Goal: Task Accomplishment & Management: Manage account settings

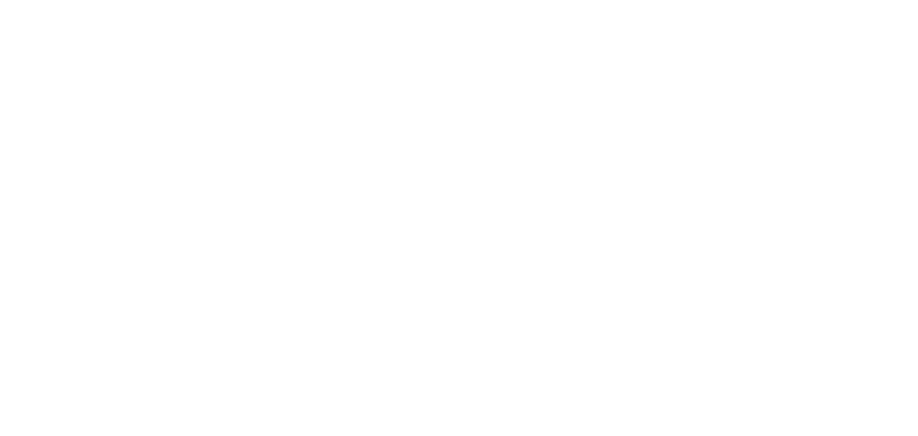
select select "*"
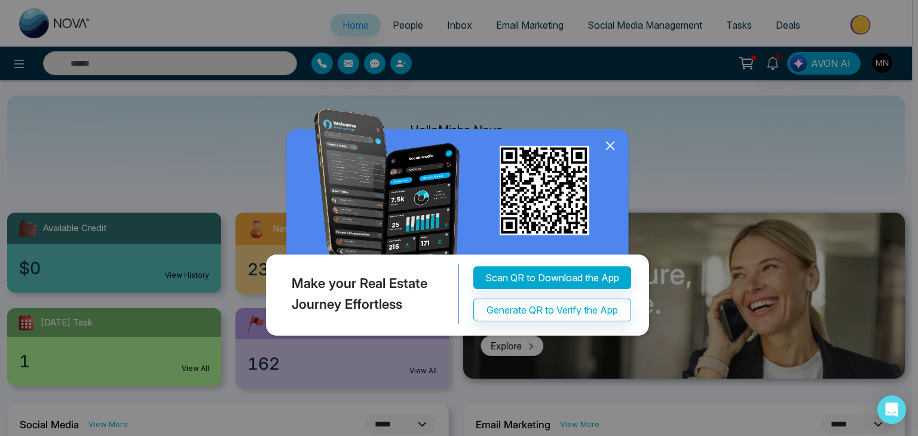
click at [605, 158] on img at bounding box center [459, 225] width 392 height 232
click at [609, 152] on icon at bounding box center [610, 146] width 18 height 18
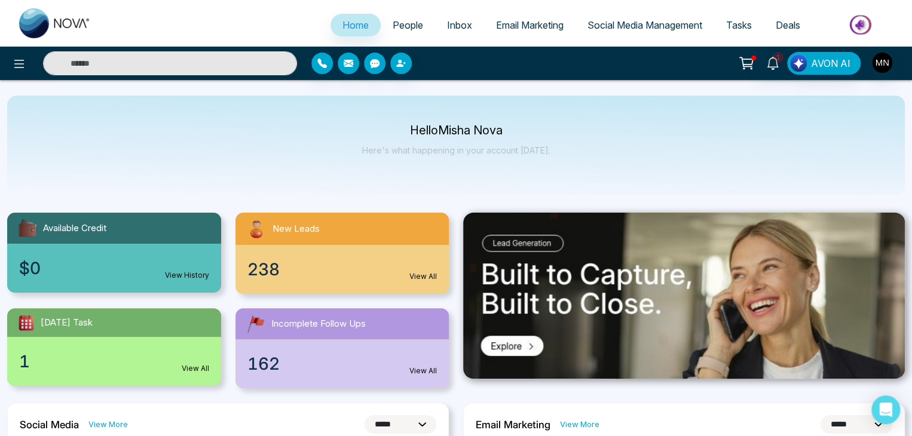
click at [98, 323] on div "[DATE] Task" at bounding box center [114, 322] width 214 height 29
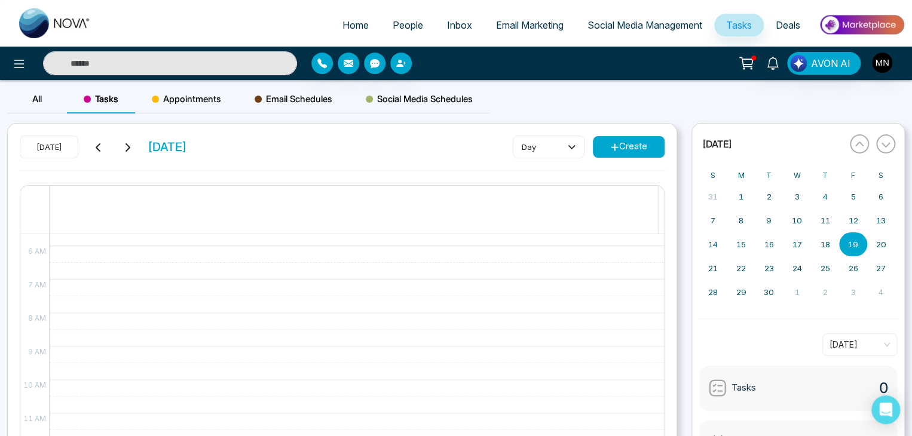
scroll to position [196, 0]
click at [394, 27] on span "People" at bounding box center [408, 25] width 30 height 12
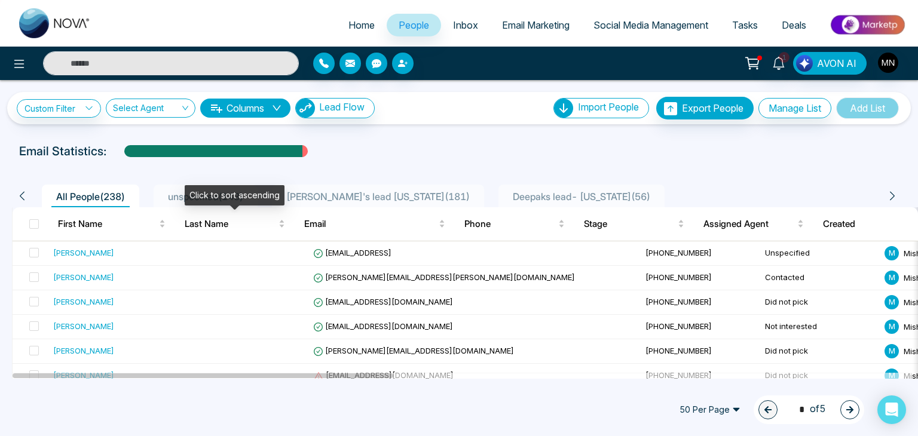
click at [241, 188] on div "Click to sort ascending" at bounding box center [235, 195] width 100 height 20
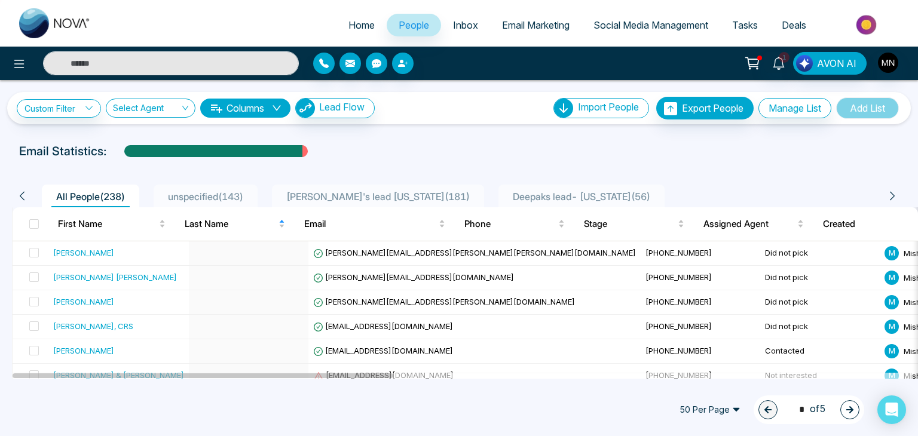
click at [174, 196] on span "unspecified ( 143 )" at bounding box center [205, 197] width 85 height 12
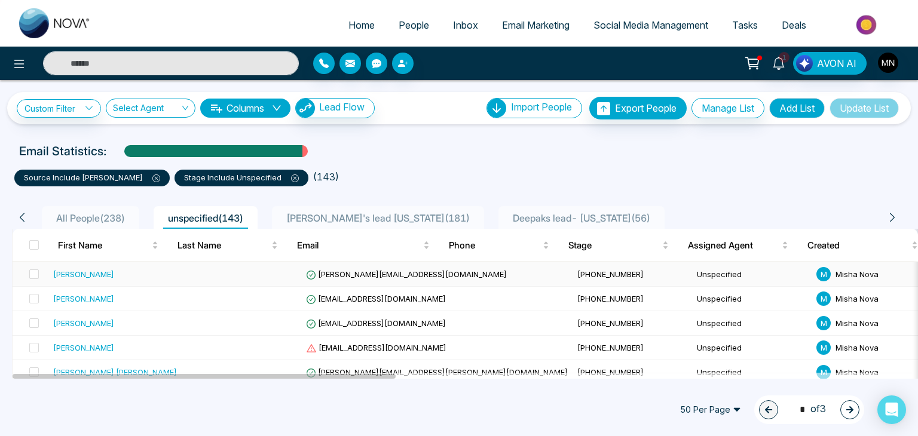
click at [79, 279] on div "[PERSON_NAME]" at bounding box center [83, 274] width 61 height 12
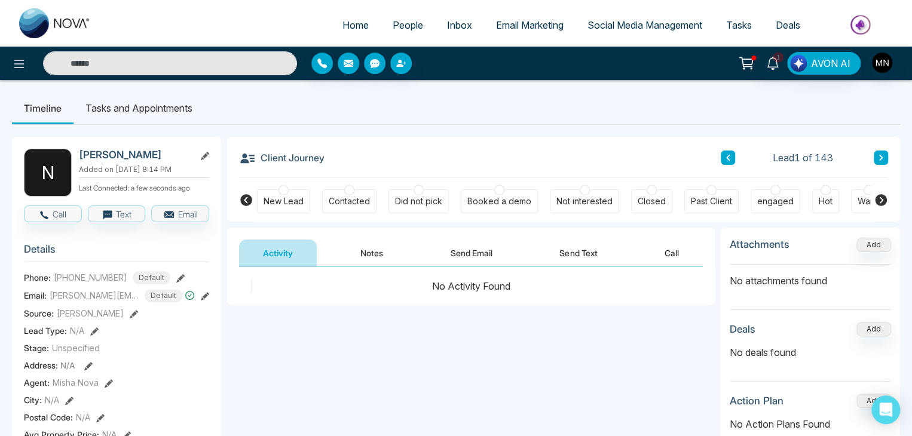
click at [433, 192] on div "Did not pick" at bounding box center [418, 201] width 60 height 24
click at [462, 256] on button "Send Email" at bounding box center [472, 253] width 90 height 27
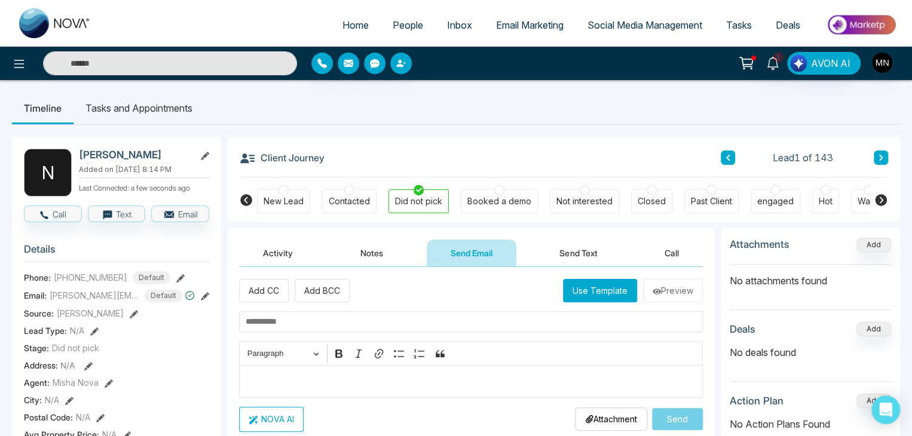
click at [295, 376] on p "Editor editing area: main" at bounding box center [471, 381] width 451 height 14
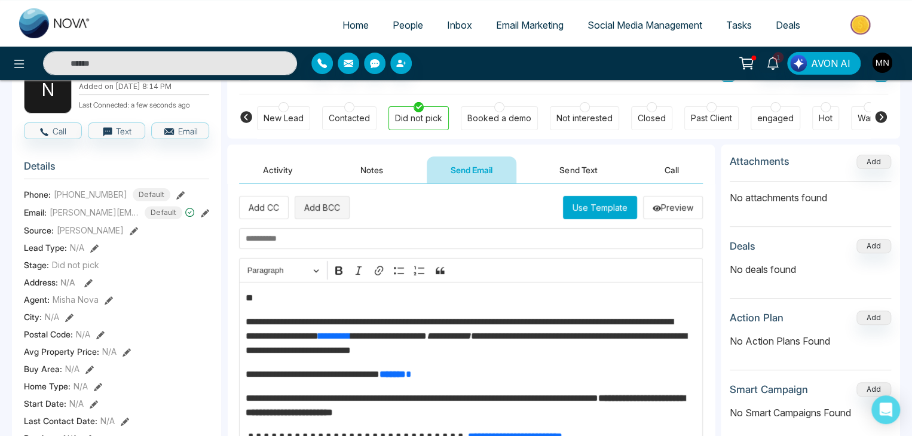
scroll to position [81, 0]
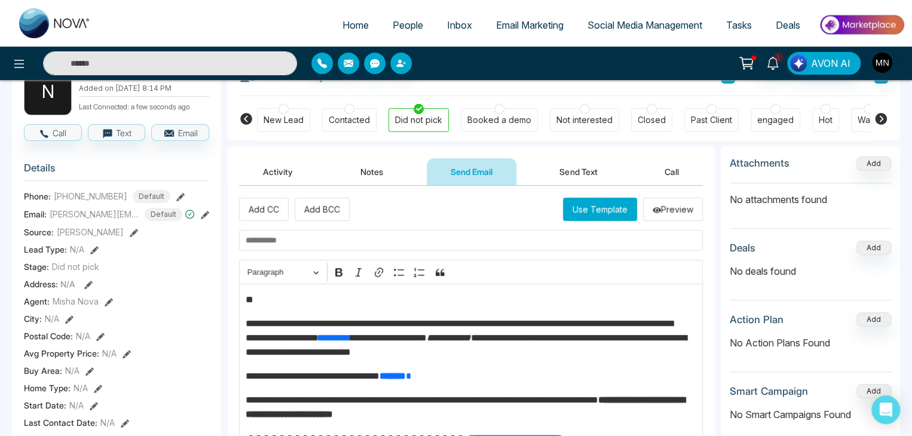
click at [320, 244] on input "text" at bounding box center [471, 240] width 464 height 21
paste input "**********"
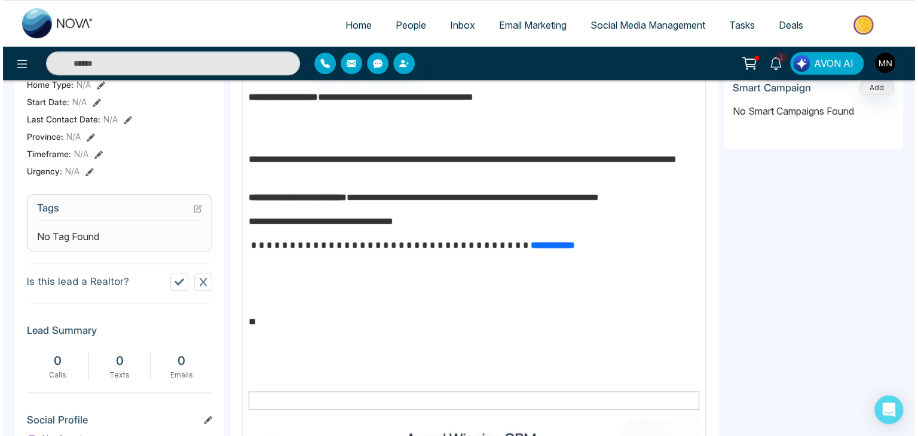
scroll to position [562, 0]
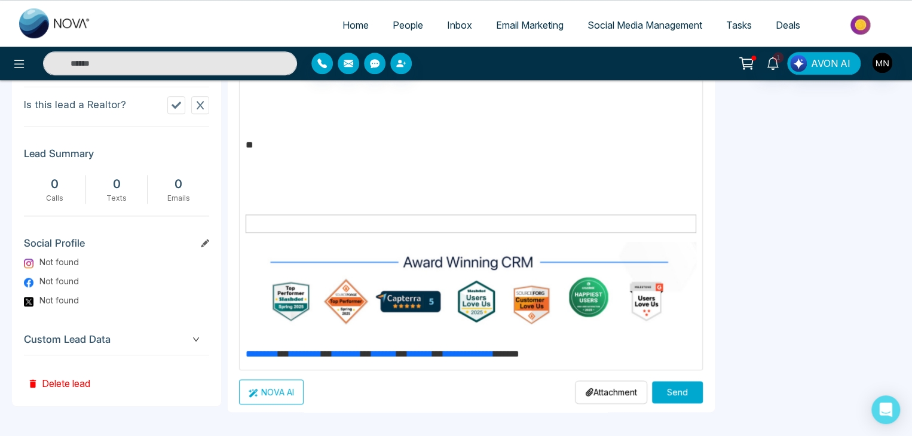
type input "**********"
click at [670, 381] on button "Send" at bounding box center [677, 392] width 51 height 22
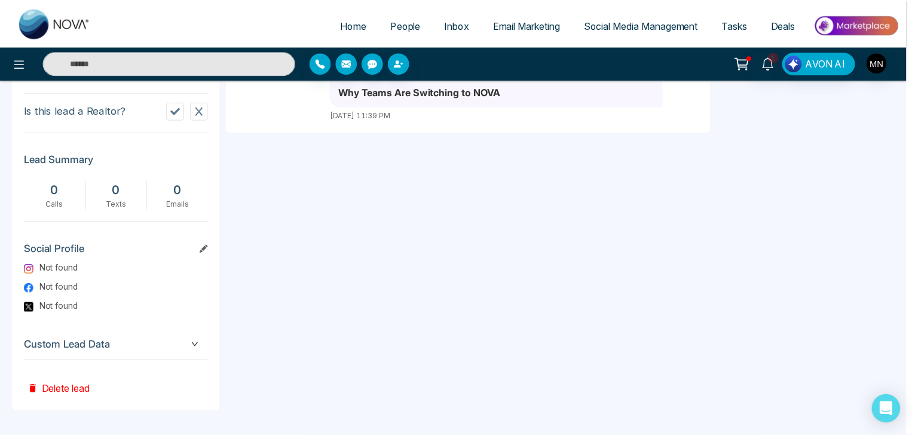
scroll to position [0, 0]
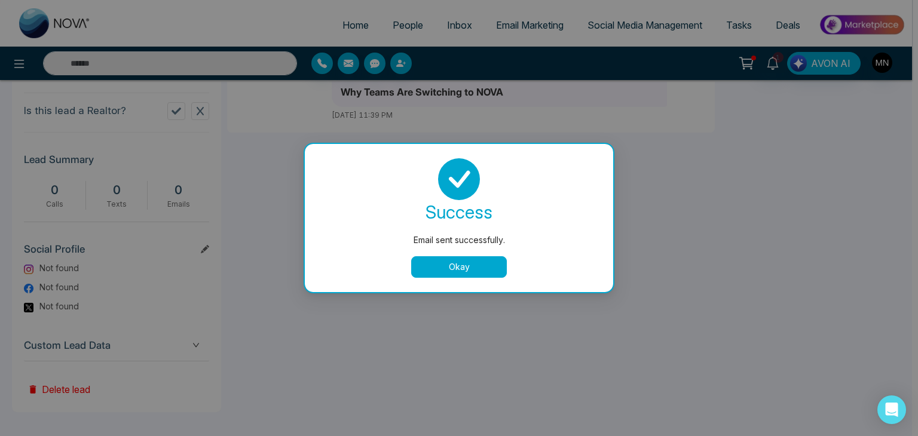
click at [452, 271] on button "Okay" at bounding box center [459, 267] width 96 height 22
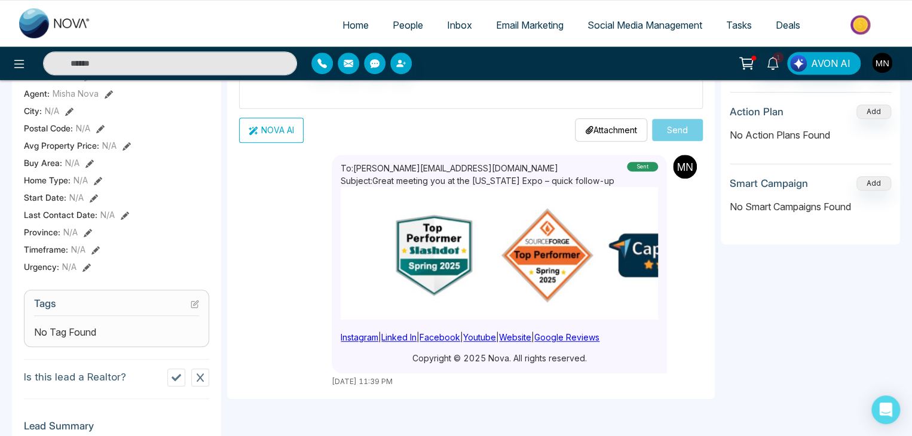
scroll to position [694, 0]
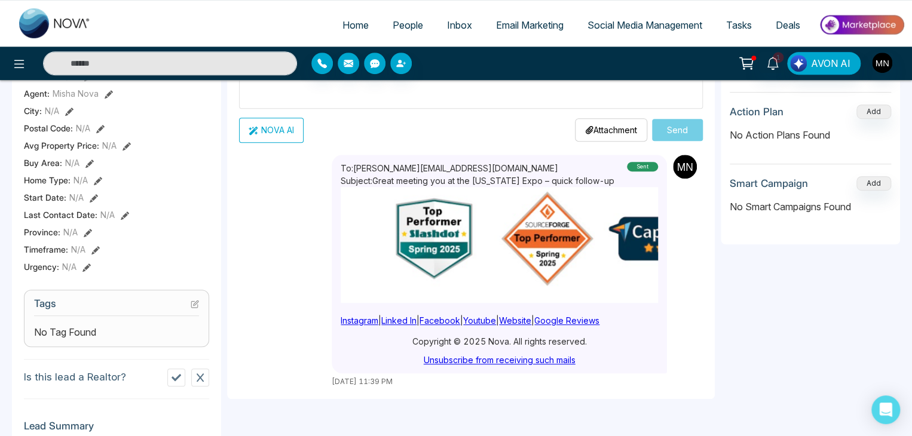
click at [496, 29] on span "Email Marketing" at bounding box center [530, 25] width 68 height 12
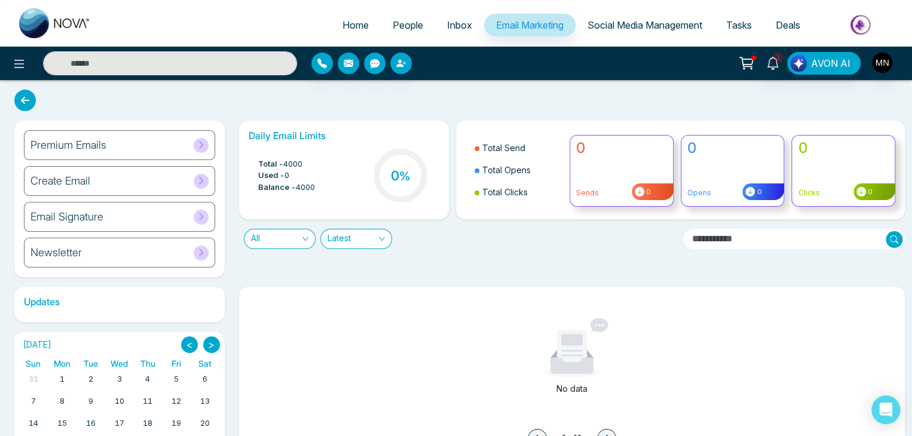
click at [183, 181] on div "Create Email" at bounding box center [119, 181] width 191 height 30
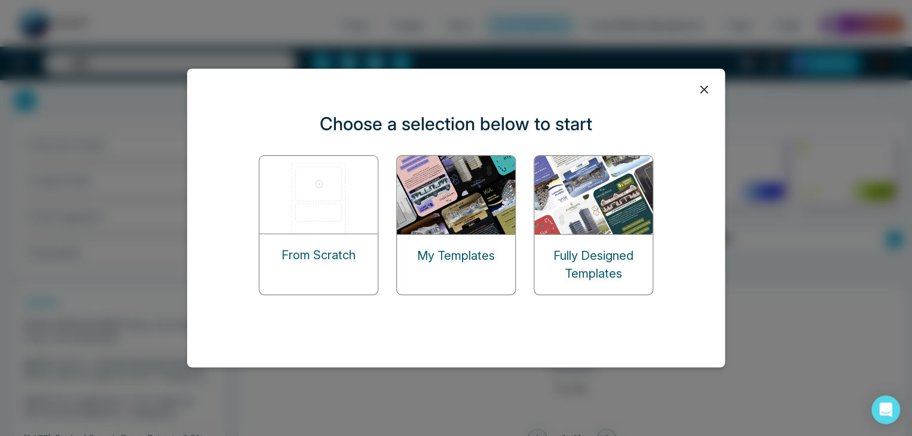
click at [700, 82] on icon at bounding box center [704, 90] width 18 height 18
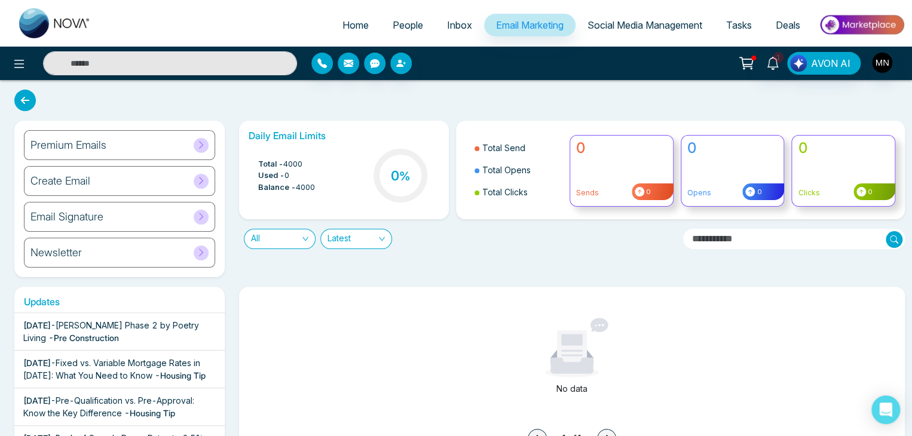
click at [140, 226] on div "Email Signature" at bounding box center [119, 217] width 191 height 30
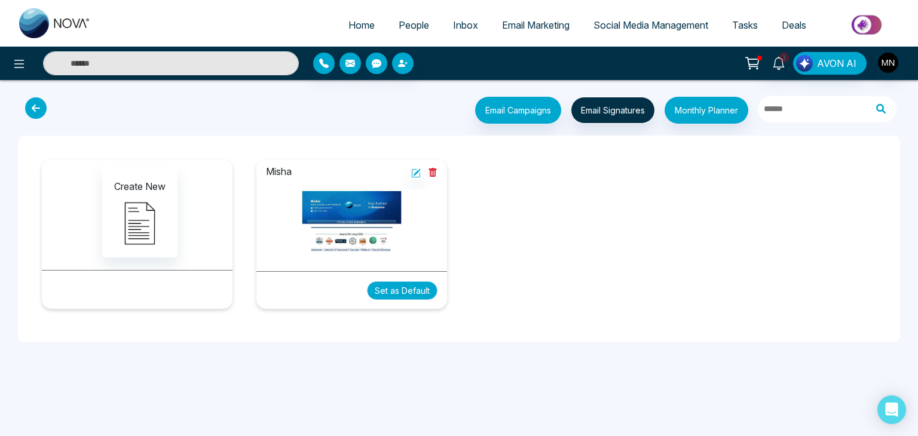
click at [388, 292] on button "Set as Default" at bounding box center [402, 290] width 71 height 19
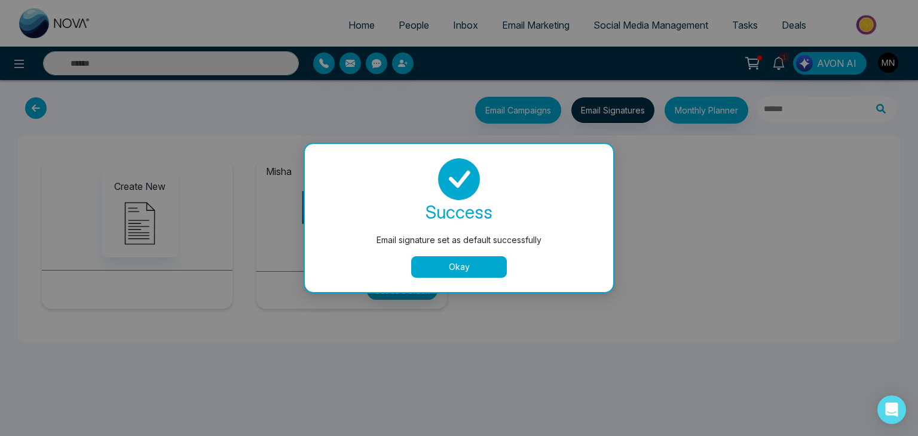
click at [463, 272] on button "Okay" at bounding box center [459, 267] width 96 height 22
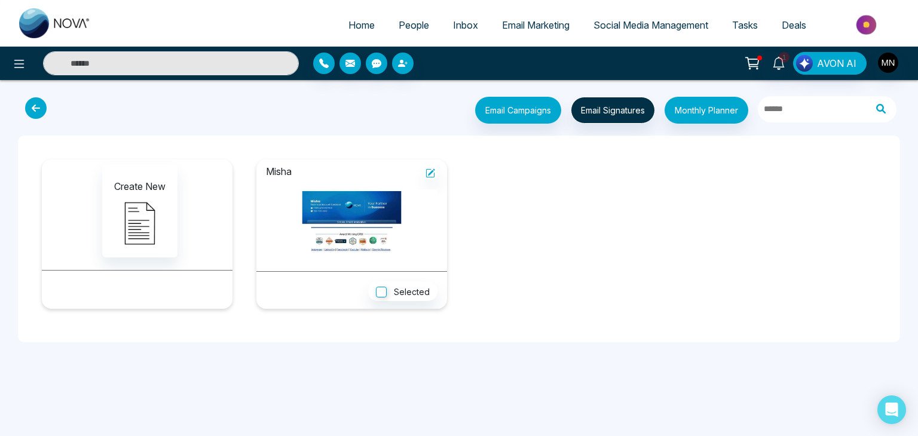
click at [406, 25] on span "People" at bounding box center [414, 25] width 30 height 12
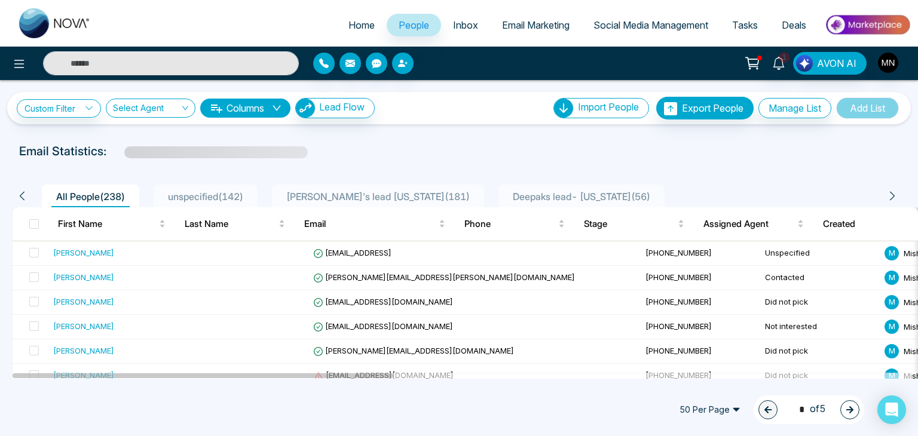
click at [182, 191] on span "unspecified ( 142 )" at bounding box center [205, 197] width 85 height 12
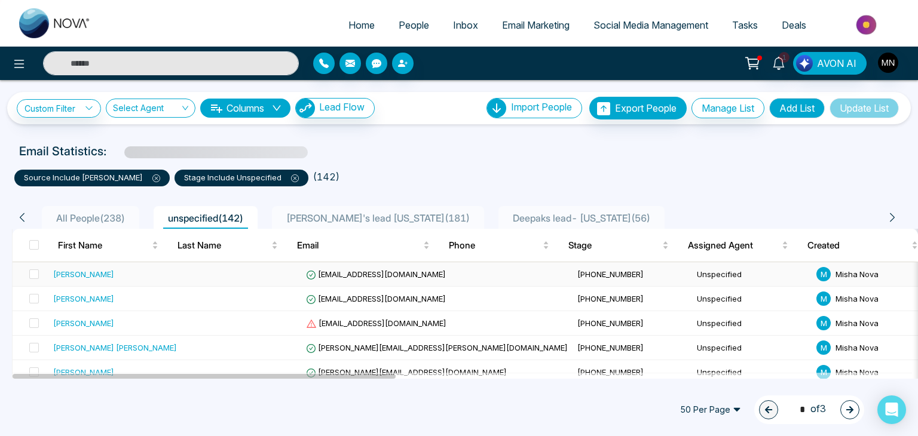
click at [72, 275] on div "[PERSON_NAME]" at bounding box center [83, 274] width 61 height 12
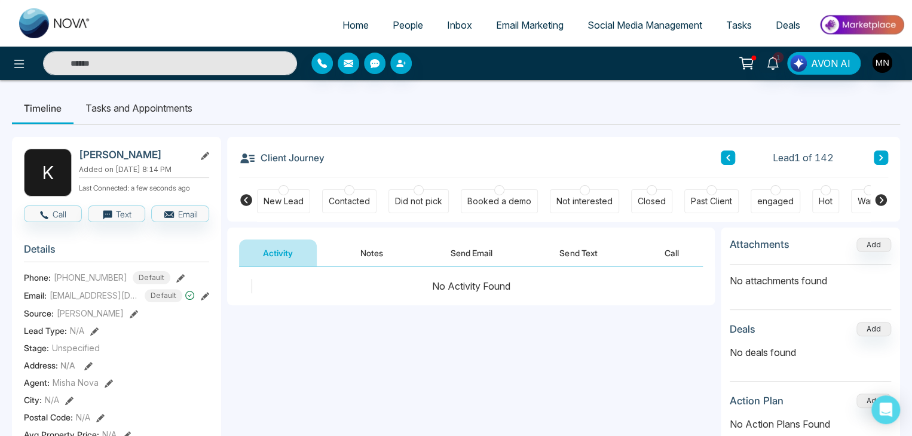
click at [497, 261] on button "Send Email" at bounding box center [472, 253] width 90 height 27
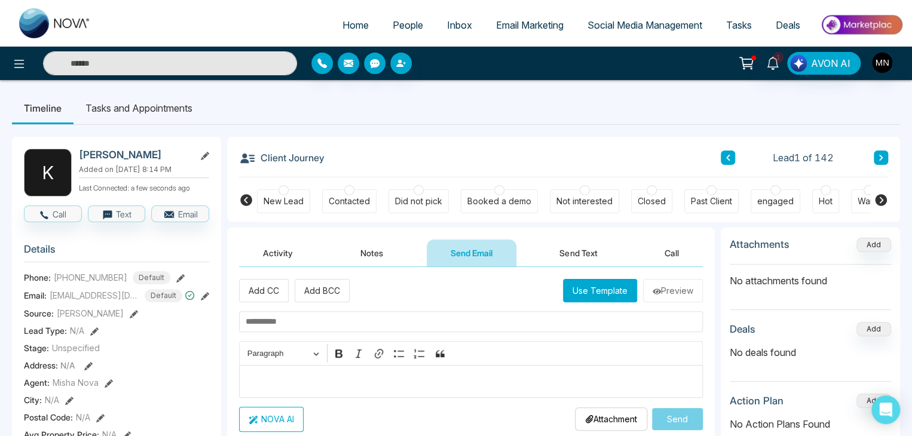
click at [274, 374] on p "Editor editing area: main" at bounding box center [471, 381] width 451 height 14
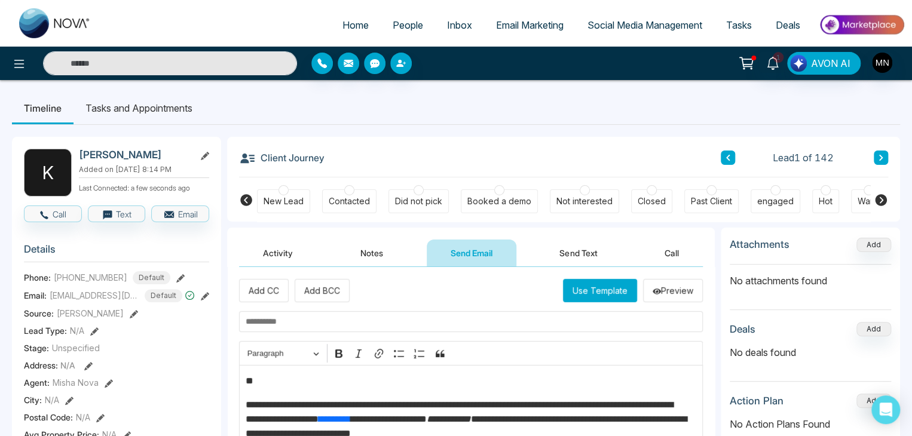
click at [305, 324] on input "text" at bounding box center [471, 321] width 464 height 21
paste input "**********"
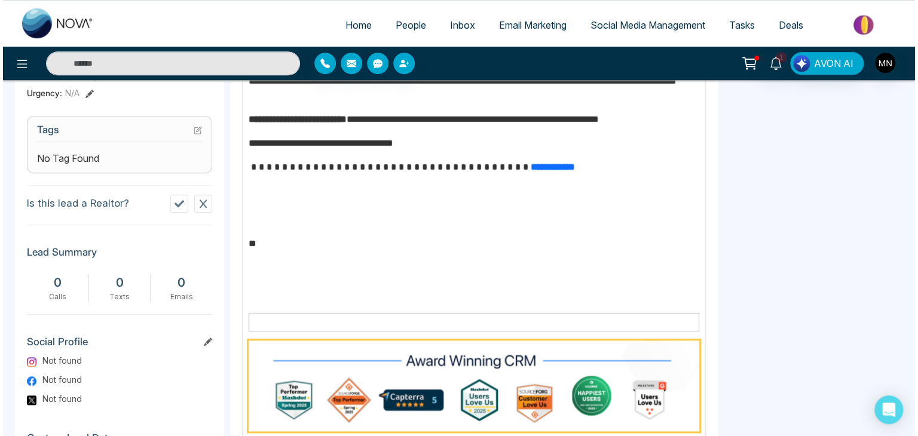
scroll to position [562, 0]
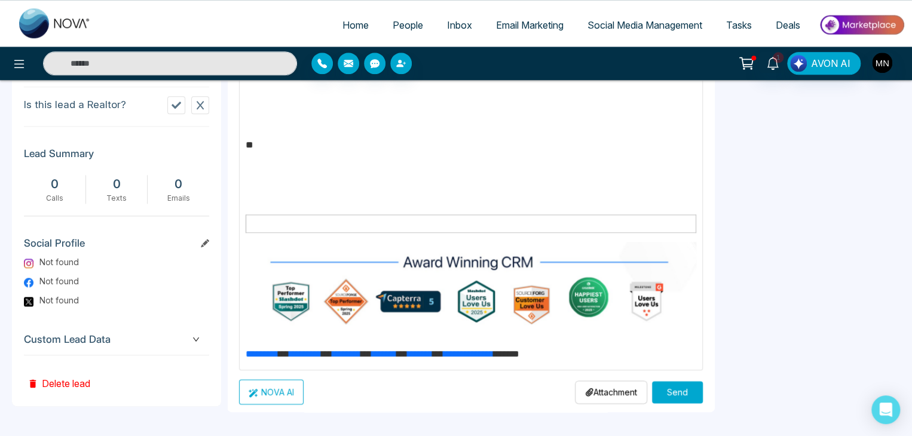
type input "**********"
click at [660, 390] on button "Send" at bounding box center [677, 392] width 51 height 22
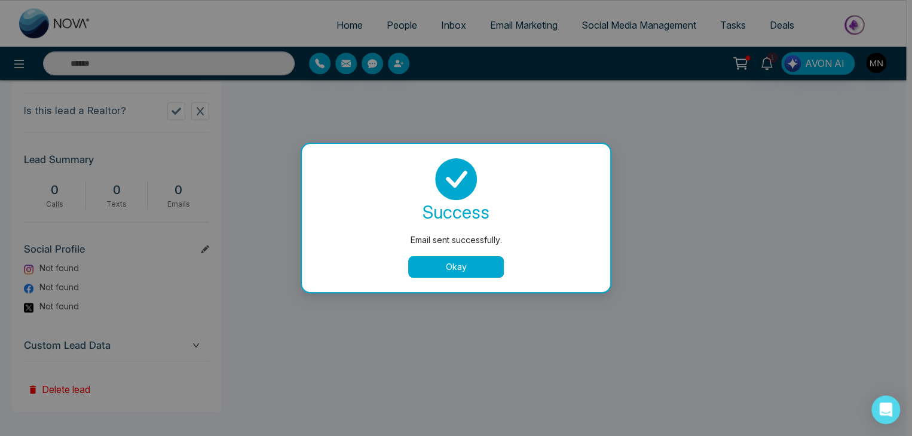
scroll to position [0, 0]
click at [463, 274] on button "Okay" at bounding box center [459, 267] width 96 height 22
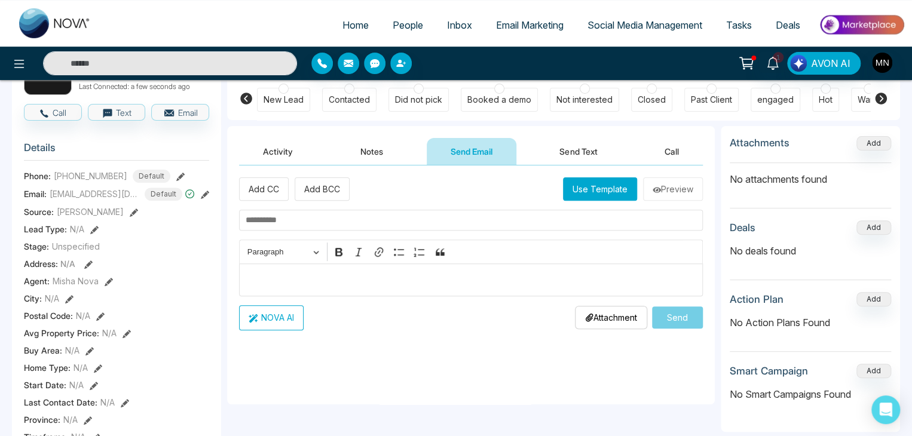
scroll to position [100, 0]
click at [413, 96] on div "Did not pick" at bounding box center [418, 101] width 47 height 12
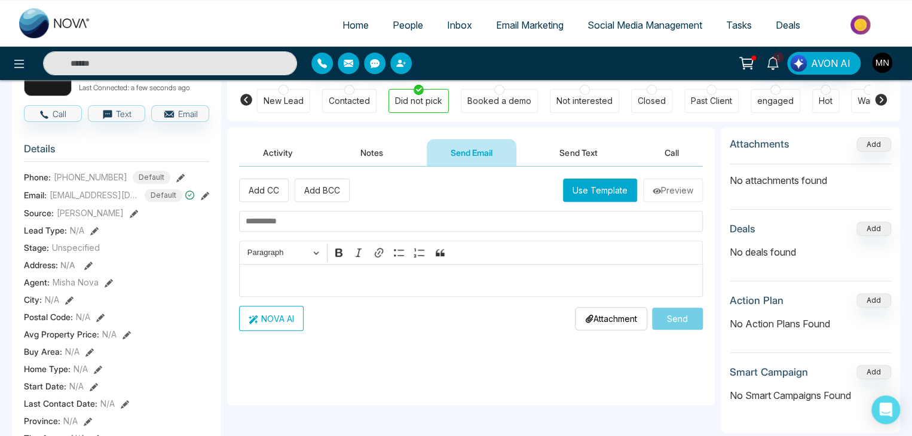
click at [264, 155] on button "Activity" at bounding box center [278, 152] width 78 height 27
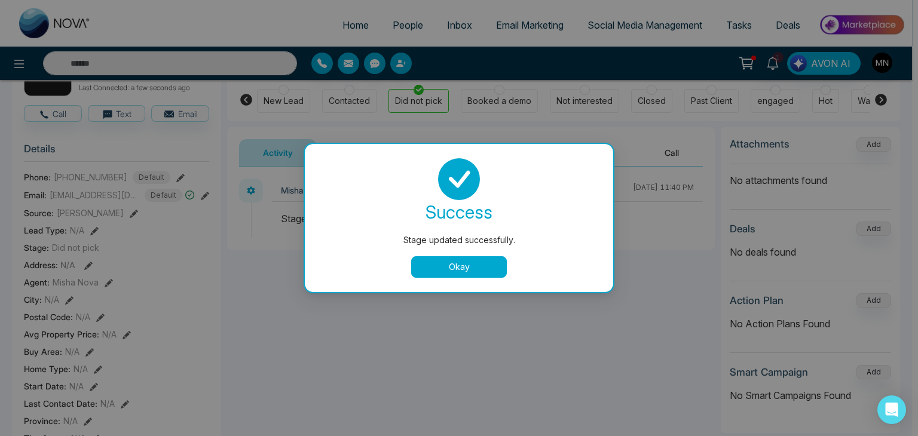
click at [442, 269] on button "Okay" at bounding box center [459, 267] width 96 height 22
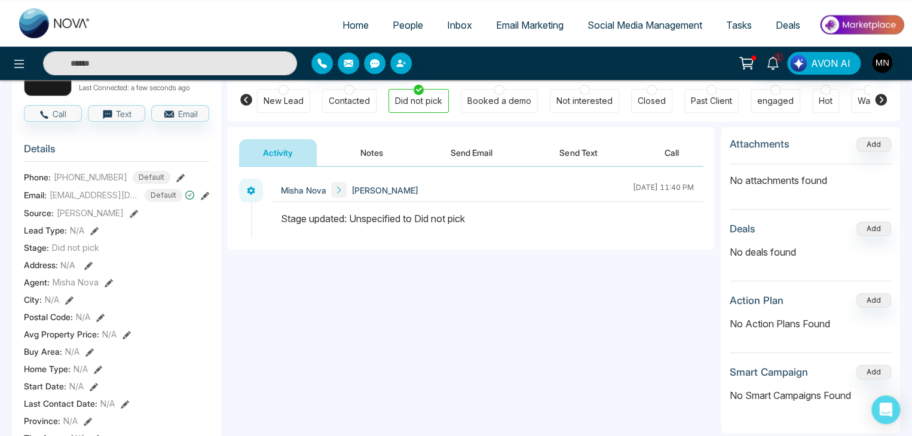
click at [462, 158] on button "Send Email" at bounding box center [472, 152] width 90 height 27
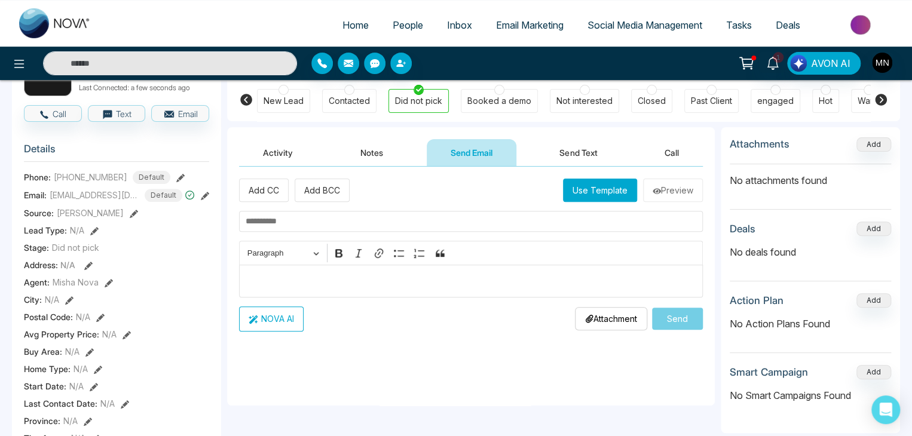
click at [310, 225] on input "text" at bounding box center [471, 221] width 464 height 21
paste input "**********"
type input "**********"
click at [268, 275] on p "Editor editing area: main" at bounding box center [471, 281] width 451 height 14
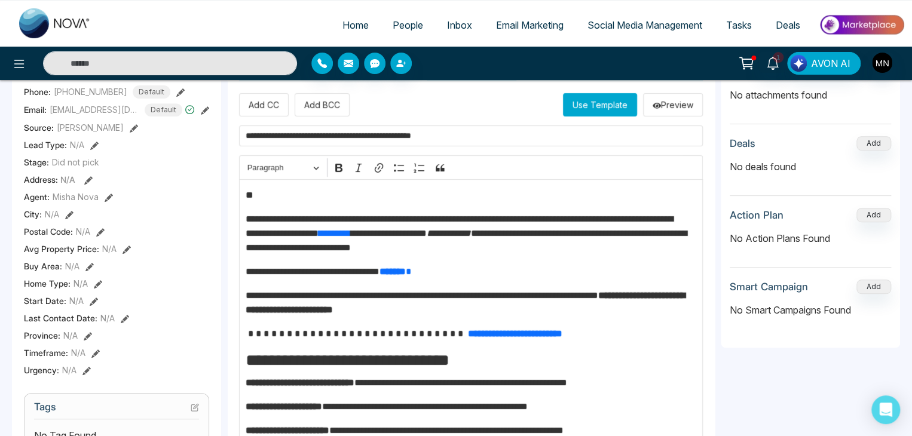
scroll to position [59, 0]
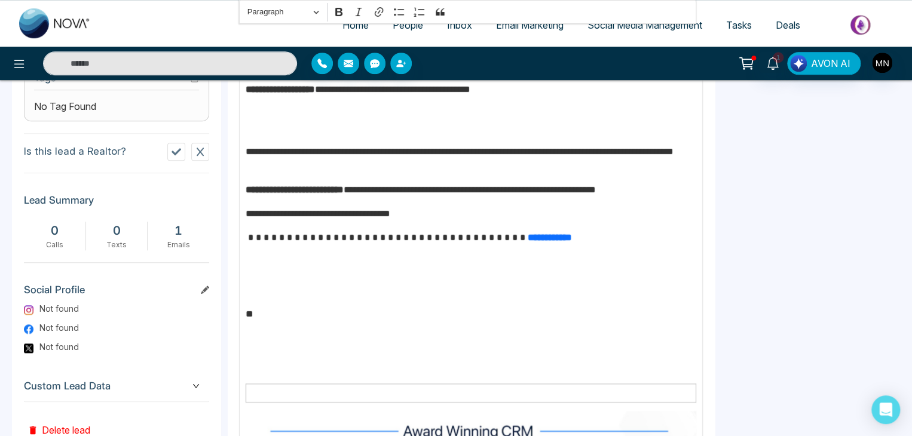
click at [268, 275] on div "**********" at bounding box center [471, 164] width 464 height 749
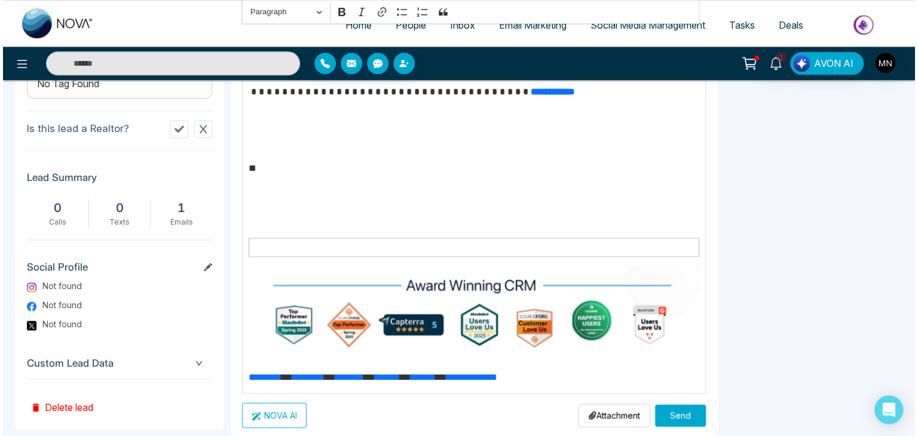
scroll to position [182, 0]
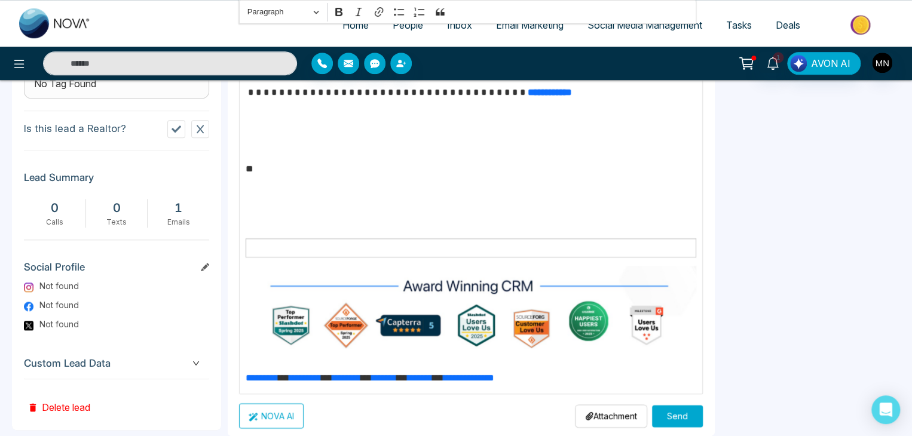
click at [657, 414] on button "Send" at bounding box center [677, 416] width 51 height 22
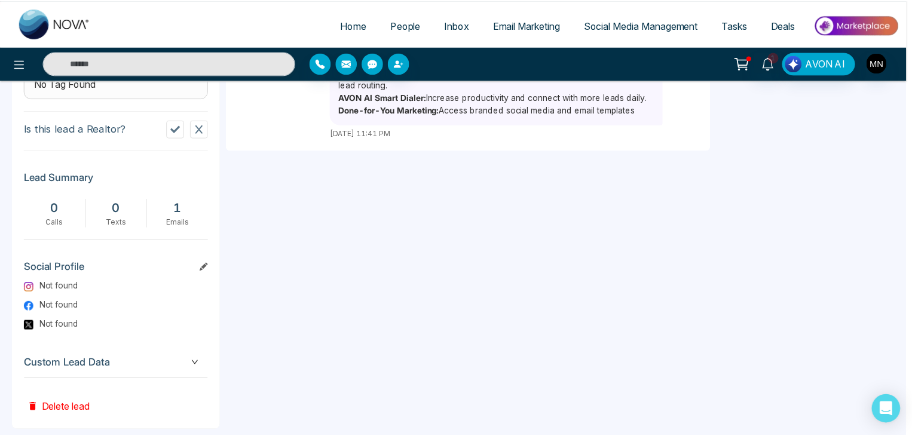
scroll to position [0, 0]
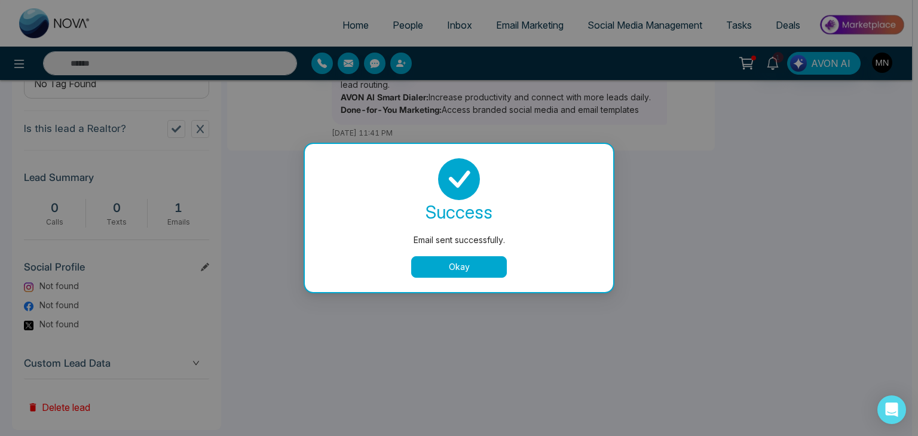
click at [481, 266] on button "Okay" at bounding box center [459, 267] width 96 height 22
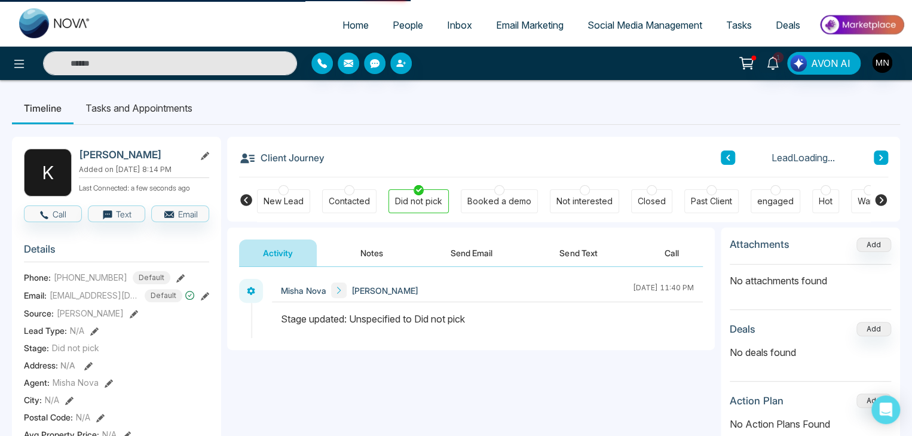
scroll to position [100, 0]
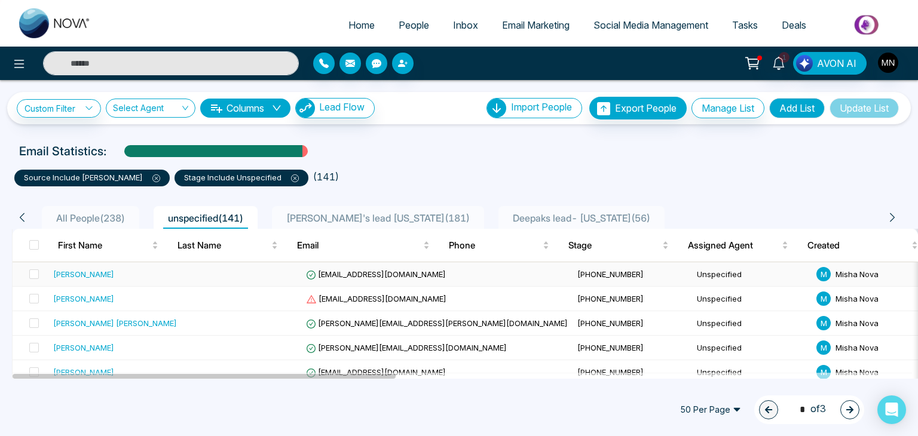
click at [82, 272] on div "[PERSON_NAME]" at bounding box center [83, 274] width 61 height 12
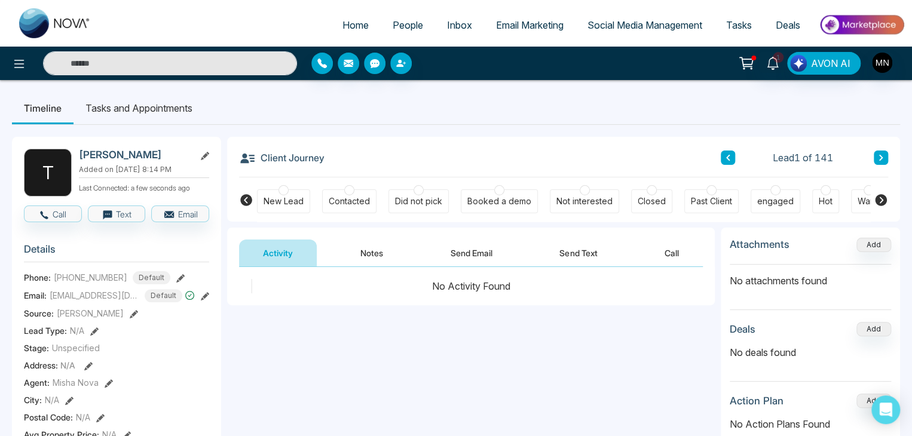
click at [460, 249] on button "Send Email" at bounding box center [472, 253] width 90 height 27
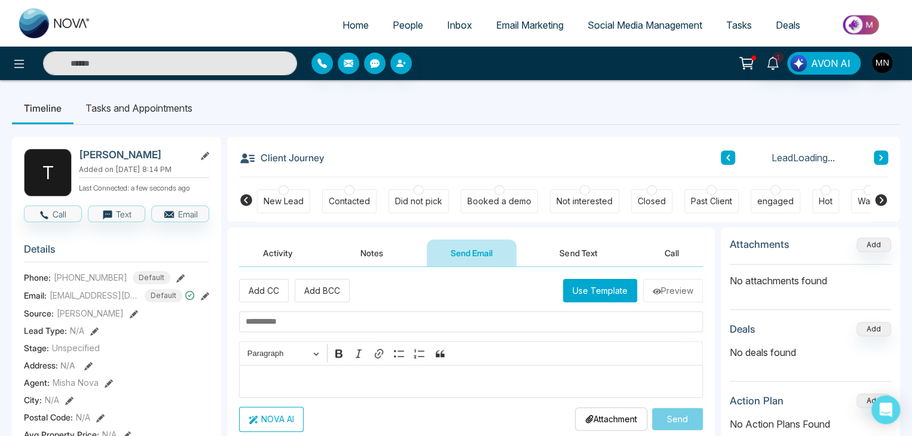
click at [330, 381] on p "Editor editing area: main" at bounding box center [471, 381] width 451 height 14
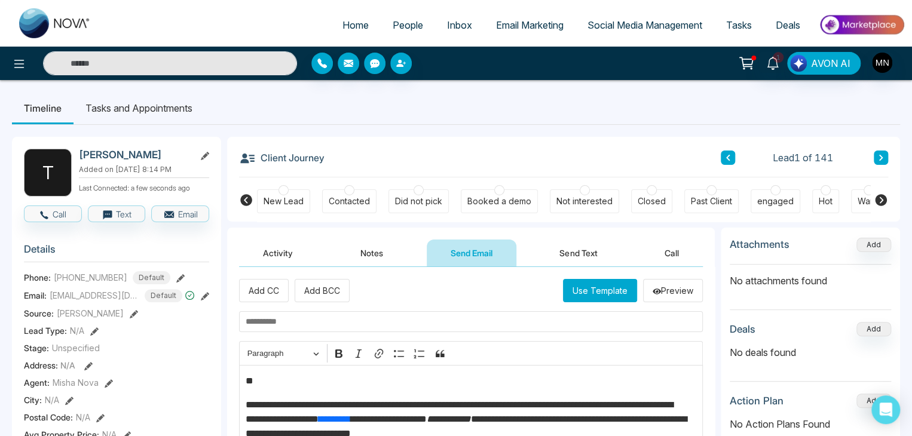
click at [339, 315] on input "text" at bounding box center [471, 321] width 464 height 21
paste input "**********"
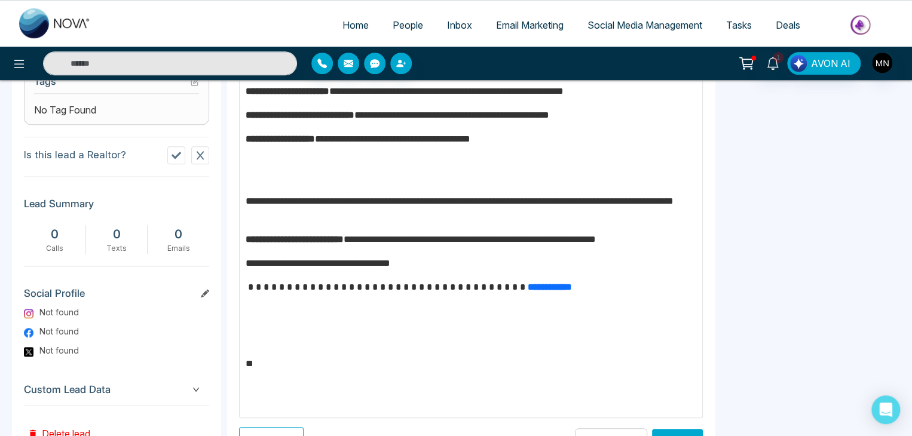
scroll to position [562, 0]
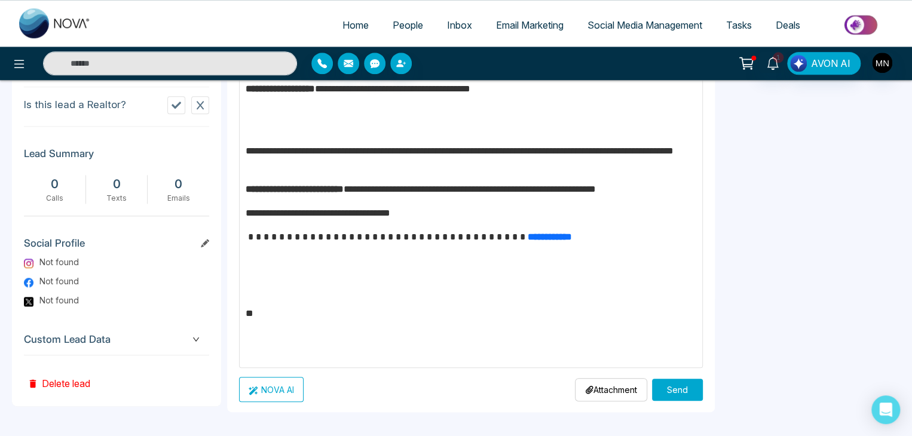
type input "**********"
click at [664, 395] on button "Send" at bounding box center [677, 390] width 51 height 22
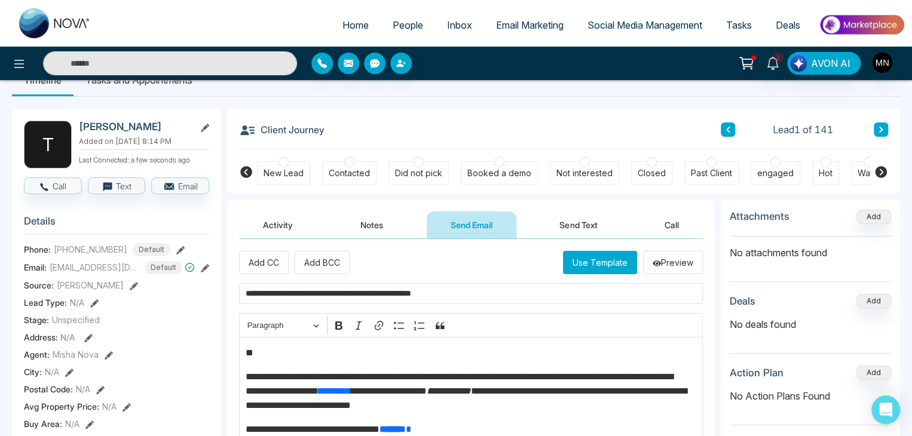
scroll to position [0, 0]
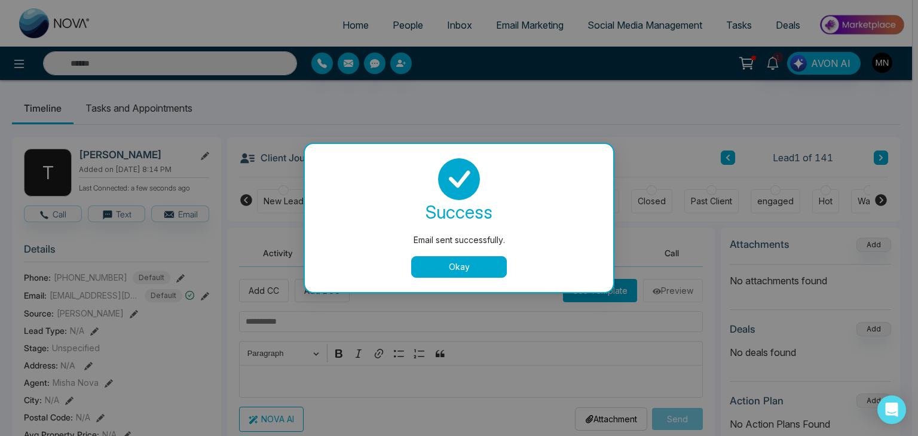
click at [476, 270] on button "Okay" at bounding box center [459, 267] width 96 height 22
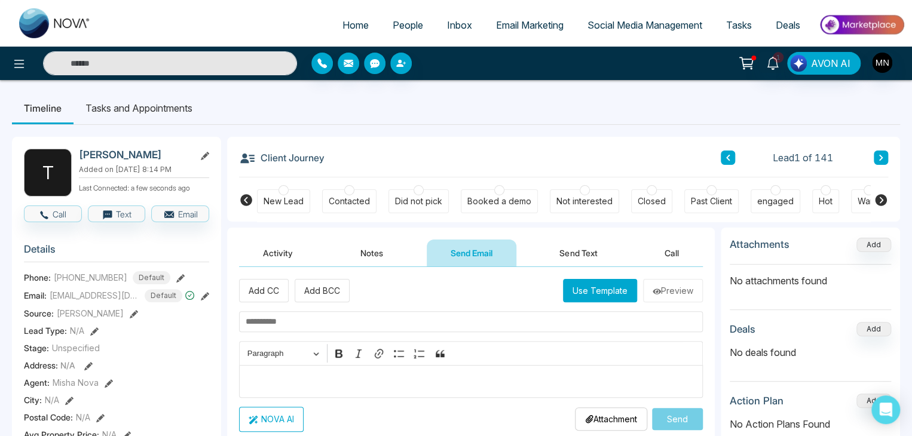
click at [410, 197] on div "Did not pick" at bounding box center [418, 201] width 47 height 12
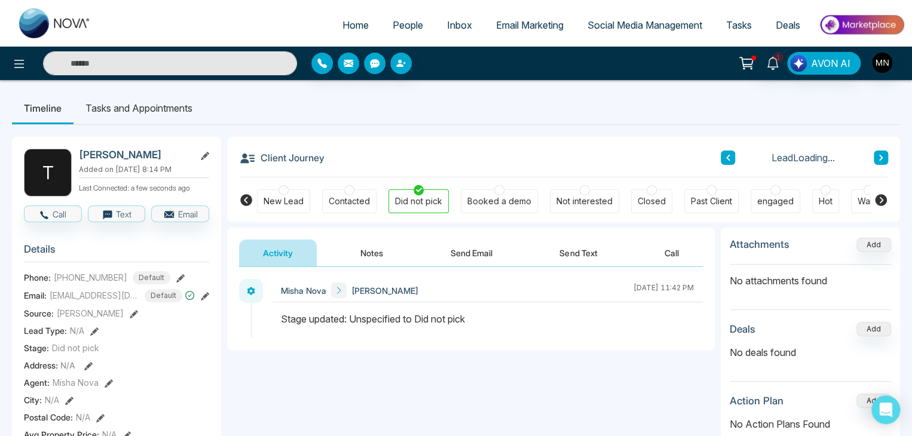
click at [451, 266] on button "Send Email" at bounding box center [472, 253] width 90 height 27
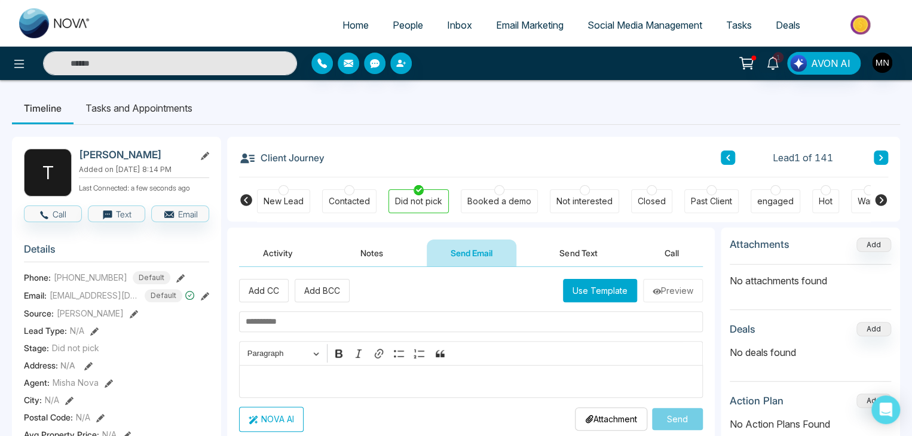
click at [367, 194] on div "Contacted" at bounding box center [349, 201] width 54 height 24
click at [370, 249] on button "Notes" at bounding box center [371, 253] width 71 height 27
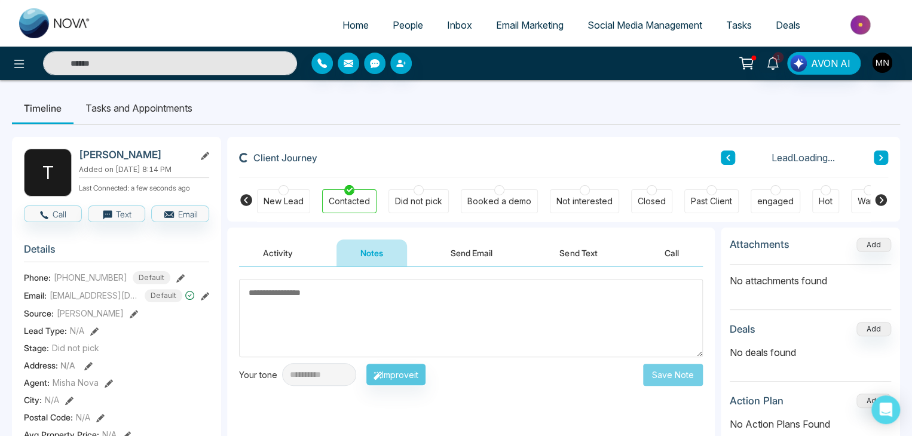
click at [399, 302] on textarea at bounding box center [471, 318] width 464 height 78
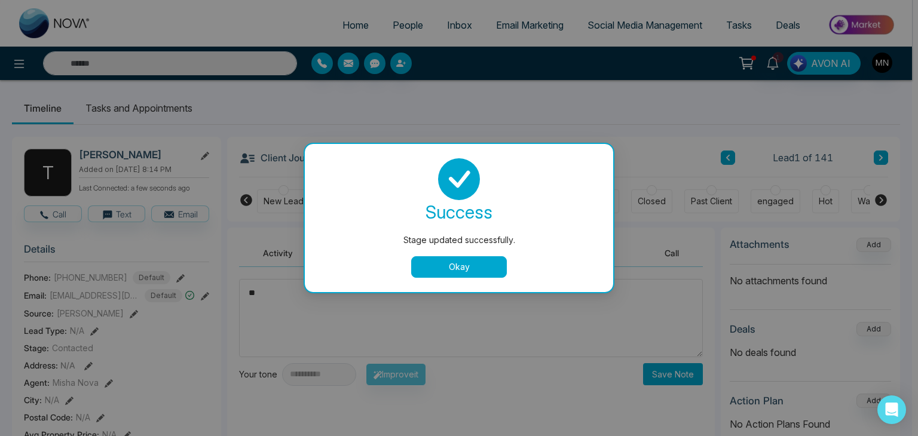
click at [442, 274] on button "Okay" at bounding box center [459, 267] width 96 height 22
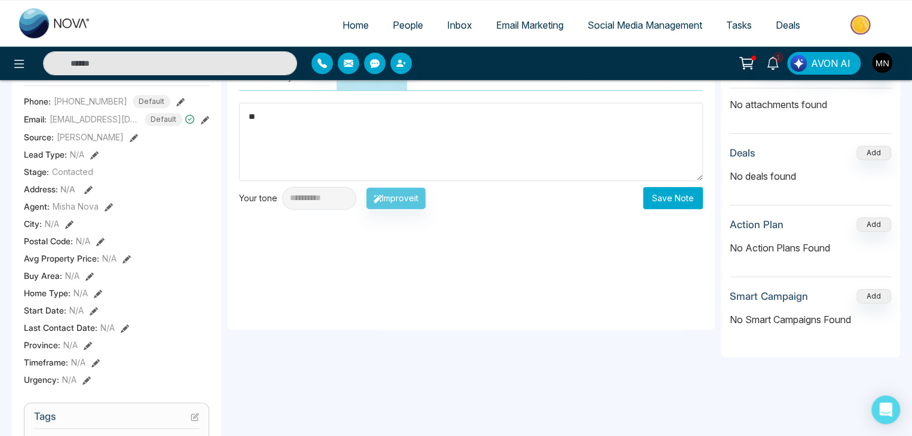
scroll to position [175, 0]
click at [299, 125] on textarea "**" at bounding box center [471, 143] width 464 height 78
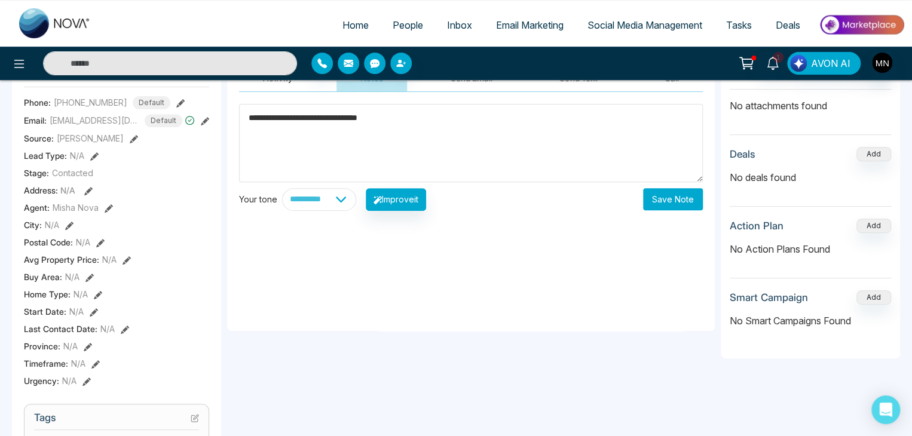
type textarea "**********"
click at [663, 206] on button "Save Note" at bounding box center [673, 199] width 60 height 22
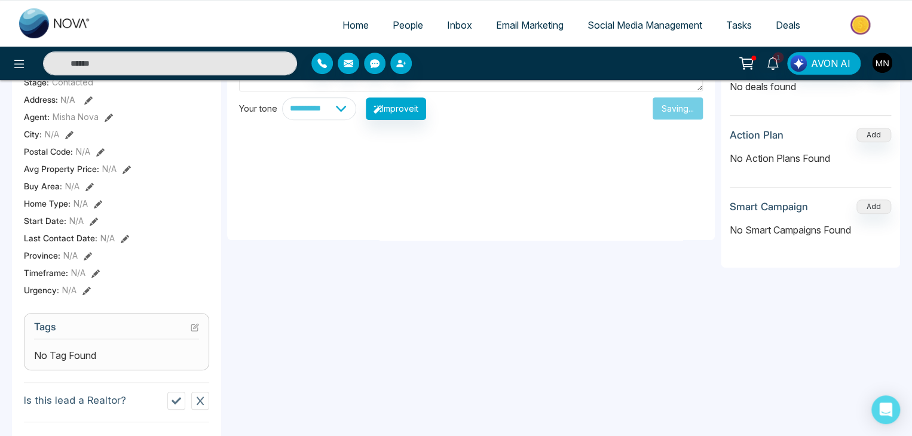
scroll to position [267, 0]
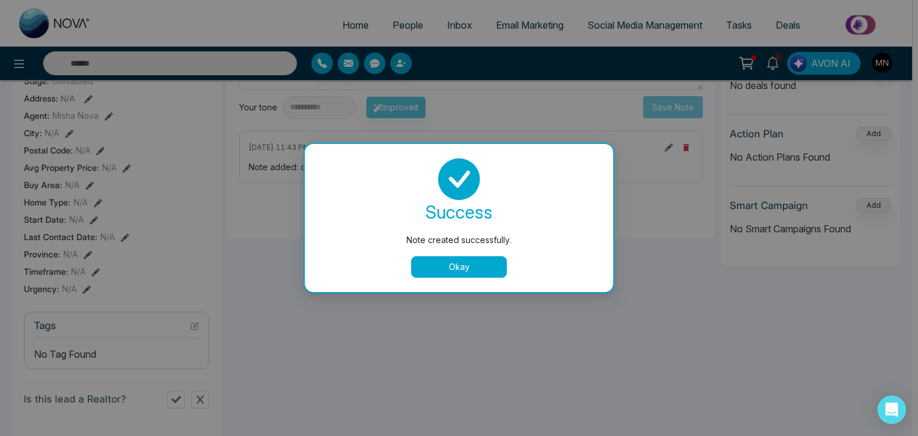
click at [459, 277] on button "Okay" at bounding box center [459, 267] width 96 height 22
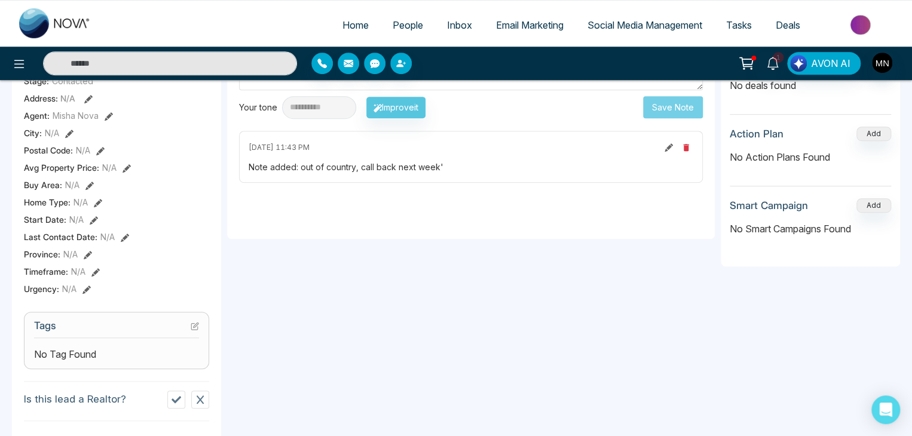
click at [198, 330] on icon at bounding box center [195, 326] width 8 height 8
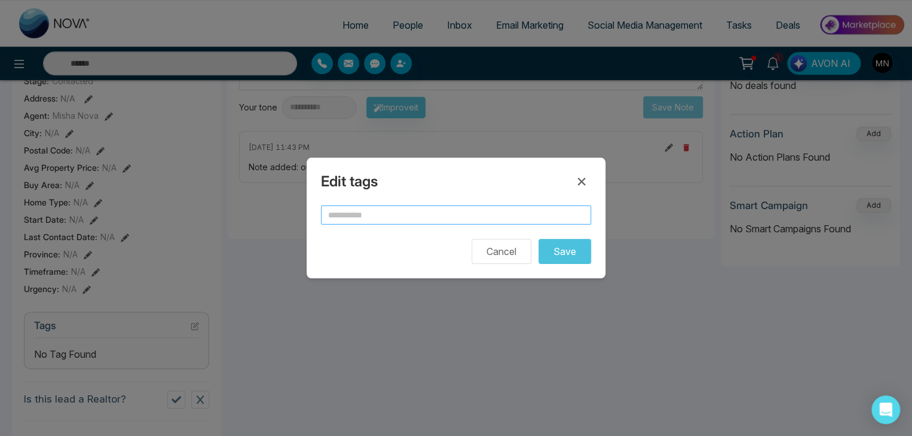
click at [431, 219] on input "text" at bounding box center [456, 215] width 270 height 19
type input "*********"
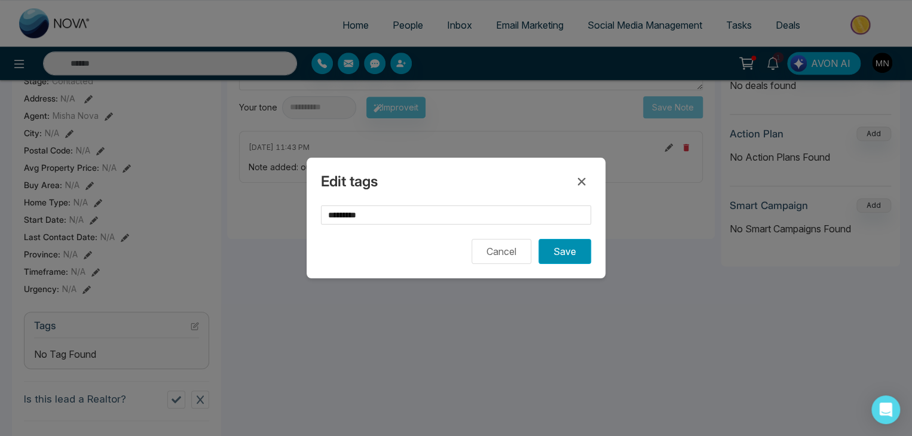
click at [571, 251] on button "Save" at bounding box center [564, 251] width 53 height 25
click at [584, 185] on icon at bounding box center [582, 182] width 8 height 8
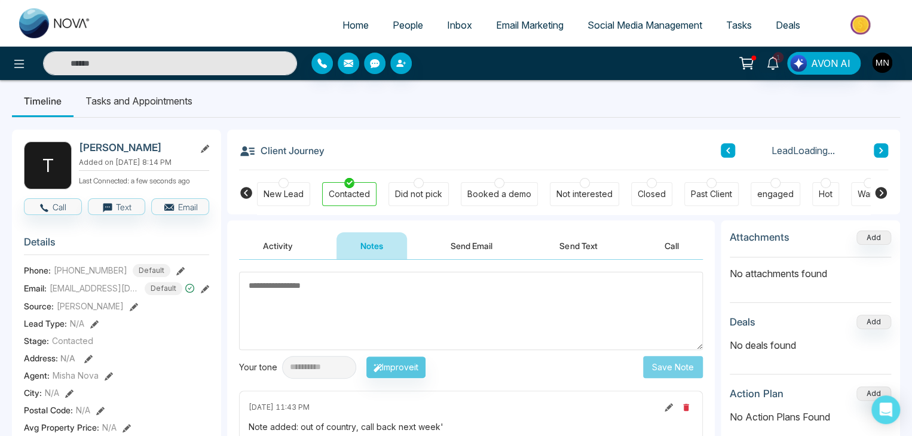
scroll to position [0, 0]
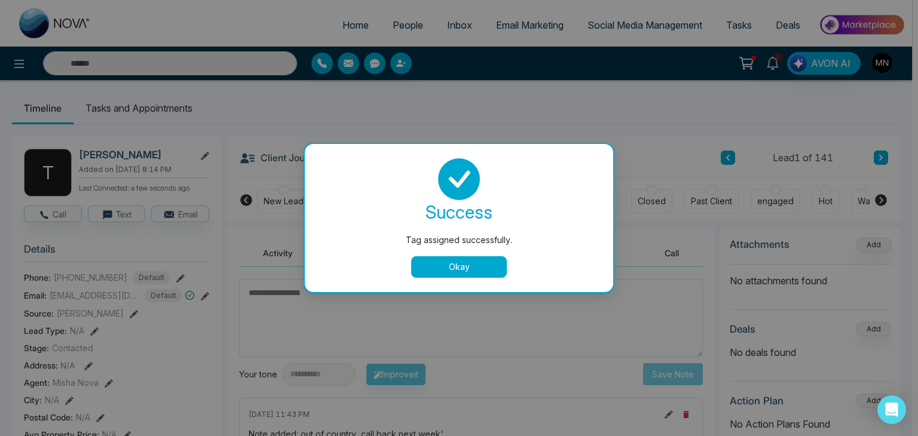
click at [441, 259] on button "Okay" at bounding box center [459, 267] width 96 height 22
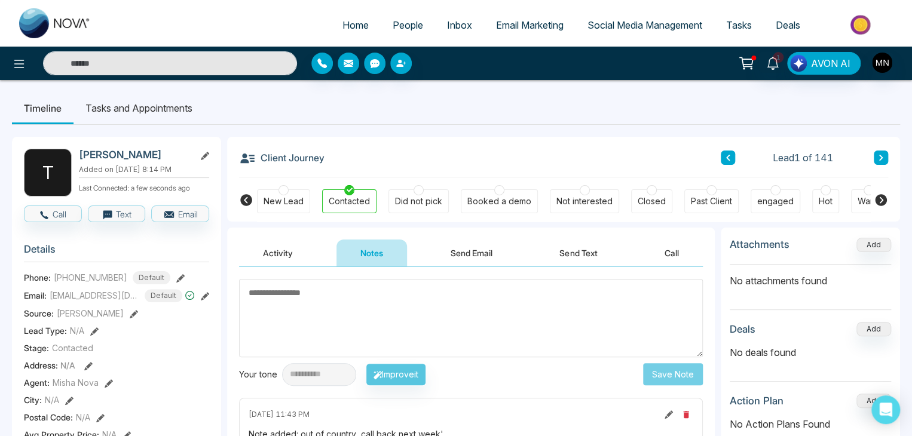
click at [170, 114] on li "Tasks and Appointments" at bounding box center [138, 108] width 131 height 32
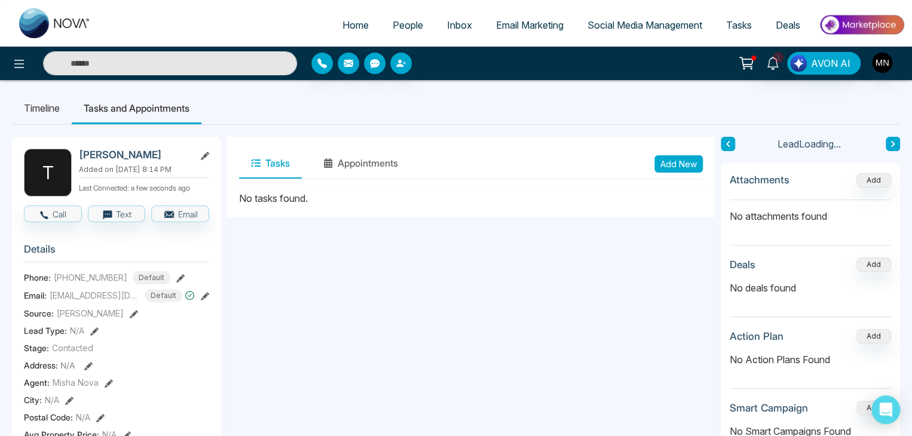
click at [277, 169] on button "Tasks" at bounding box center [270, 164] width 63 height 30
click at [668, 166] on button "Add New" at bounding box center [678, 163] width 48 height 17
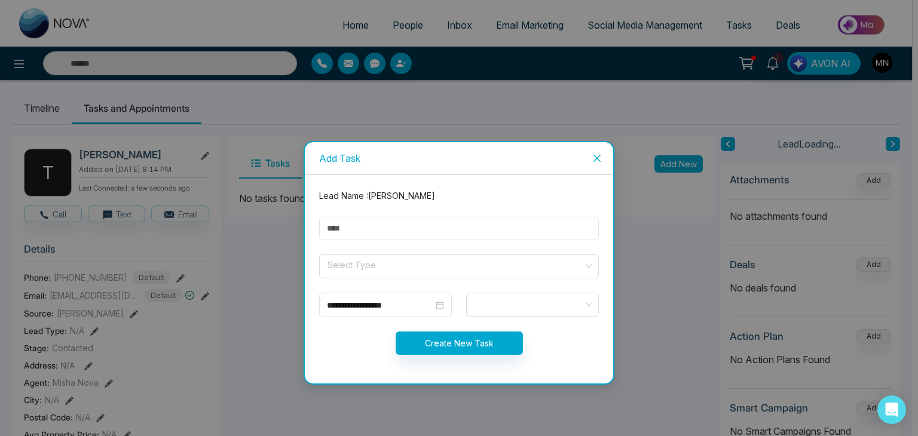
click at [474, 226] on input "text" at bounding box center [459, 228] width 280 height 23
type input "*********"
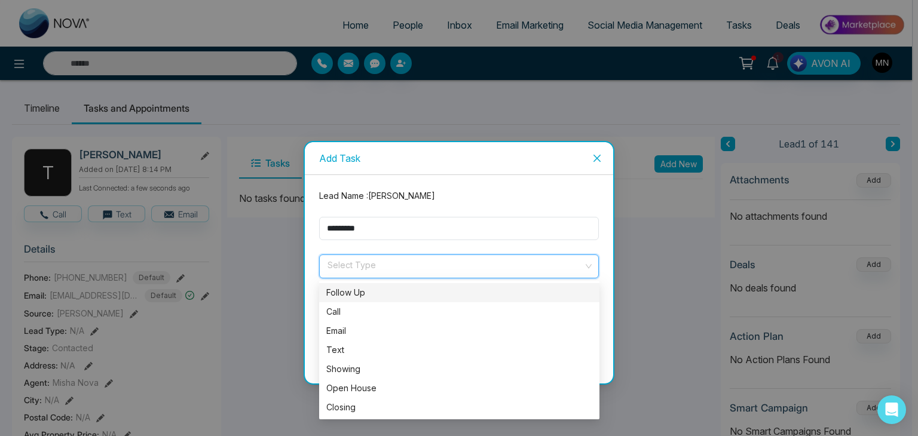
click at [387, 257] on input "search" at bounding box center [454, 264] width 257 height 18
click at [352, 303] on div "Call" at bounding box center [459, 311] width 280 height 19
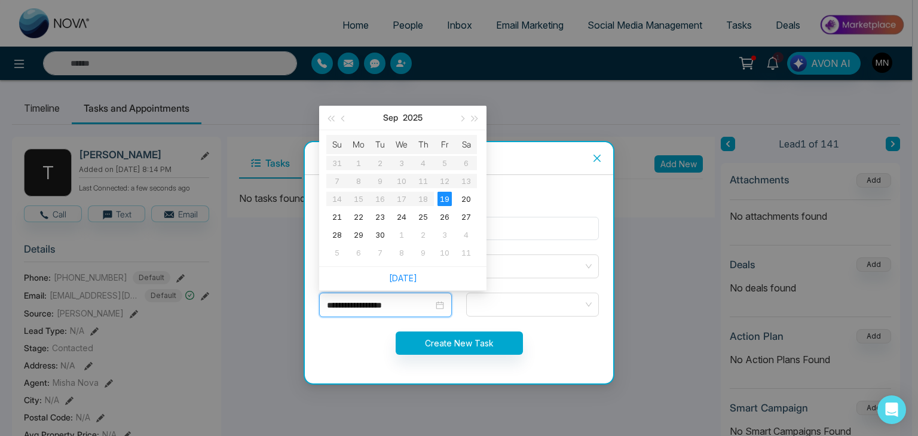
click at [387, 299] on input "**********" at bounding box center [380, 305] width 106 height 13
type input "**********"
click at [424, 220] on div "25" at bounding box center [423, 217] width 14 height 14
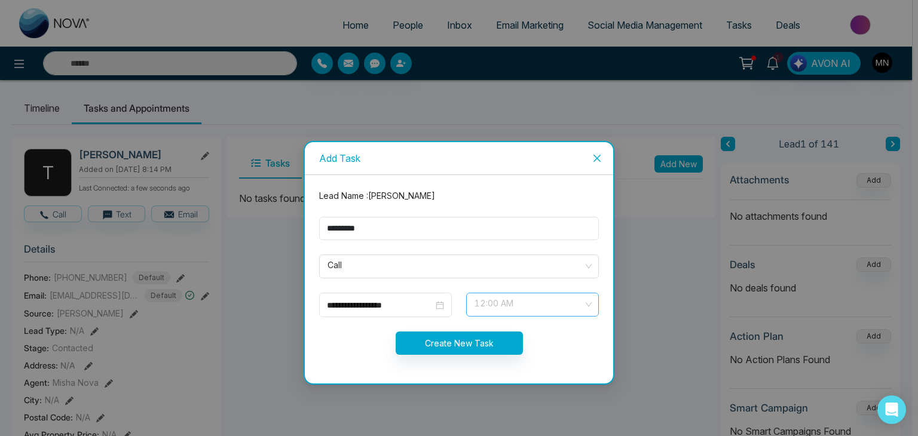
click at [535, 302] on span "12:00 AM" at bounding box center [532, 305] width 116 height 20
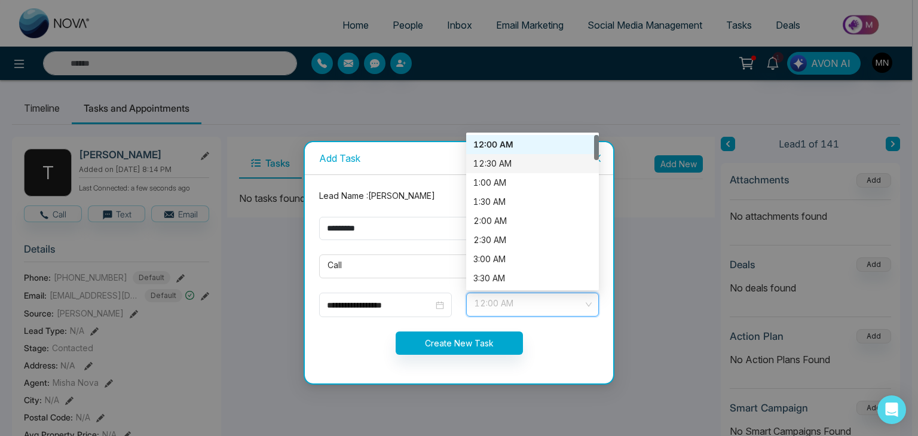
click at [497, 161] on div "12:30 AM" at bounding box center [532, 163] width 118 height 13
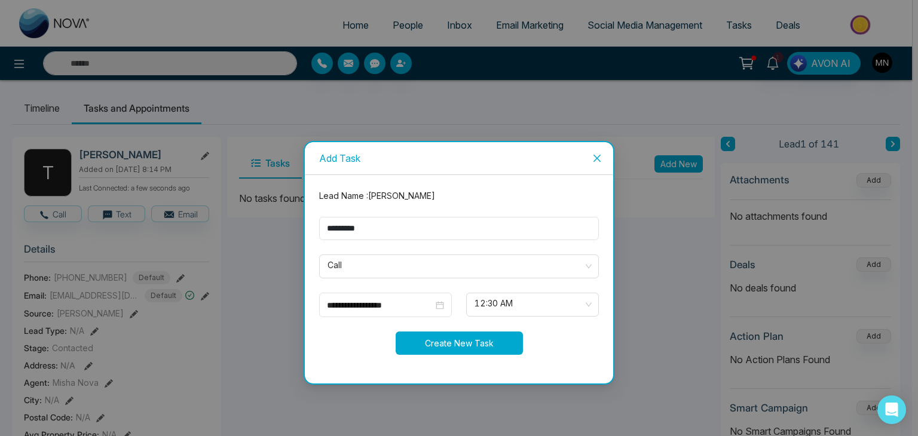
click at [442, 337] on button "Create New Task" at bounding box center [459, 343] width 127 height 23
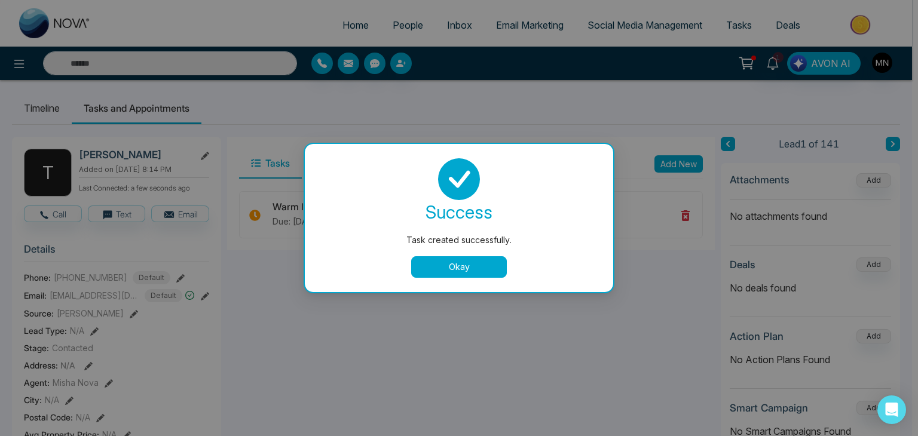
click at [418, 266] on button "Okay" at bounding box center [459, 267] width 96 height 22
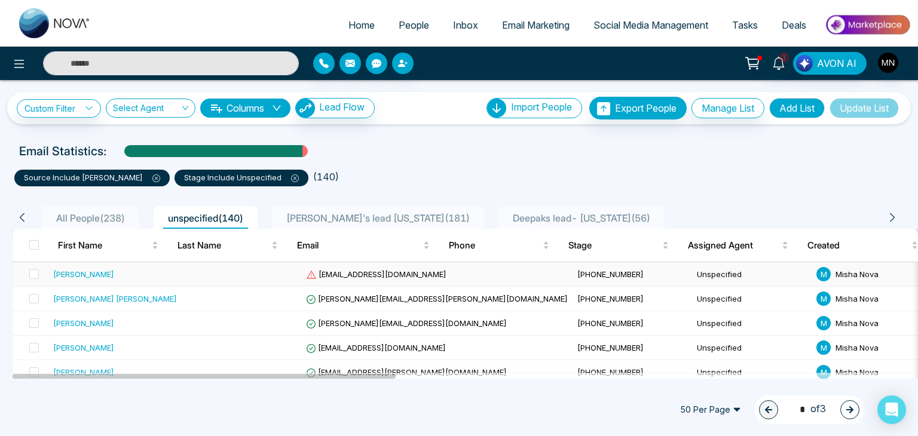
click at [86, 275] on div "[PERSON_NAME]" at bounding box center [83, 274] width 61 height 12
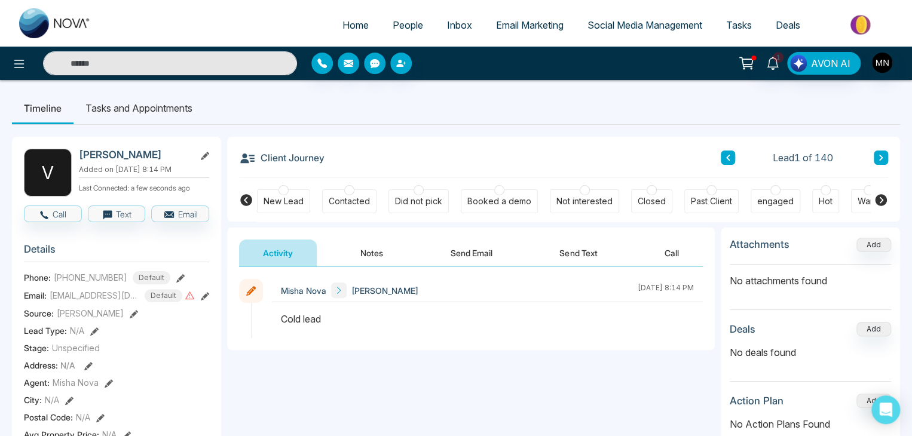
click at [471, 252] on button "Send Email" at bounding box center [472, 253] width 90 height 27
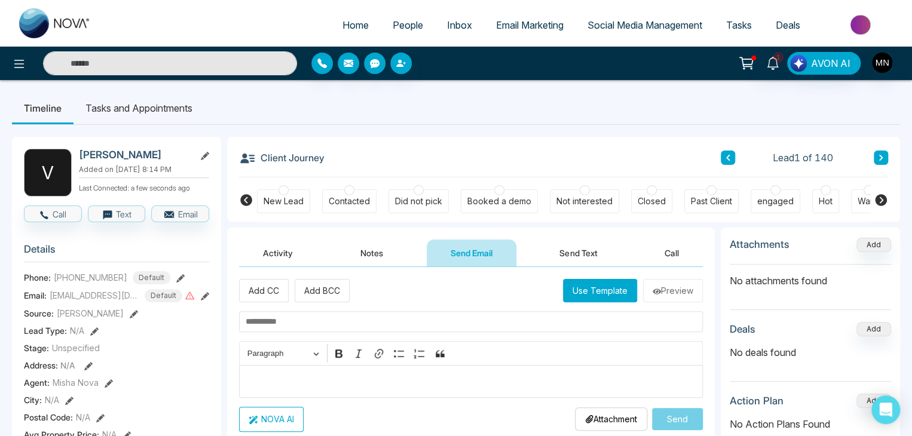
click at [253, 361] on div "Paragraph" at bounding box center [283, 353] width 82 height 19
click at [255, 375] on p "Editor editing area: main" at bounding box center [471, 381] width 451 height 14
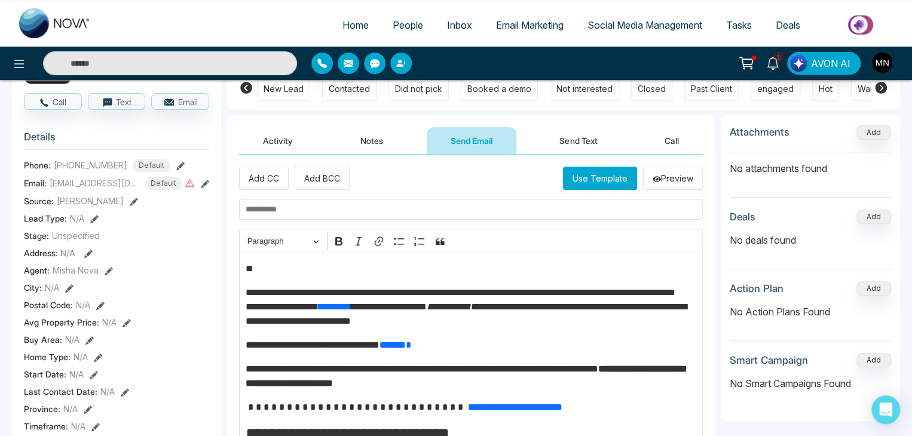
scroll to position [105, 0]
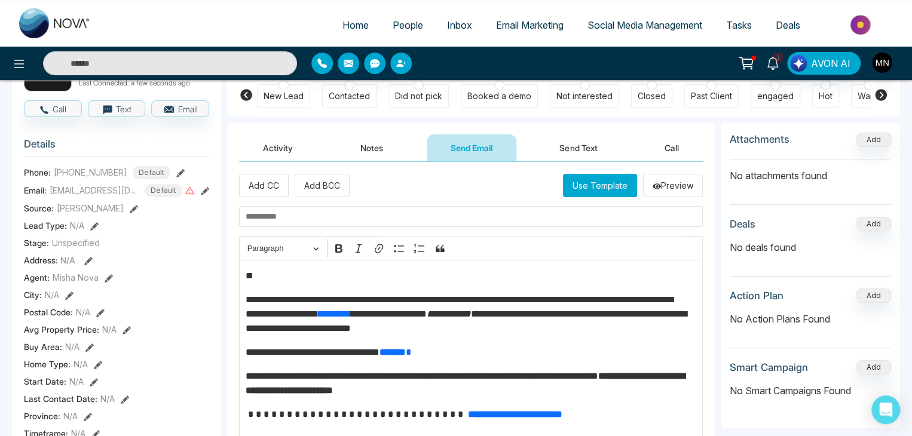
click at [361, 222] on input "text" at bounding box center [471, 216] width 464 height 21
paste input "**********"
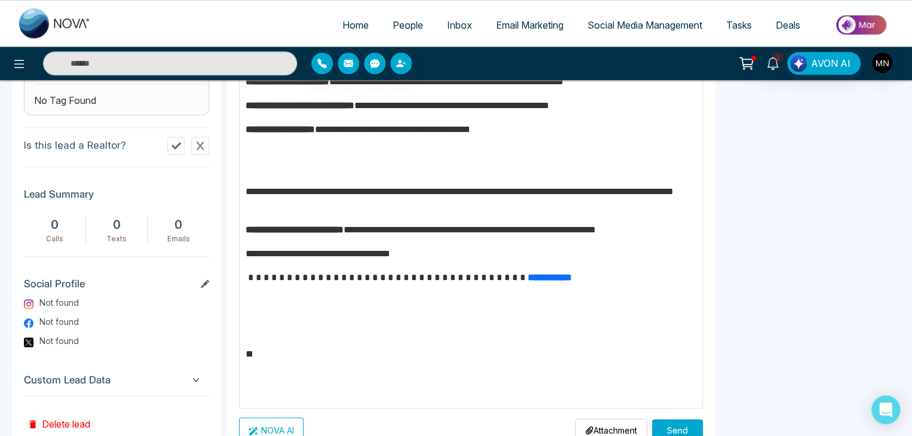
scroll to position [562, 0]
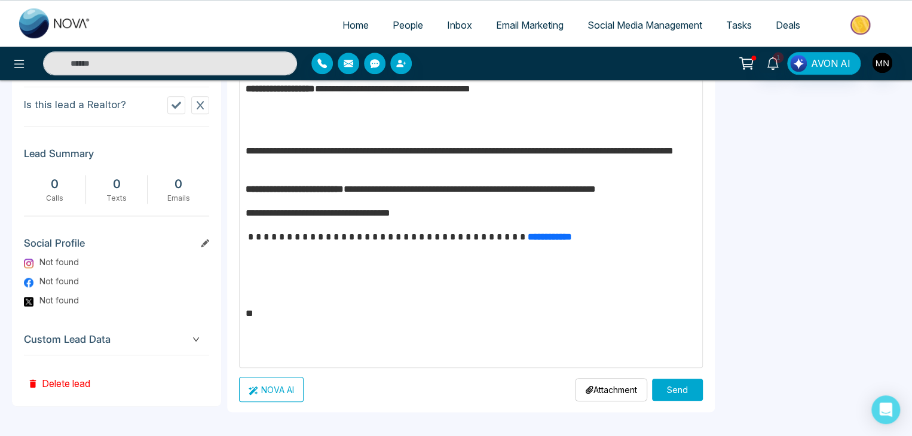
type input "**********"
click at [680, 396] on button "Send" at bounding box center [677, 390] width 51 height 22
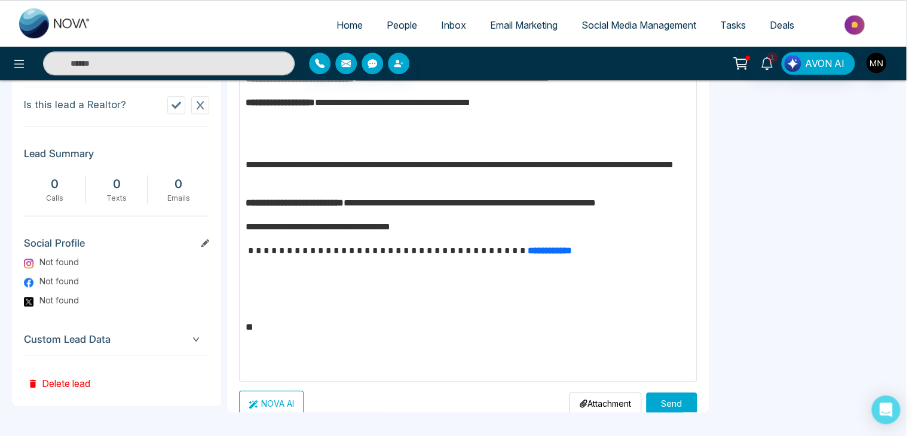
scroll to position [182, 0]
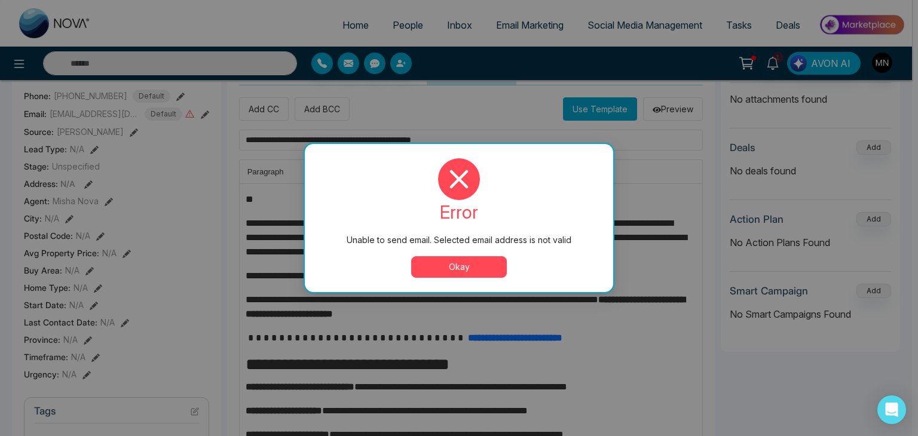
click at [480, 269] on button "Okay" at bounding box center [459, 267] width 96 height 22
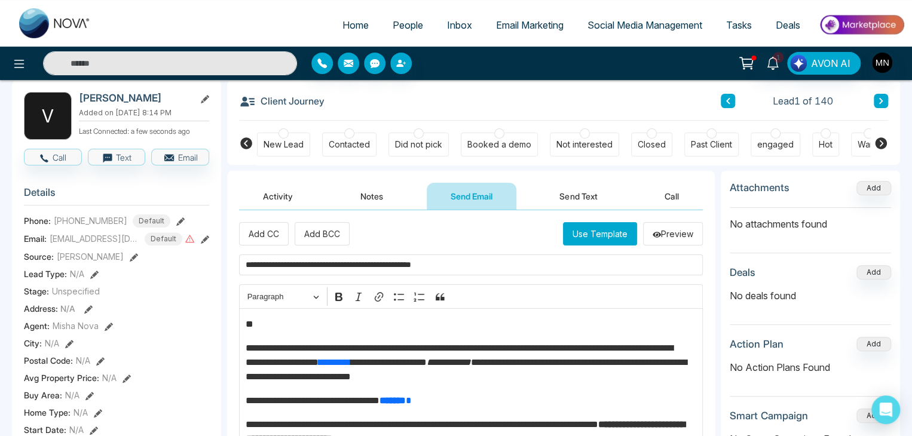
scroll to position [48, 0]
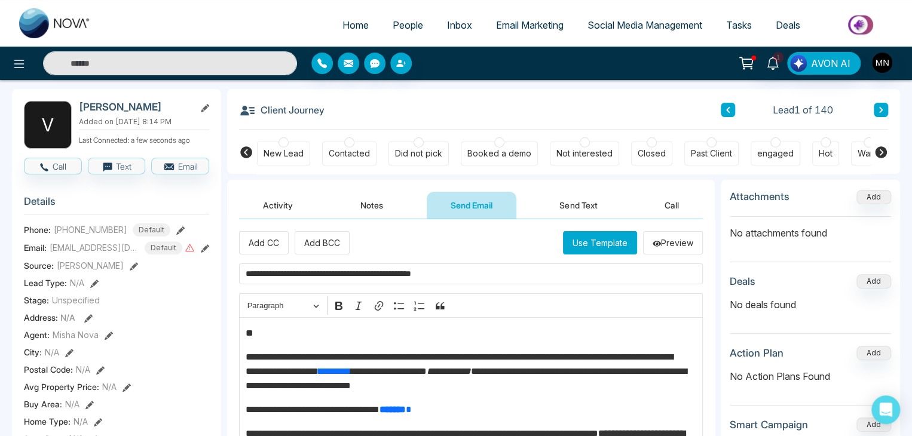
click at [207, 253] on icon at bounding box center [205, 248] width 8 height 8
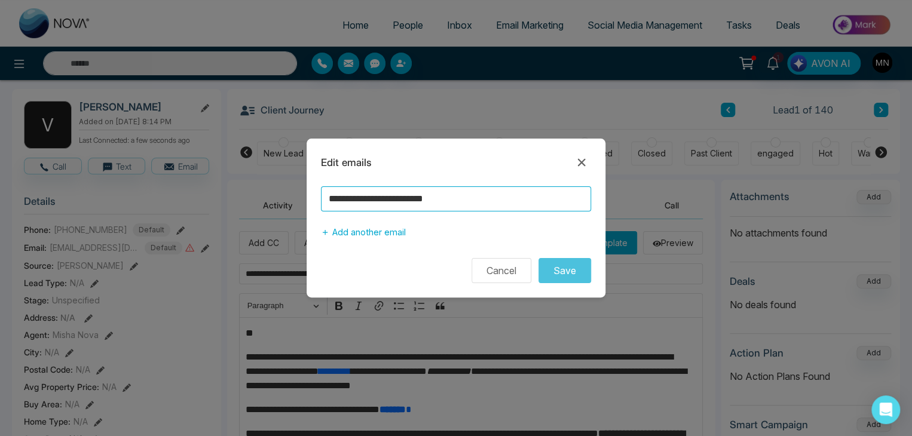
click at [376, 201] on input "**********" at bounding box center [456, 198] width 270 height 25
type input "**********"
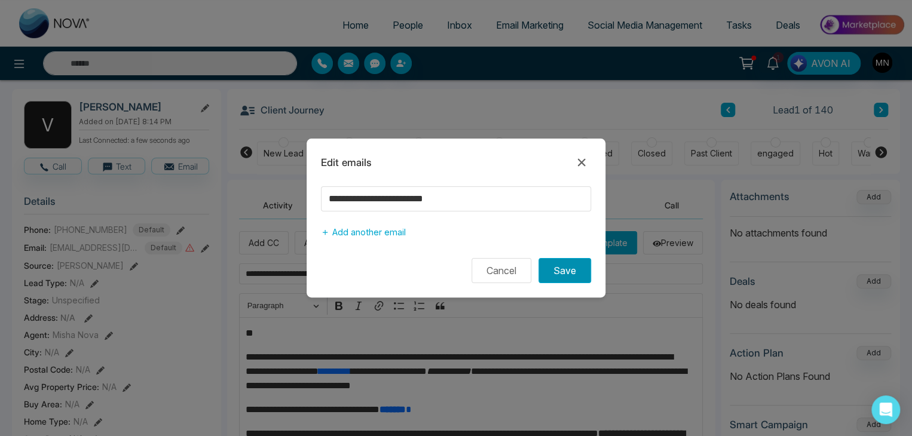
click at [566, 273] on button "Save" at bounding box center [564, 270] width 53 height 25
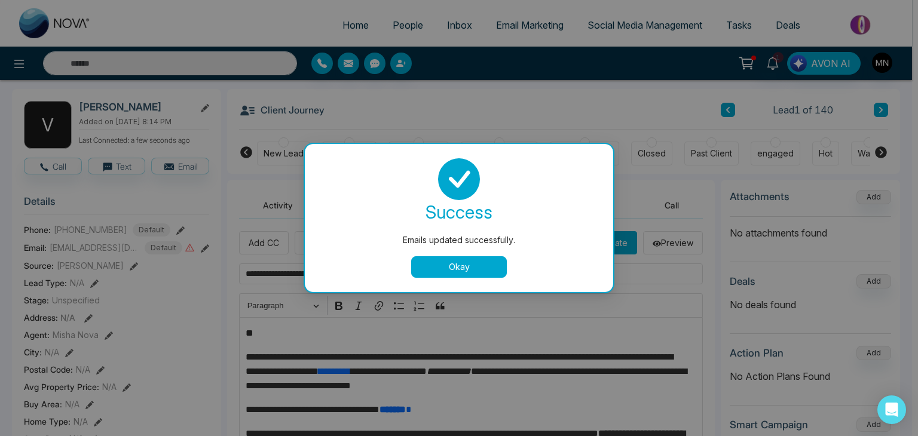
click at [459, 261] on button "Okay" at bounding box center [459, 267] width 96 height 22
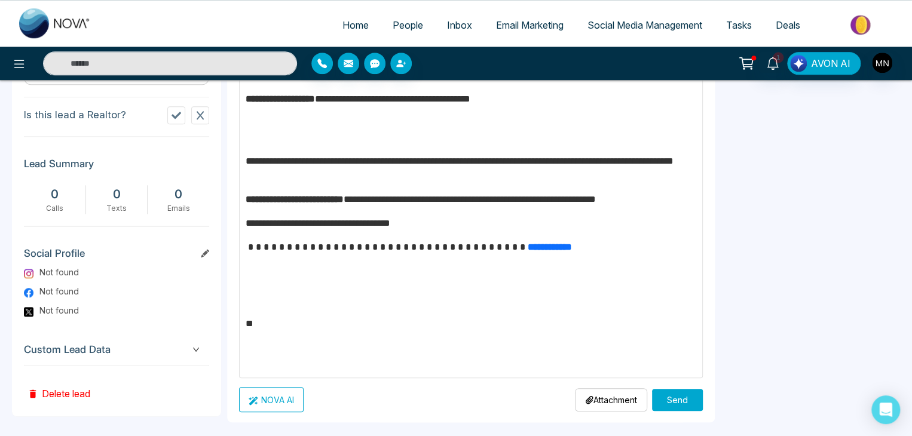
scroll to position [562, 0]
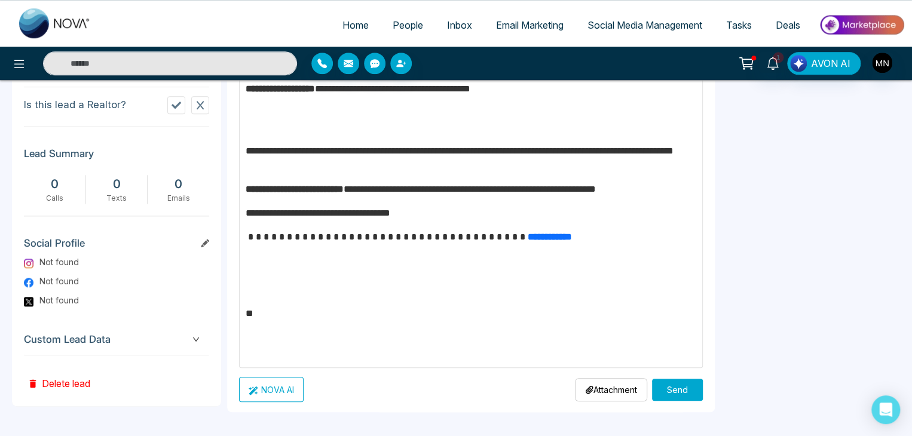
click at [673, 391] on button "Send" at bounding box center [677, 390] width 51 height 22
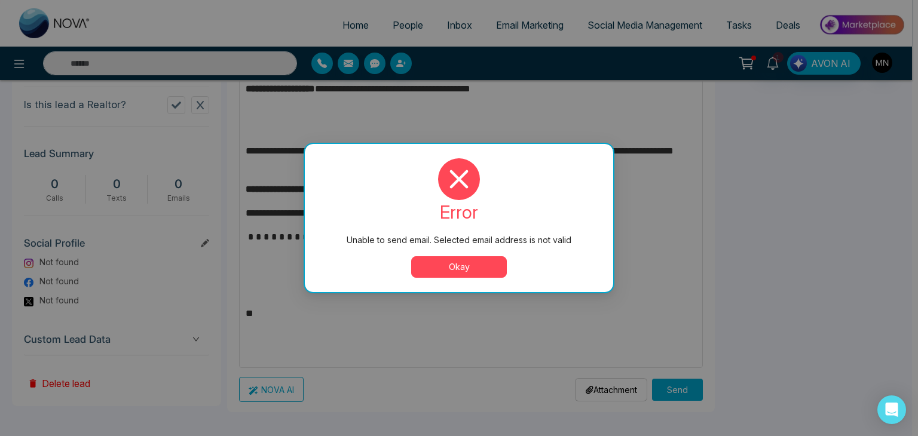
click at [488, 278] on div "error Unable to send email. Selected email address is not valid Okay" at bounding box center [459, 218] width 308 height 148
click at [476, 261] on button "Okay" at bounding box center [459, 267] width 96 height 22
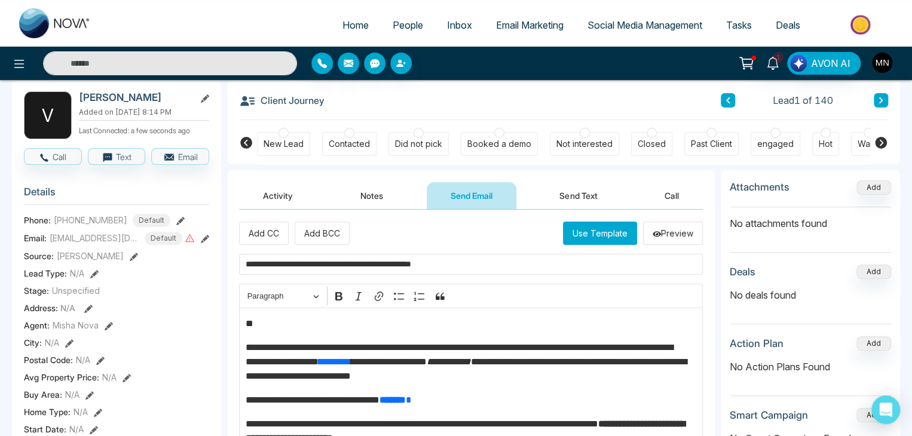
scroll to position [0, 0]
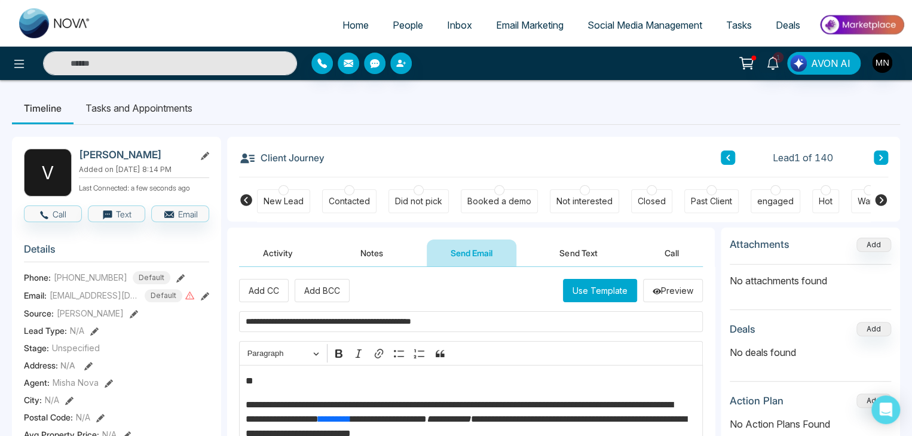
click at [421, 189] on div at bounding box center [418, 190] width 10 height 10
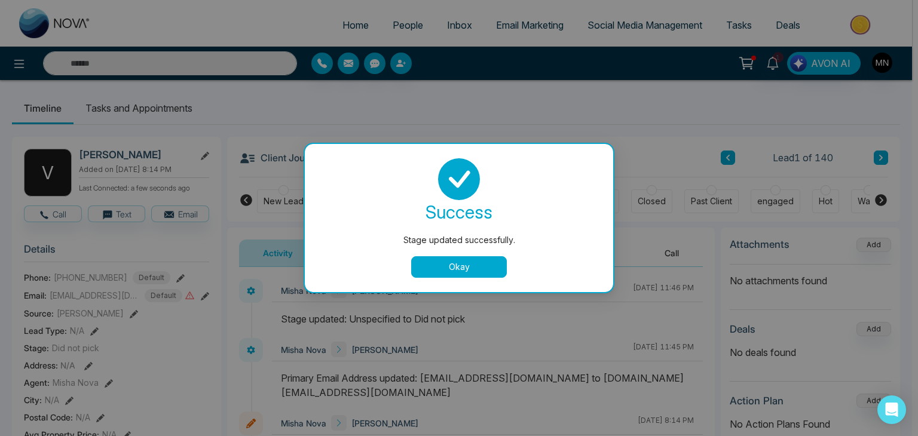
click at [442, 267] on button "Okay" at bounding box center [459, 267] width 96 height 22
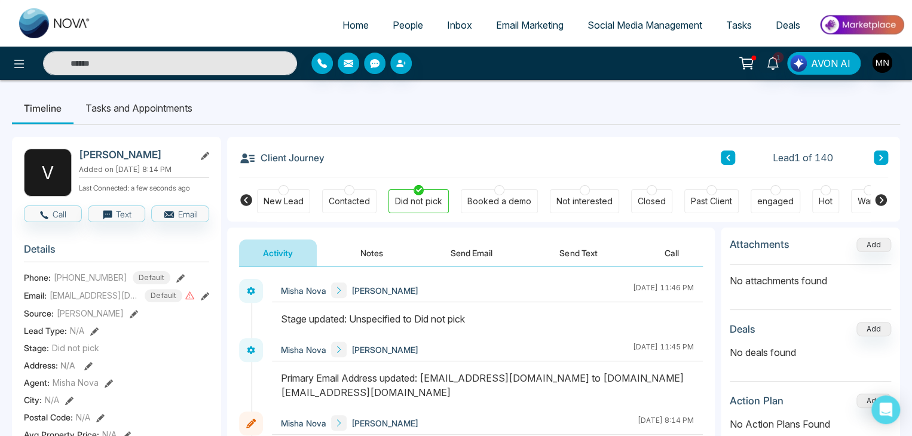
click at [203, 301] on icon at bounding box center [205, 296] width 8 height 8
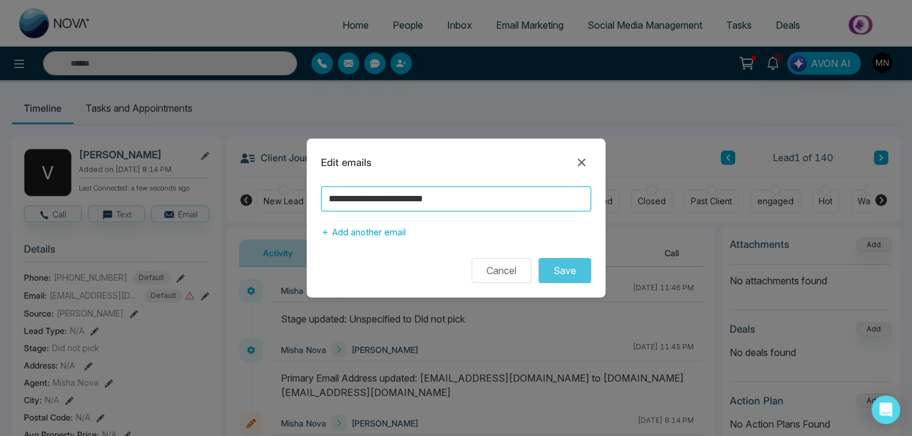
click at [374, 198] on input "**********" at bounding box center [456, 198] width 270 height 25
type input "**********"
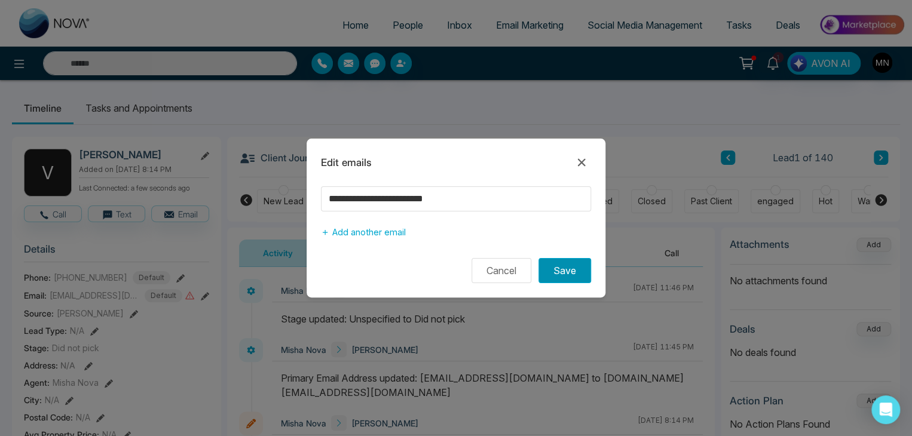
click at [554, 265] on button "Save" at bounding box center [564, 270] width 53 height 25
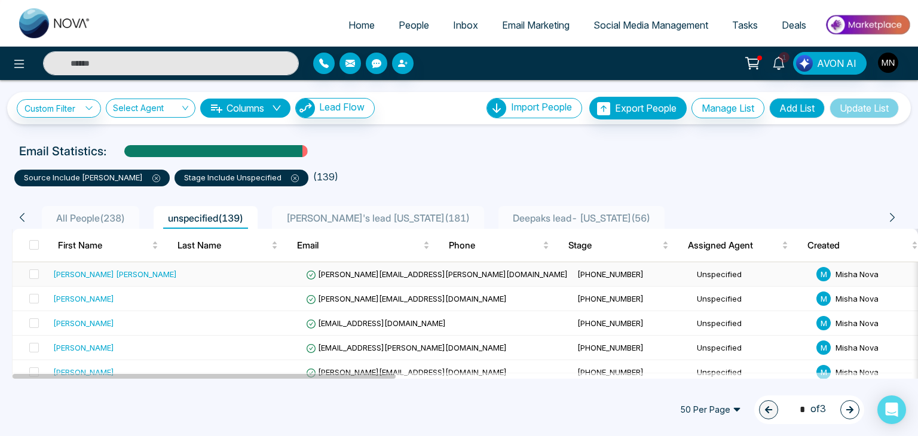
click at [117, 275] on div "[PERSON_NAME] [PERSON_NAME]" at bounding box center [115, 274] width 124 height 12
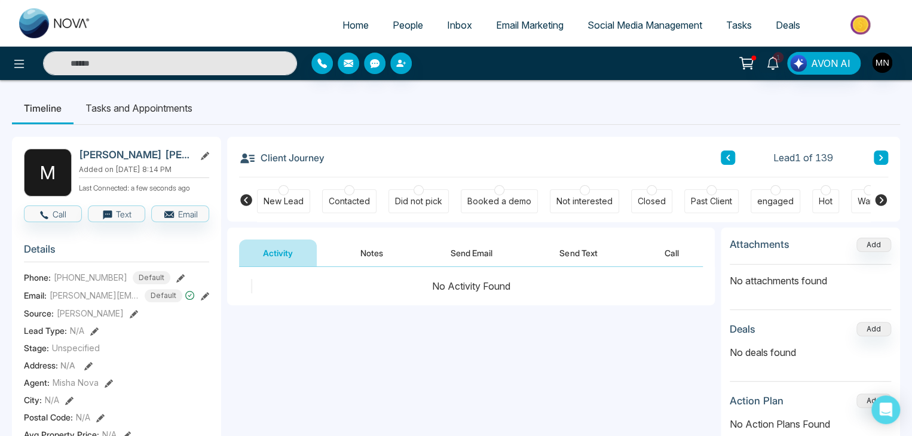
click at [483, 246] on button "Send Email" at bounding box center [472, 253] width 90 height 27
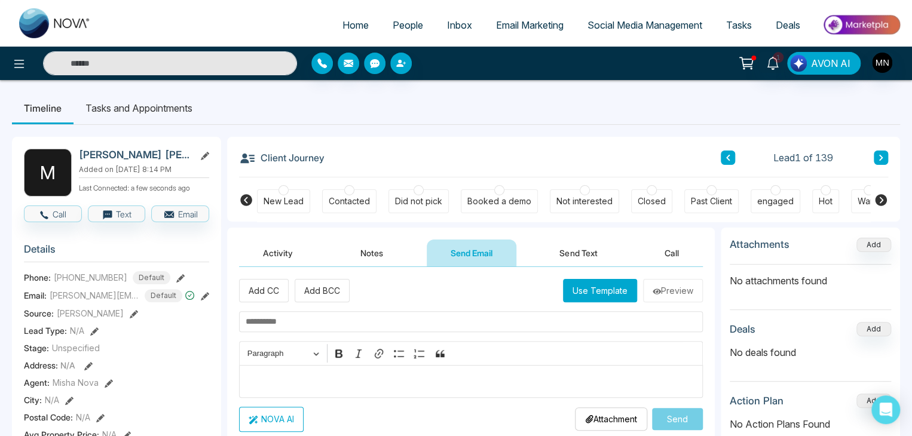
click at [330, 328] on input "text" at bounding box center [471, 321] width 464 height 21
paste input "**********"
type input "**********"
click at [298, 371] on div "Editor editing area: main" at bounding box center [471, 381] width 464 height 33
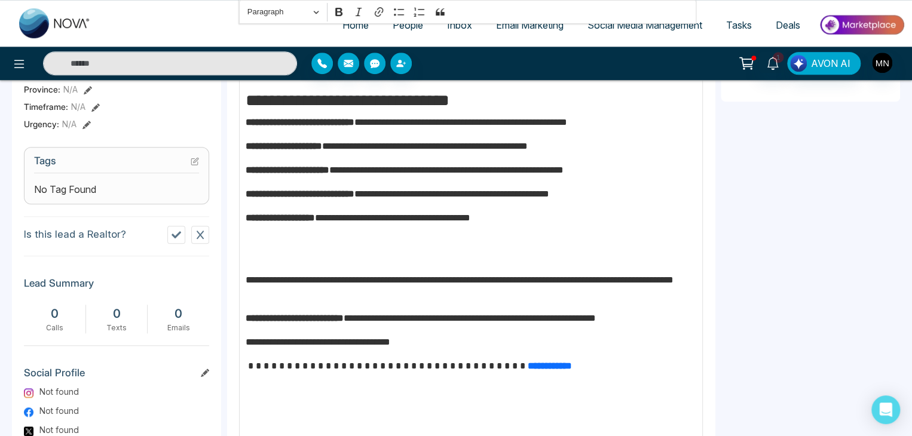
scroll to position [562, 0]
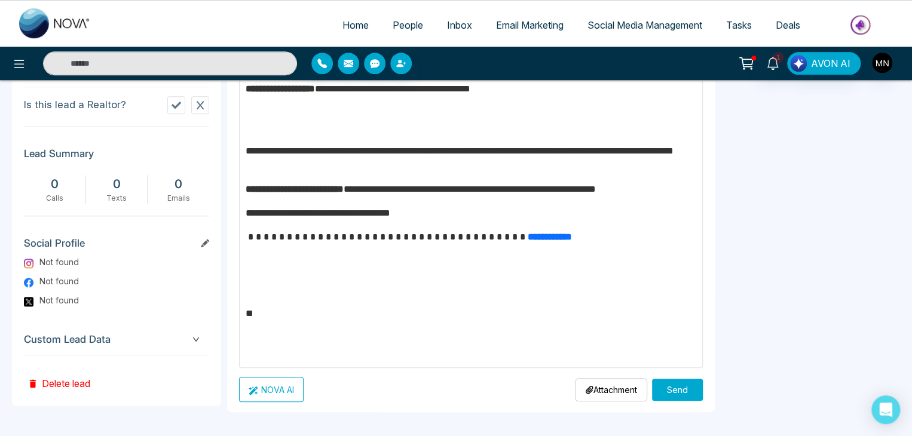
click at [662, 393] on button "Send" at bounding box center [677, 390] width 51 height 22
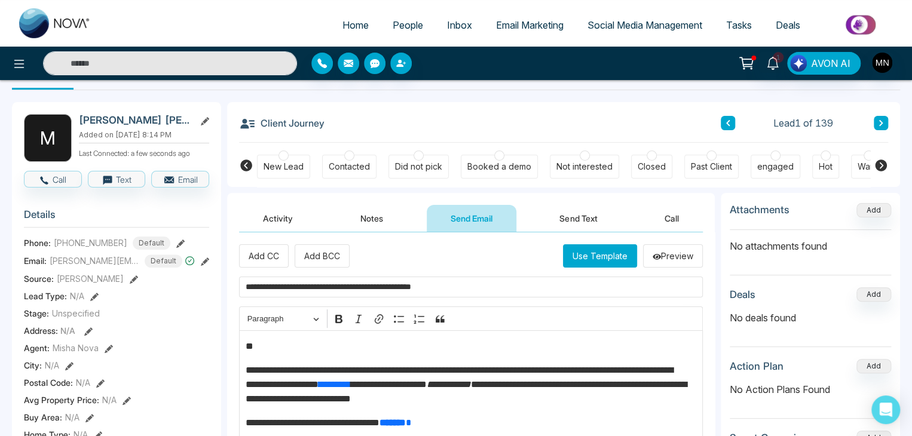
scroll to position [30, 0]
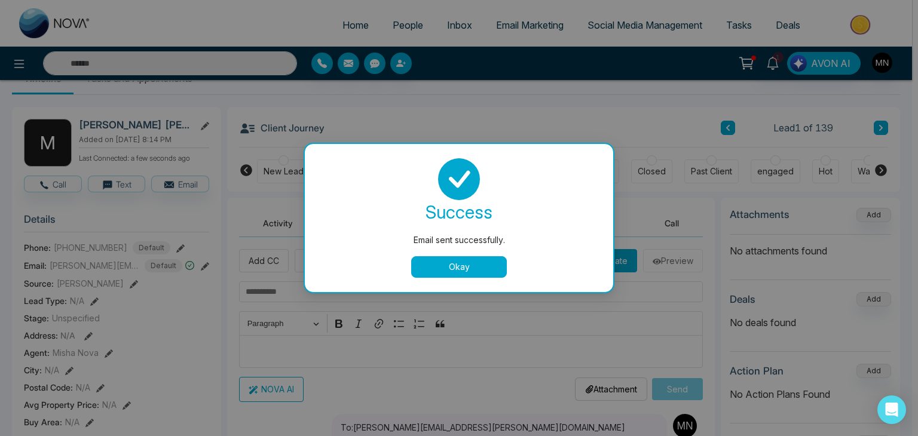
click at [468, 261] on button "Okay" at bounding box center [459, 267] width 96 height 22
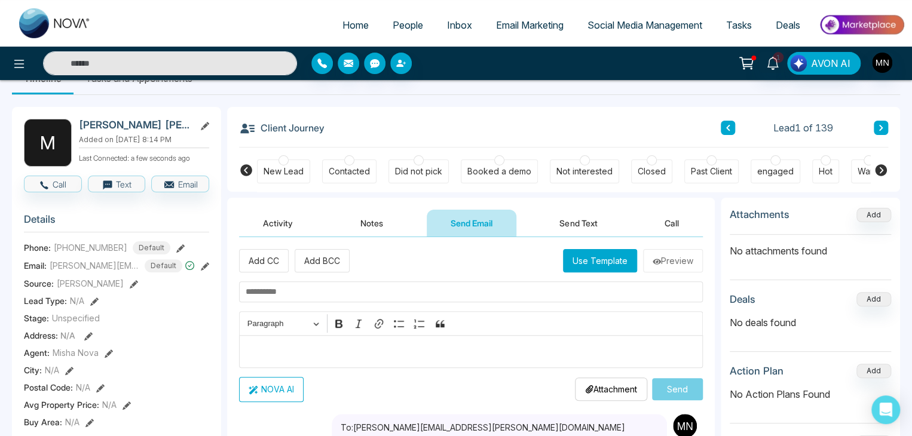
click at [412, 170] on div "Did not pick" at bounding box center [418, 172] width 47 height 12
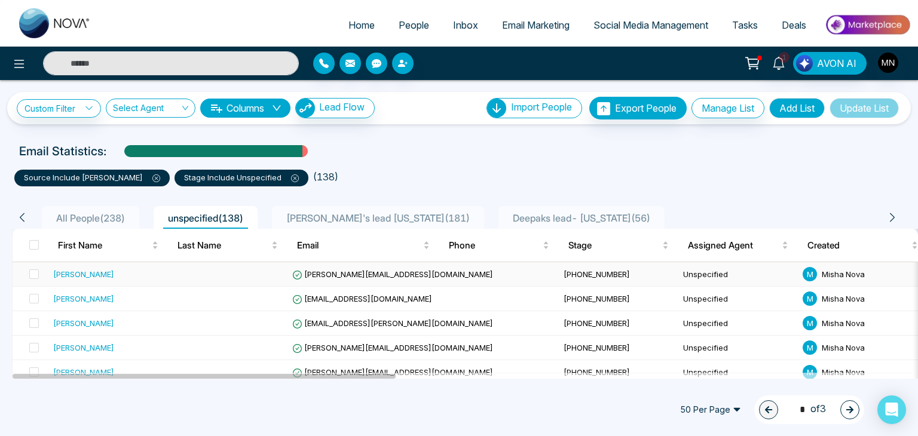
click at [72, 272] on div "[PERSON_NAME]" at bounding box center [83, 274] width 61 height 12
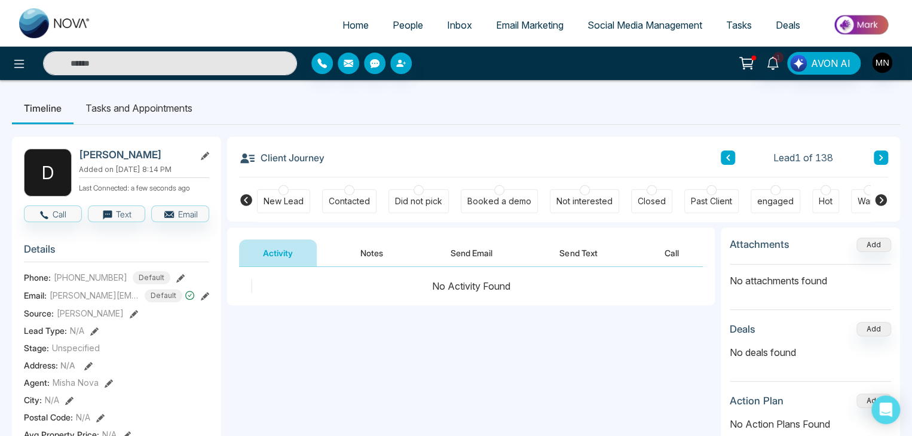
click at [449, 250] on button "Send Email" at bounding box center [472, 253] width 90 height 27
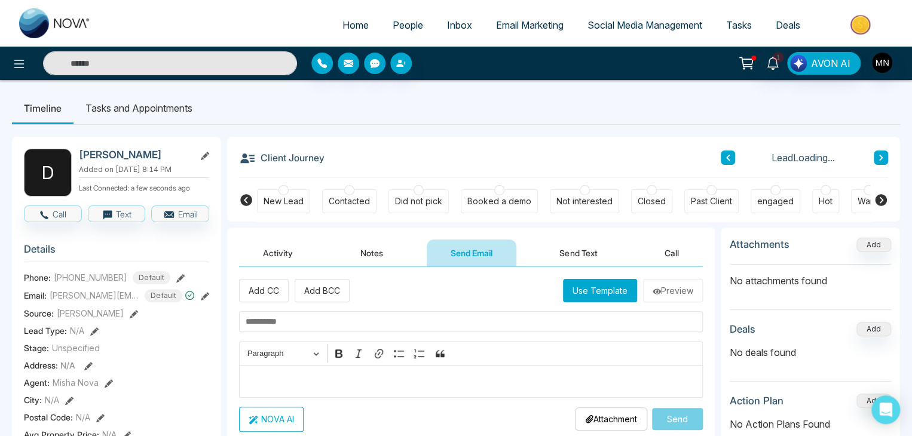
scroll to position [44, 0]
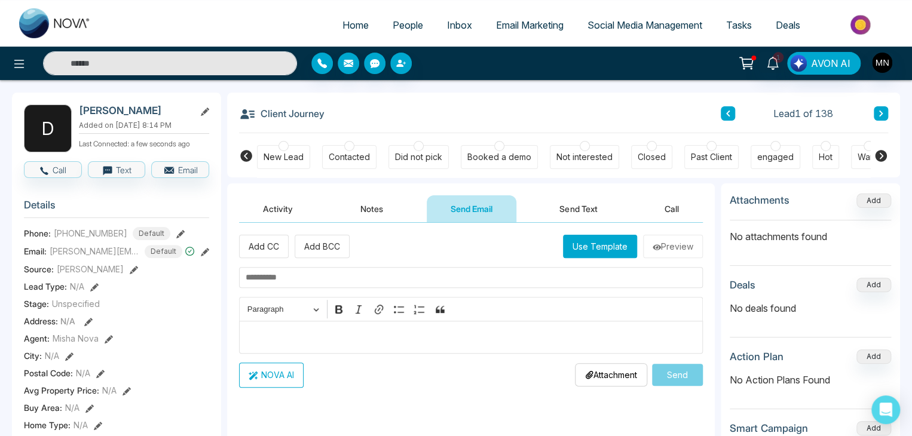
click at [285, 330] on p "Editor editing area: main" at bounding box center [471, 337] width 451 height 14
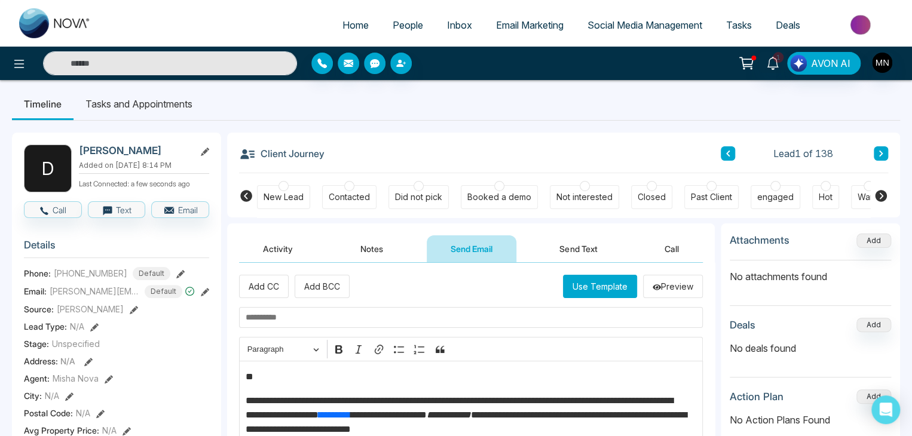
scroll to position [0, 0]
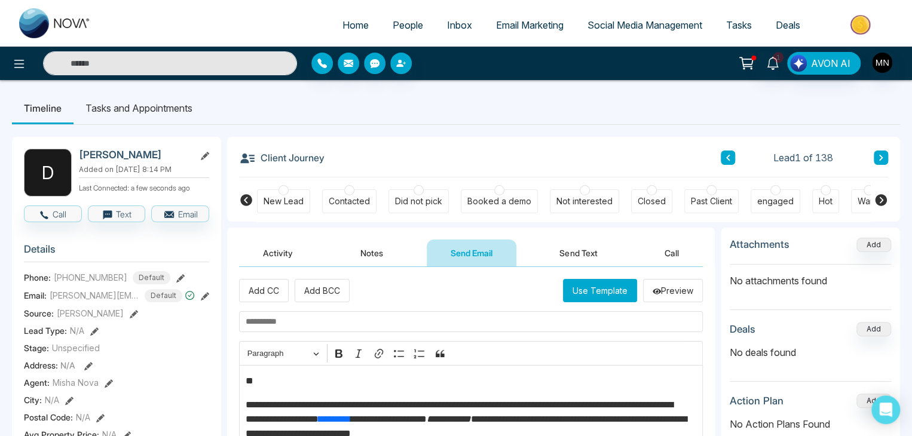
click at [301, 328] on input "text" at bounding box center [471, 321] width 464 height 21
paste input "**********"
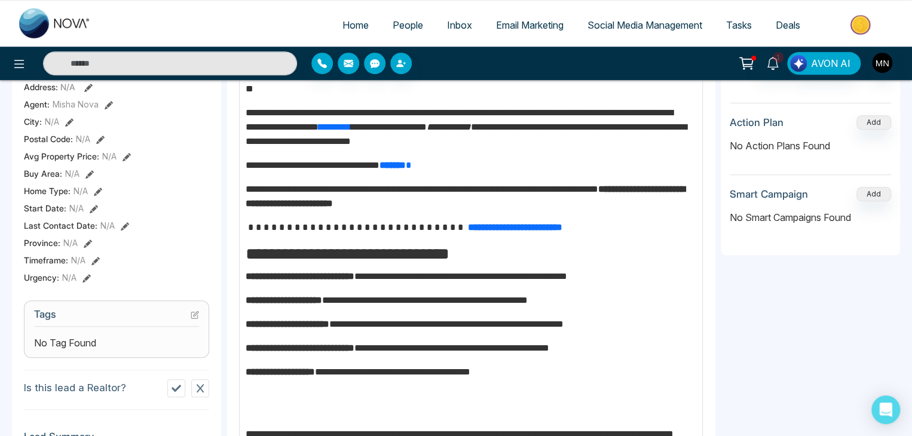
scroll to position [284, 0]
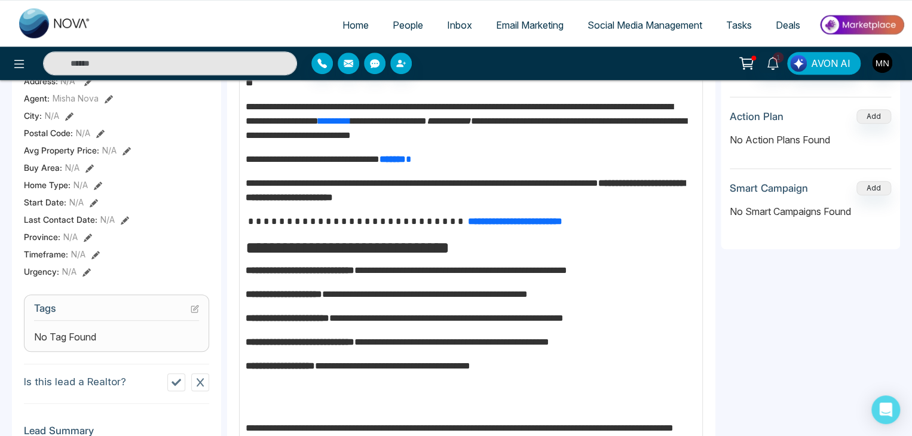
type input "**********"
click at [366, 199] on strong "**********" at bounding box center [465, 190] width 439 height 23
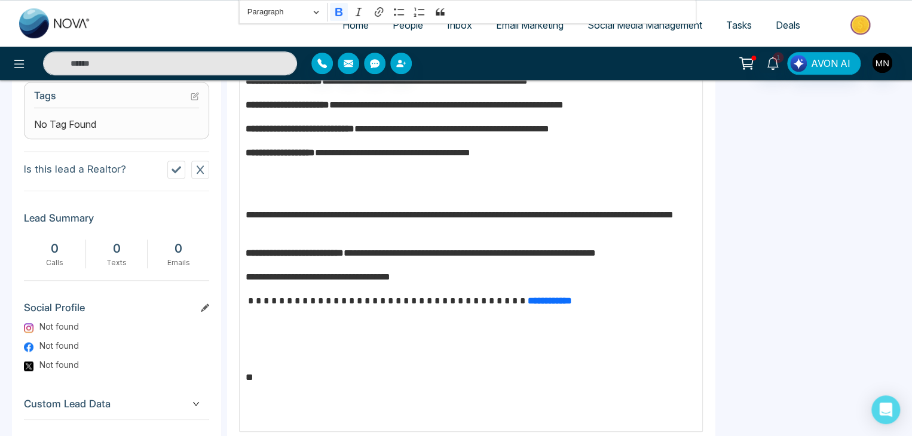
scroll to position [562, 0]
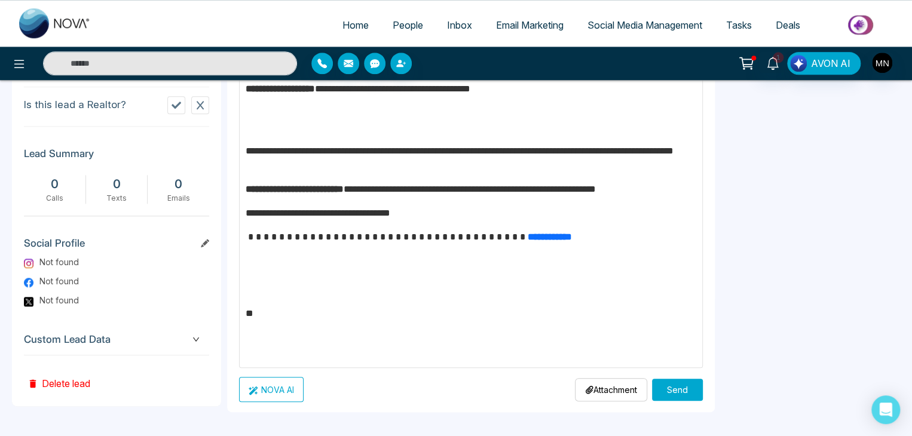
click at [664, 383] on button "Send" at bounding box center [677, 390] width 51 height 22
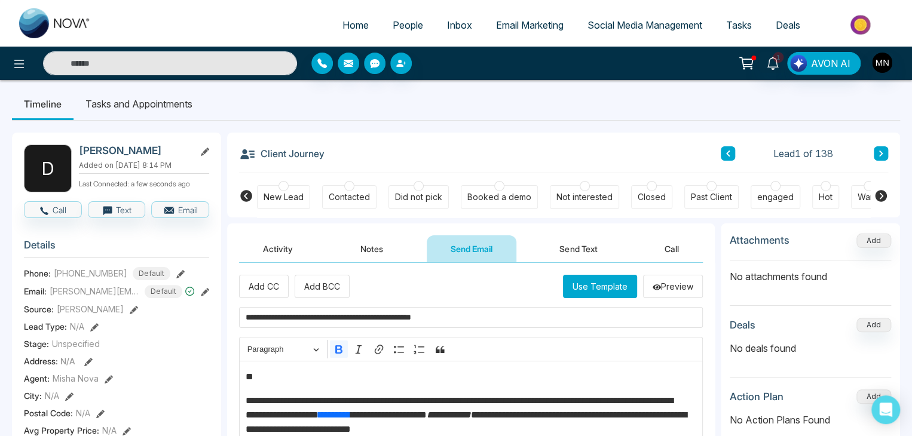
scroll to position [0, 0]
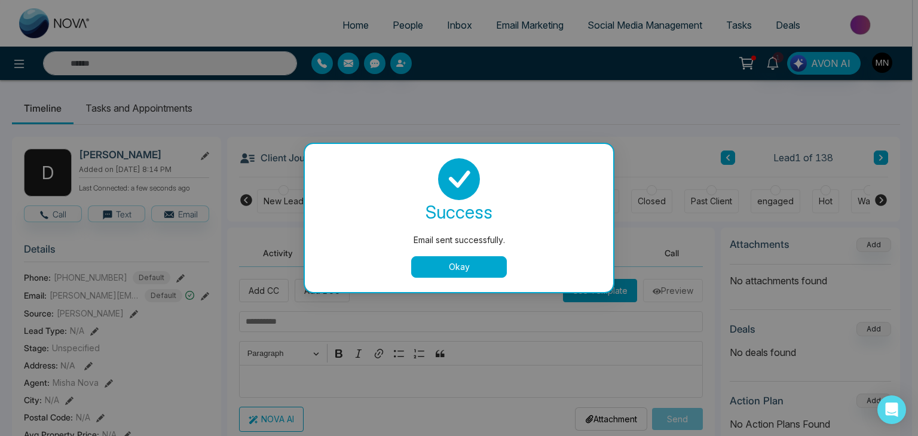
click at [459, 272] on button "Okay" at bounding box center [459, 267] width 96 height 22
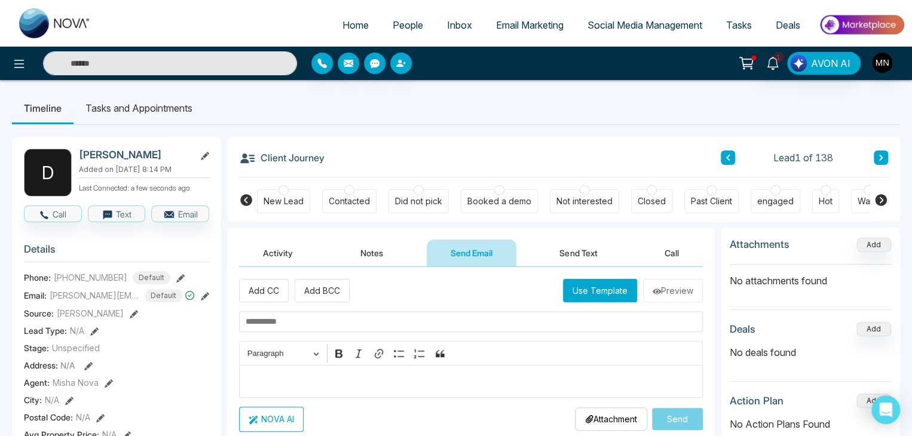
click at [411, 196] on div "Did not pick" at bounding box center [418, 201] width 47 height 12
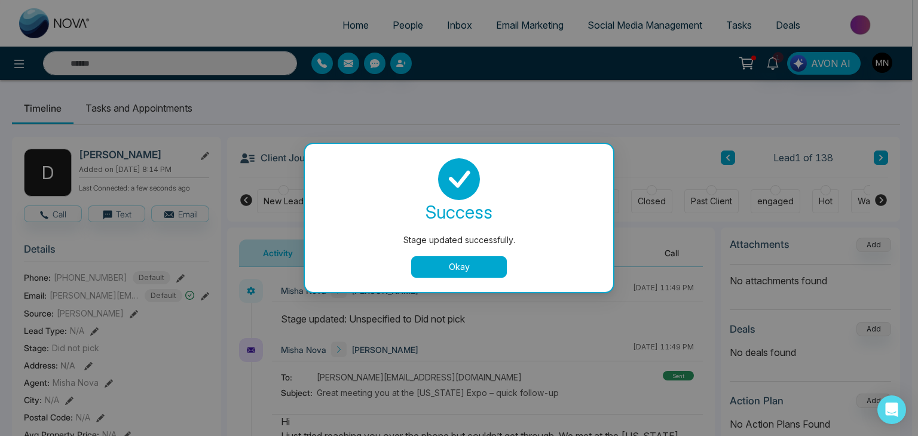
click at [456, 264] on button "Okay" at bounding box center [459, 267] width 96 height 22
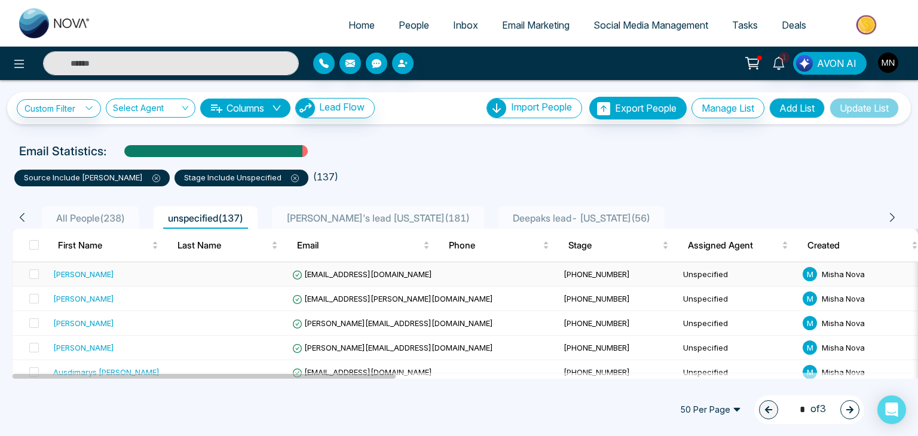
click at [102, 278] on div "[PERSON_NAME]" at bounding box center [83, 274] width 61 height 12
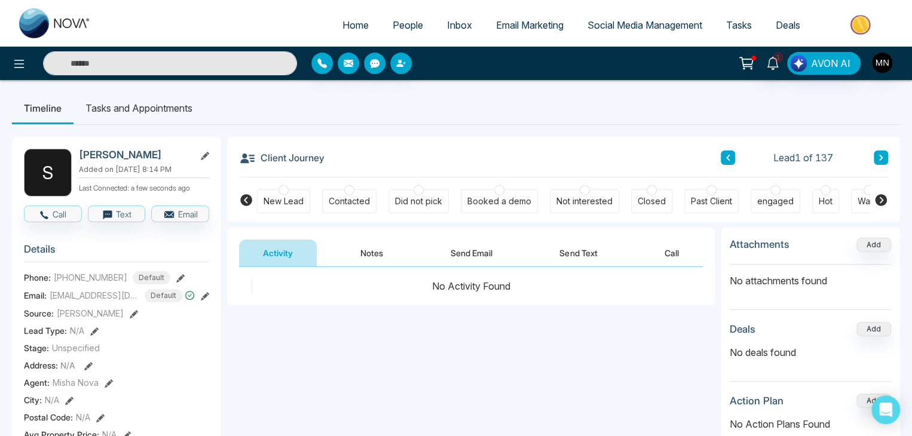
click at [488, 258] on button "Send Email" at bounding box center [472, 253] width 90 height 27
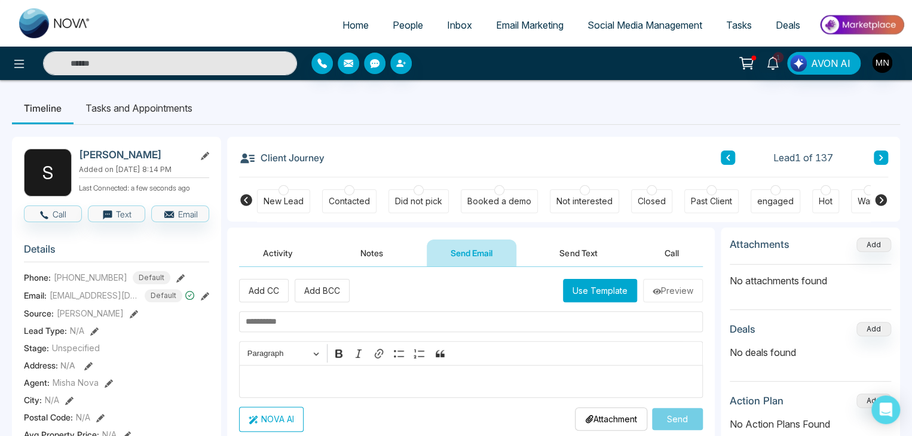
click at [321, 313] on input "text" at bounding box center [471, 321] width 464 height 21
paste input "**********"
type input "**********"
click at [294, 374] on p "Editor editing area: main" at bounding box center [471, 381] width 451 height 14
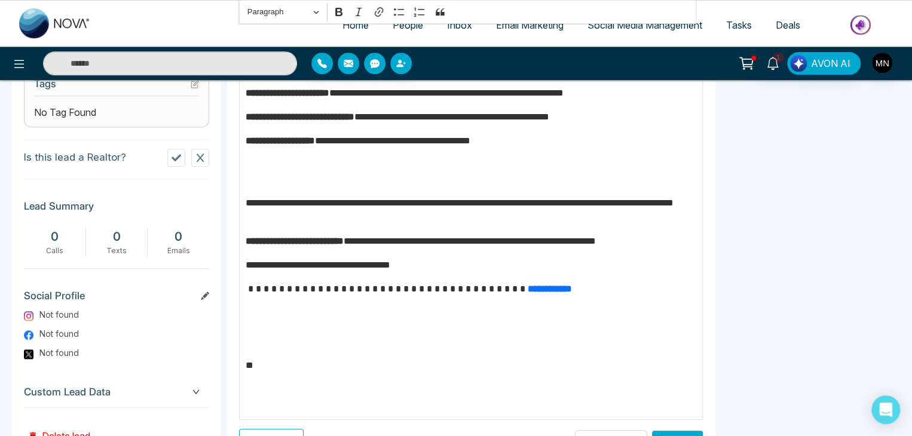
scroll to position [562, 0]
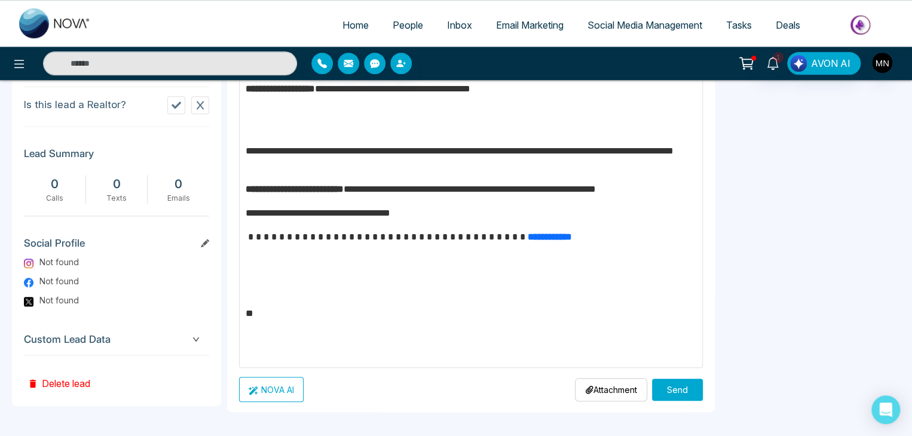
click at [664, 392] on button "Send" at bounding box center [677, 390] width 51 height 22
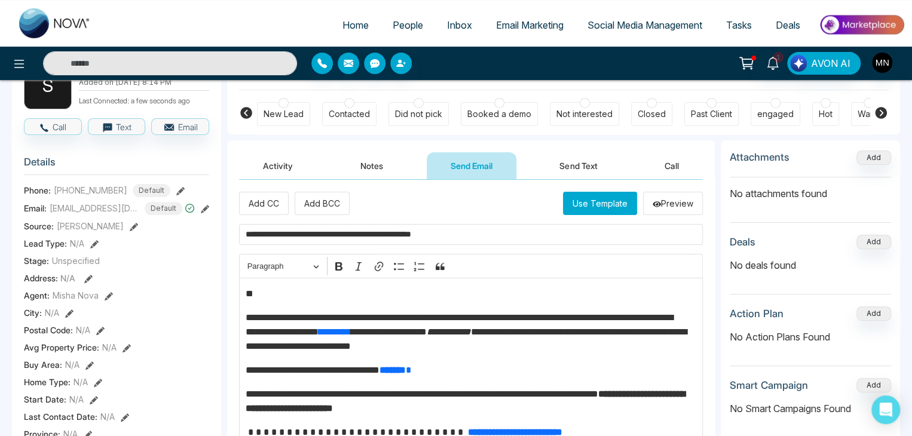
scroll to position [0, 0]
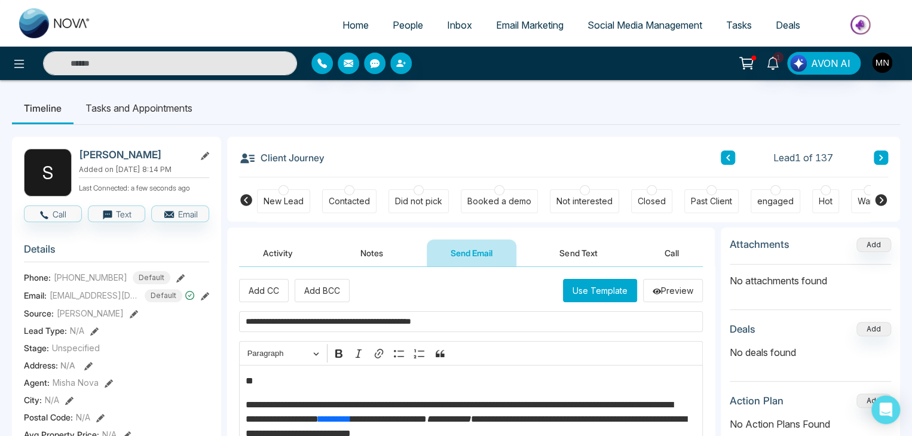
click at [425, 194] on div "Did not pick" at bounding box center [418, 201] width 60 height 24
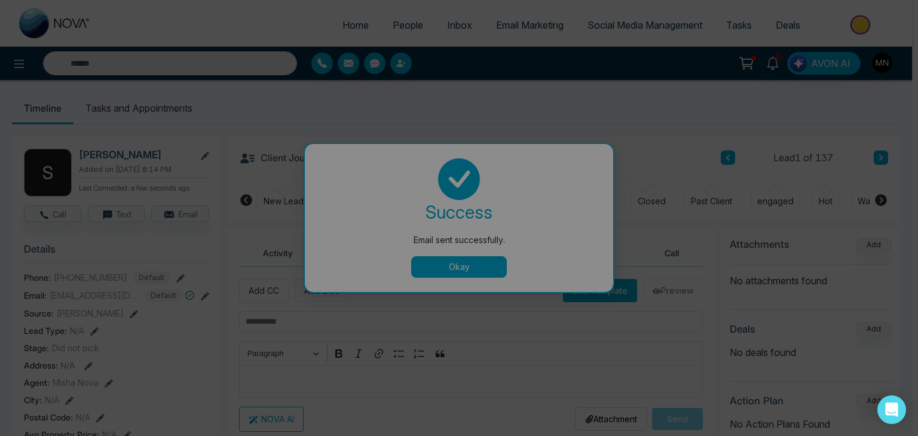
click at [471, 267] on button "Okay" at bounding box center [459, 267] width 96 height 22
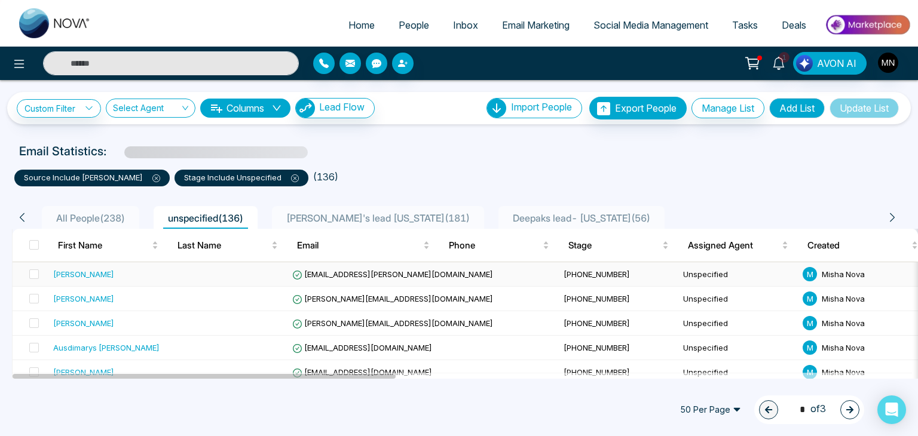
click at [103, 269] on div "[PERSON_NAME]" at bounding box center [83, 274] width 61 height 12
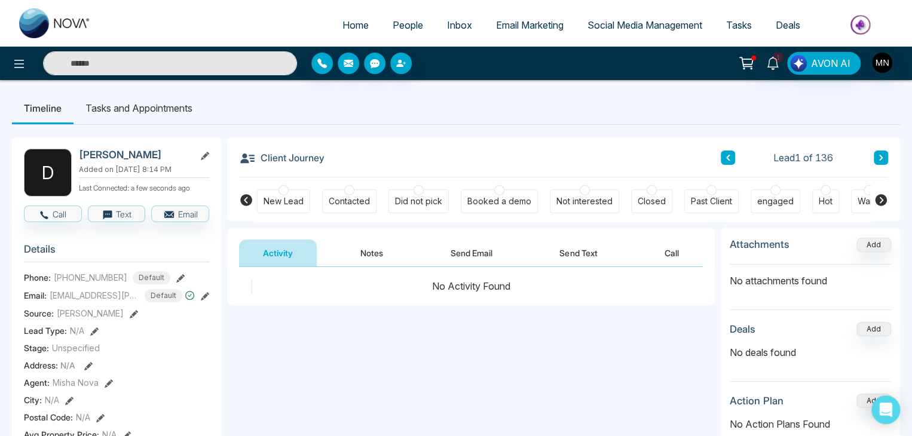
click at [474, 263] on button "Send Email" at bounding box center [472, 253] width 90 height 27
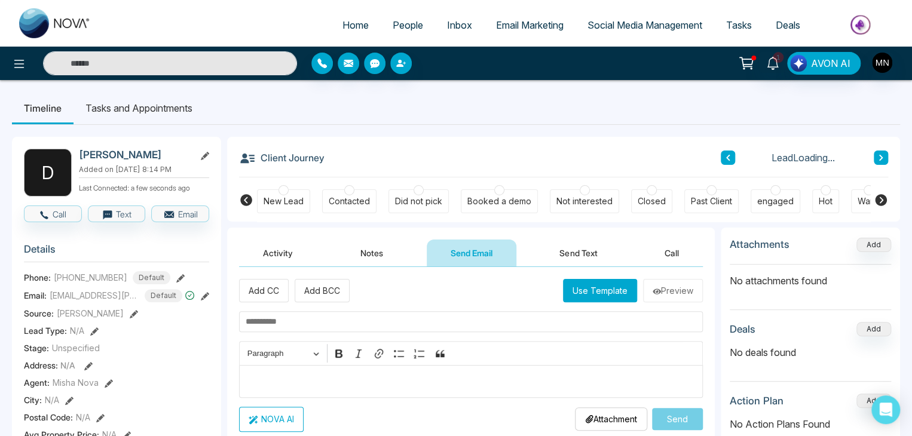
click at [383, 330] on input "text" at bounding box center [471, 321] width 464 height 21
click at [350, 390] on div "Editor editing area: main" at bounding box center [471, 381] width 464 height 33
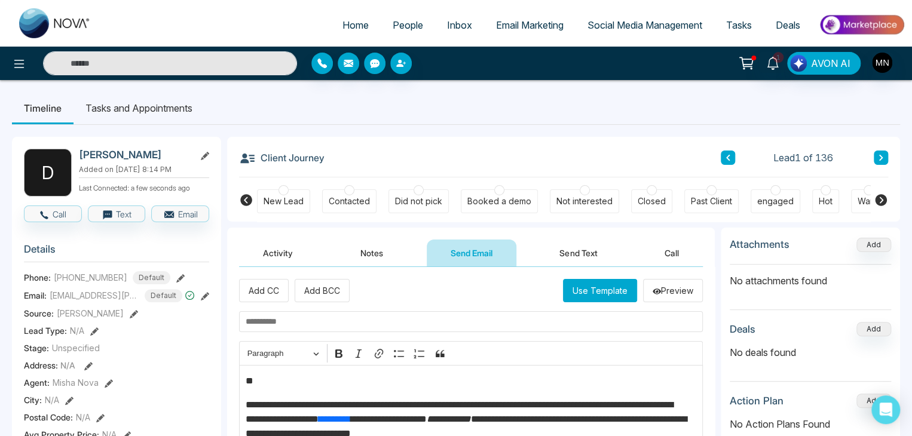
click at [272, 324] on input "text" at bounding box center [471, 321] width 464 height 21
paste input "**********"
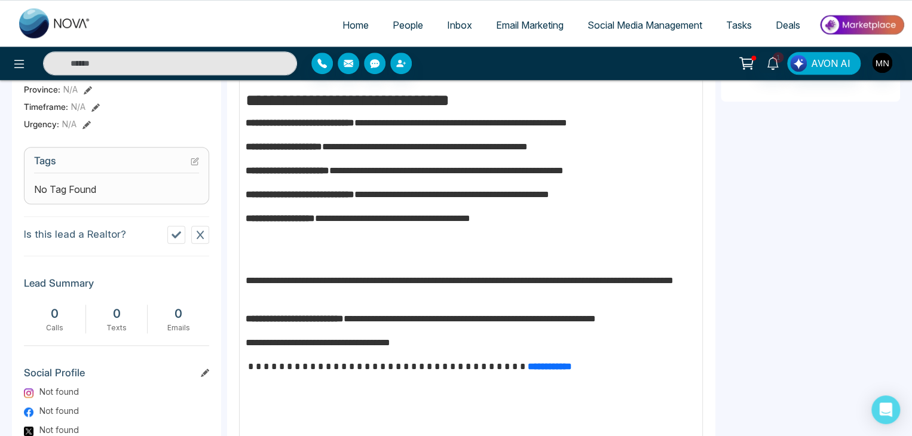
scroll to position [562, 0]
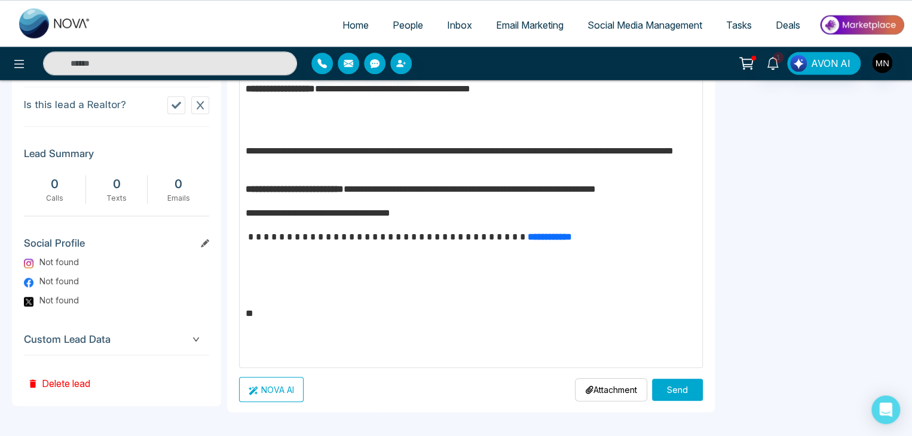
type input "**********"
click at [661, 384] on button "Send" at bounding box center [677, 390] width 51 height 22
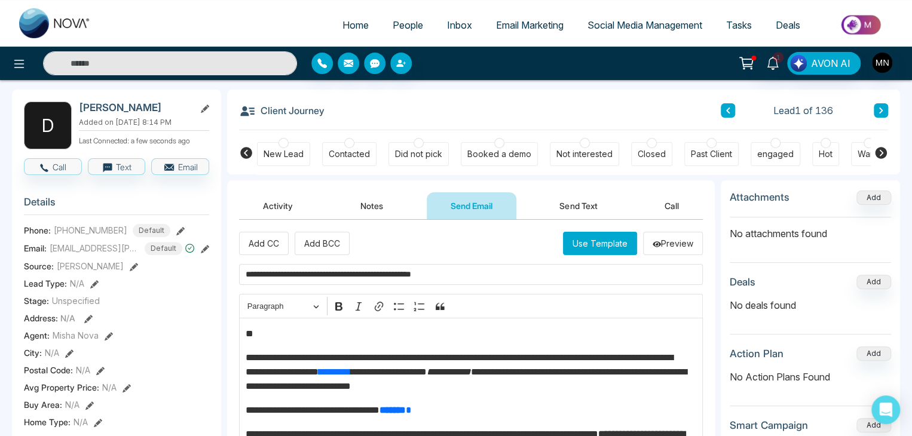
scroll to position [0, 0]
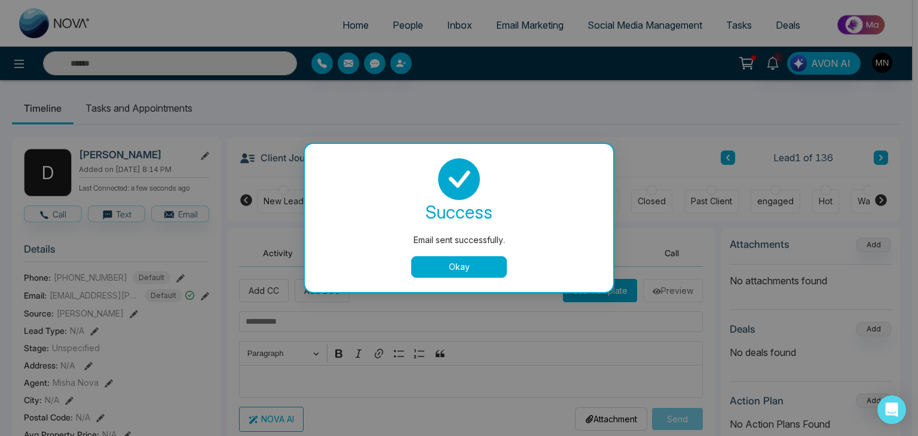
click at [428, 203] on div "success" at bounding box center [459, 212] width 280 height 24
click at [451, 254] on div "success Email sent successfully. Okay" at bounding box center [459, 218] width 280 height 120
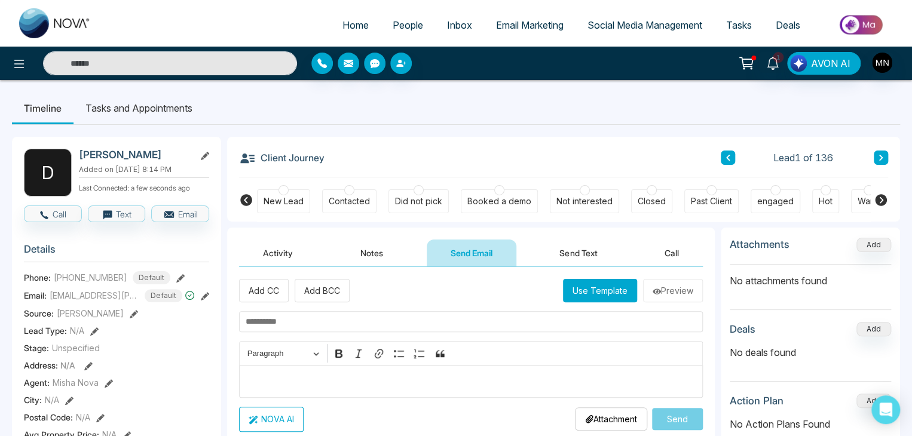
click at [416, 204] on div "Did not pick" at bounding box center [418, 201] width 47 height 12
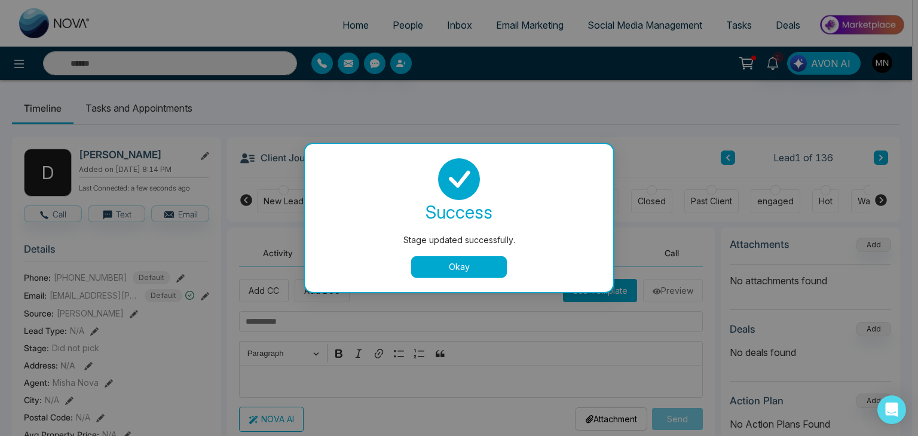
click at [446, 258] on button "Okay" at bounding box center [459, 267] width 96 height 22
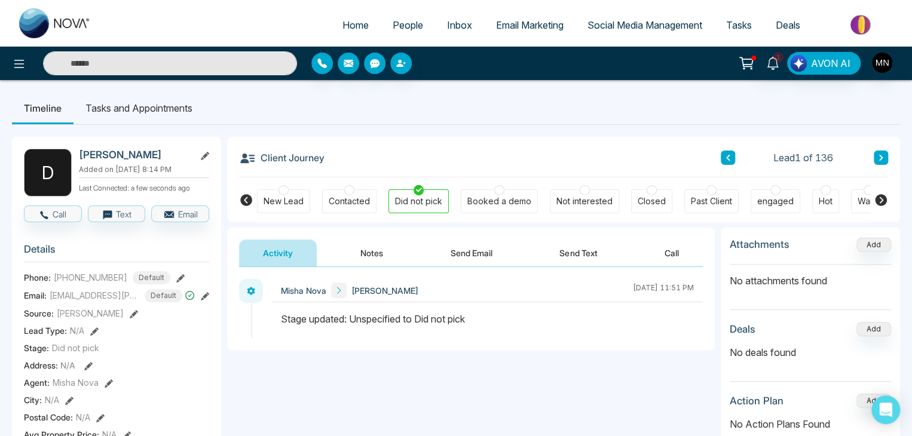
click at [368, 244] on button "Notes" at bounding box center [371, 253] width 71 height 27
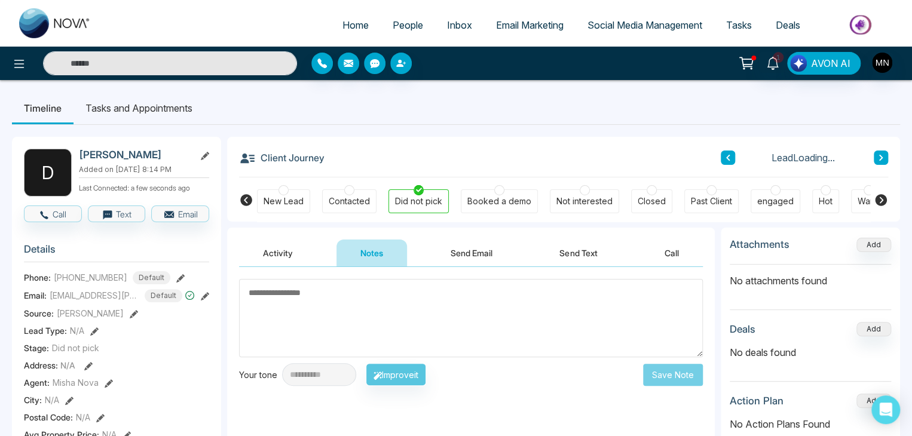
click at [456, 249] on button "Send Email" at bounding box center [472, 253] width 90 height 27
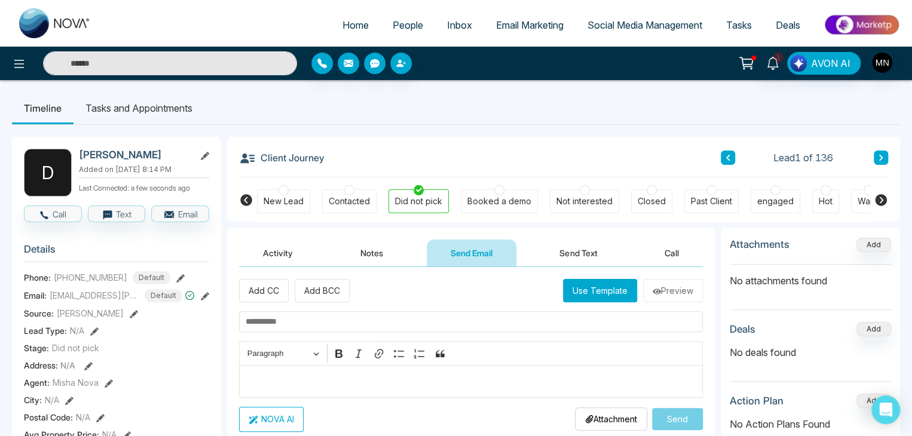
click at [292, 319] on input "text" at bounding box center [471, 321] width 464 height 21
paste input "**********"
type input "**********"
click at [301, 382] on p "Editor editing area: main" at bounding box center [471, 381] width 451 height 14
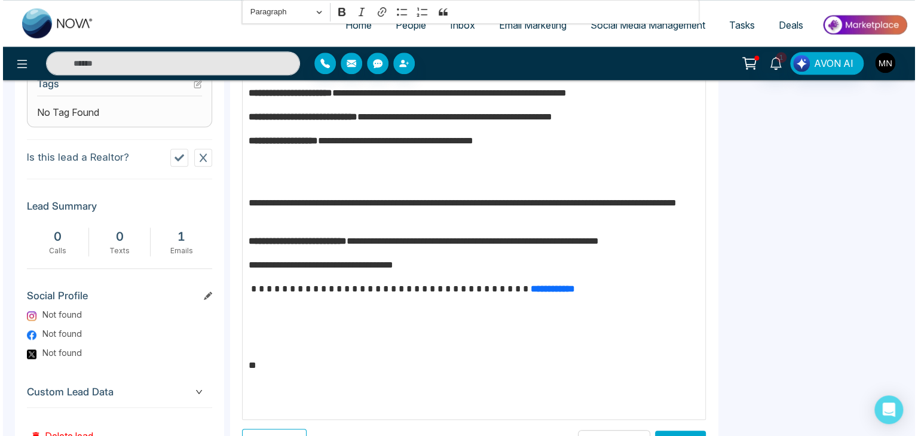
scroll to position [562, 0]
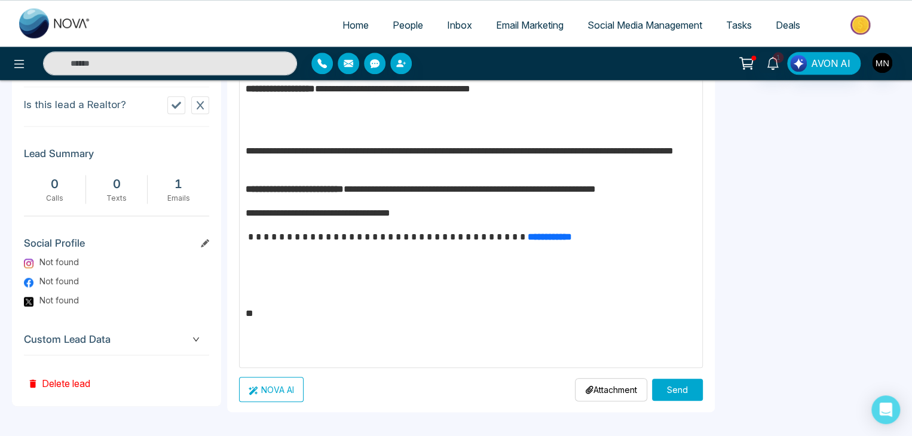
click at [658, 390] on button "Send" at bounding box center [677, 390] width 51 height 22
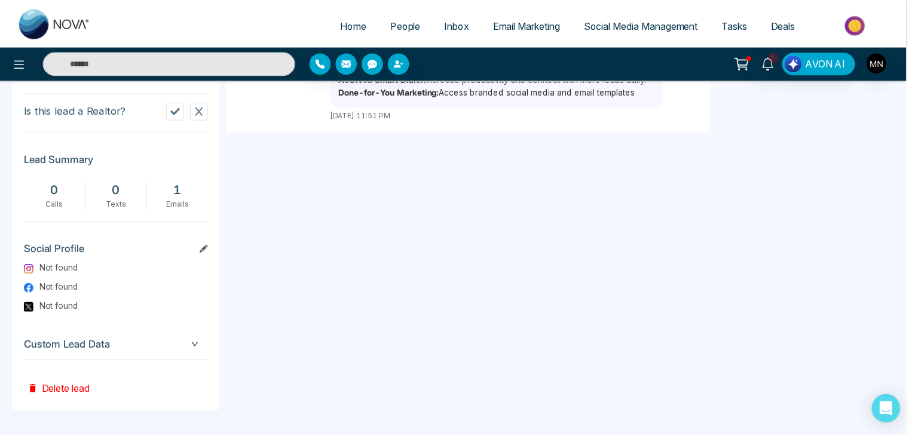
scroll to position [0, 0]
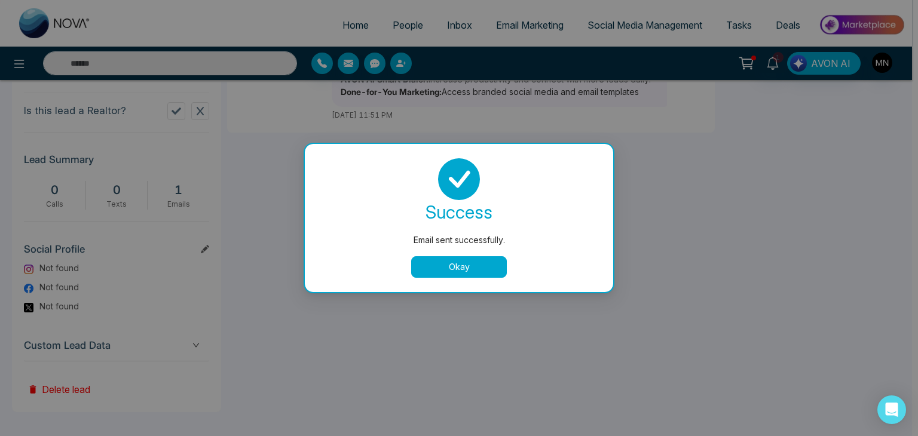
click at [467, 271] on button "Okay" at bounding box center [459, 267] width 96 height 22
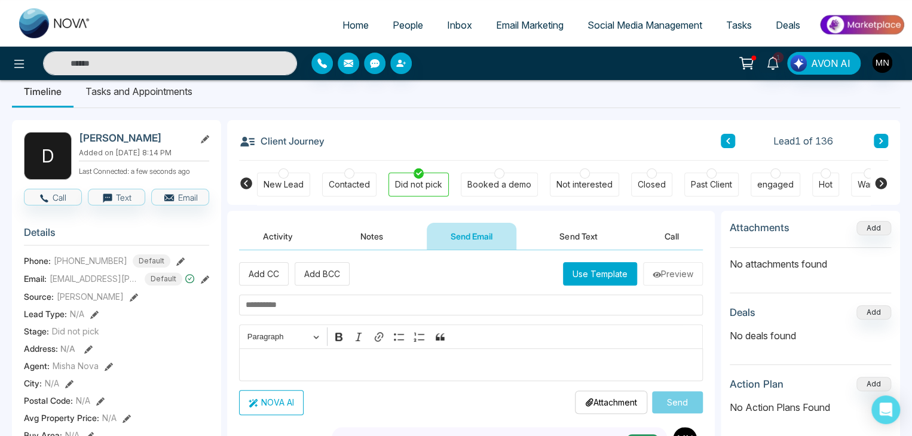
scroll to position [10, 0]
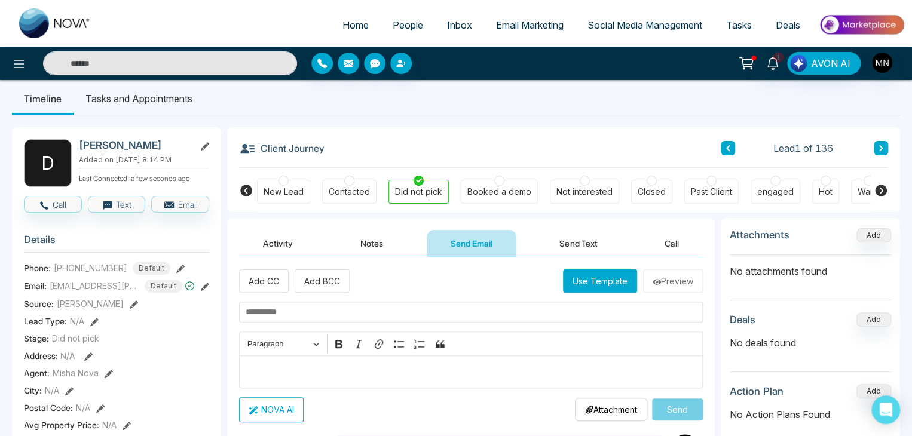
click at [264, 237] on button "Activity" at bounding box center [278, 243] width 78 height 27
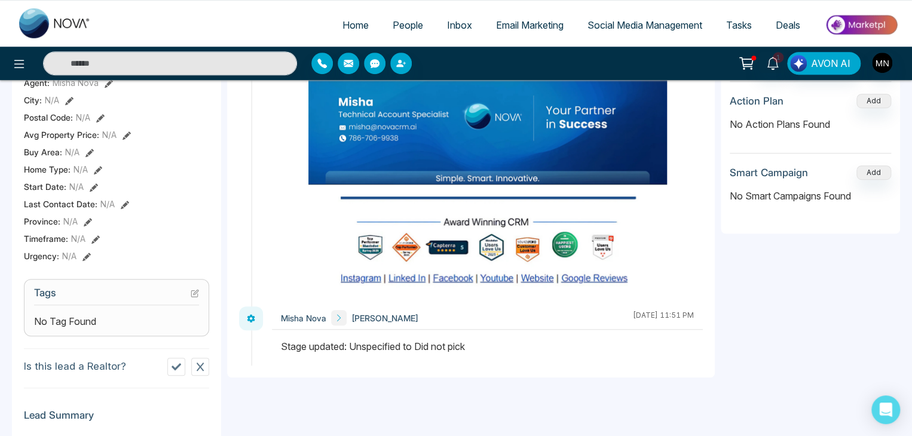
scroll to position [504, 0]
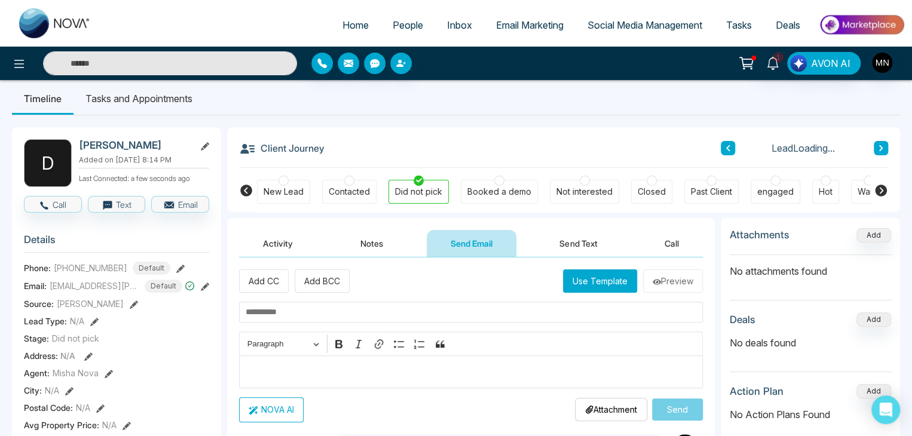
scroll to position [10, 0]
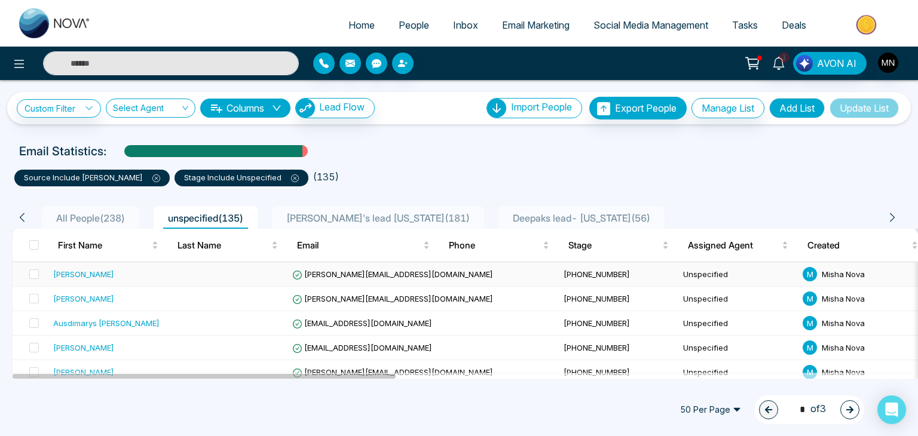
click at [86, 271] on div "[PERSON_NAME]" at bounding box center [83, 274] width 61 height 12
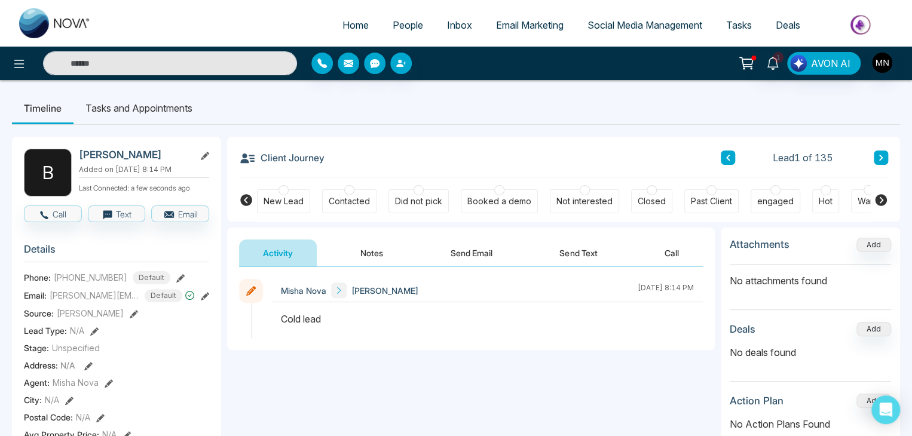
click at [470, 248] on button "Send Email" at bounding box center [472, 253] width 90 height 27
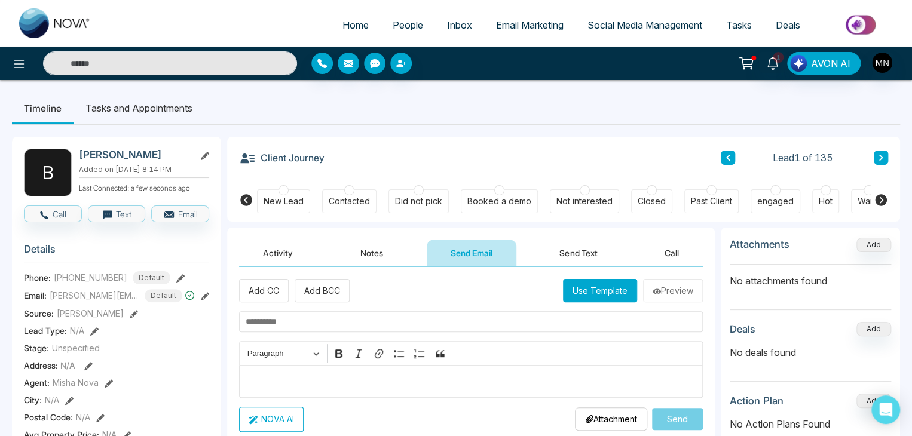
click at [312, 321] on input "text" at bounding box center [471, 321] width 464 height 21
paste input "**********"
type input "**********"
click at [284, 381] on p "Editor editing area: main" at bounding box center [471, 381] width 451 height 14
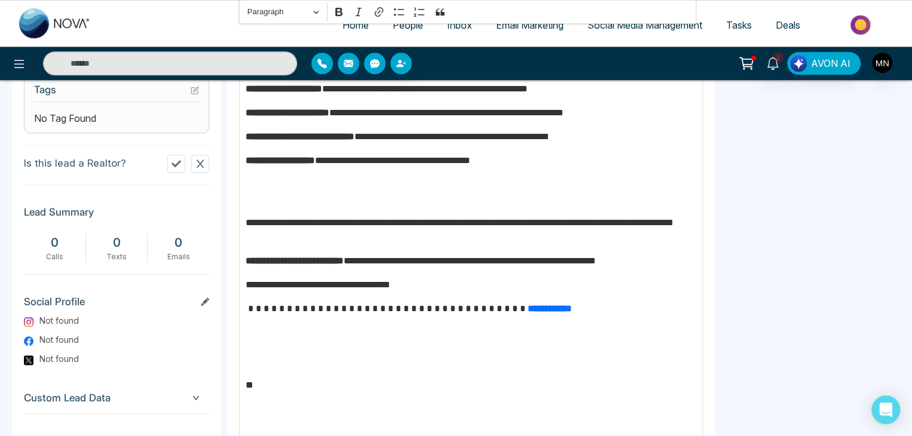
scroll to position [509, 0]
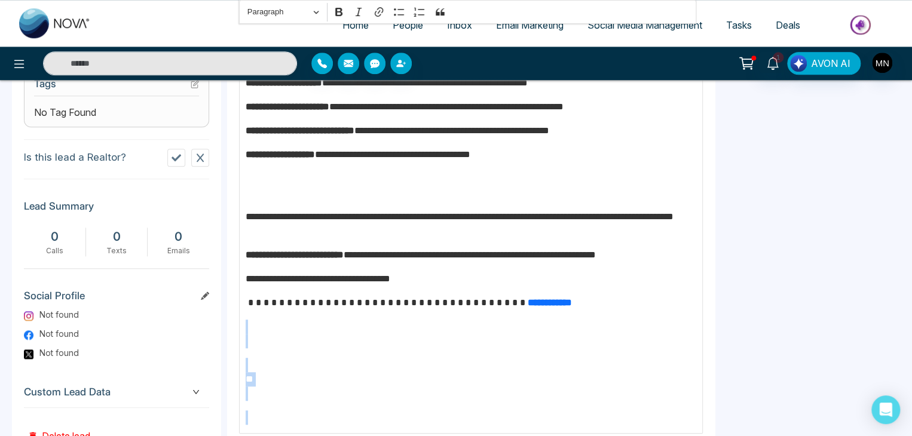
drag, startPoint x: 270, startPoint y: 410, endPoint x: 243, endPoint y: 342, distance: 72.9
click at [243, 342] on div "**********" at bounding box center [471, 144] width 464 height 578
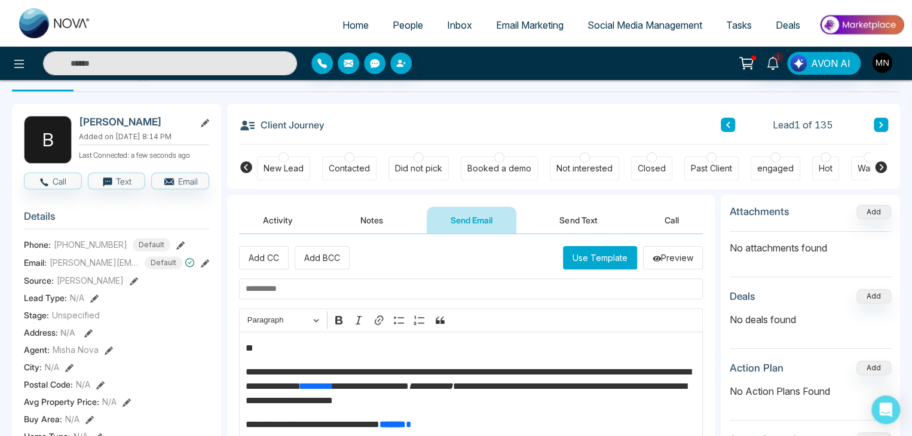
scroll to position [21, 0]
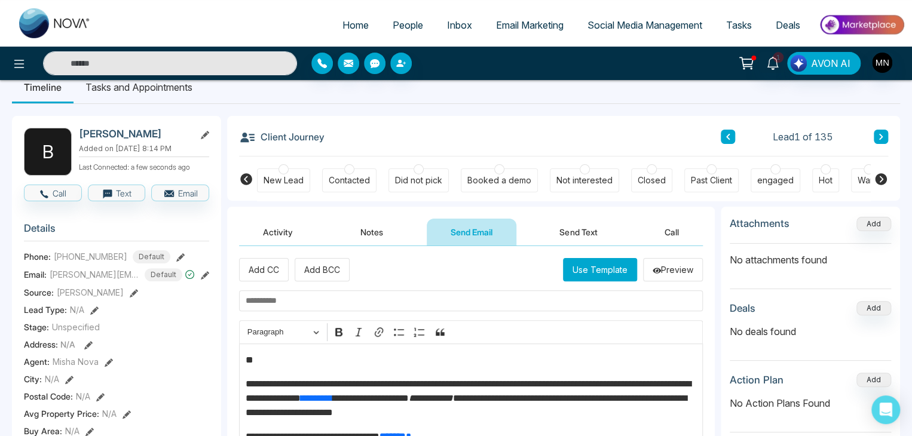
click at [298, 305] on input "text" at bounding box center [471, 300] width 464 height 21
paste input "**********"
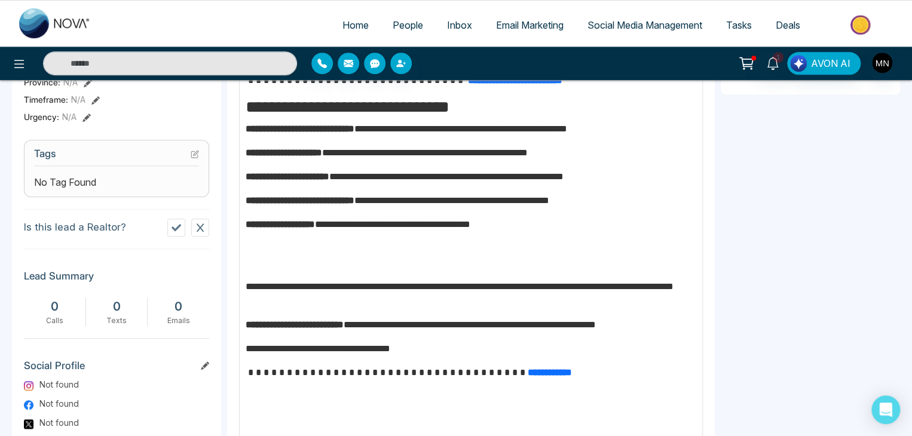
scroll to position [562, 0]
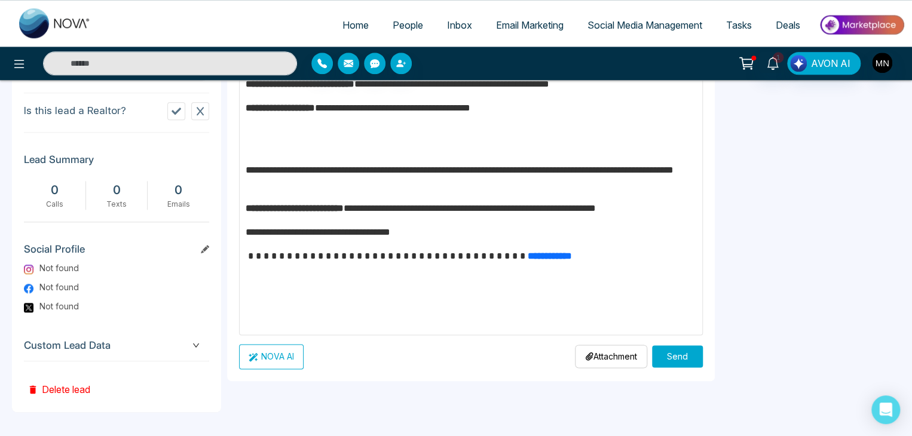
type input "**********"
click at [686, 351] on button "Send" at bounding box center [677, 356] width 51 height 22
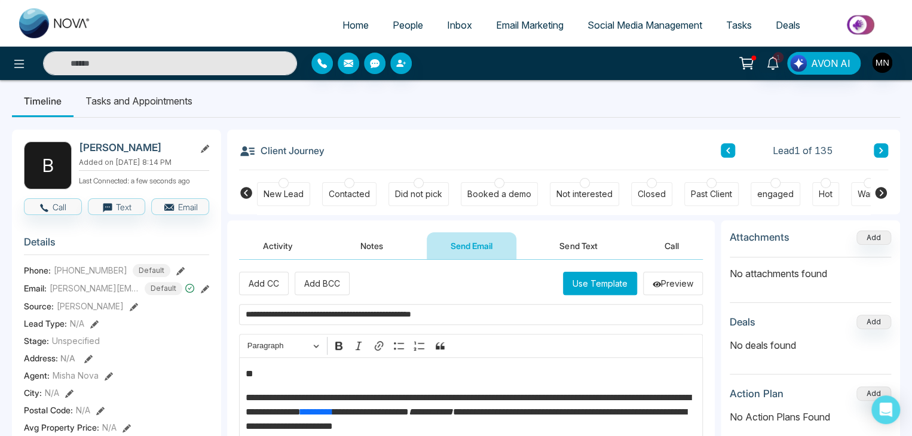
scroll to position [0, 0]
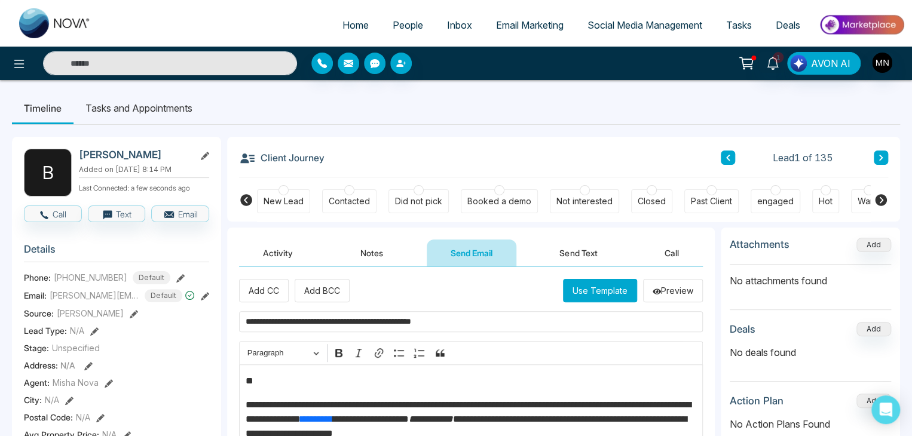
click at [421, 204] on div "Did not pick" at bounding box center [418, 201] width 47 height 12
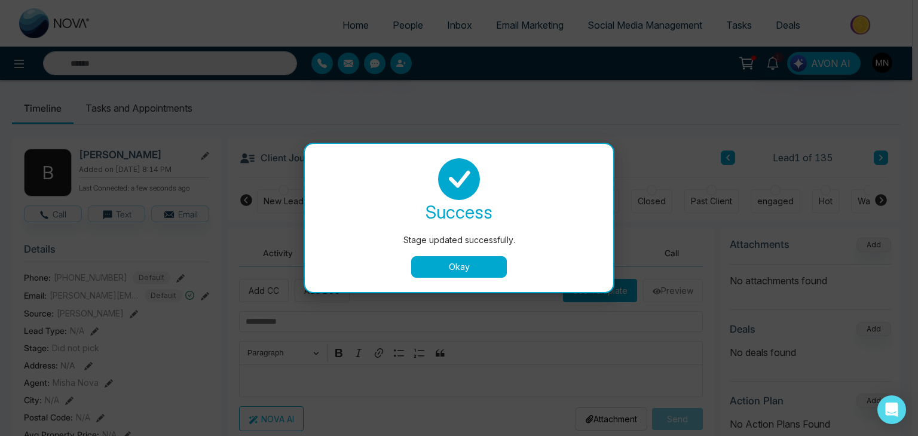
click at [453, 273] on div "success Stage updated successfully. Okay" at bounding box center [459, 218] width 308 height 148
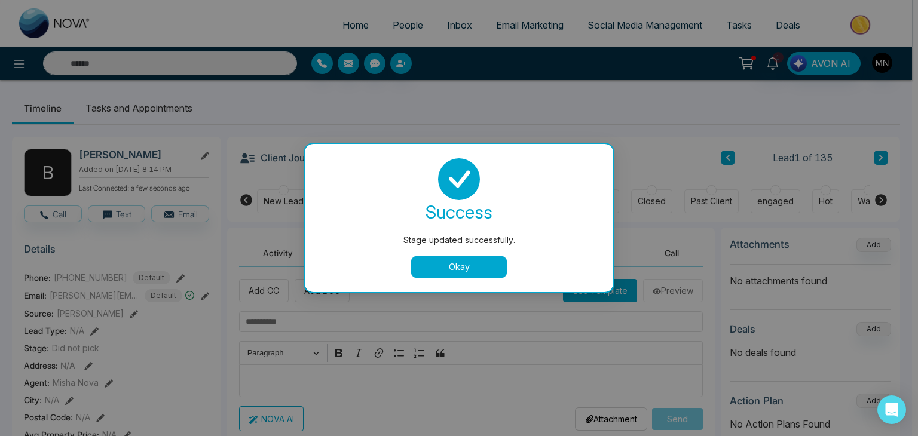
click at [453, 269] on button "Okay" at bounding box center [459, 267] width 96 height 22
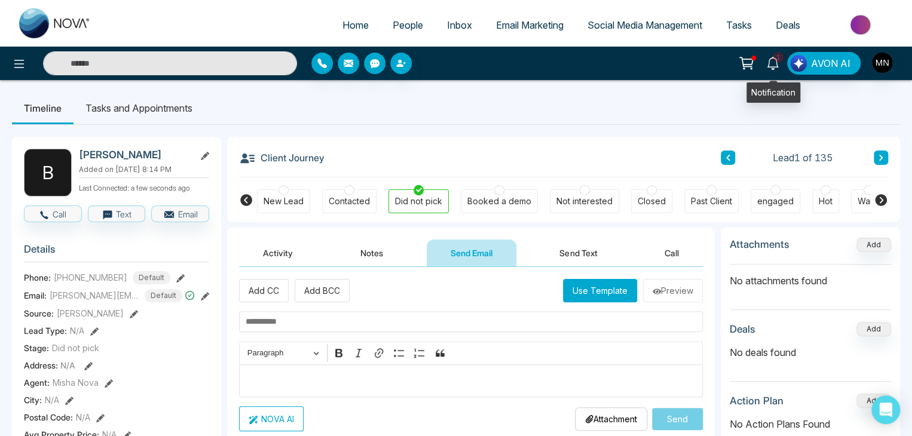
click at [778, 66] on icon at bounding box center [772, 63] width 11 height 13
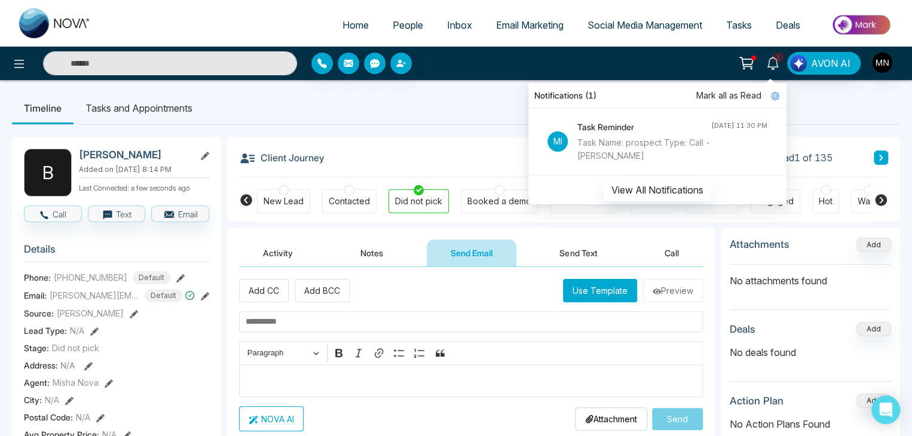
click at [673, 148] on div "Task Name: prospect Type: Call - [PERSON_NAME]" at bounding box center [644, 149] width 134 height 26
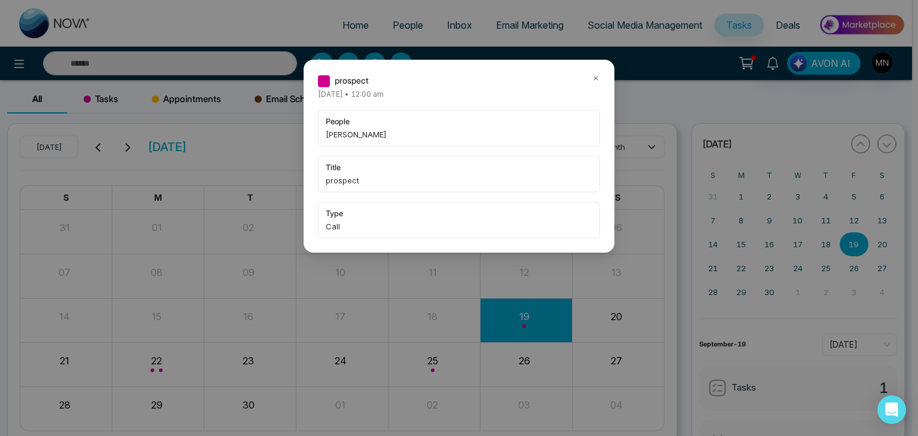
click at [595, 75] on icon at bounding box center [596, 78] width 8 height 8
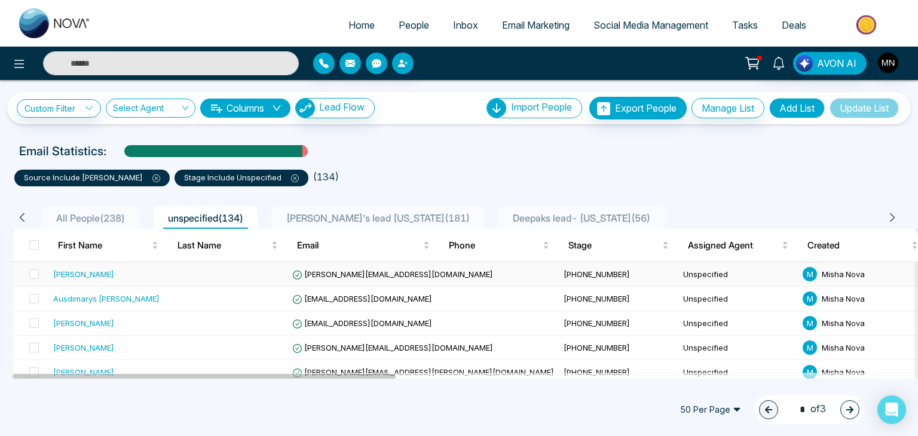
click at [92, 275] on div "[PERSON_NAME]" at bounding box center [83, 274] width 61 height 12
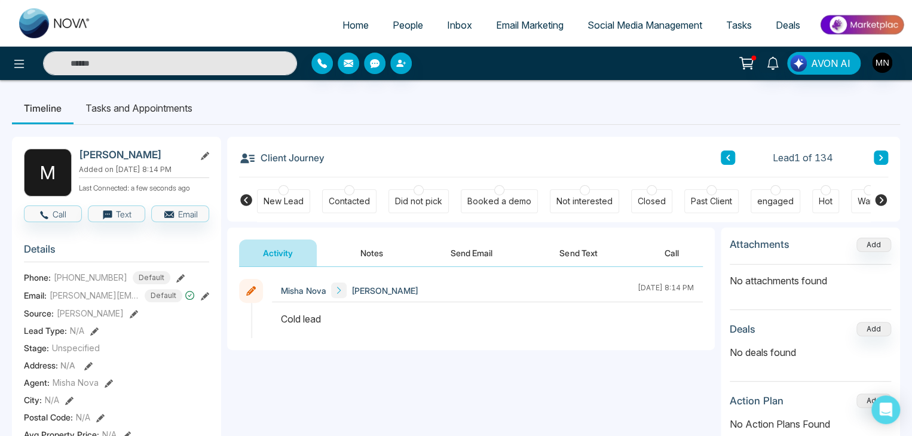
click at [475, 249] on button "Send Email" at bounding box center [472, 253] width 90 height 27
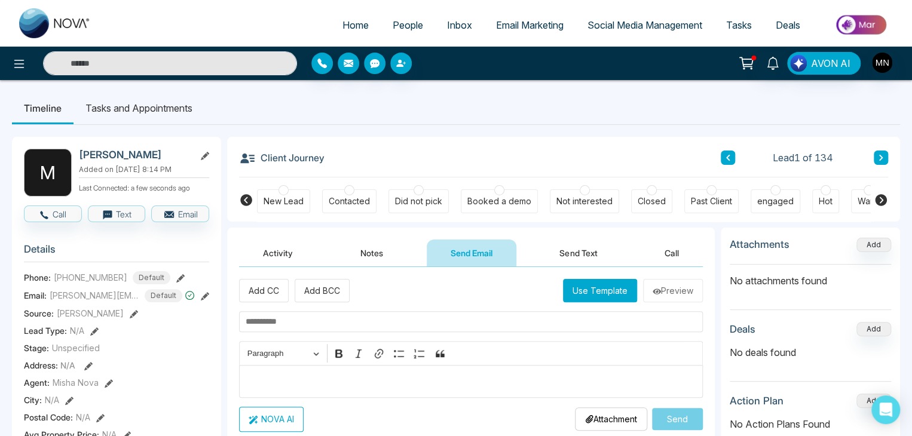
click at [318, 323] on input "text" at bounding box center [471, 321] width 464 height 21
paste input "**********"
type input "**********"
click at [314, 371] on div "Editor editing area: main" at bounding box center [471, 381] width 464 height 33
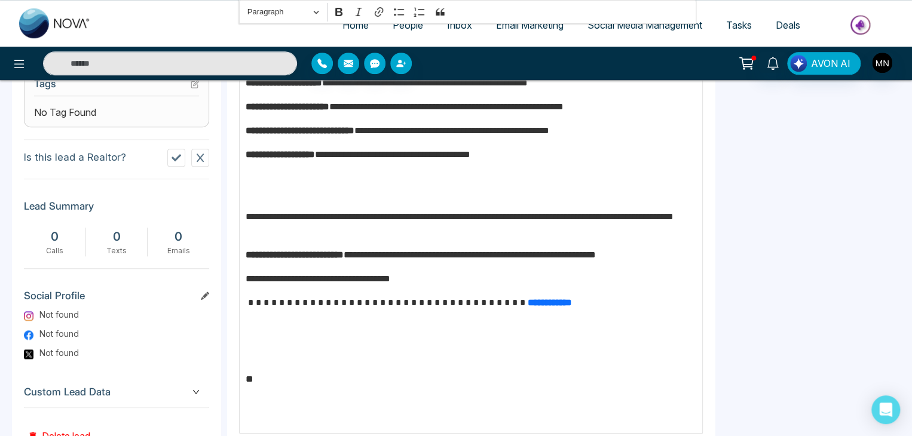
scroll to position [14, 0]
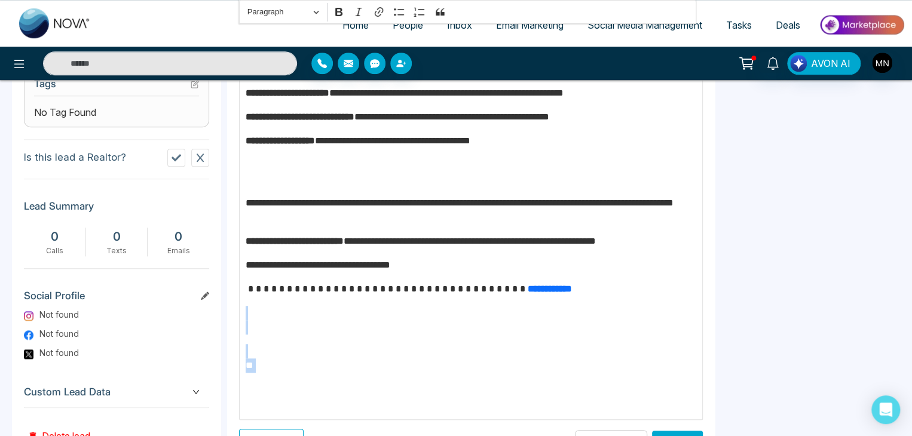
drag, startPoint x: 341, startPoint y: 378, endPoint x: 293, endPoint y: 314, distance: 80.0
click at [293, 314] on div "**********" at bounding box center [471, 131] width 464 height 578
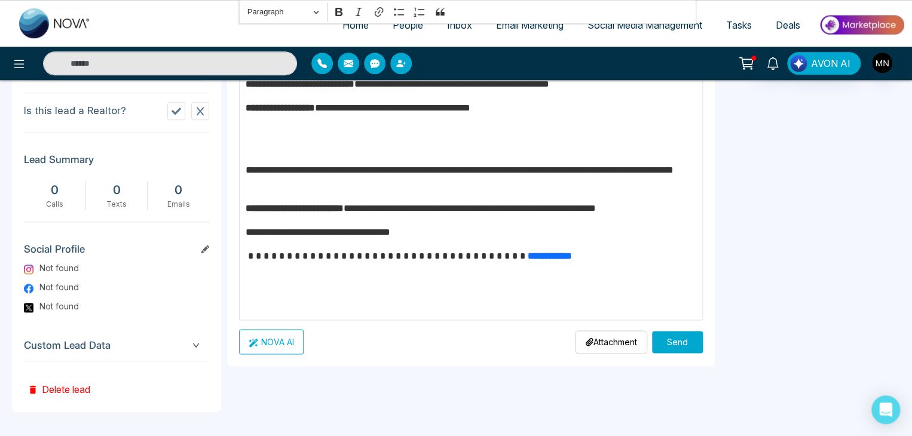
scroll to position [561, 0]
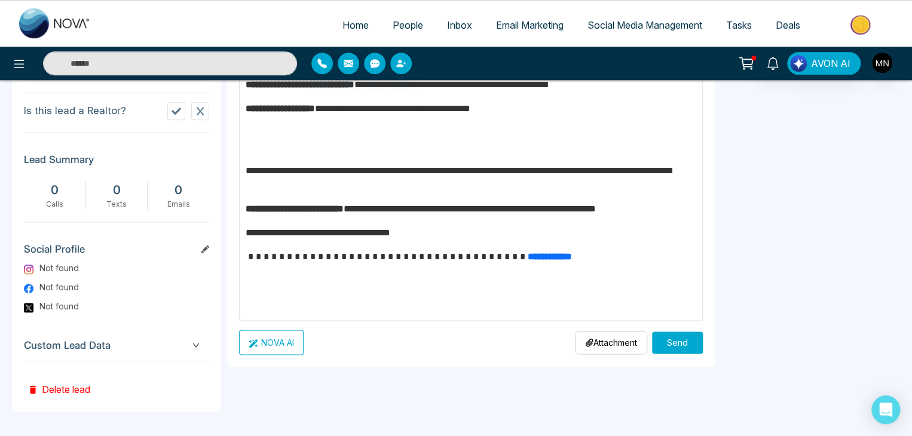
click at [672, 338] on button "Send" at bounding box center [677, 343] width 51 height 22
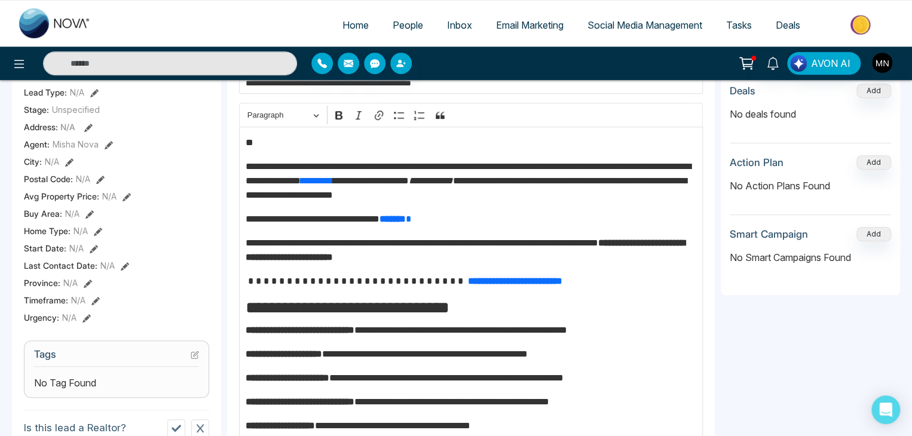
scroll to position [0, 0]
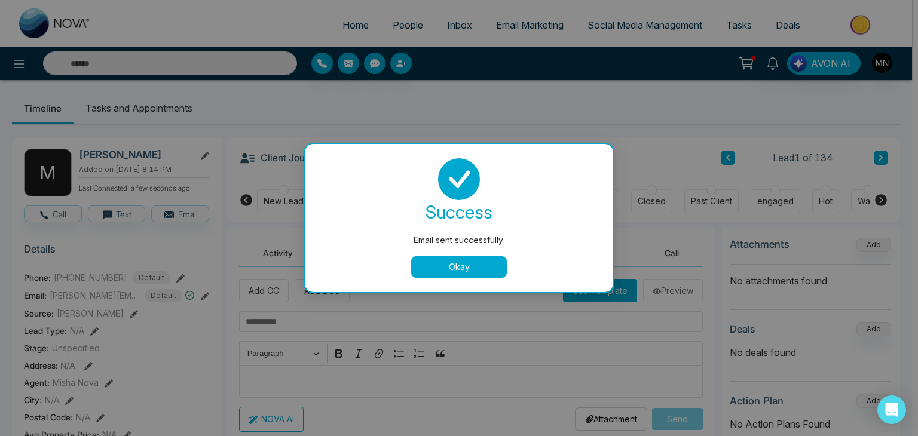
click at [456, 271] on button "Okay" at bounding box center [459, 267] width 96 height 22
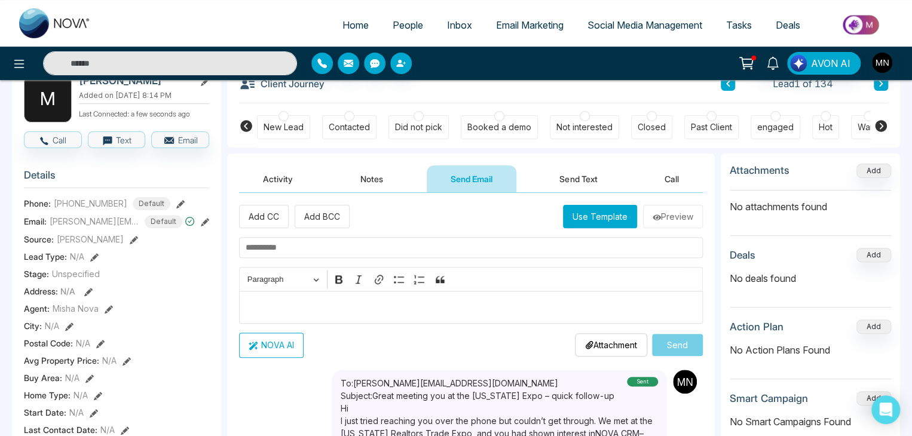
scroll to position [66, 0]
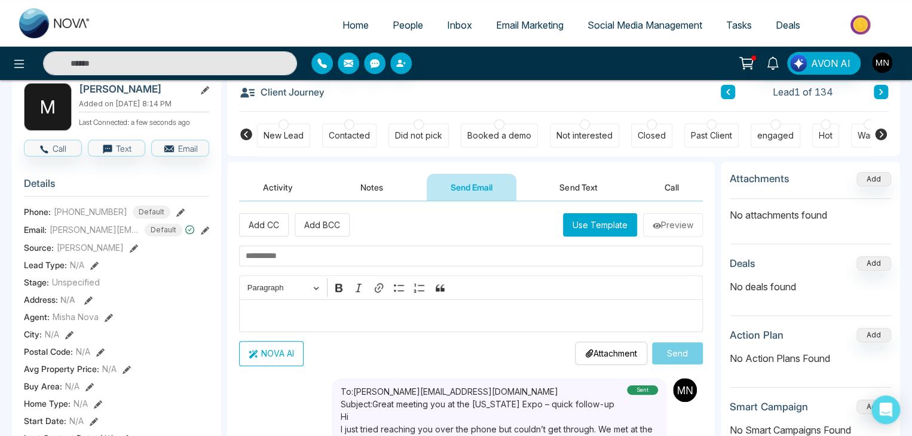
click at [409, 130] on div "Did not pick" at bounding box center [418, 136] width 47 height 12
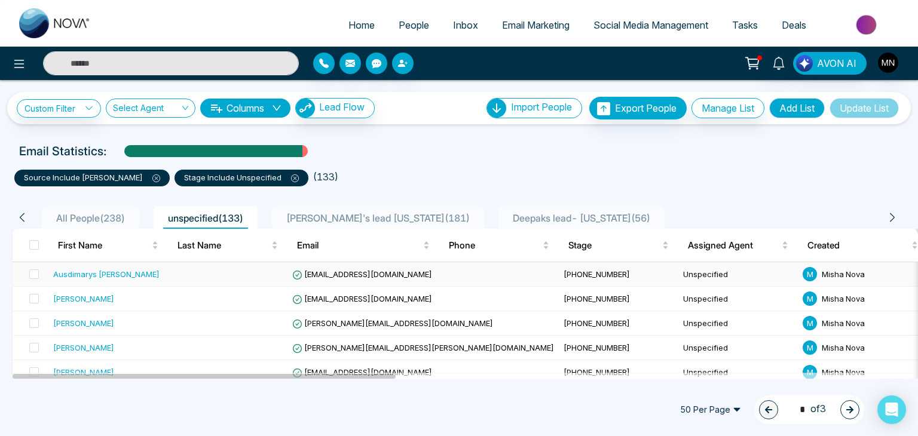
click at [94, 269] on div "Ausdimarys [PERSON_NAME]" at bounding box center [106, 274] width 106 height 12
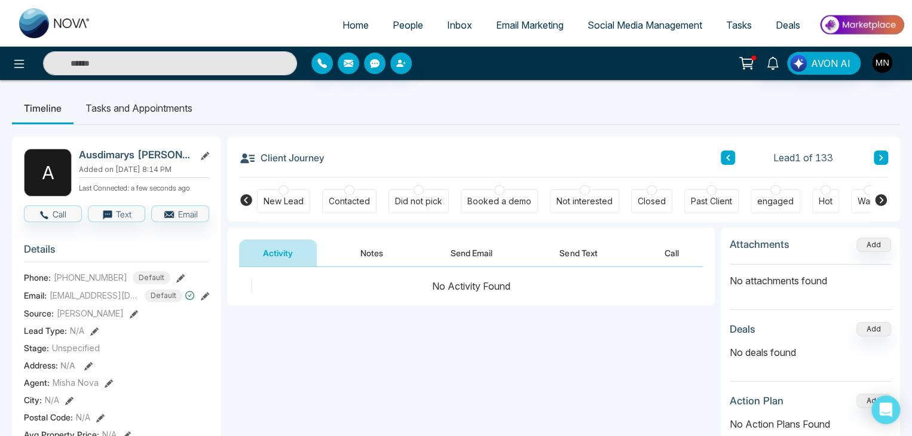
click at [473, 255] on button "Send Email" at bounding box center [472, 253] width 90 height 27
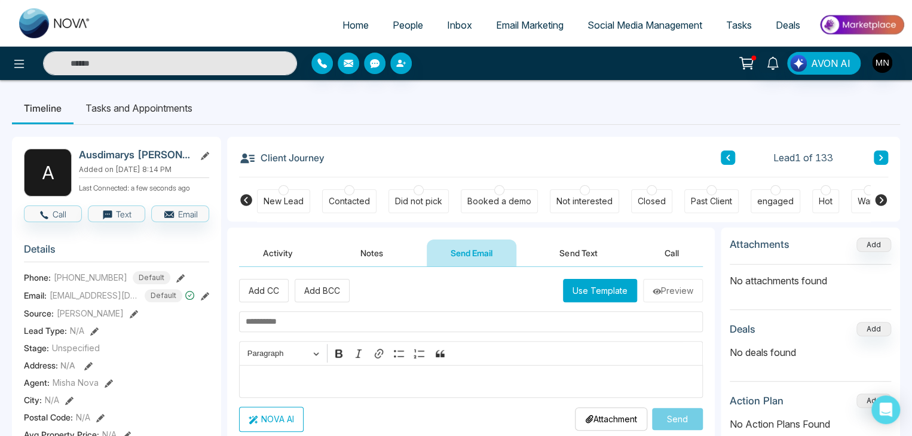
click at [342, 324] on input "text" at bounding box center [471, 321] width 464 height 21
click at [301, 375] on p "Editor editing area: main" at bounding box center [471, 381] width 451 height 14
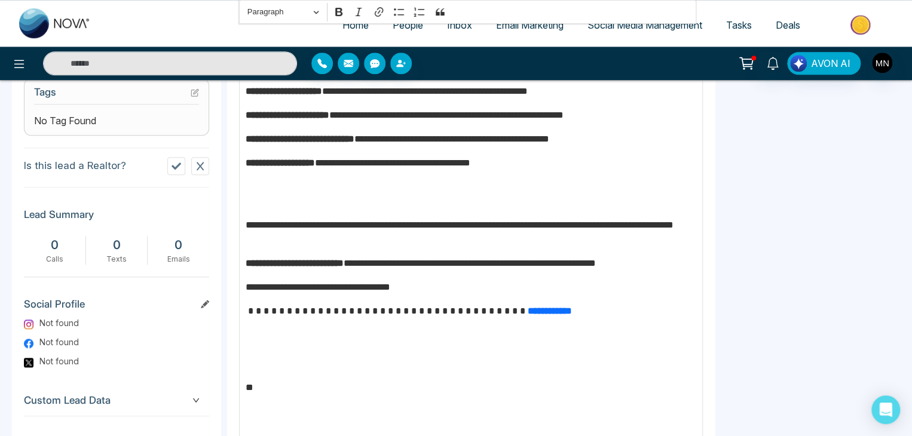
scroll to position [509, 0]
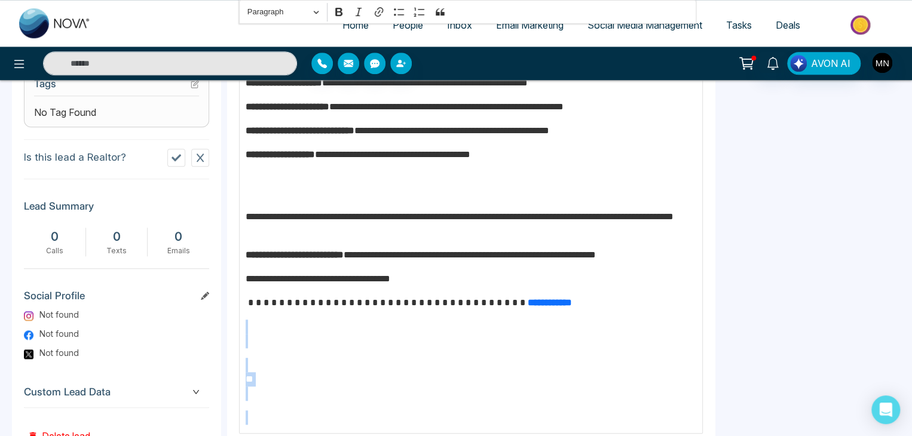
drag, startPoint x: 264, startPoint y: 405, endPoint x: 243, endPoint y: 334, distance: 73.7
click at [243, 334] on div "**********" at bounding box center [471, 144] width 464 height 578
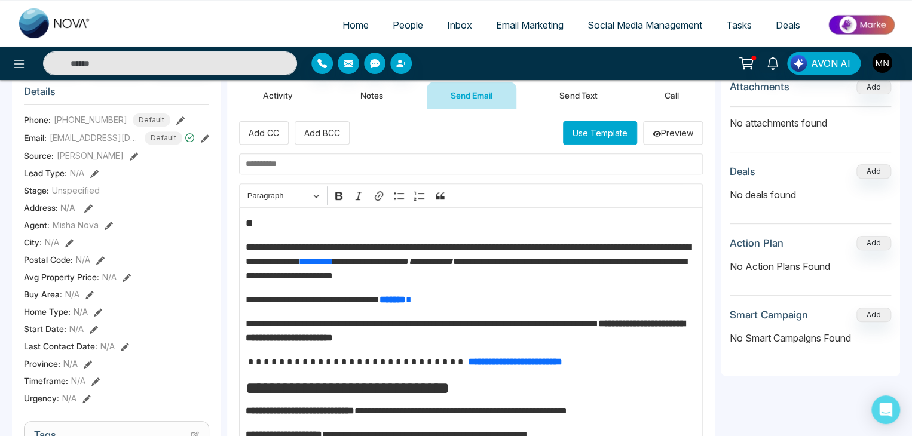
scroll to position [0, 0]
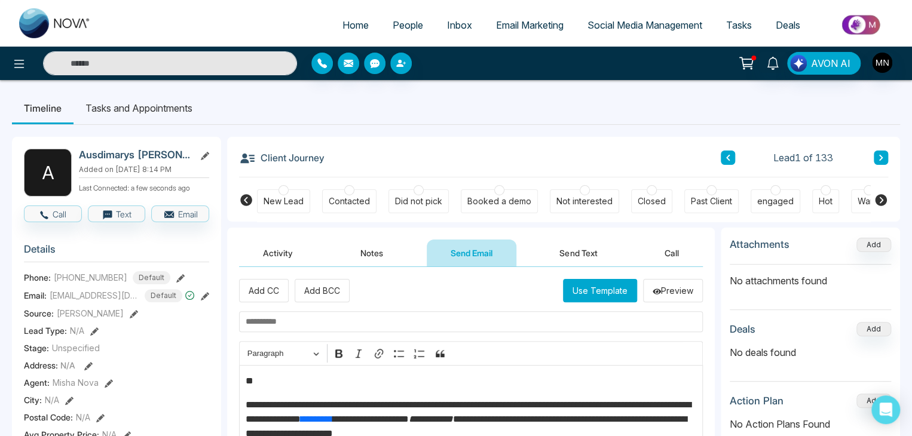
click at [320, 323] on input "text" at bounding box center [471, 321] width 464 height 21
paste input "**********"
type input "**********"
click at [413, 209] on div "Did not pick" at bounding box center [418, 201] width 60 height 24
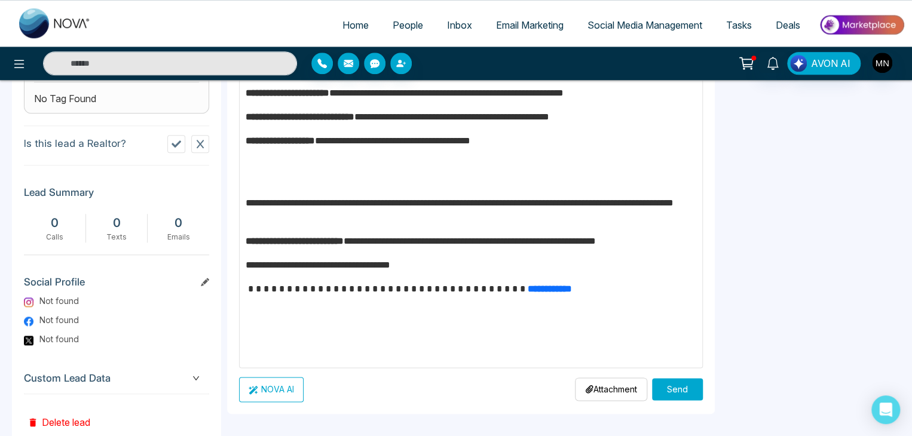
scroll to position [562, 0]
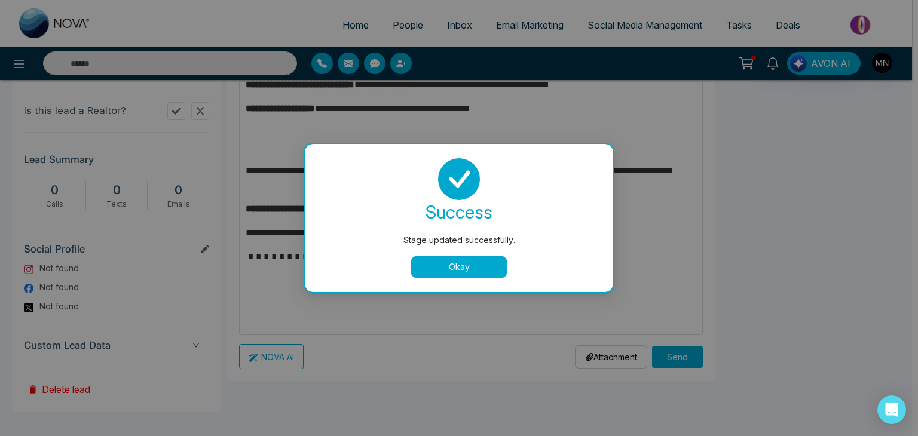
click at [478, 272] on button "Okay" at bounding box center [459, 267] width 96 height 22
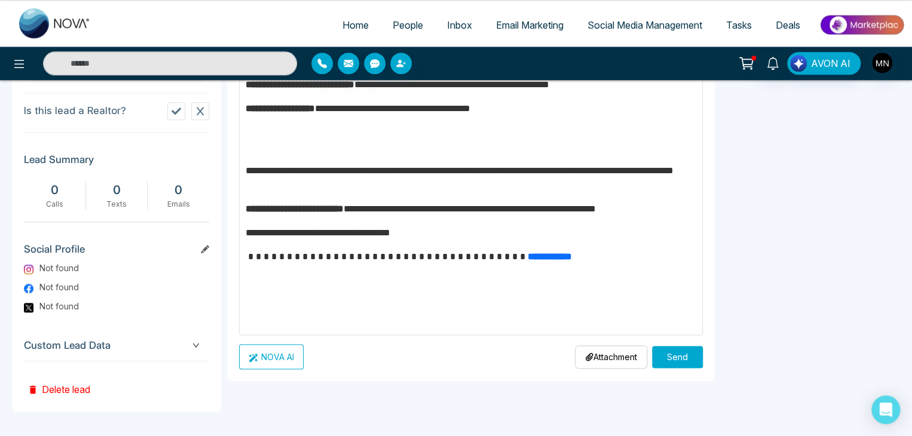
click at [666, 351] on button "Send" at bounding box center [677, 357] width 51 height 22
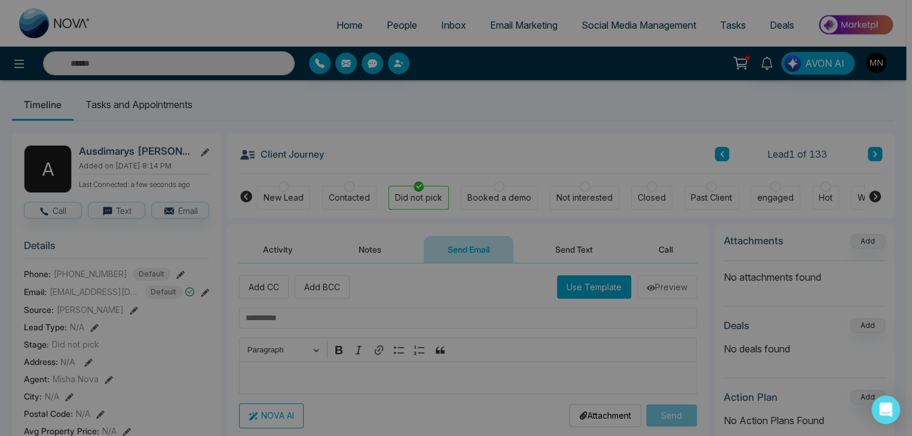
scroll to position [2, 0]
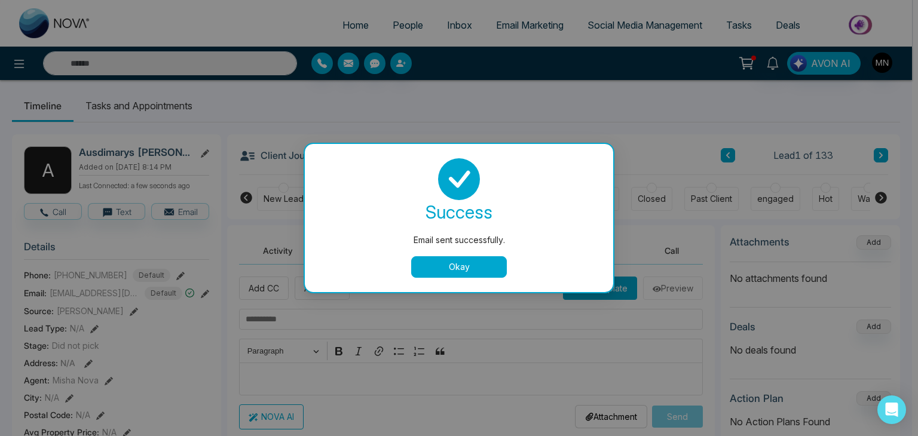
click at [464, 258] on button "Okay" at bounding box center [459, 267] width 96 height 22
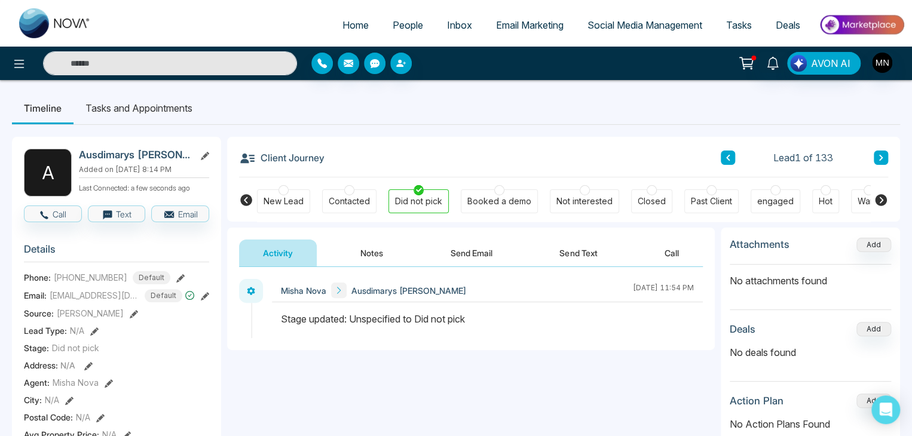
click at [552, 27] on span "Email Marketing" at bounding box center [530, 25] width 68 height 12
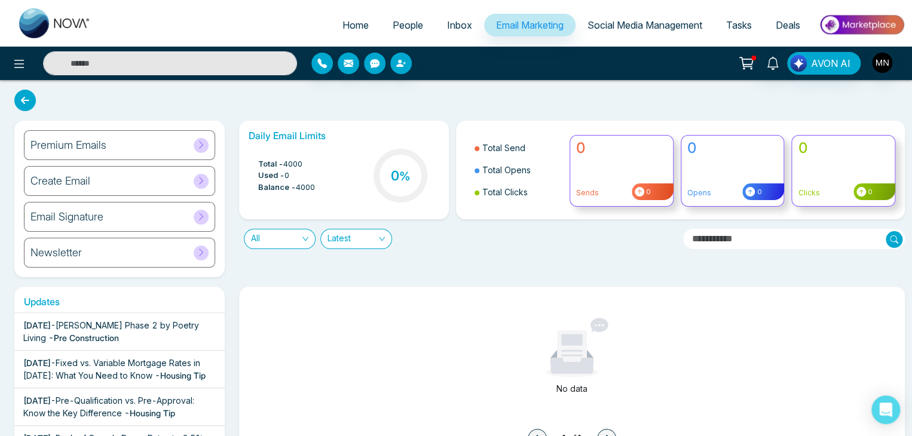
click at [198, 189] on div "Create Email" at bounding box center [119, 181] width 191 height 30
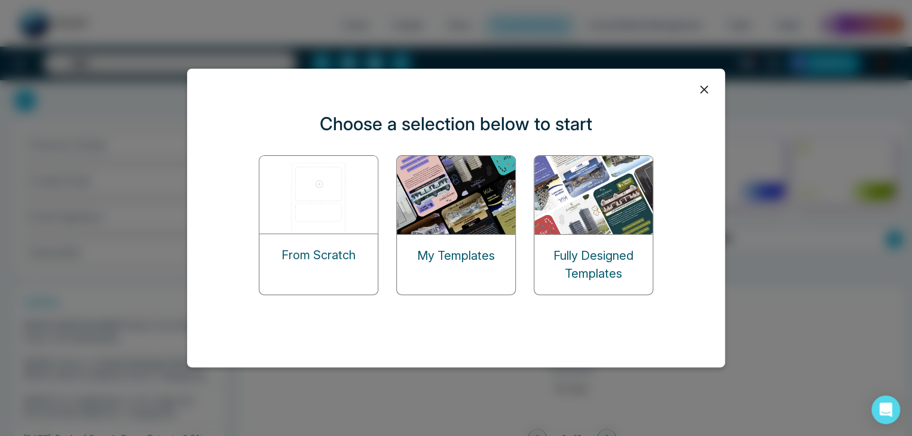
click at [327, 209] on img at bounding box center [319, 195] width 120 height 78
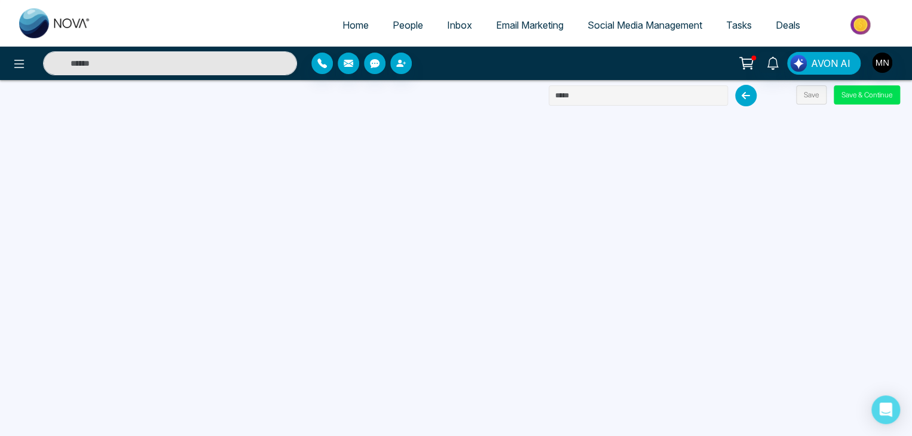
click at [580, 92] on input "text" at bounding box center [638, 95] width 179 height 20
paste input "**********"
type input "**********"
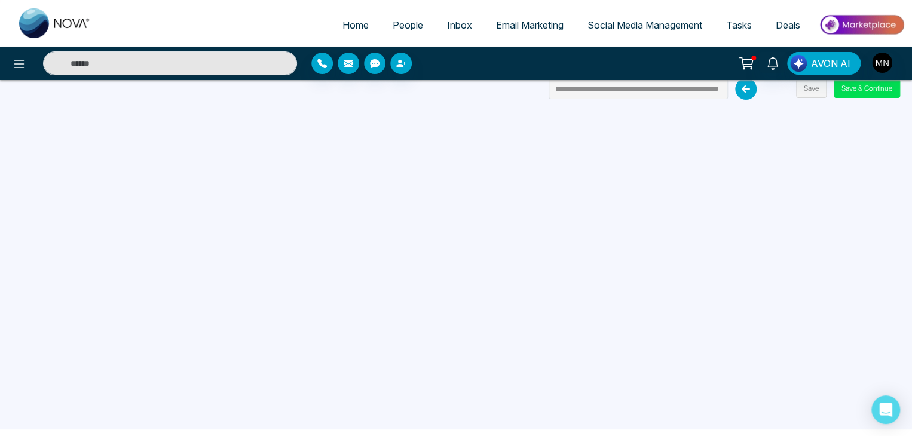
scroll to position [0, 0]
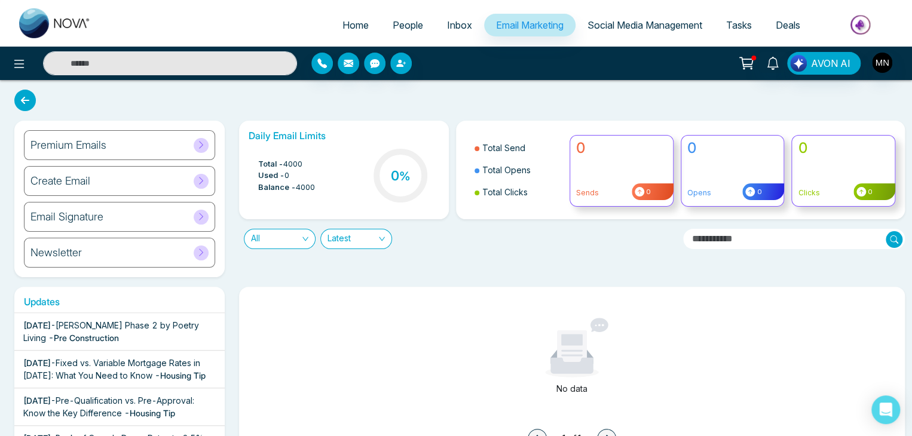
click at [201, 184] on icon at bounding box center [201, 180] width 9 height 9
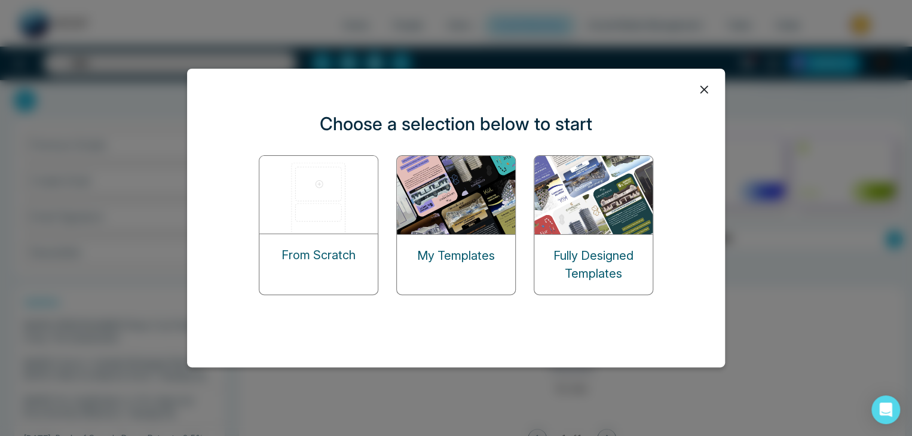
click at [423, 235] on div "My Templates" at bounding box center [456, 256] width 118 height 42
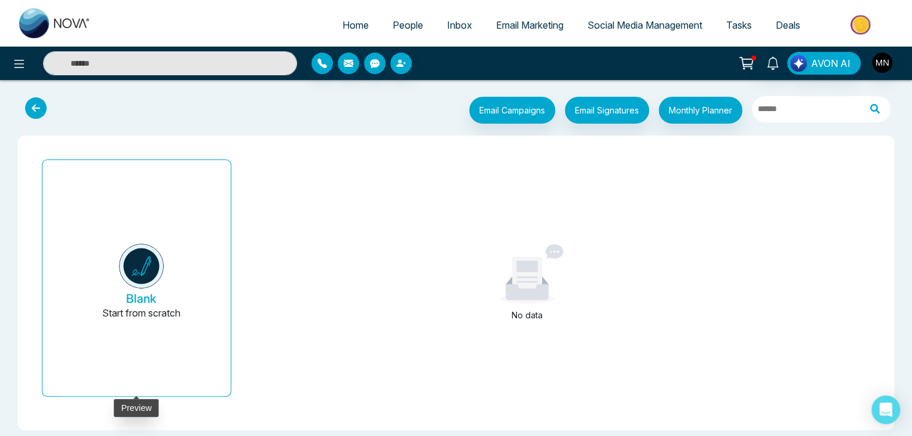
click at [142, 278] on img at bounding box center [141, 266] width 45 height 45
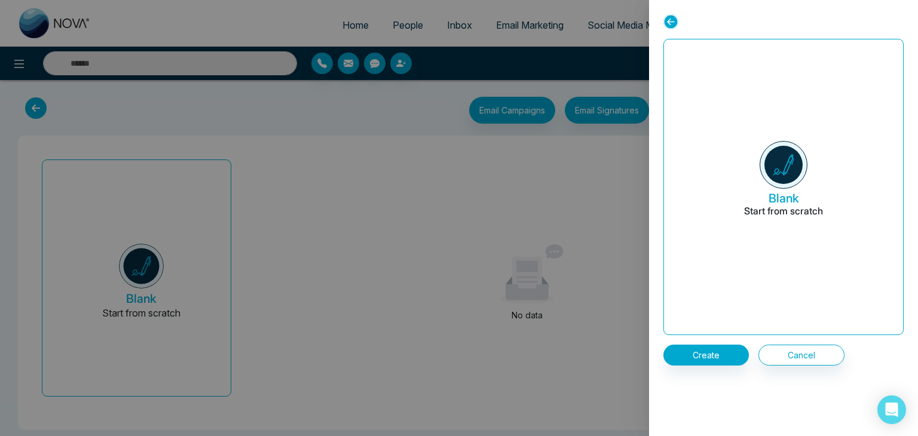
click at [40, 99] on div at bounding box center [459, 218] width 918 height 436
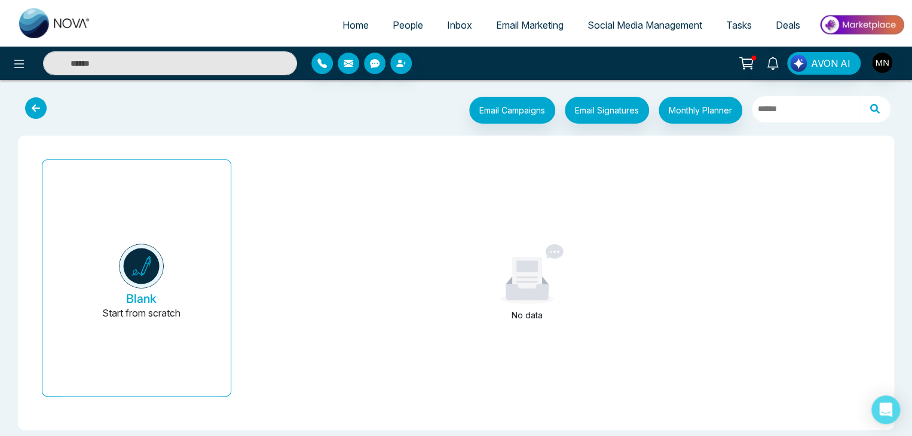
click at [40, 99] on icon at bounding box center [36, 108] width 22 height 22
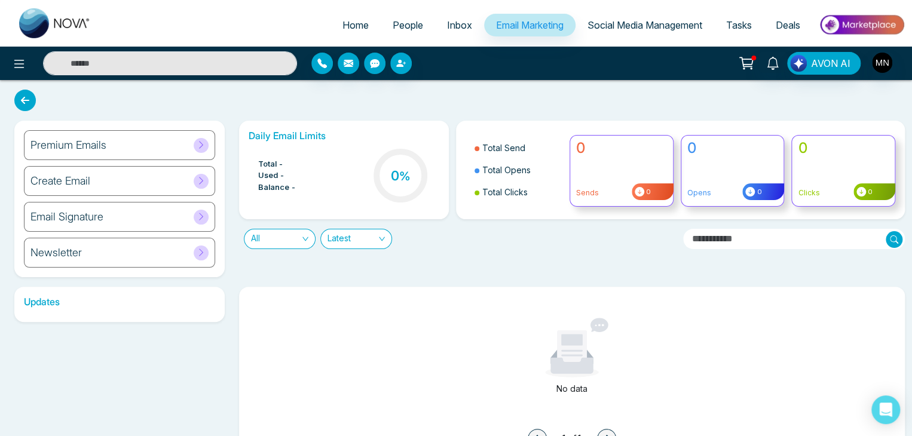
click at [79, 174] on h6 "Create Email" at bounding box center [60, 180] width 60 height 13
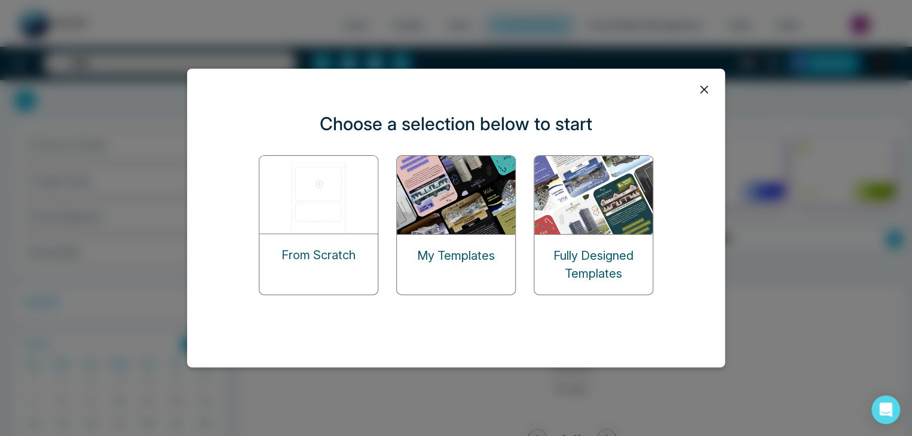
click at [300, 241] on div "From Scratch" at bounding box center [318, 255] width 118 height 42
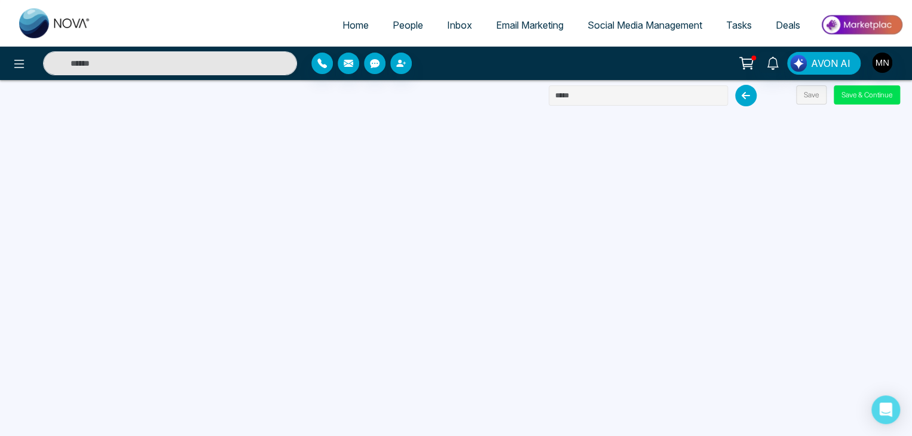
click at [598, 89] on input "text" at bounding box center [638, 95] width 179 height 20
paste input "**********"
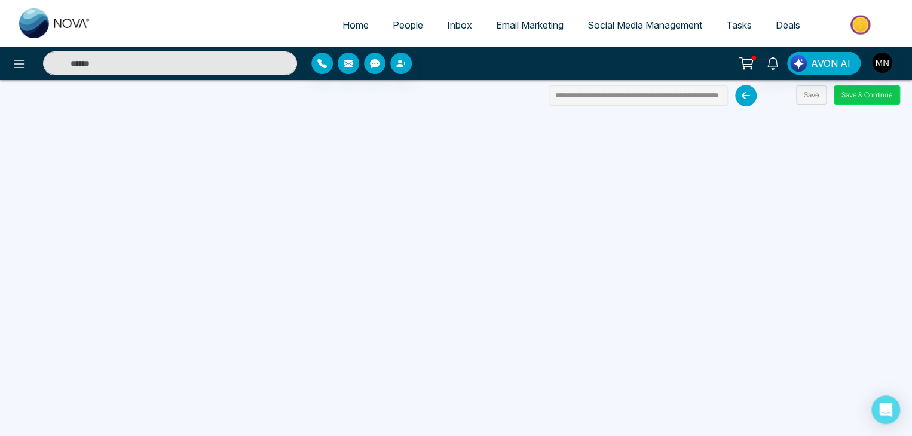
type input "**********"
click at [866, 94] on button "Save & Continue" at bounding box center [867, 94] width 66 height 19
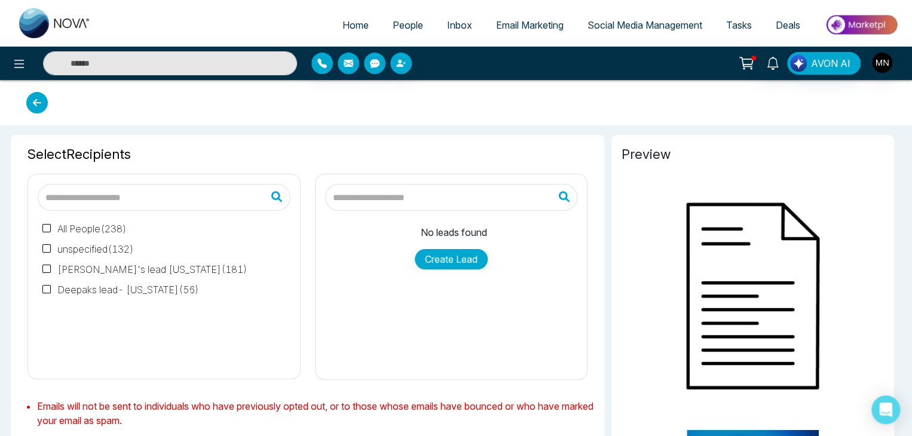
type input "**********"
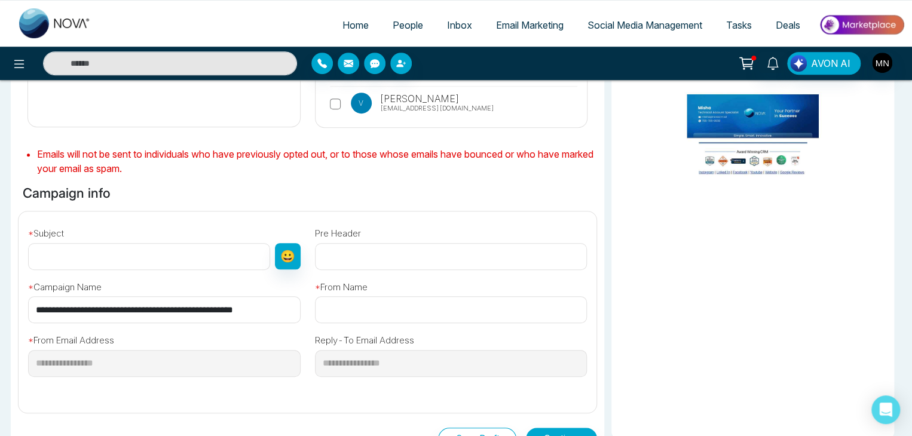
scroll to position [258, 0]
click at [160, 253] on input "text" at bounding box center [149, 256] width 242 height 27
paste input "**********"
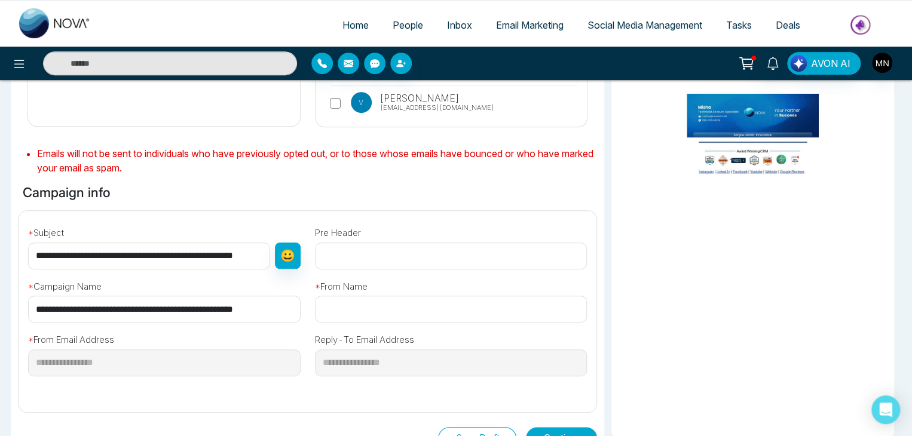
scroll to position [0, 6]
type input "**********"
click at [337, 304] on input "text" at bounding box center [451, 309] width 272 height 27
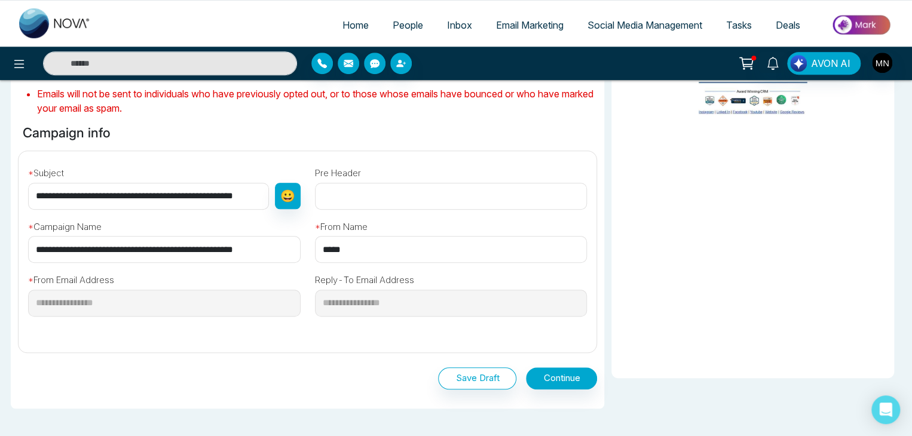
type input "*****"
click at [476, 374] on button "Save Draft" at bounding box center [477, 378] width 78 height 22
click at [17, 65] on icon at bounding box center [19, 64] width 14 height 14
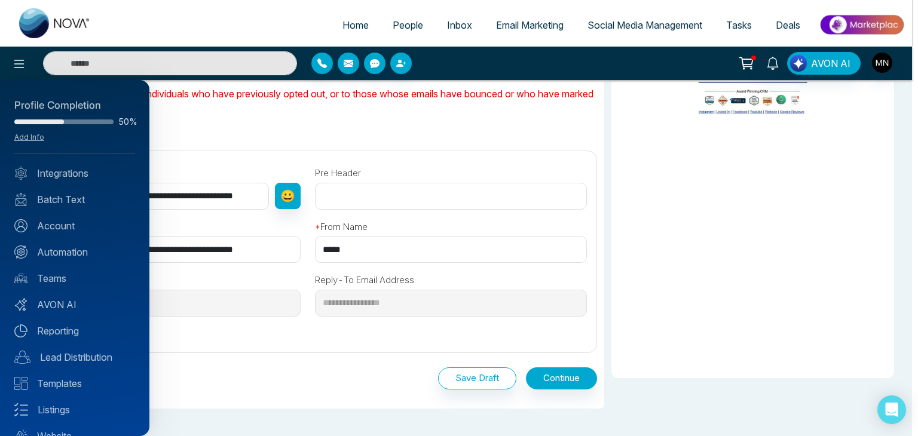
click at [522, 20] on div at bounding box center [459, 218] width 918 height 436
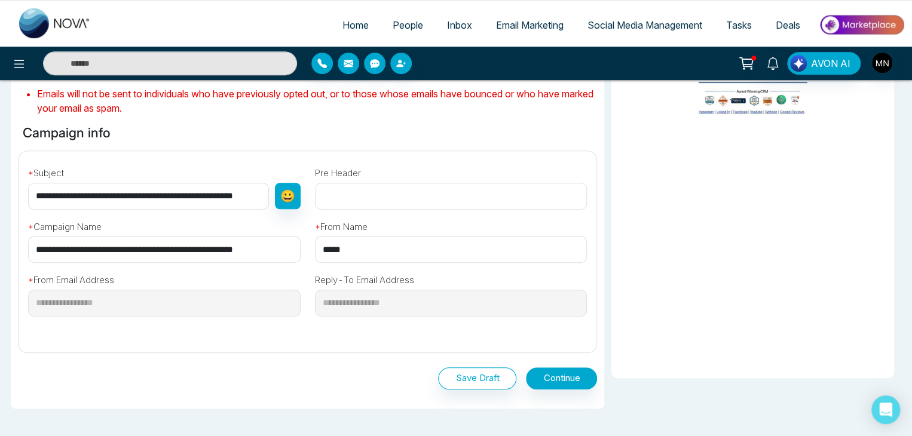
click at [522, 22] on span "Email Marketing" at bounding box center [530, 25] width 68 height 12
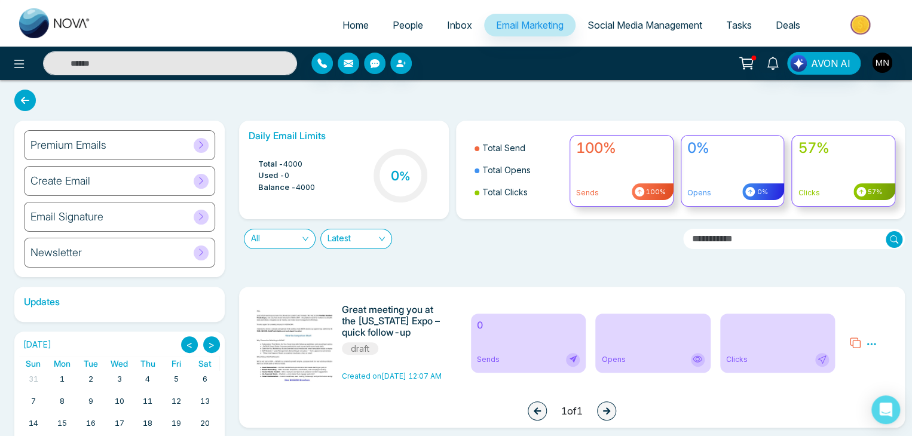
click at [169, 144] on div "Premium Emails" at bounding box center [119, 145] width 191 height 30
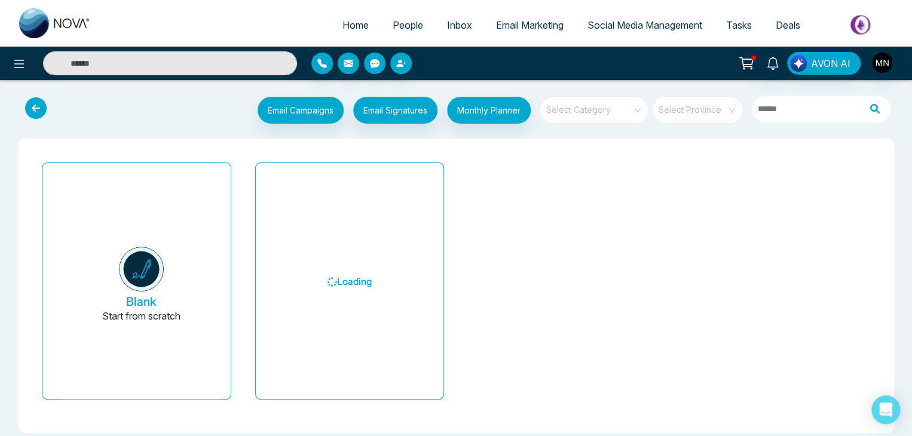
click at [586, 122] on span at bounding box center [590, 110] width 86 height 26
click at [586, 118] on span at bounding box center [590, 110] width 86 height 26
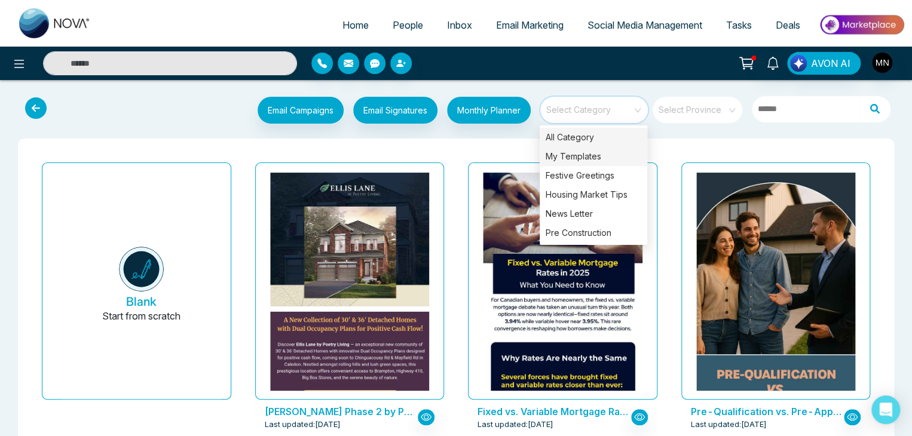
click at [569, 158] on div "My Templates" at bounding box center [594, 156] width 108 height 19
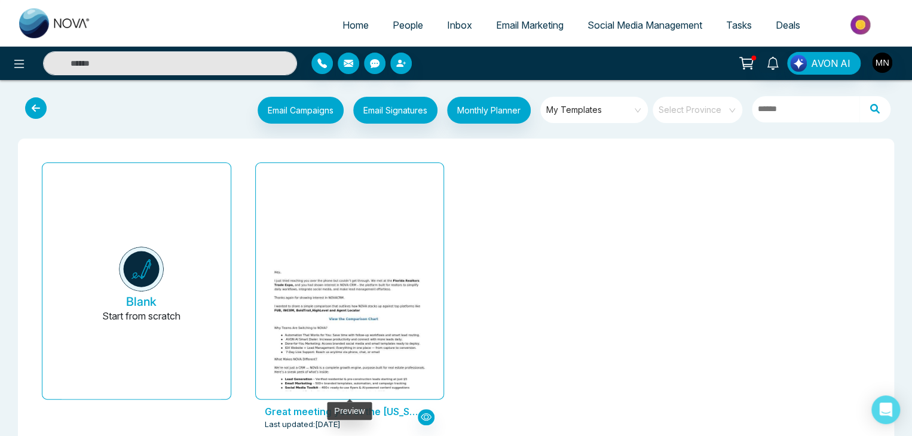
click at [371, 285] on img at bounding box center [349, 367] width 318 height 217
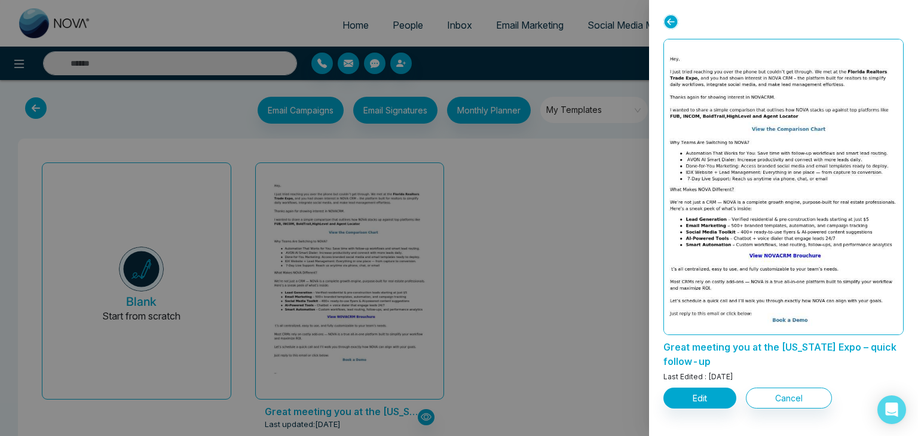
click at [590, 272] on div at bounding box center [459, 218] width 918 height 436
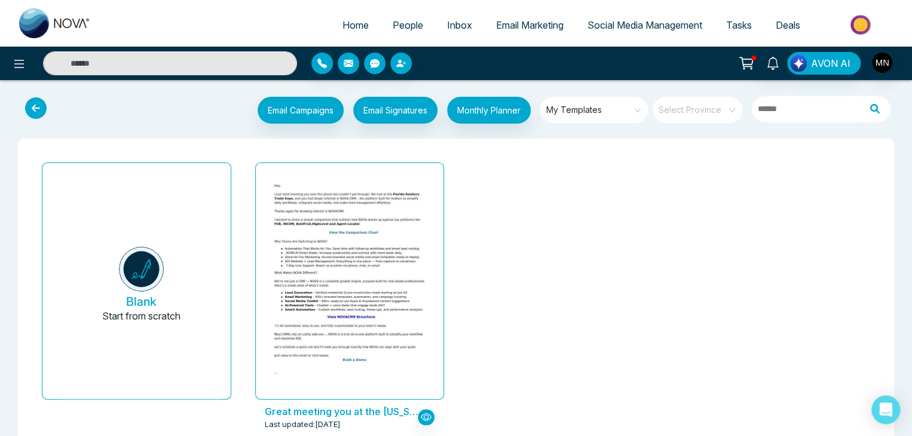
click at [31, 112] on icon at bounding box center [36, 108] width 22 height 22
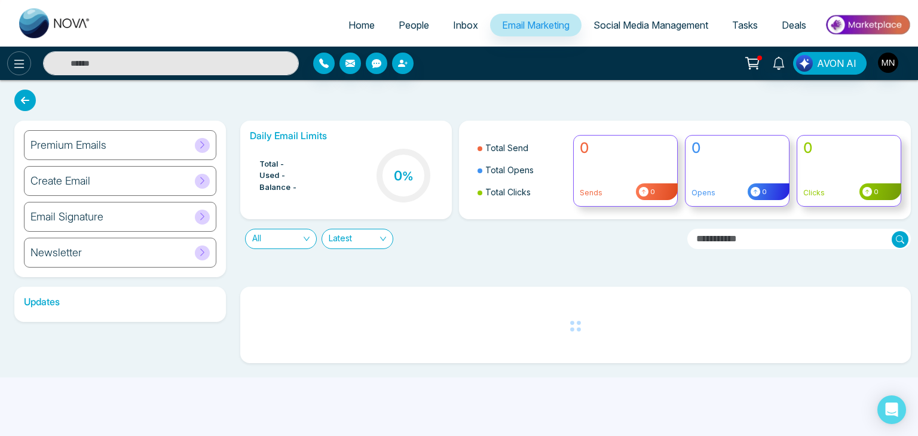
click at [17, 58] on icon at bounding box center [19, 64] width 14 height 14
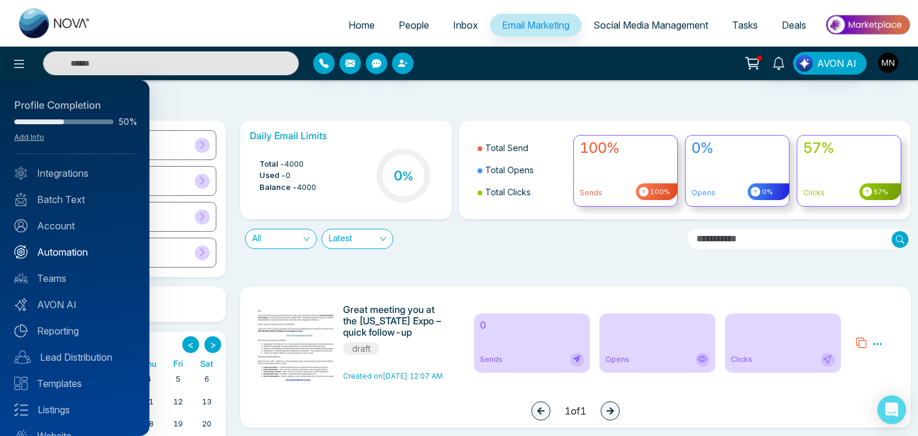
click at [63, 247] on link "Automation" at bounding box center [74, 252] width 121 height 14
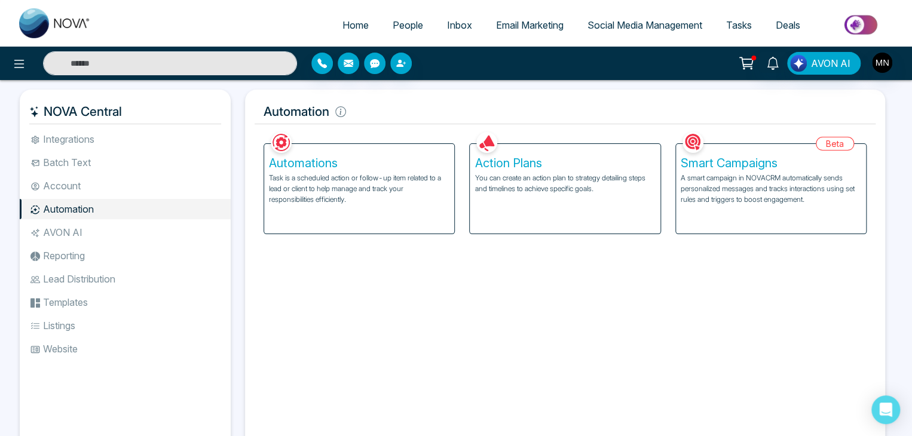
click at [511, 168] on h5 "Action Plans" at bounding box center [564, 163] width 180 height 14
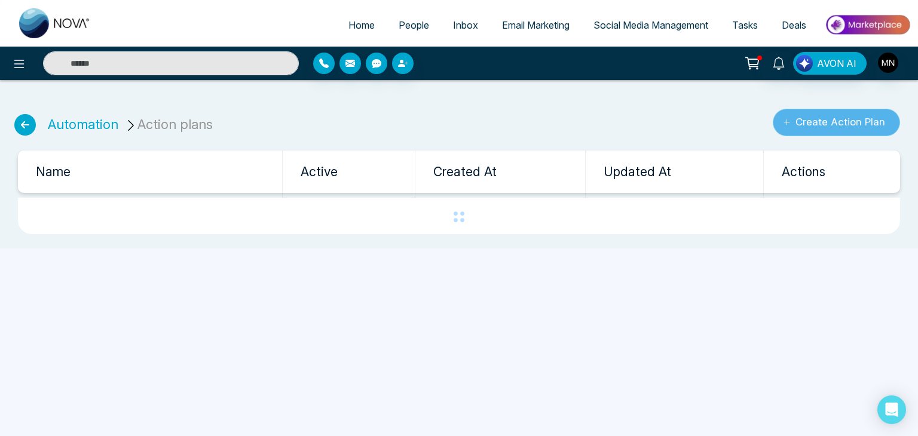
click at [784, 119] on icon "submit" at bounding box center [787, 122] width 8 height 8
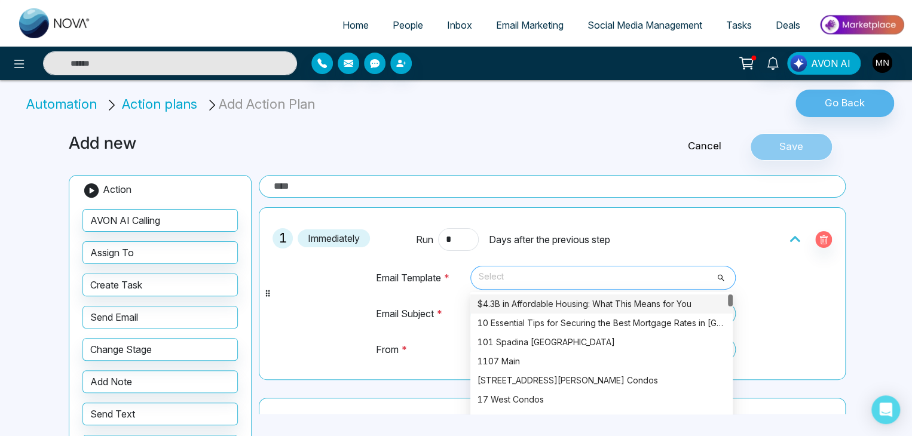
click at [513, 278] on span "Select" at bounding box center [603, 278] width 249 height 20
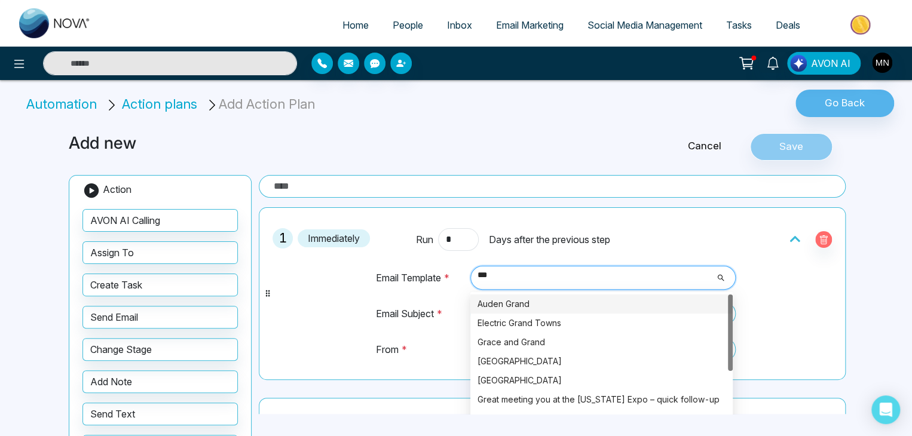
type input "****"
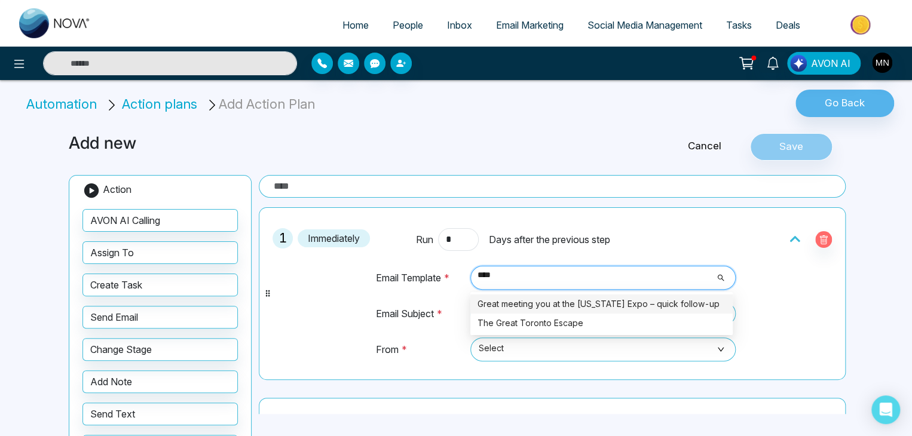
click at [521, 299] on div "Great meeting you at the [US_STATE] Expo – quick follow-up" at bounding box center [601, 304] width 248 height 13
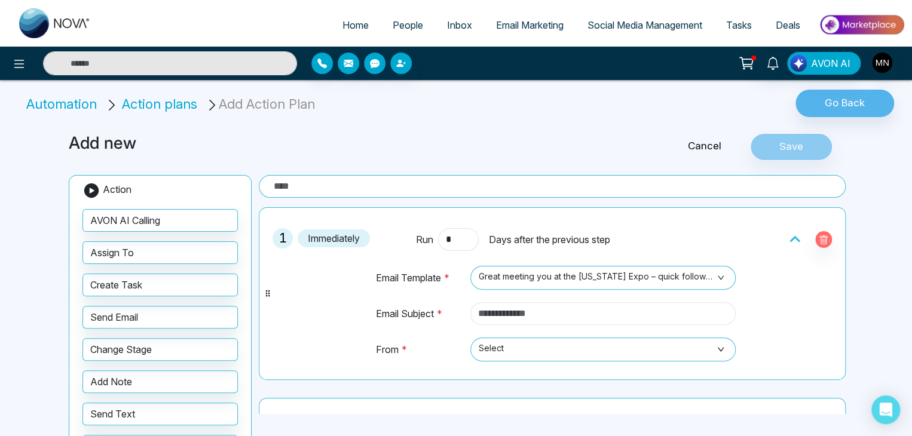
click at [520, 314] on input "text" at bounding box center [602, 313] width 265 height 23
type input "*"
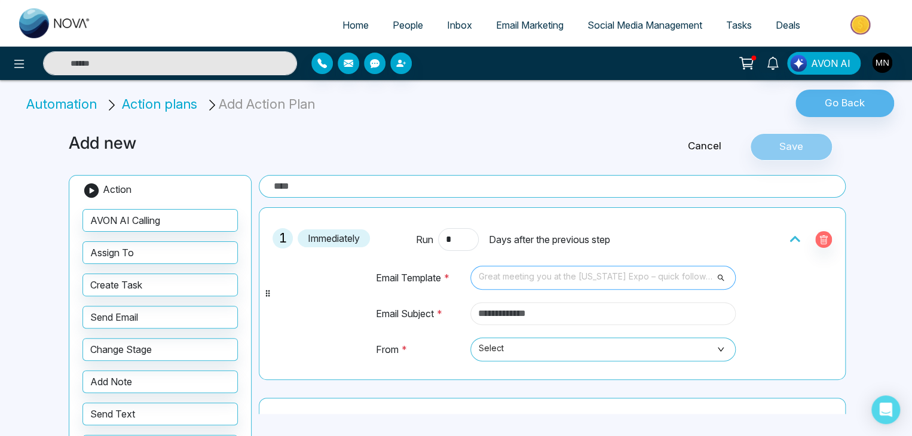
click at [540, 275] on span "Great meeting you at the [US_STATE] Expo – quick follow-up" at bounding box center [603, 278] width 249 height 20
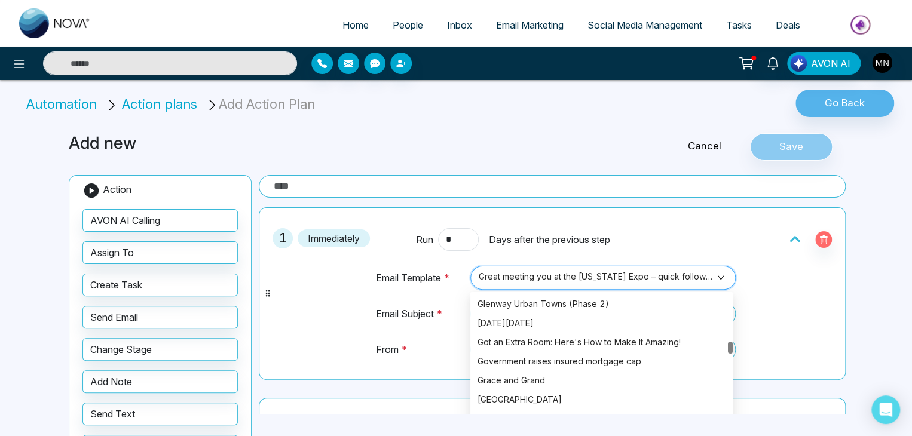
click at [540, 275] on span "Great meeting you at the [US_STATE] Expo – quick follow-up" at bounding box center [603, 278] width 249 height 20
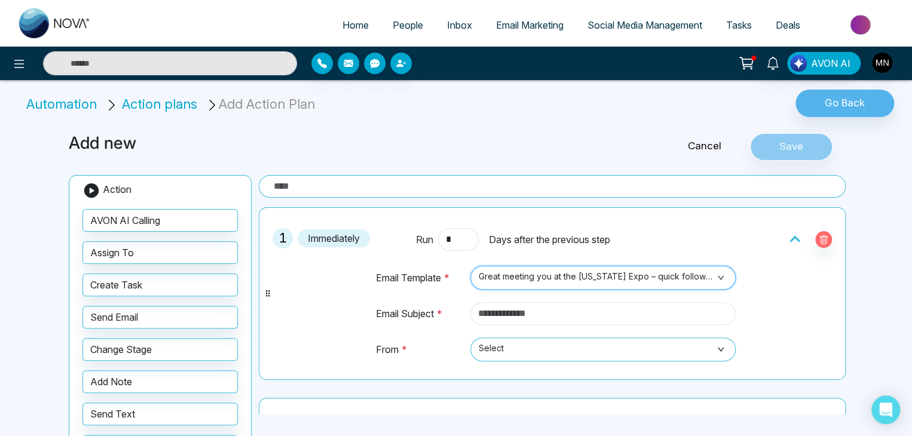
click at [502, 317] on input "text" at bounding box center [602, 313] width 265 height 23
paste input "**********"
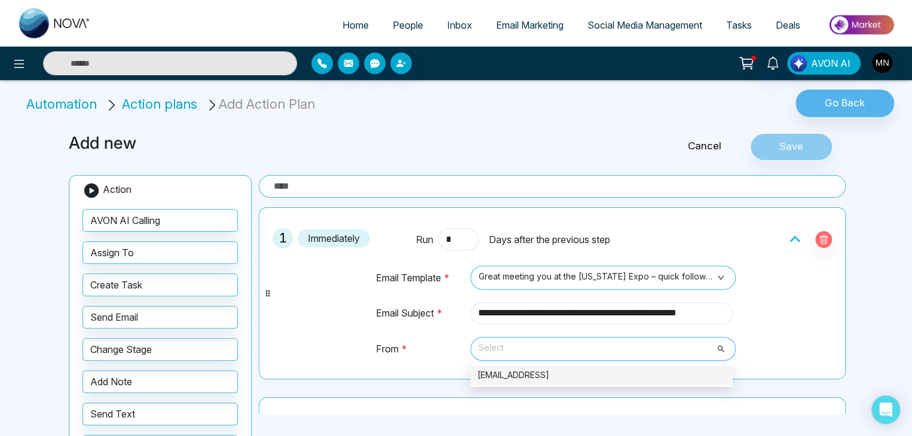
click at [490, 352] on span "Select" at bounding box center [603, 349] width 249 height 20
type input "**********"
click at [495, 371] on div "[EMAIL_ADDRESS]" at bounding box center [601, 375] width 248 height 13
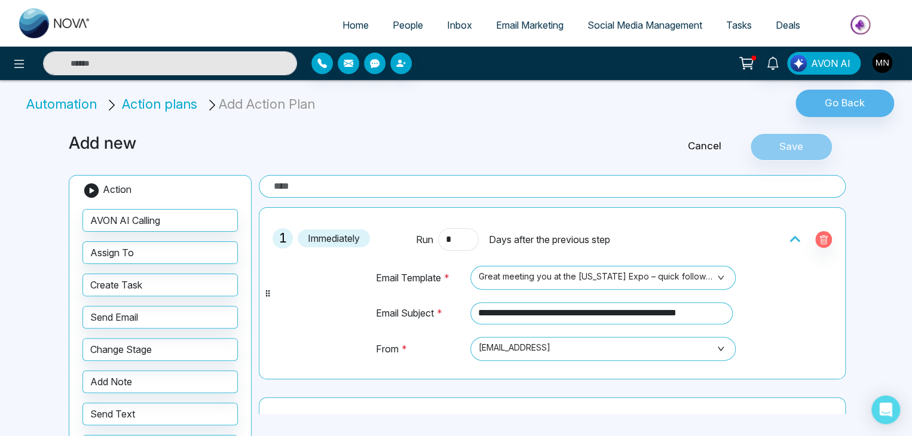
click at [370, 187] on input "text" at bounding box center [552, 186] width 587 height 23
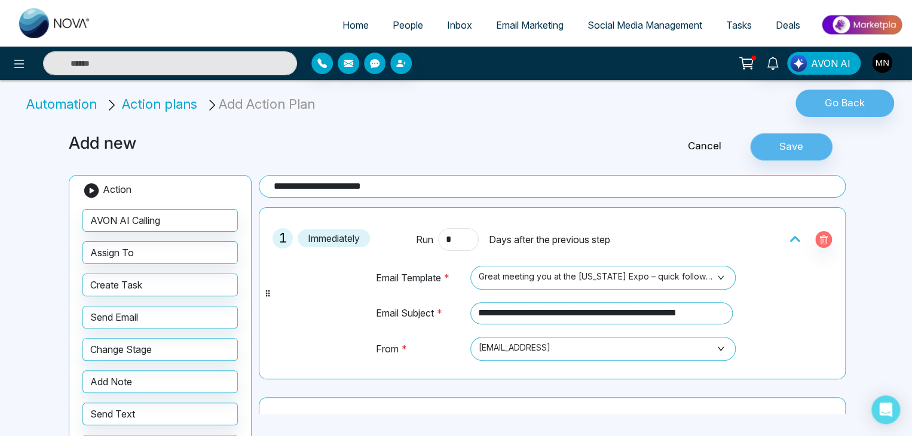
type input "**********"
click at [777, 144] on button "Save" at bounding box center [791, 146] width 82 height 27
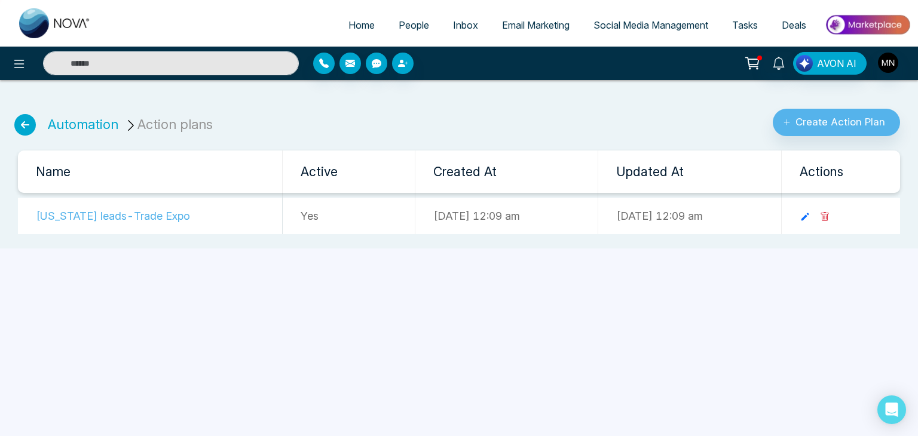
click at [488, 272] on div "Home People Inbox Email Marketing Social Media Management Tasks Deals AVON AI A…" at bounding box center [459, 218] width 918 height 436
click at [19, 130] on icon at bounding box center [25, 125] width 22 height 22
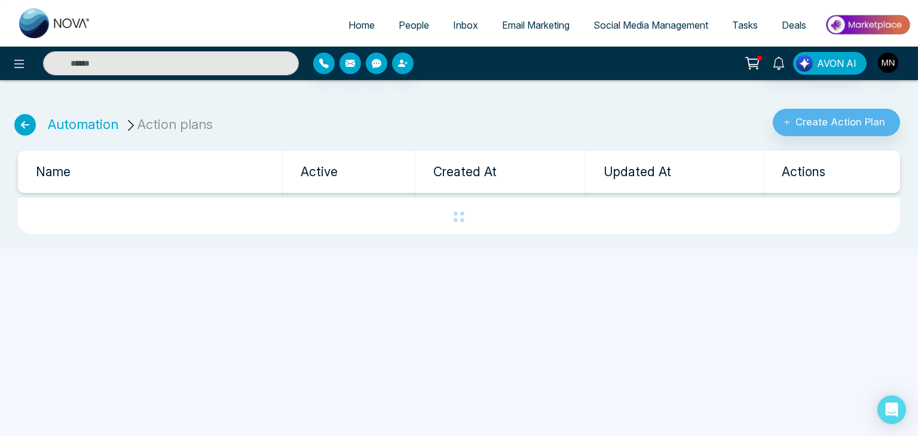
click at [21, 118] on icon at bounding box center [25, 125] width 22 height 22
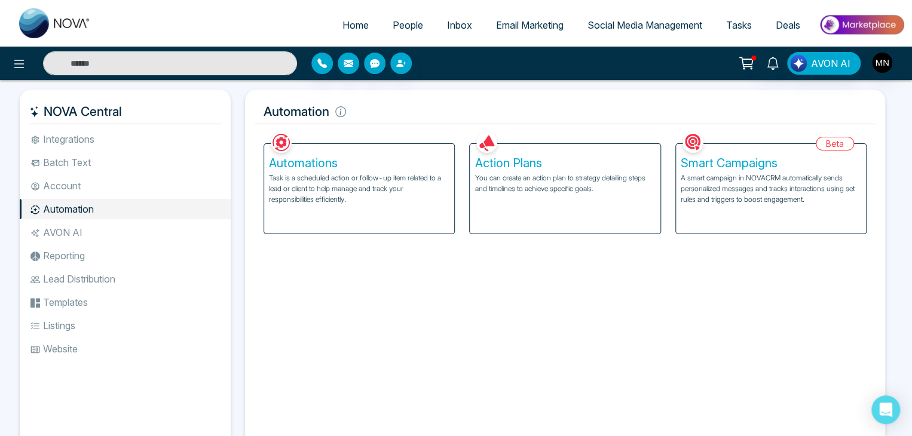
click at [311, 182] on p "Task is a scheduled action or follow-up item related to a lead or client to hel…" at bounding box center [359, 189] width 180 height 32
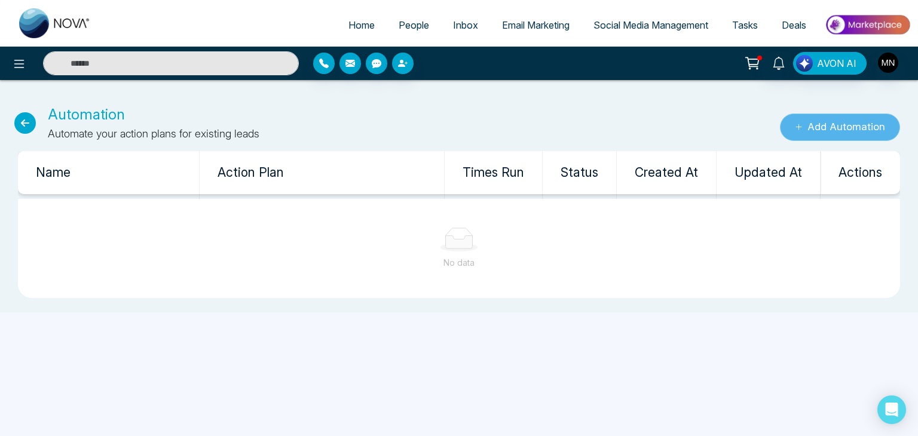
click at [851, 125] on button "Add Automation" at bounding box center [840, 127] width 120 height 27
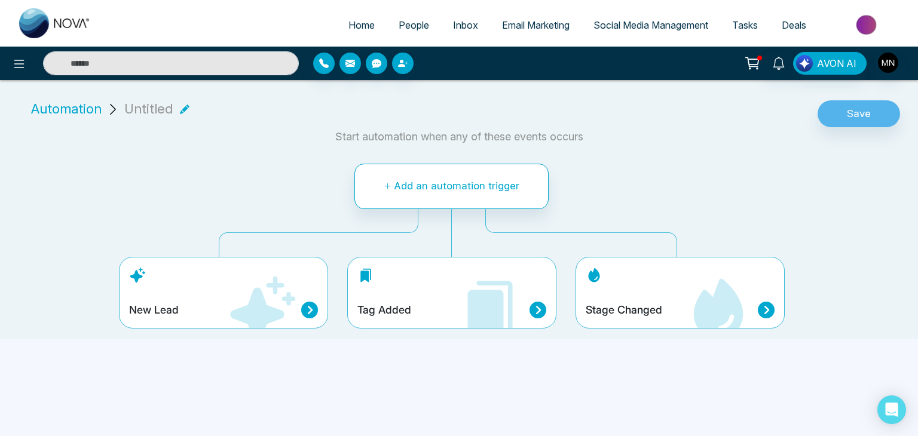
click at [399, 24] on span "People" at bounding box center [414, 25] width 30 height 12
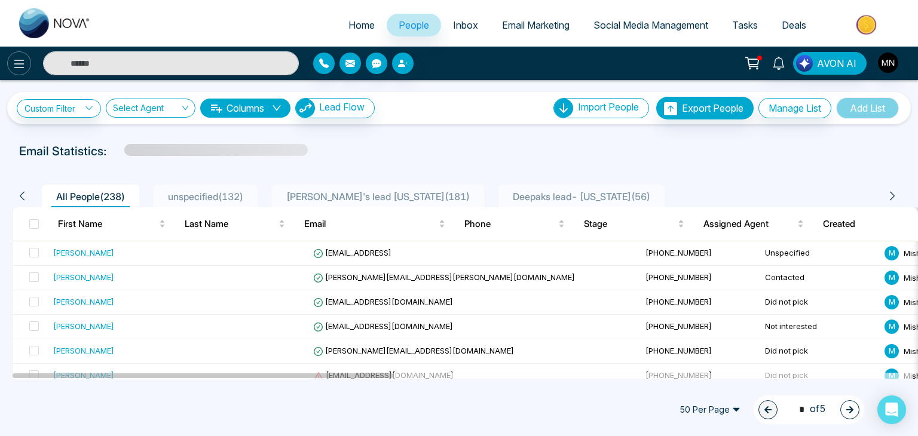
click at [17, 63] on icon at bounding box center [19, 64] width 10 height 8
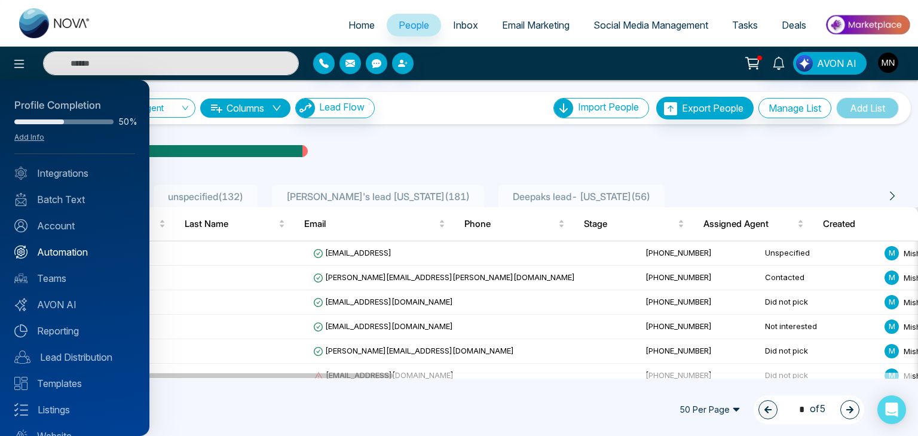
click at [69, 254] on link "Automation" at bounding box center [74, 252] width 121 height 14
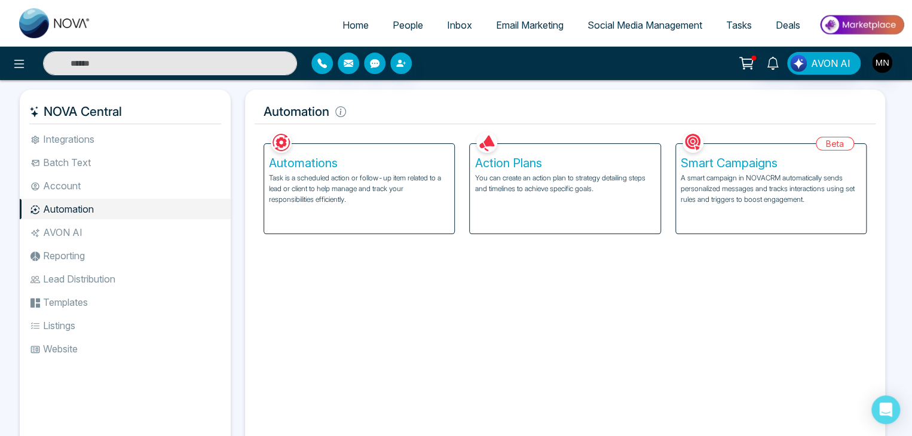
click at [335, 175] on p "Task is a scheduled action or follow-up item related to a lead or client to hel…" at bounding box center [359, 189] width 180 height 32
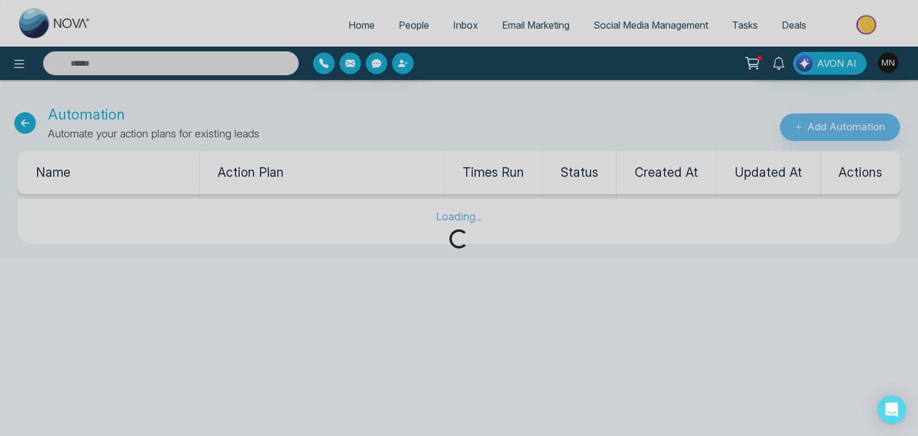
click at [829, 125] on div "Loading..." at bounding box center [459, 218] width 918 height 436
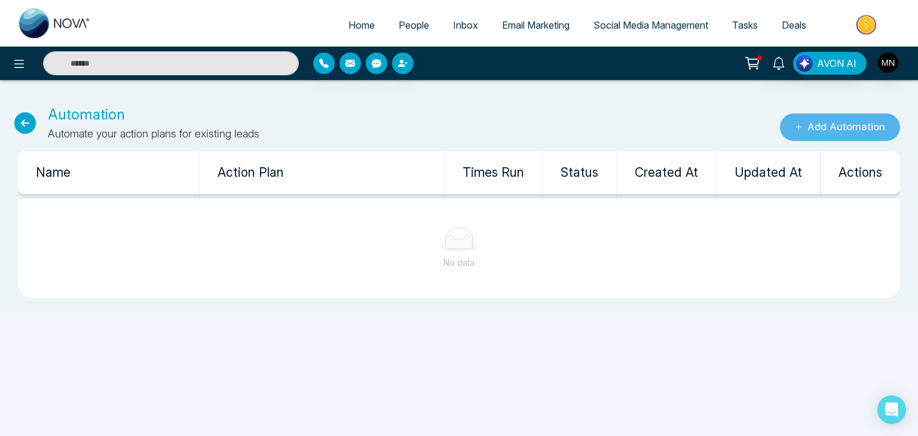
click at [829, 125] on button "Add Automation" at bounding box center [840, 127] width 120 height 27
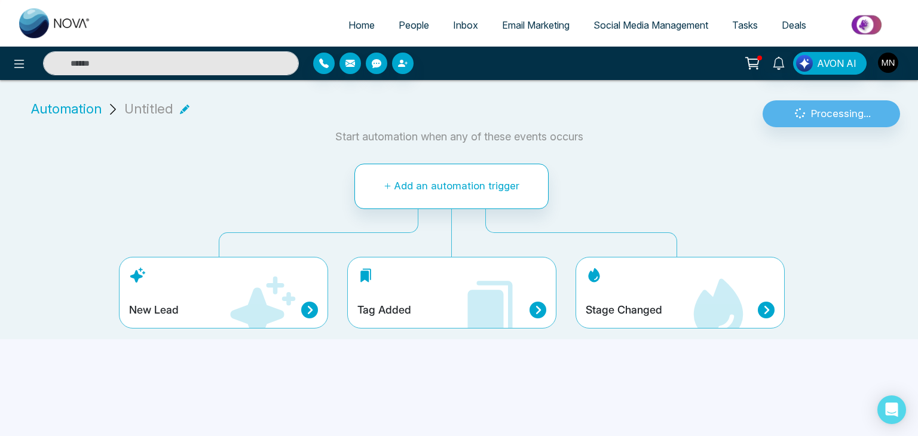
click at [596, 298] on div "Stage Changed" at bounding box center [679, 293] width 209 height 72
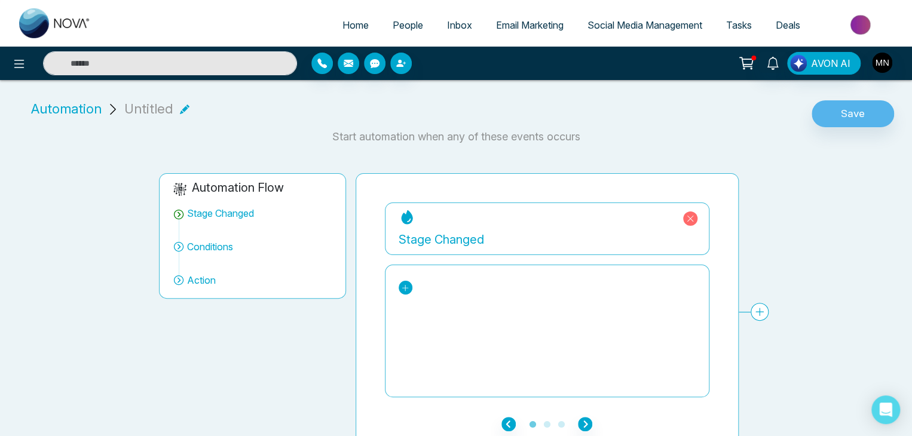
click at [409, 286] on icon at bounding box center [405, 288] width 8 height 8
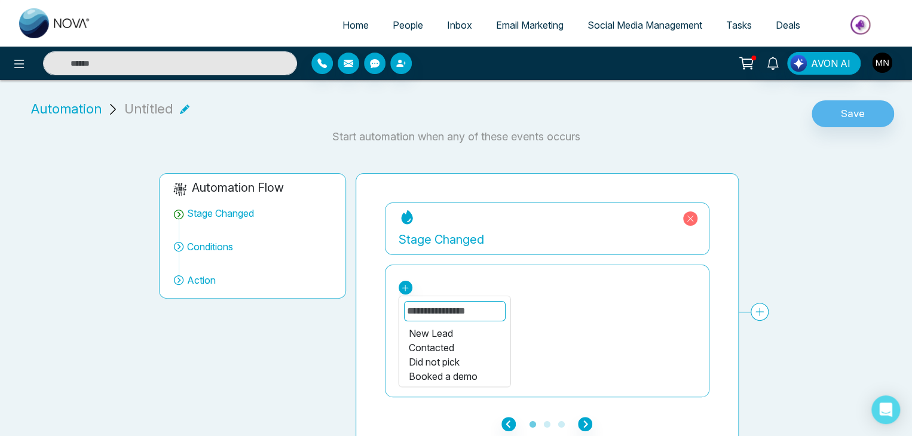
click at [433, 363] on div "Did not pick" at bounding box center [454, 362] width 92 height 14
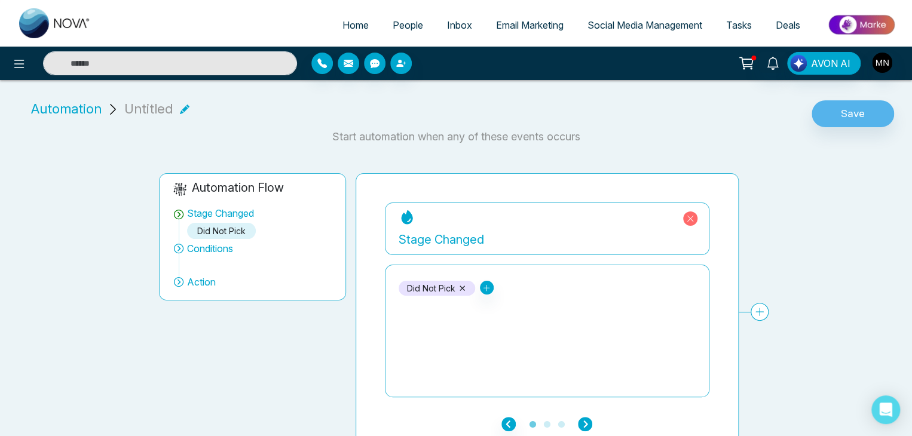
click at [586, 423] on icon "button" at bounding box center [585, 424] width 14 height 14
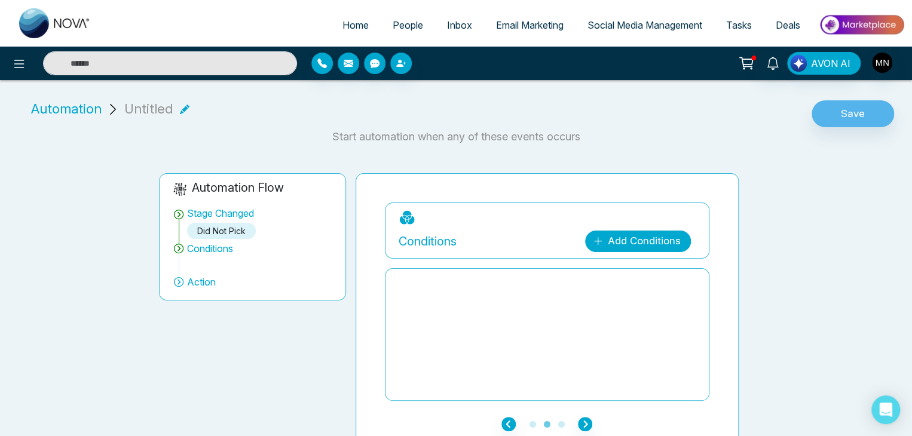
click at [606, 241] on link "Add Conditions" at bounding box center [638, 242] width 106 height 22
click at [617, 274] on select "**********" at bounding box center [635, 276] width 79 height 23
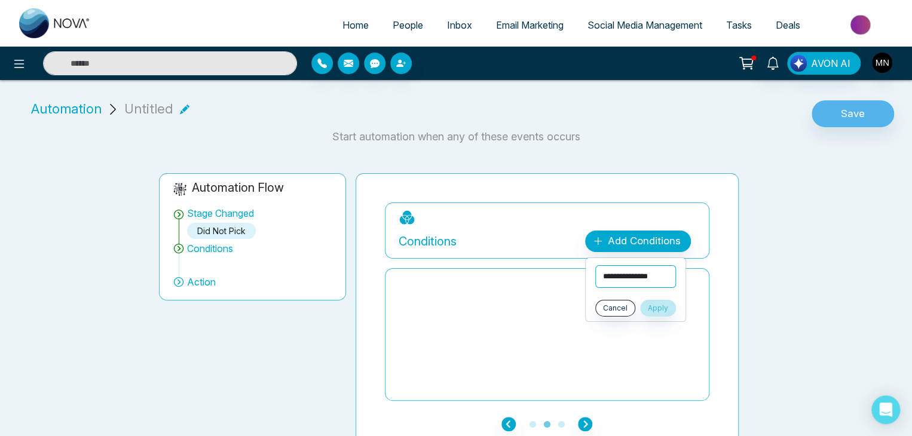
select select "*****"
click at [595, 265] on select "**********" at bounding box center [635, 276] width 81 height 23
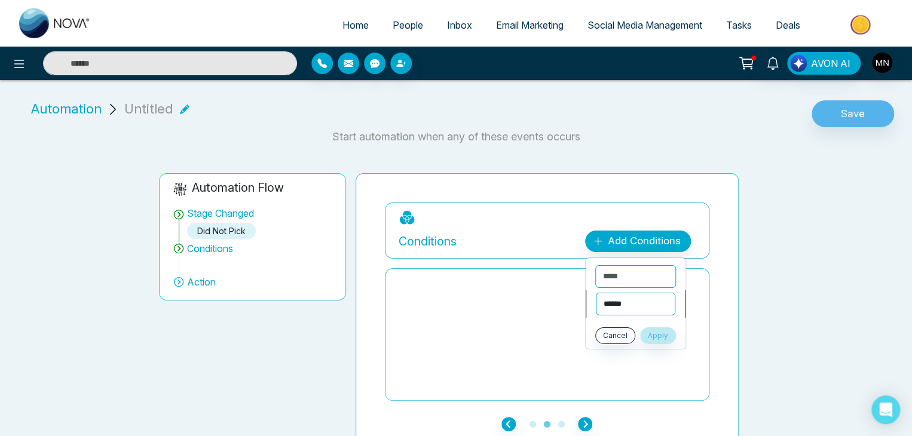
click at [621, 296] on select "**********" at bounding box center [635, 304] width 79 height 23
select select "*******"
click at [596, 293] on select "**********" at bounding box center [635, 304] width 79 height 23
click at [624, 327] on select "**********" at bounding box center [635, 329] width 81 height 23
select select "**********"
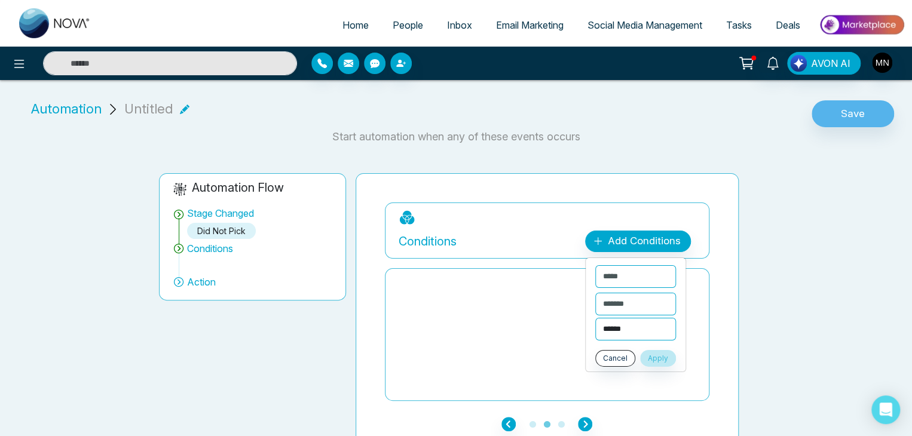
click at [595, 318] on select "**********" at bounding box center [635, 329] width 81 height 23
click at [662, 352] on button "Apply" at bounding box center [658, 358] width 36 height 17
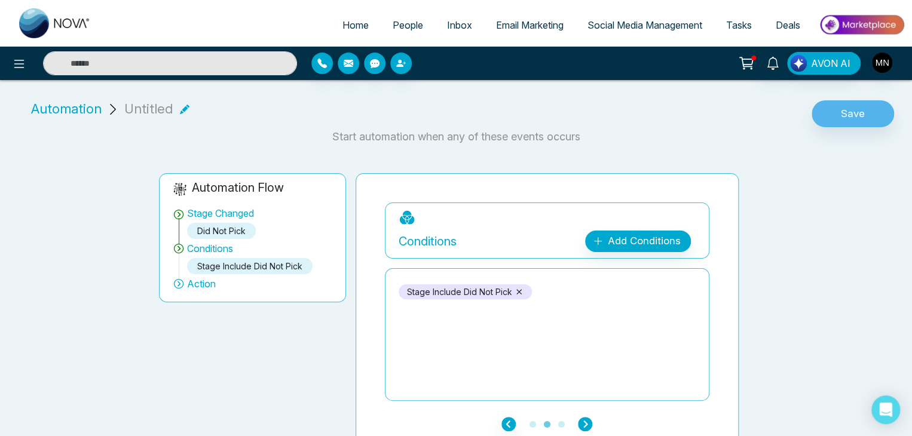
click at [588, 421] on icon "button" at bounding box center [585, 424] width 14 height 14
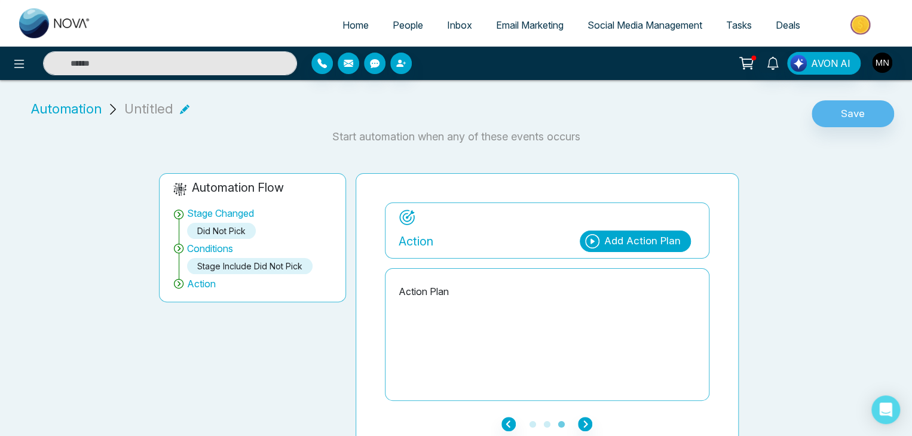
click at [603, 244] on div "Add Action Plan" at bounding box center [635, 242] width 111 height 22
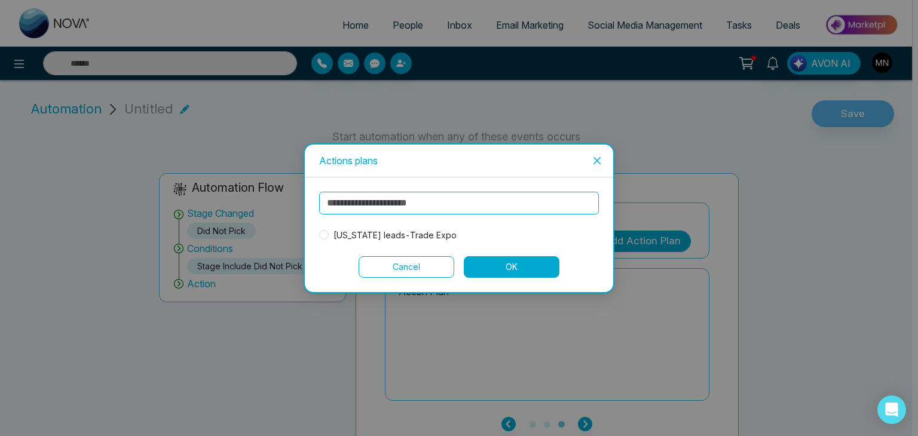
click at [335, 240] on span "[US_STATE] leads-Trade Expo" at bounding box center [395, 235] width 133 height 13
click at [522, 266] on button "OK" at bounding box center [512, 267] width 96 height 22
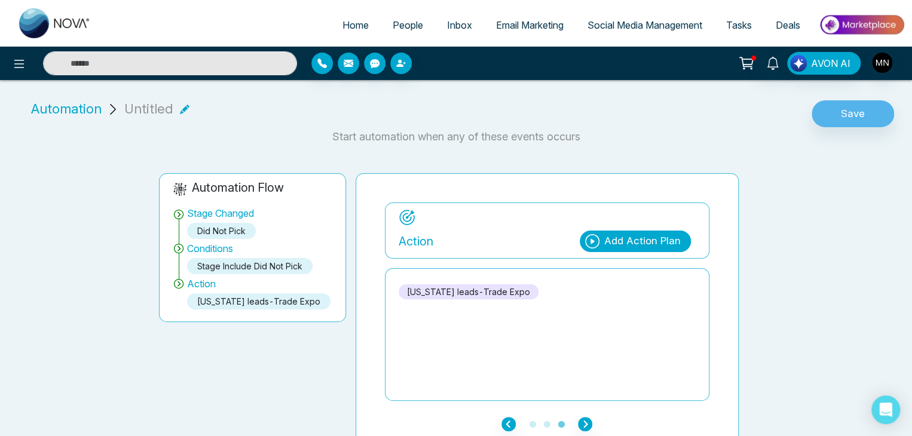
scroll to position [14, 0]
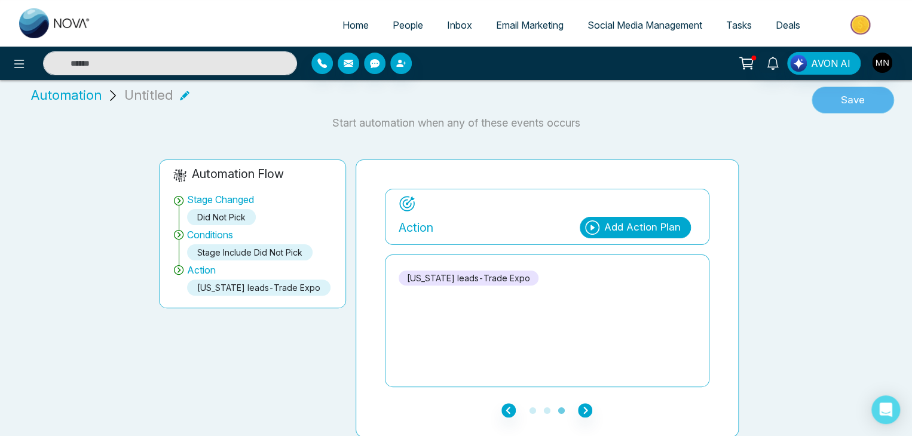
click at [853, 99] on button "Save" at bounding box center [852, 100] width 82 height 27
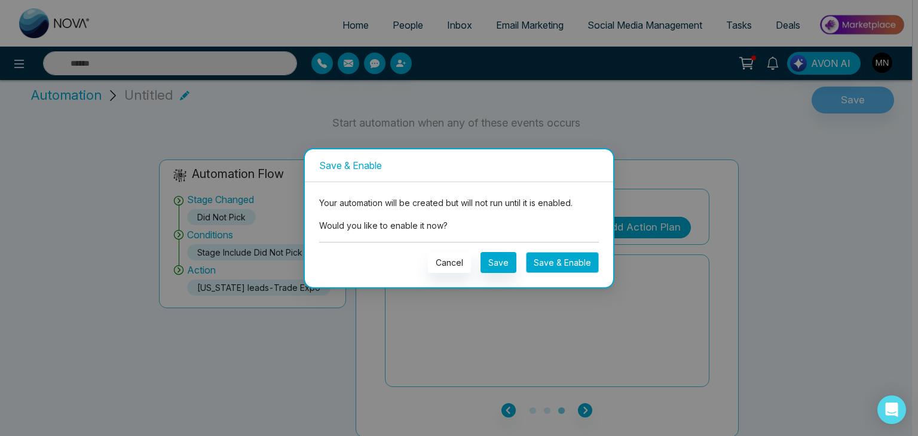
click at [562, 261] on button "Save & Enable" at bounding box center [562, 262] width 73 height 21
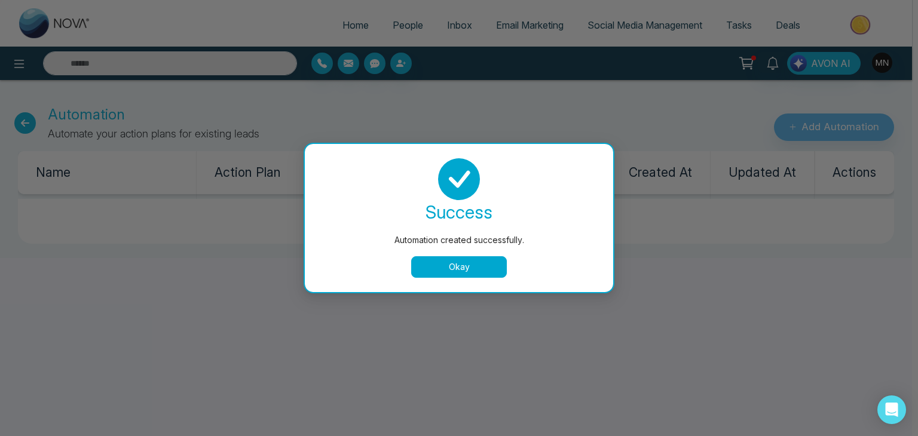
click at [461, 262] on button "Okay" at bounding box center [459, 267] width 96 height 22
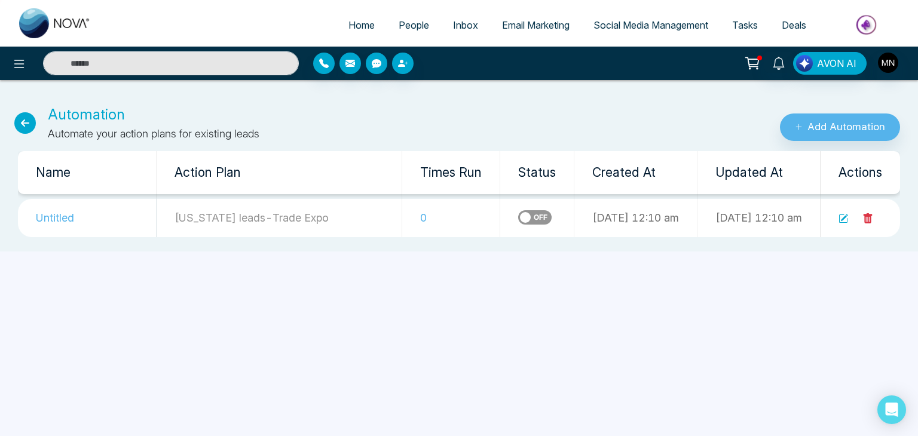
click at [67, 225] on td "Untitled" at bounding box center [87, 218] width 139 height 38
click at [842, 218] on icon at bounding box center [843, 219] width 10 height 10
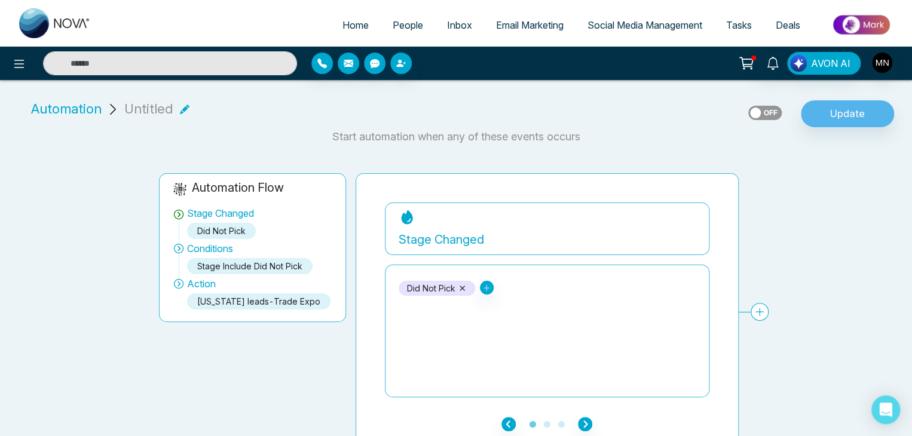
click at [182, 108] on icon at bounding box center [185, 109] width 10 height 10
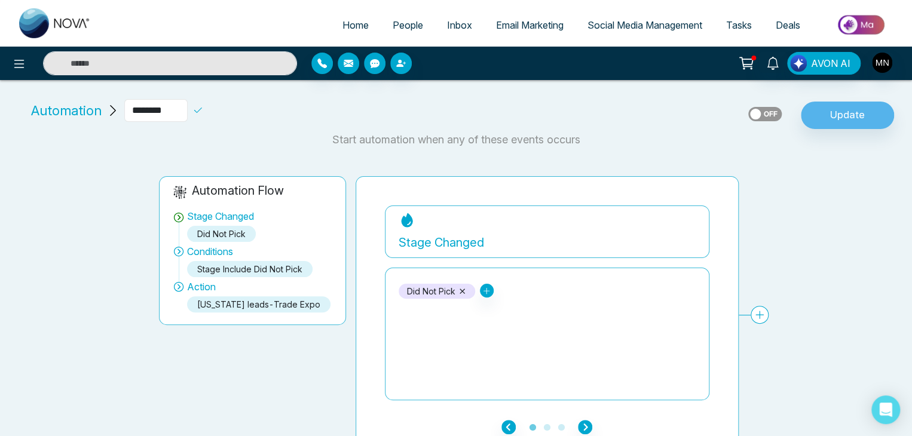
click at [182, 108] on input "********" at bounding box center [155, 110] width 63 height 23
click at [856, 114] on button "Update" at bounding box center [847, 115] width 93 height 27
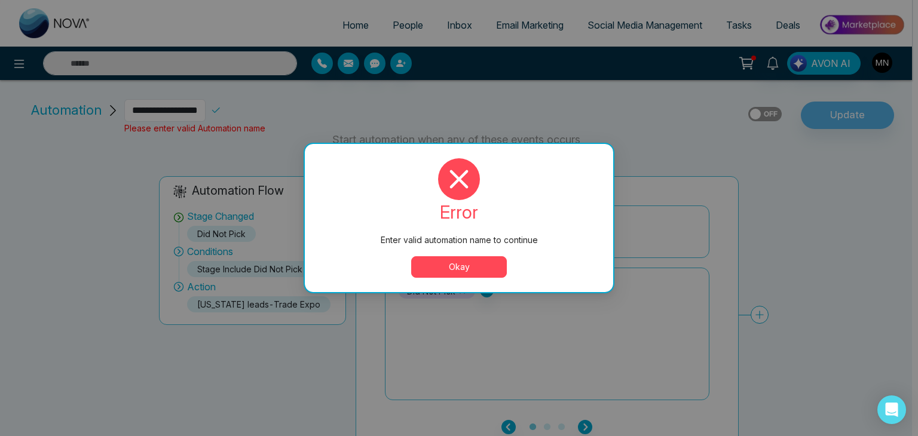
click at [486, 272] on button "Okay" at bounding box center [459, 267] width 96 height 22
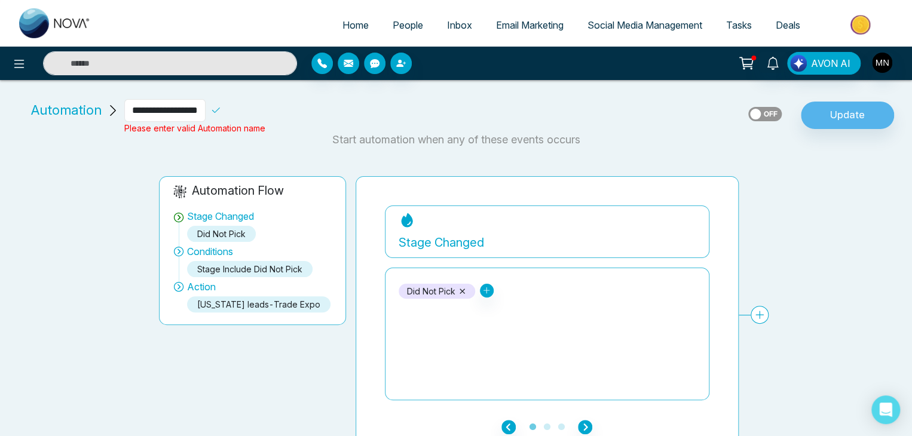
click at [171, 113] on input "**********" at bounding box center [164, 110] width 81 height 23
click at [168, 112] on input "**********" at bounding box center [164, 110] width 81 height 23
click at [186, 111] on input "**********" at bounding box center [164, 110] width 81 height 23
click at [845, 120] on button "Update" at bounding box center [847, 115] width 93 height 27
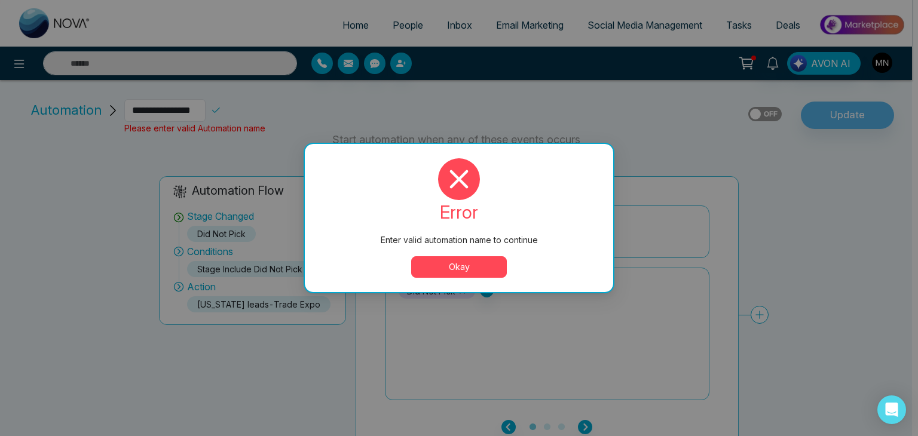
click at [422, 274] on button "Okay" at bounding box center [459, 267] width 96 height 22
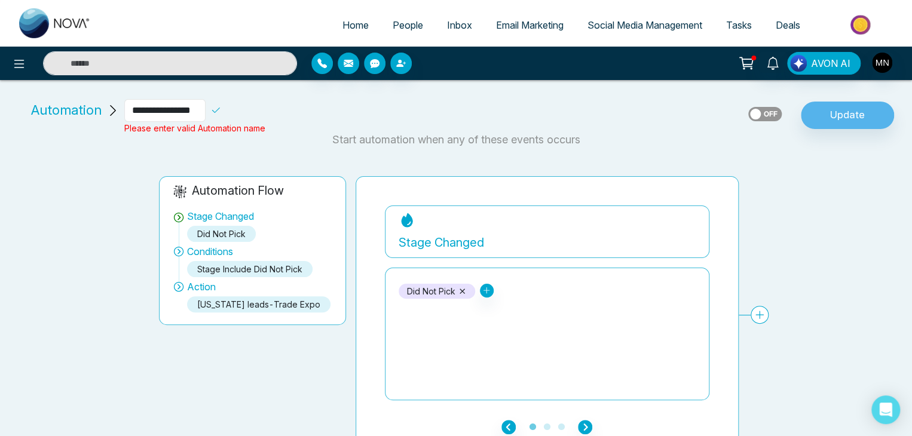
click at [165, 106] on input "**********" at bounding box center [164, 110] width 81 height 23
type input "**********"
click at [818, 116] on button "Update" at bounding box center [847, 115] width 93 height 27
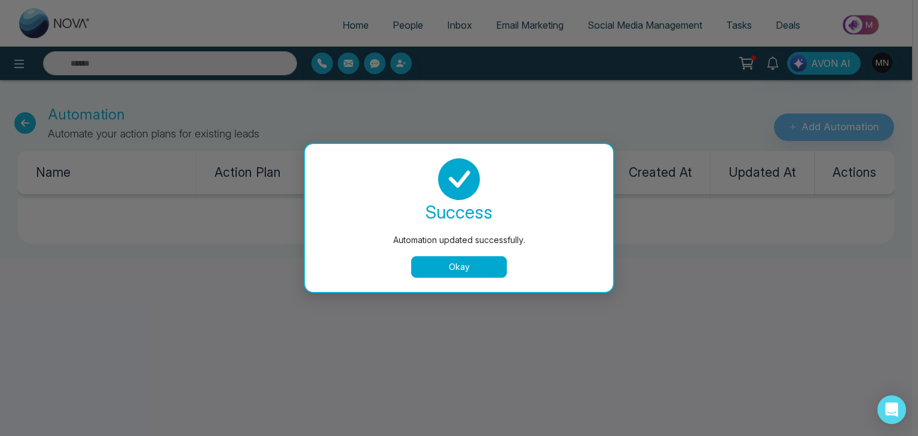
click at [437, 271] on button "Okay" at bounding box center [459, 267] width 96 height 22
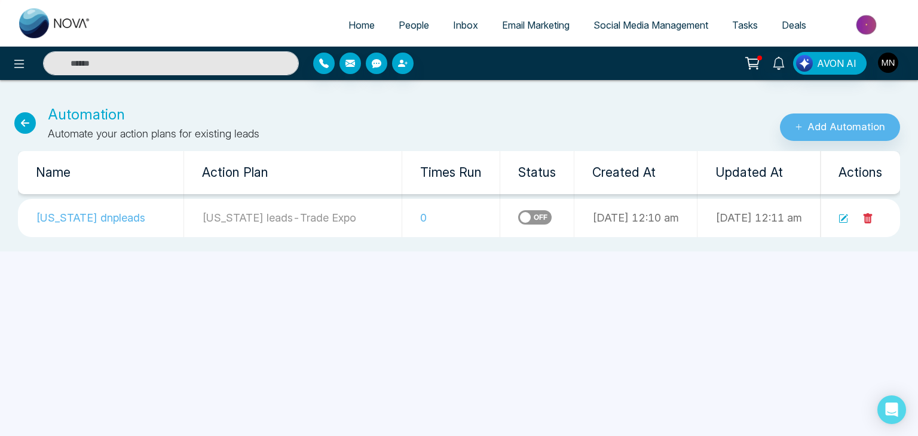
click at [24, 118] on icon at bounding box center [25, 123] width 22 height 22
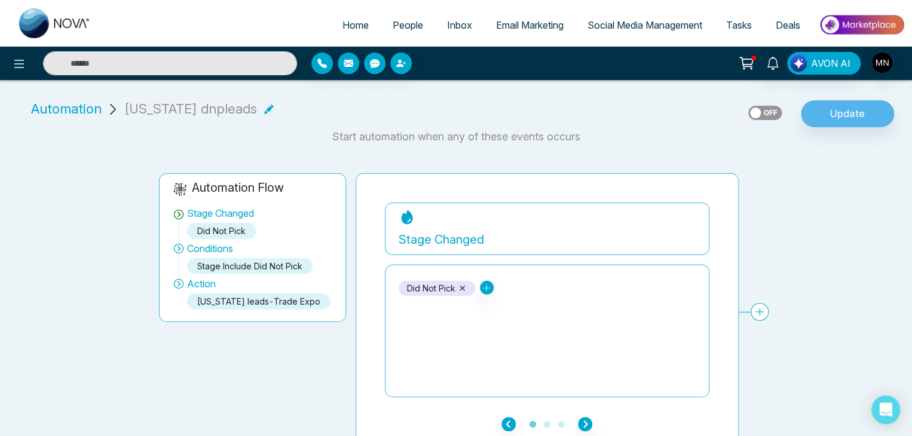
click at [537, 19] on link "Email Marketing" at bounding box center [529, 25] width 91 height 23
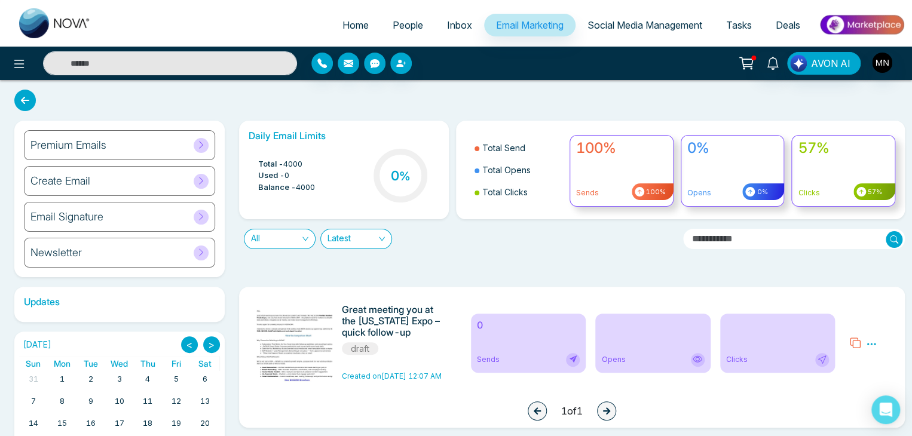
click at [206, 177] on span at bounding box center [201, 181] width 15 height 15
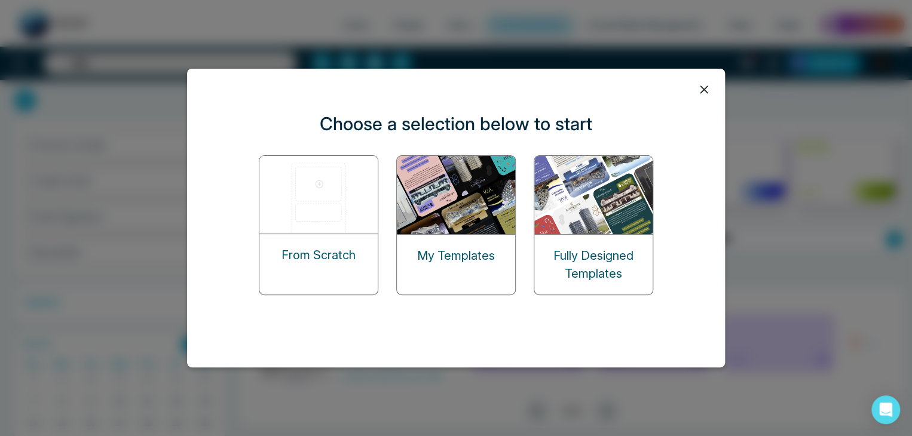
click at [320, 192] on img at bounding box center [319, 195] width 120 height 78
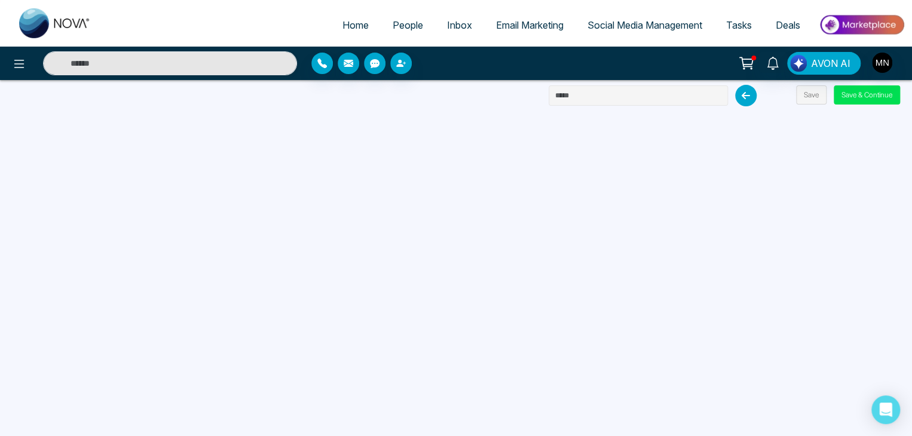
click at [609, 94] on input "text" at bounding box center [638, 95] width 179 height 20
paste input "**********"
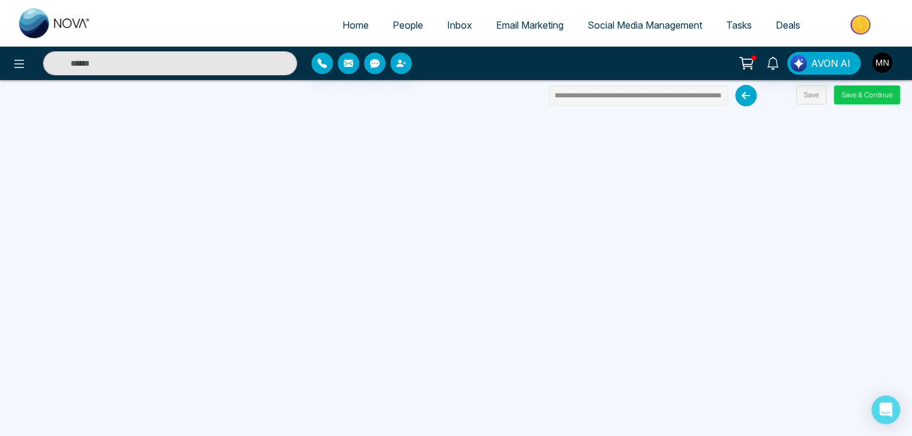
type input "**********"
click at [859, 99] on button "Save & Continue" at bounding box center [867, 94] width 66 height 19
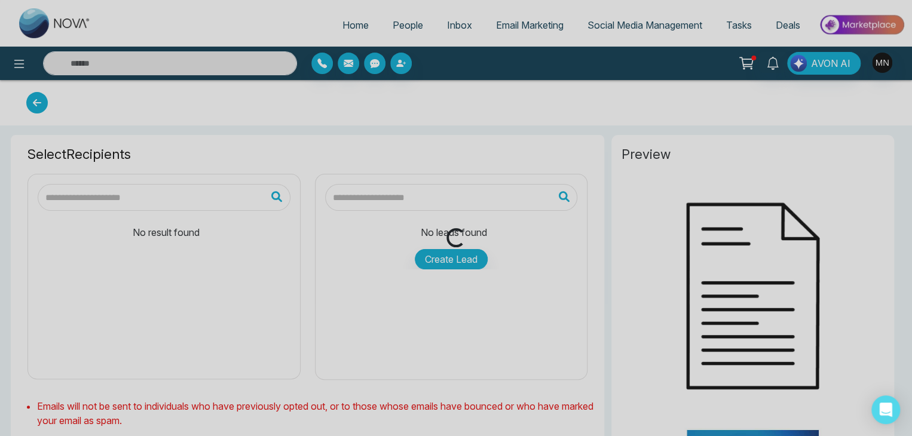
type input "**********"
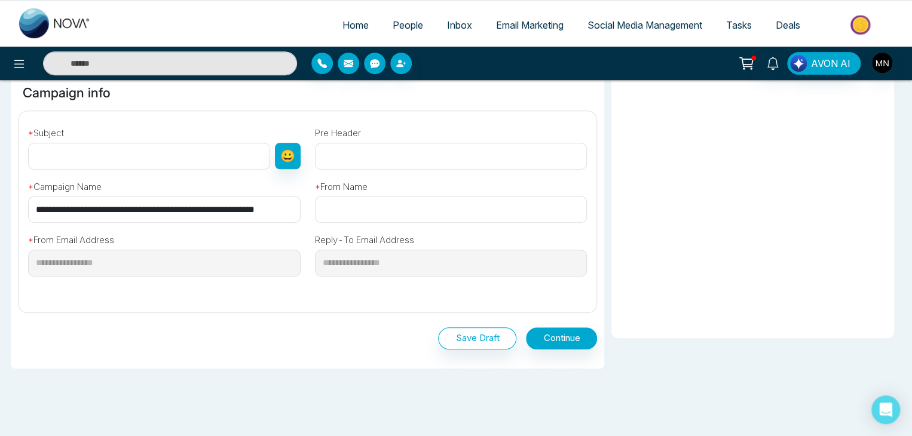
scroll to position [358, 0]
click at [163, 159] on input "text" at bounding box center [149, 155] width 242 height 27
paste input "**********"
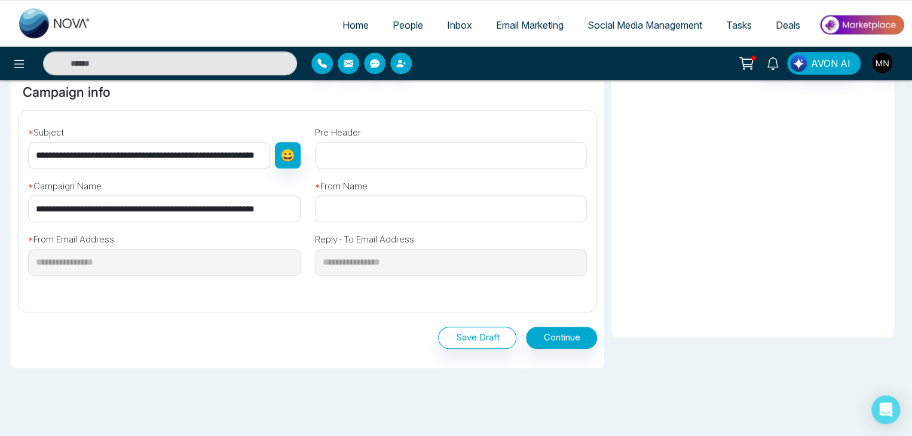
scroll to position [0, 56]
type input "**********"
click at [330, 205] on input "text" at bounding box center [451, 208] width 272 height 27
type input "*****"
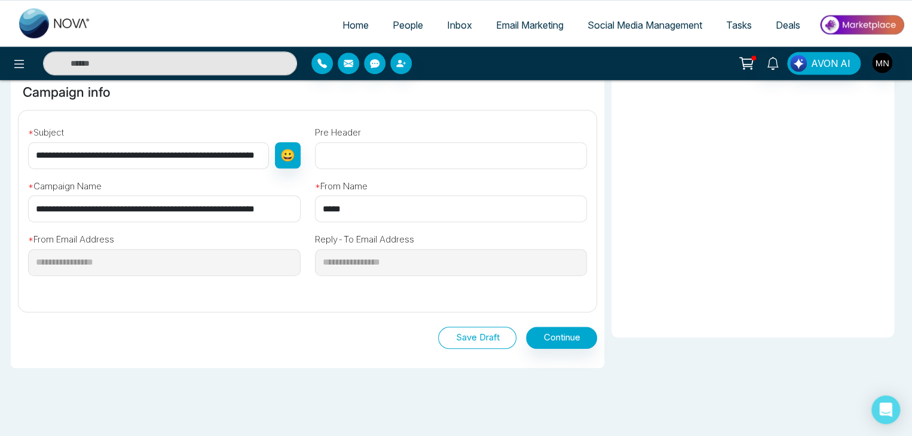
click at [500, 333] on button "Save Draft" at bounding box center [477, 338] width 78 height 22
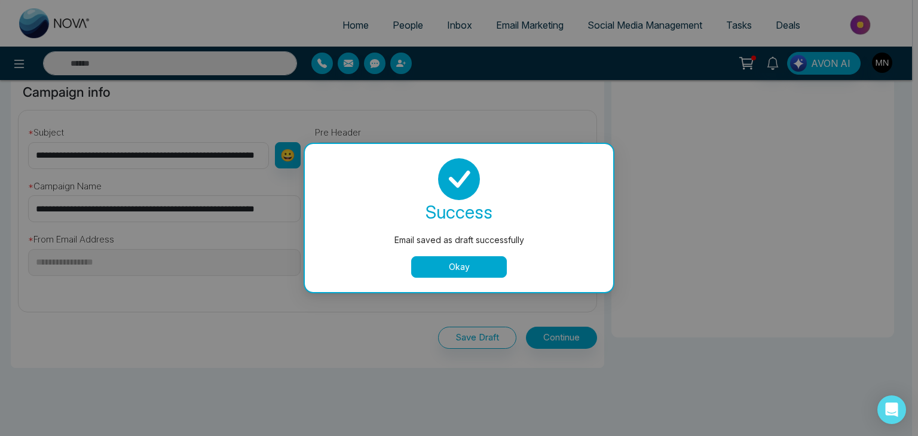
click at [433, 266] on button "Okay" at bounding box center [459, 267] width 96 height 22
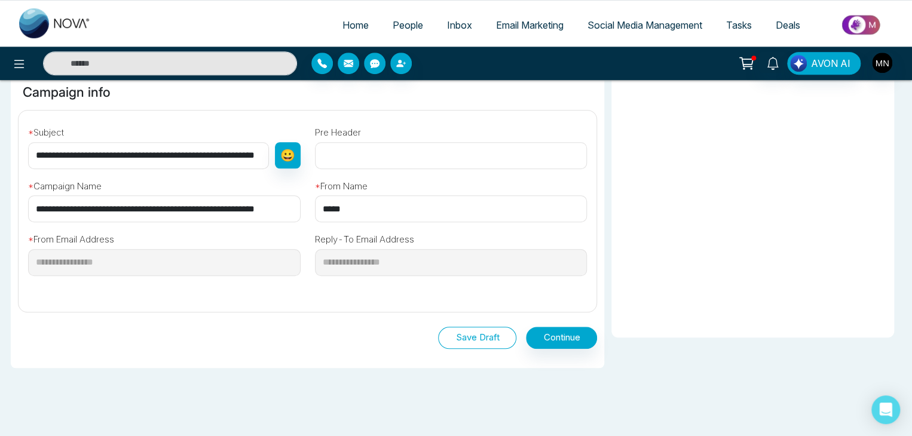
click at [455, 336] on button "Save Draft" at bounding box center [477, 338] width 78 height 22
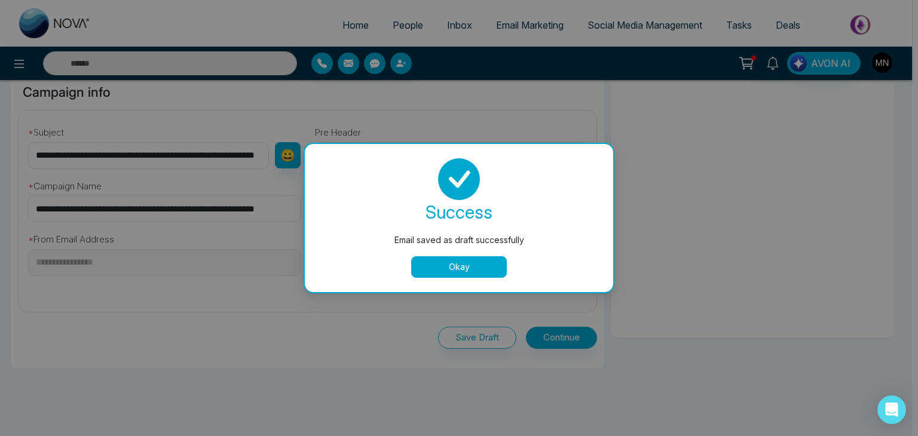
click at [464, 269] on button "Okay" at bounding box center [459, 267] width 96 height 22
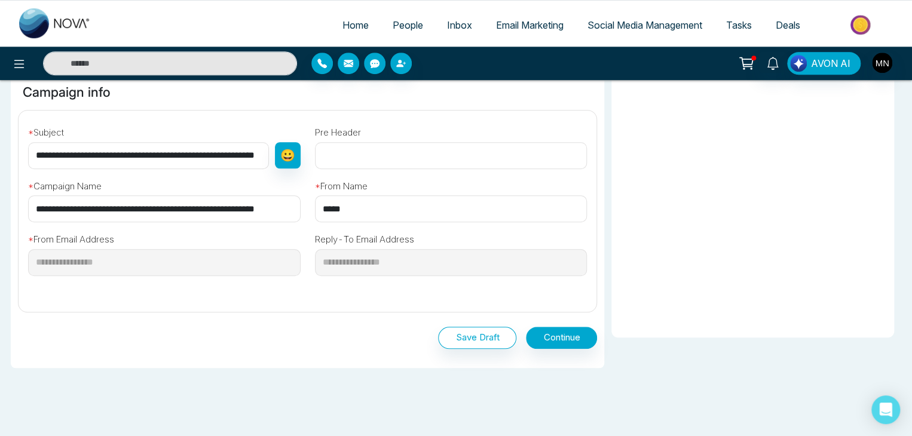
click at [504, 29] on span "Email Marketing" at bounding box center [530, 25] width 68 height 12
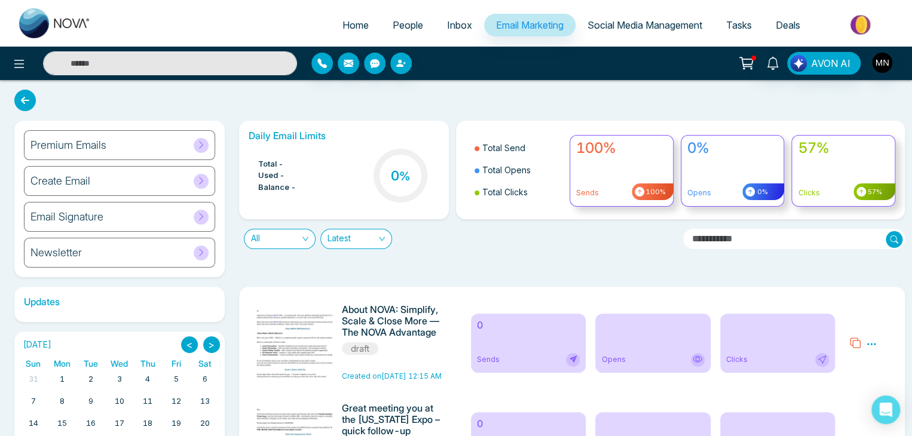
click at [115, 154] on div "Premium Emails" at bounding box center [119, 145] width 191 height 30
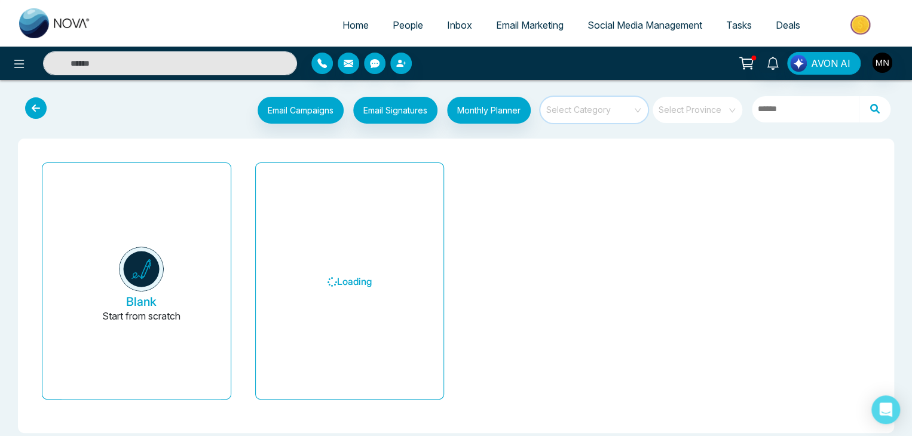
click at [568, 114] on input "search" at bounding box center [590, 106] width 86 height 18
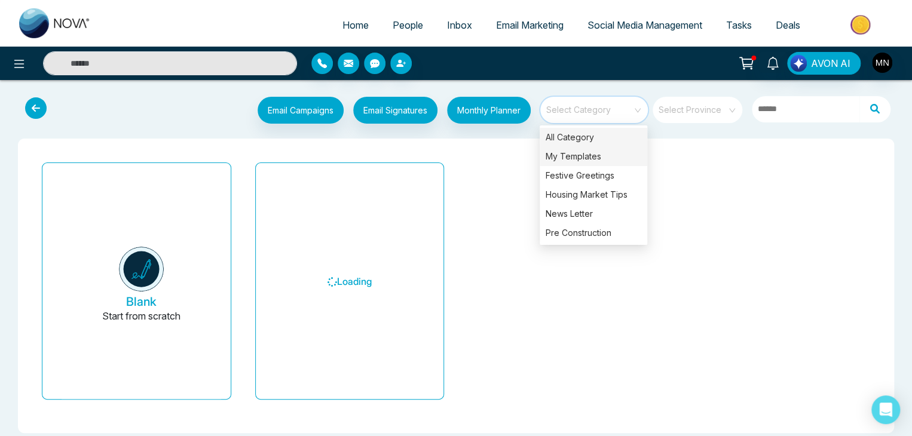
click at [586, 157] on div "My Templates" at bounding box center [594, 156] width 108 height 19
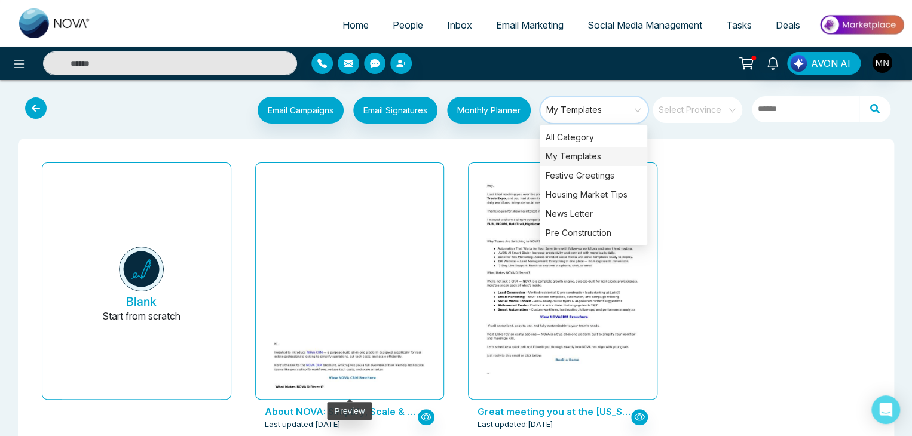
click at [367, 331] on img at bounding box center [349, 411] width 318 height 160
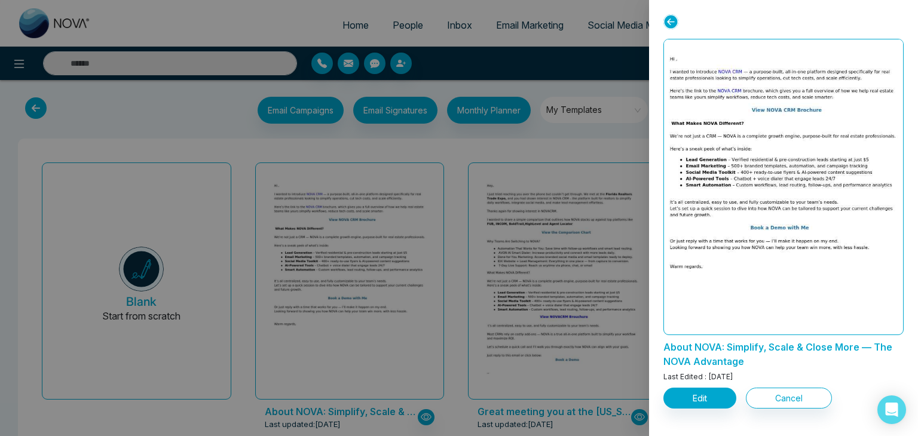
click at [495, 209] on div at bounding box center [459, 218] width 918 height 436
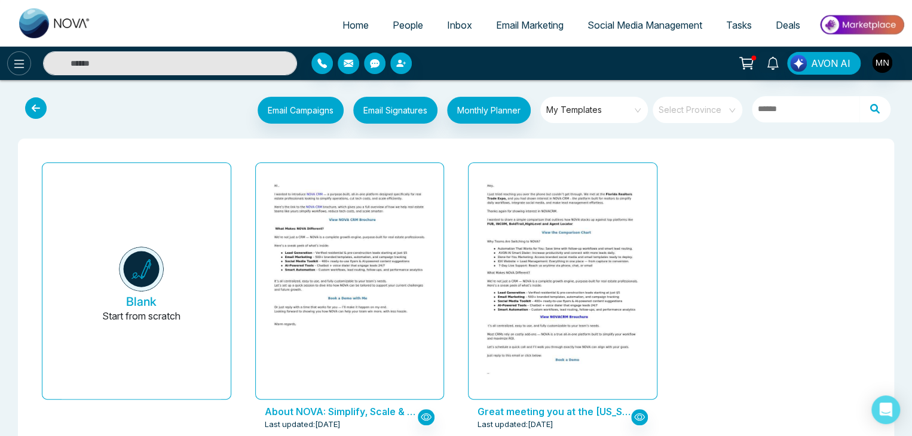
click at [22, 66] on icon at bounding box center [19, 64] width 14 height 14
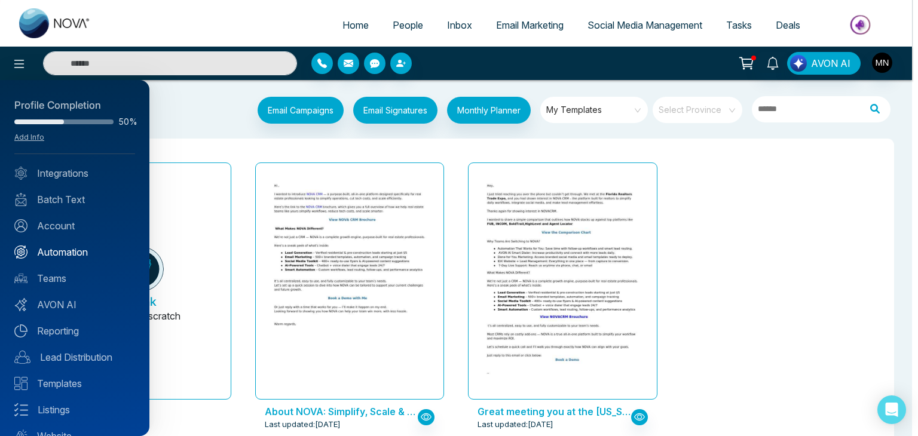
click at [65, 253] on link "Automation" at bounding box center [74, 252] width 121 height 14
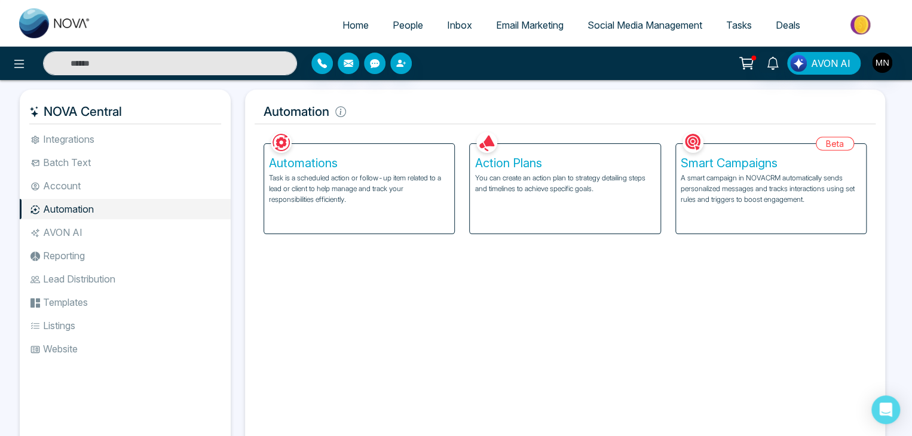
click at [500, 156] on h5 "Action Plans" at bounding box center [564, 163] width 180 height 14
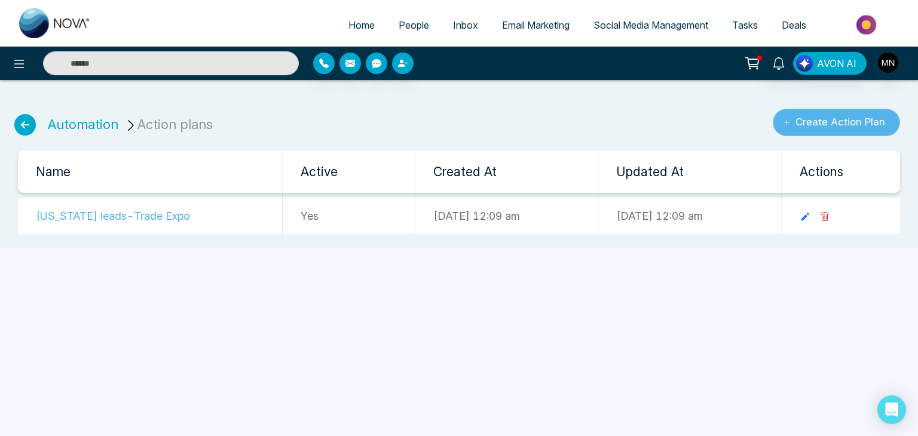
click at [796, 112] on button "Create Action Plan" at bounding box center [836, 122] width 127 height 27
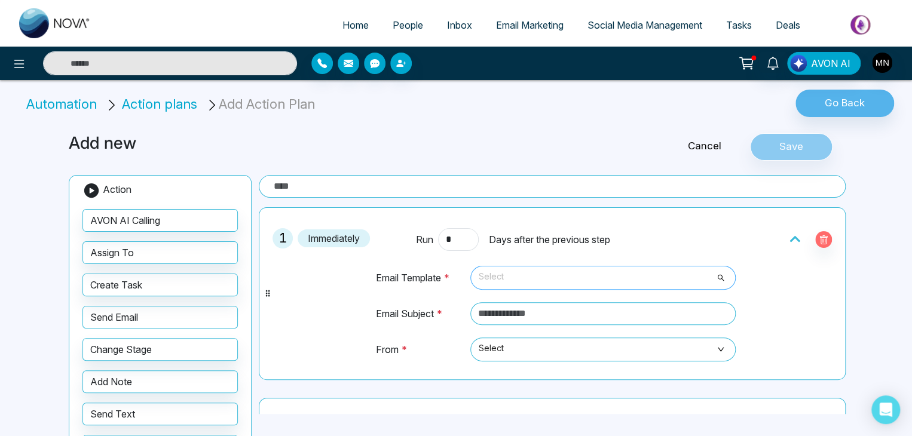
click at [509, 274] on span "Select" at bounding box center [603, 278] width 249 height 20
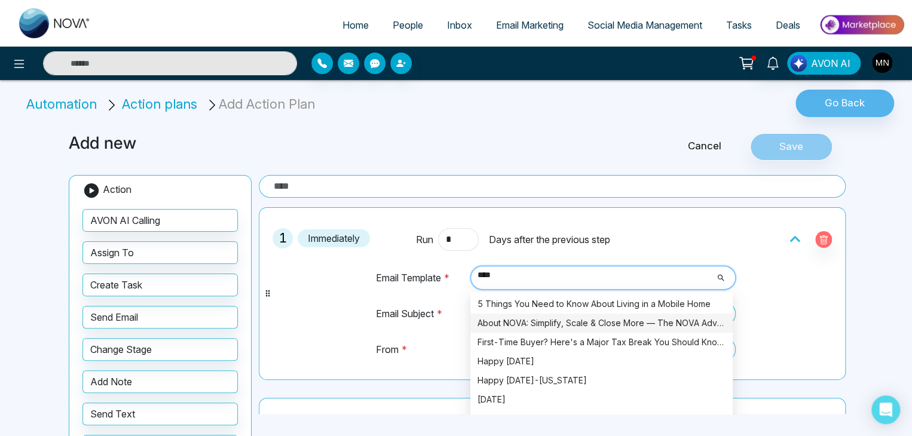
type input "****"
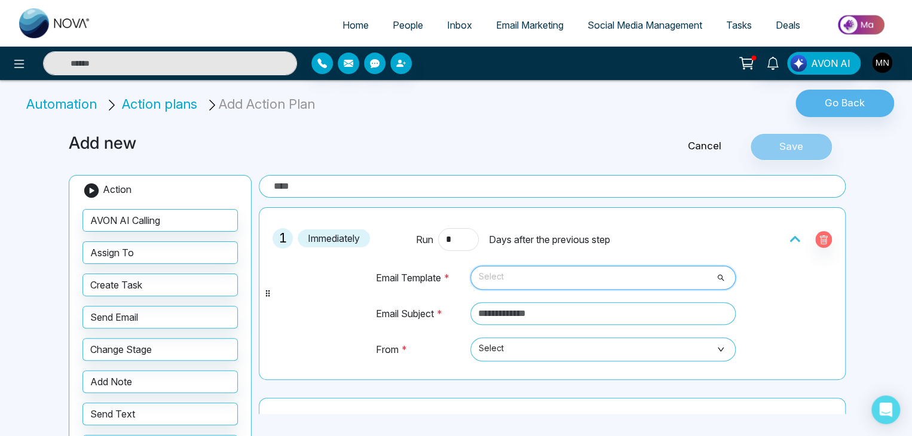
click at [510, 275] on span "Select" at bounding box center [603, 278] width 249 height 20
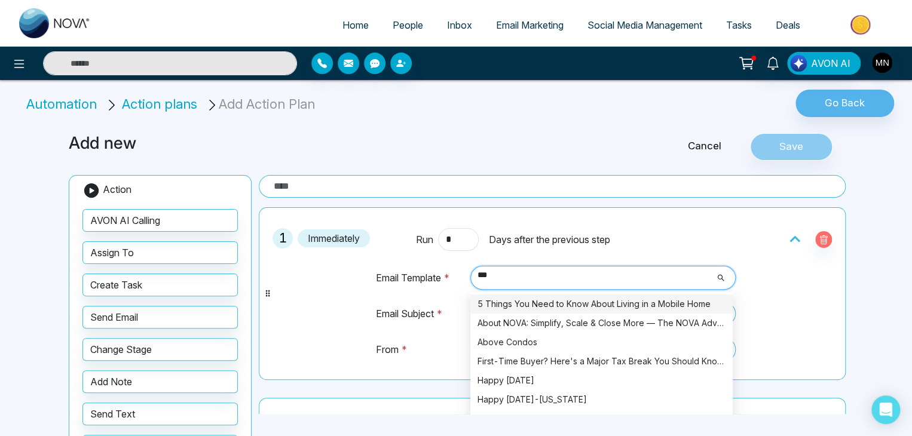
type input "****"
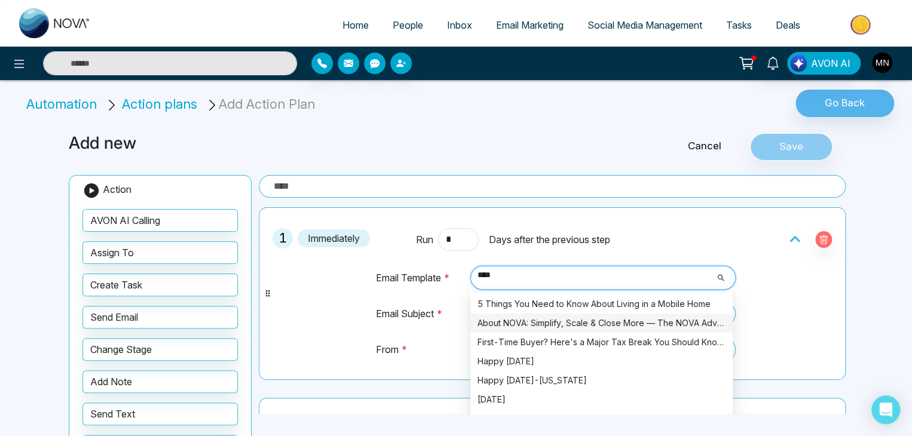
click at [507, 326] on div "About NOVA: Simplify, Scale & Close More — The NOVA Advantage" at bounding box center [601, 323] width 248 height 13
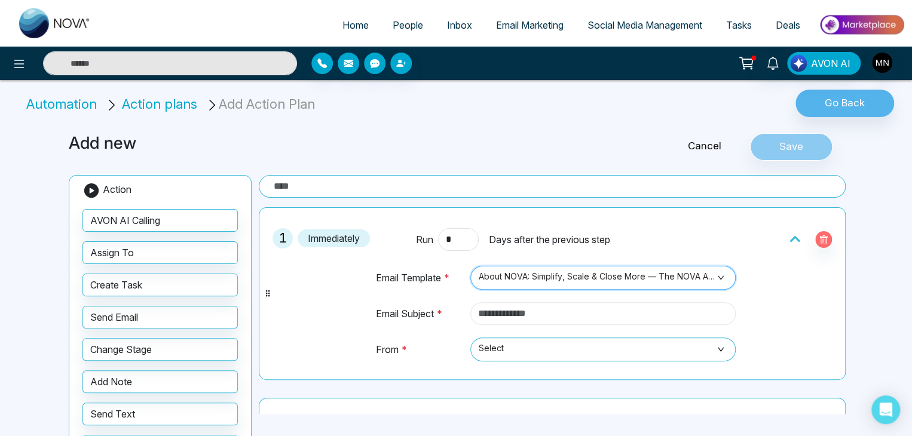
click at [513, 309] on input "text" at bounding box center [602, 313] width 265 height 23
type input "*"
paste input "**********"
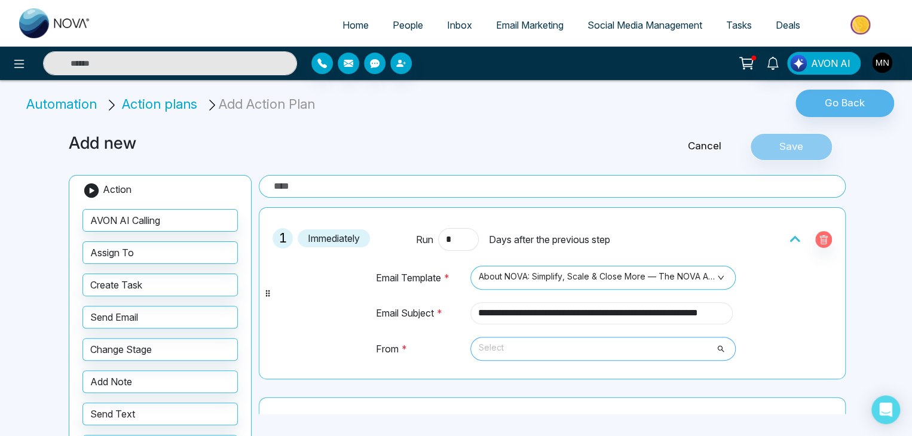
click at [518, 347] on span "Select" at bounding box center [603, 349] width 249 height 20
type input "**********"
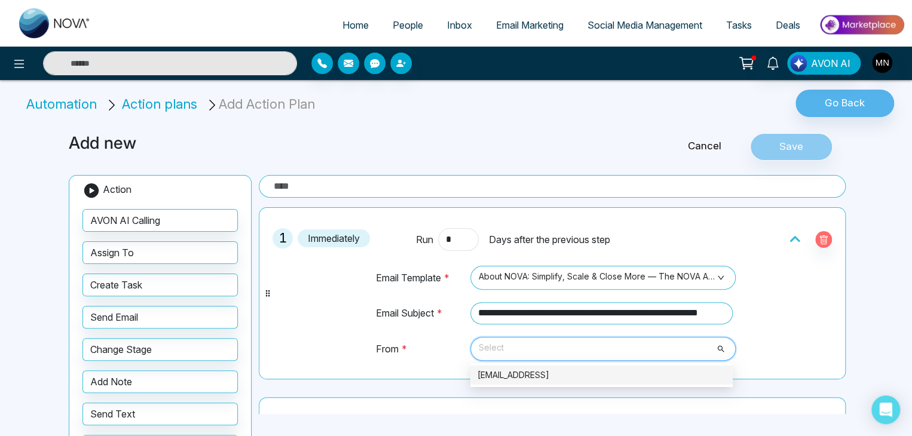
scroll to position [0, 0]
click at [514, 375] on div "[EMAIL_ADDRESS]" at bounding box center [601, 375] width 248 height 13
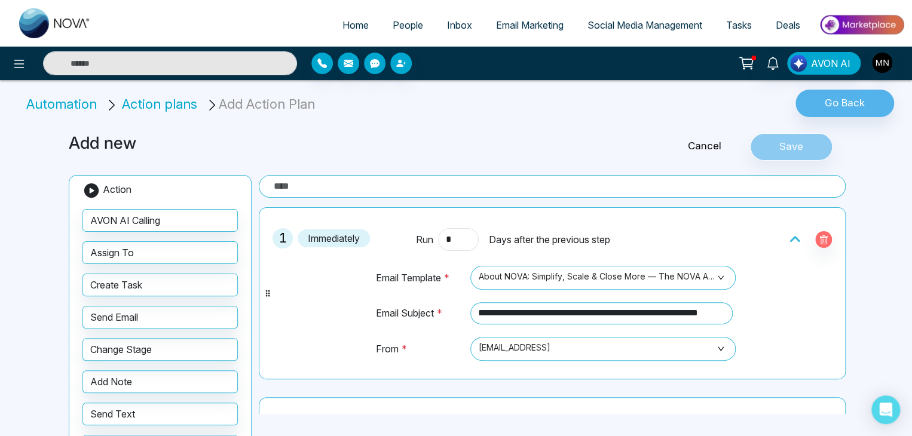
click at [465, 185] on input "text" at bounding box center [552, 186] width 587 height 23
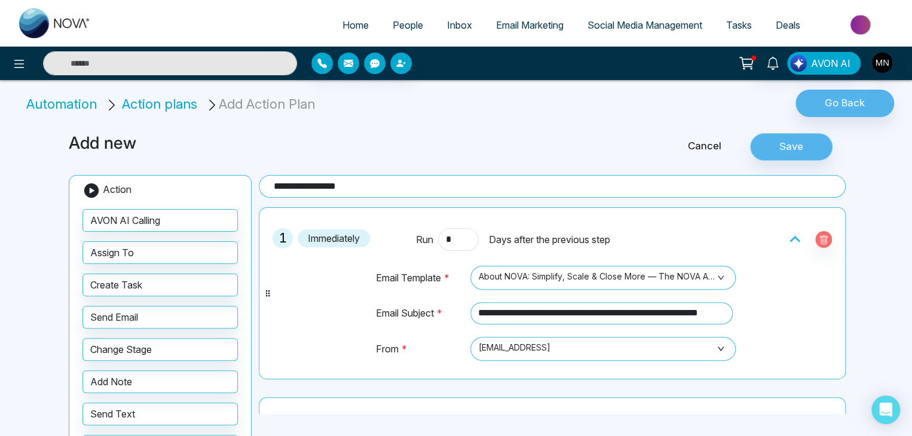
type input "**********"
click at [791, 139] on button "Save" at bounding box center [791, 146] width 82 height 27
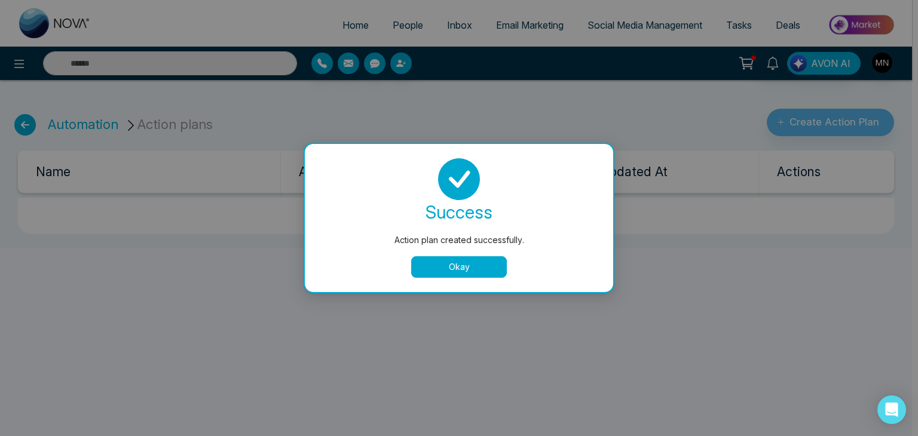
click at [461, 259] on button "Okay" at bounding box center [459, 267] width 96 height 22
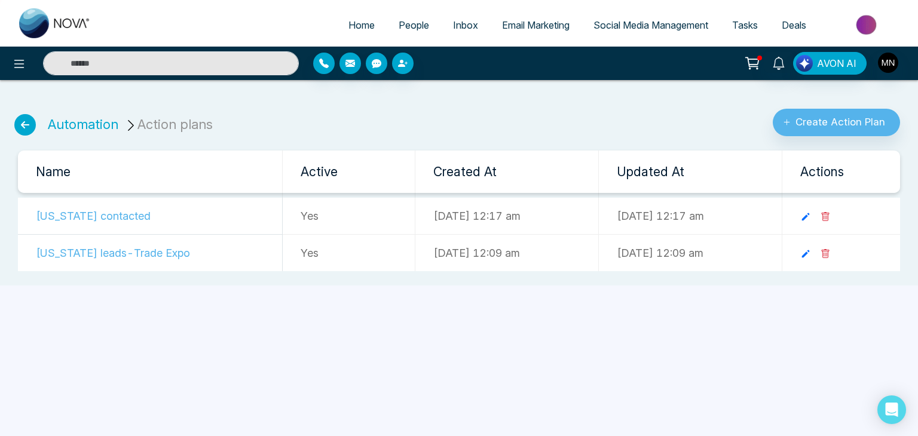
click at [20, 125] on icon at bounding box center [25, 125] width 22 height 22
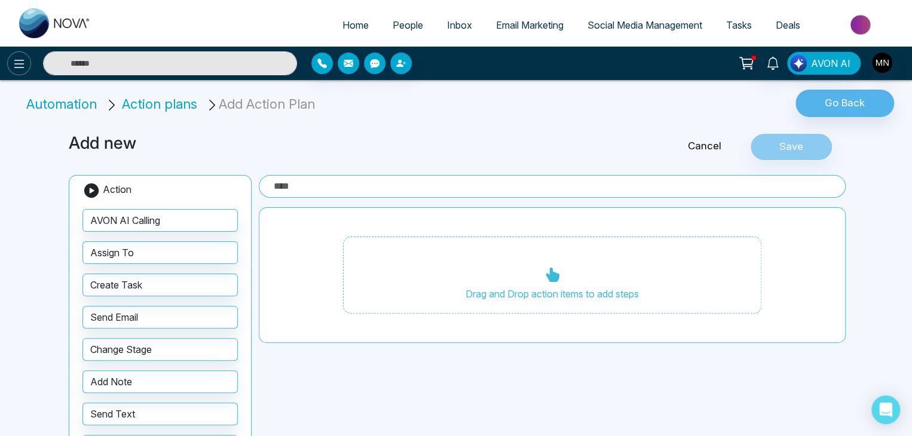
click at [19, 60] on icon at bounding box center [19, 64] width 14 height 14
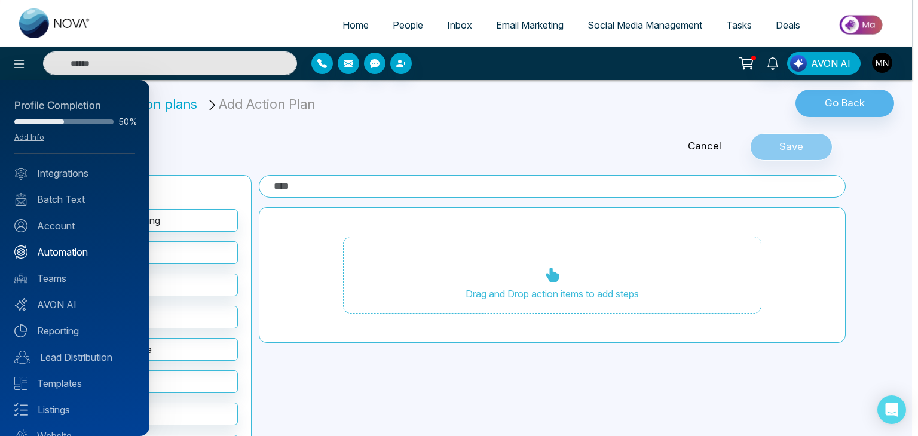
click at [53, 249] on link "Automation" at bounding box center [74, 252] width 121 height 14
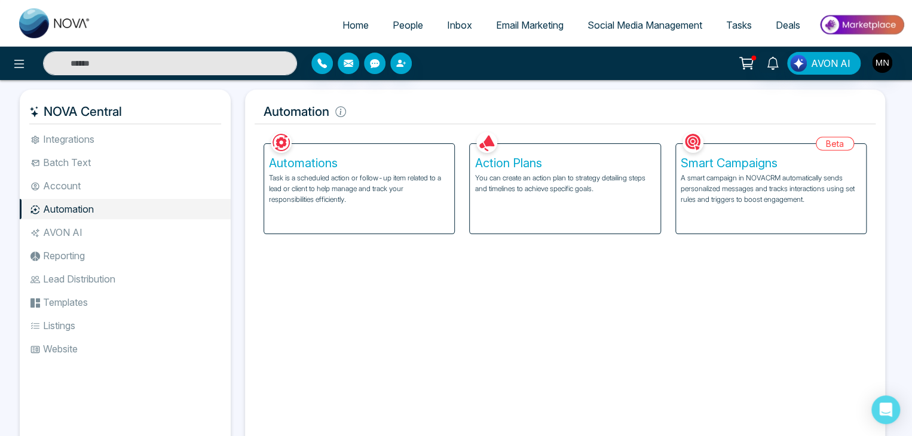
click at [321, 196] on p "Task is a scheduled action or follow-up item related to a lead or client to hel…" at bounding box center [359, 189] width 180 height 32
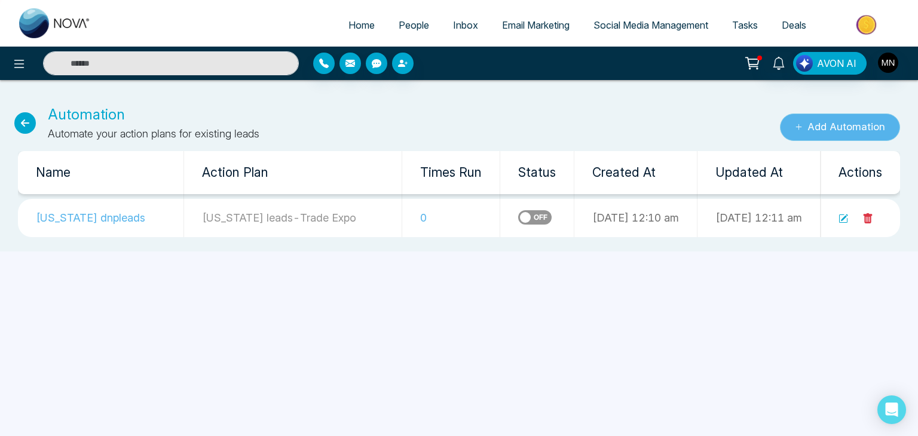
click at [806, 132] on button "Add Automation" at bounding box center [840, 127] width 120 height 27
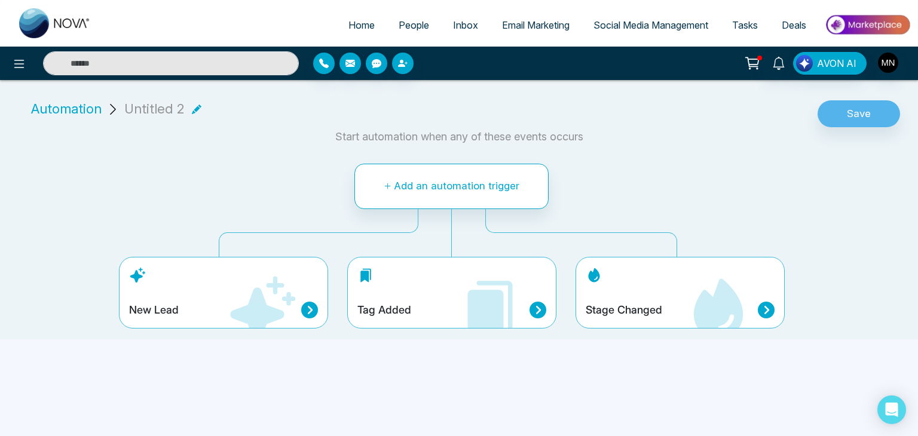
click at [615, 308] on h4 "Stage Changed" at bounding box center [624, 310] width 76 height 13
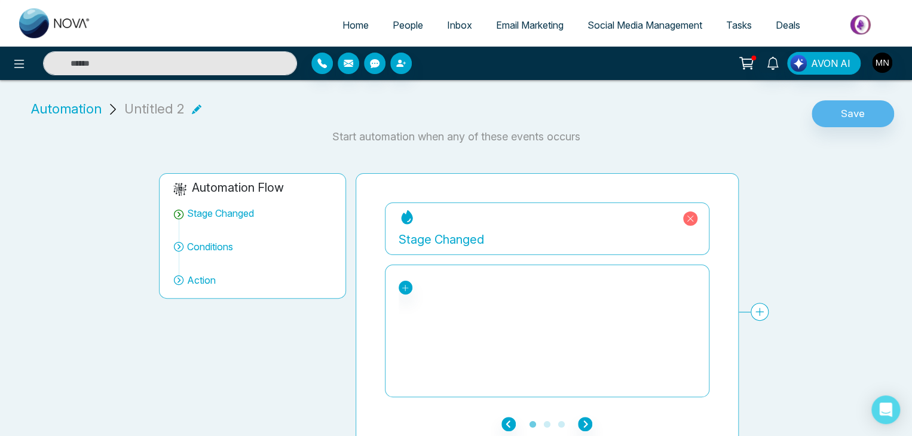
click at [483, 252] on div "Stage Changed" at bounding box center [547, 229] width 324 height 53
click at [448, 239] on div "Stage Changed" at bounding box center [547, 240] width 297 height 18
click at [406, 290] on icon at bounding box center [405, 288] width 8 height 8
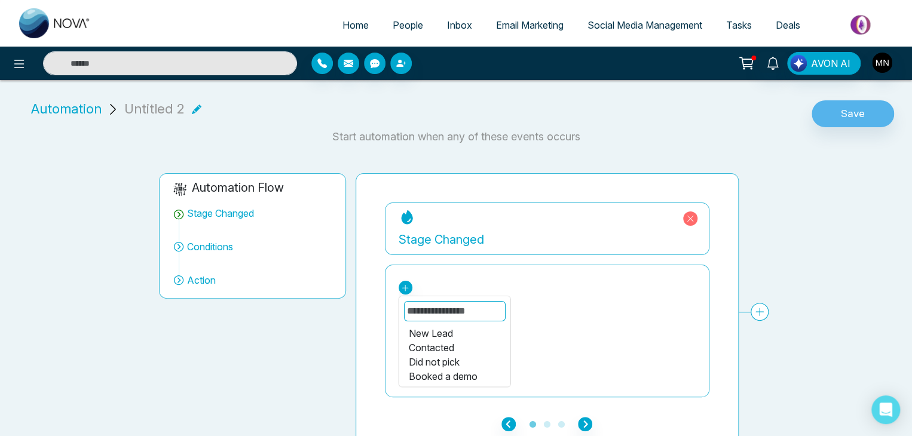
click at [434, 342] on div "Contacted" at bounding box center [454, 348] width 92 height 14
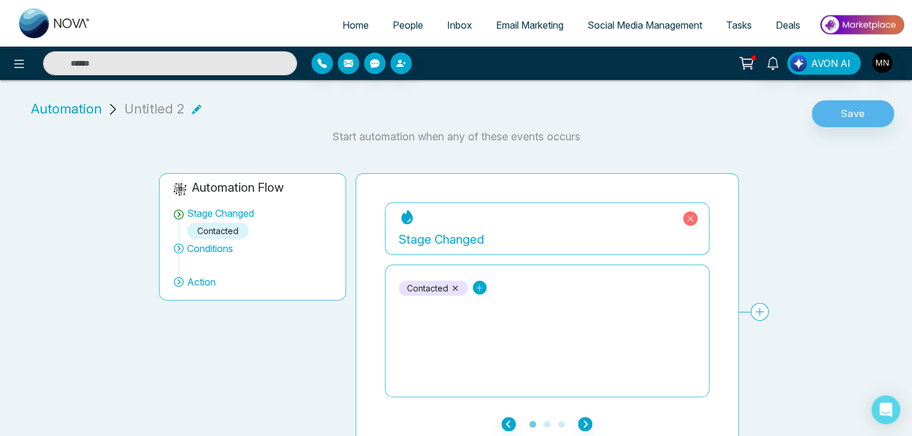
click at [480, 286] on icon at bounding box center [479, 288] width 8 height 8
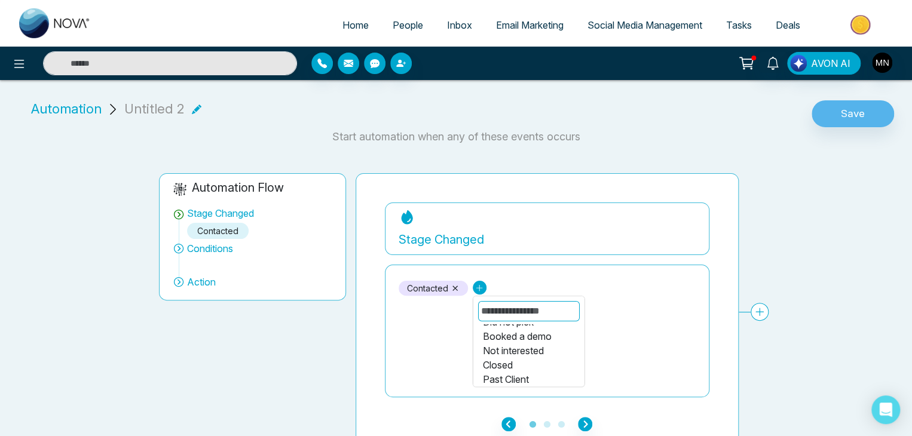
scroll to position [29, 0]
click at [509, 350] on div "Not interested" at bounding box center [528, 348] width 92 height 14
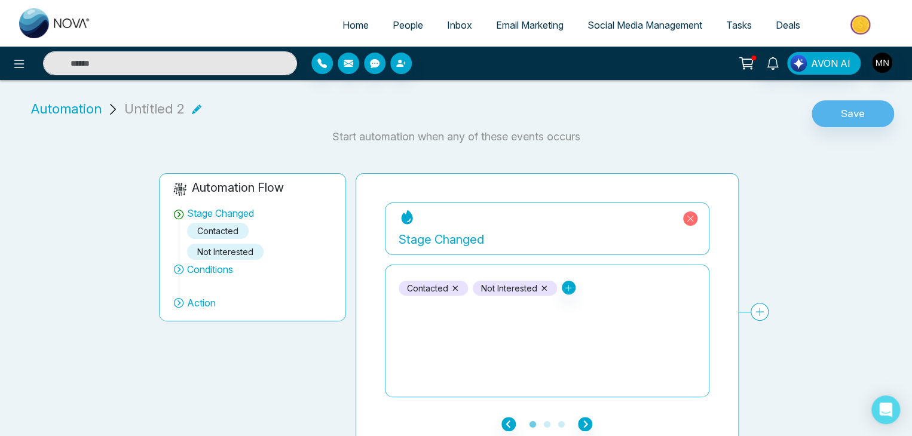
scroll to position [14, 0]
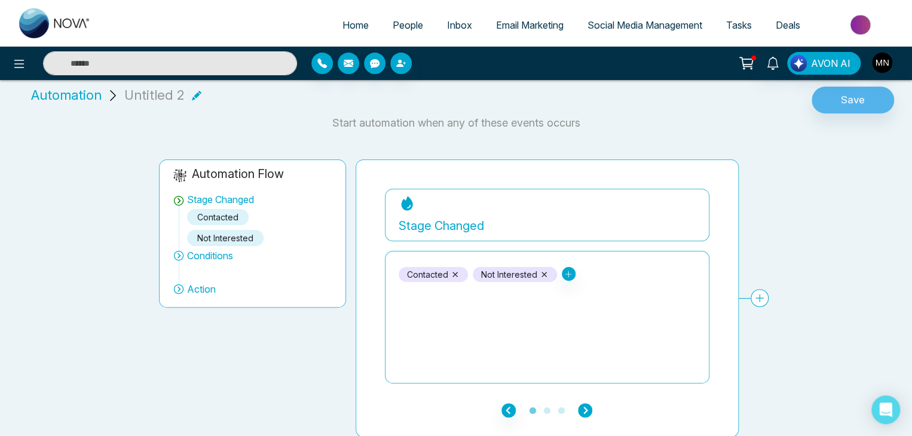
click at [582, 405] on icon "button" at bounding box center [585, 410] width 14 height 14
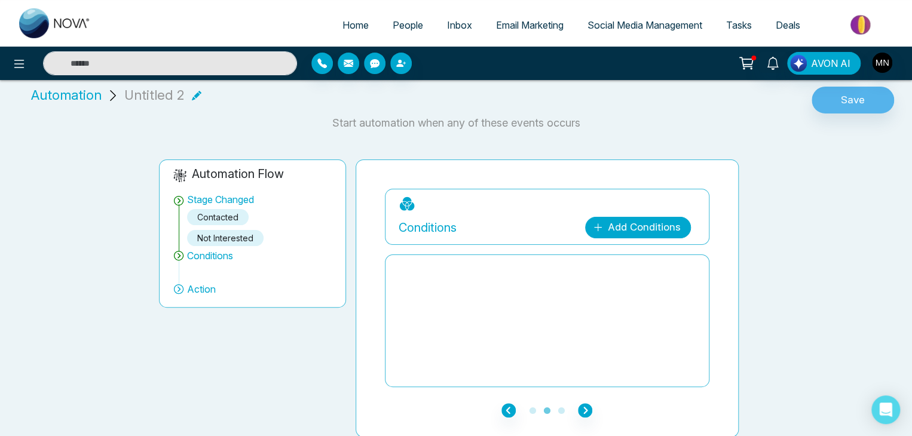
click at [635, 228] on link "Add Conditions" at bounding box center [638, 228] width 106 height 22
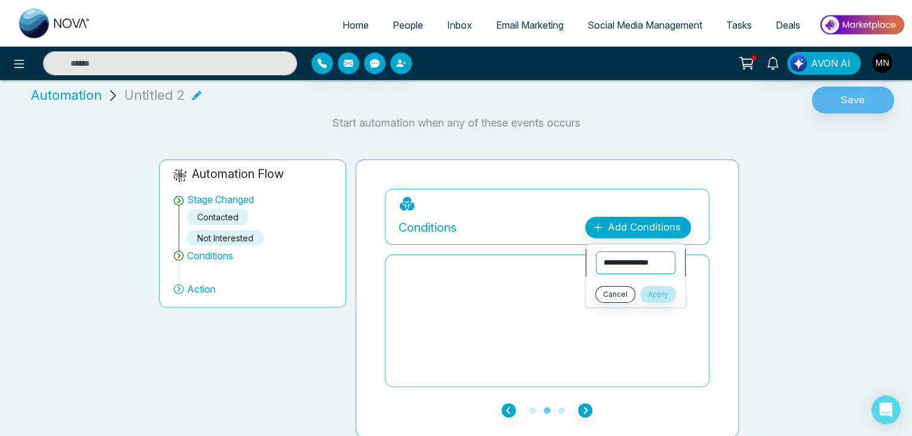
click at [624, 259] on select "**********" at bounding box center [635, 263] width 79 height 23
select select "*****"
click at [595, 252] on select "**********" at bounding box center [635, 263] width 81 height 23
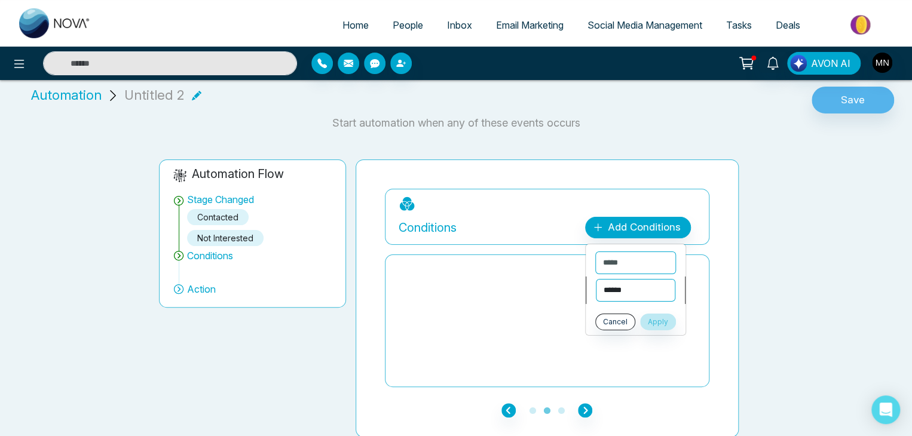
click at [631, 293] on select "**********" at bounding box center [635, 290] width 79 height 23
select select "*******"
click at [596, 279] on select "**********" at bounding box center [635, 290] width 79 height 23
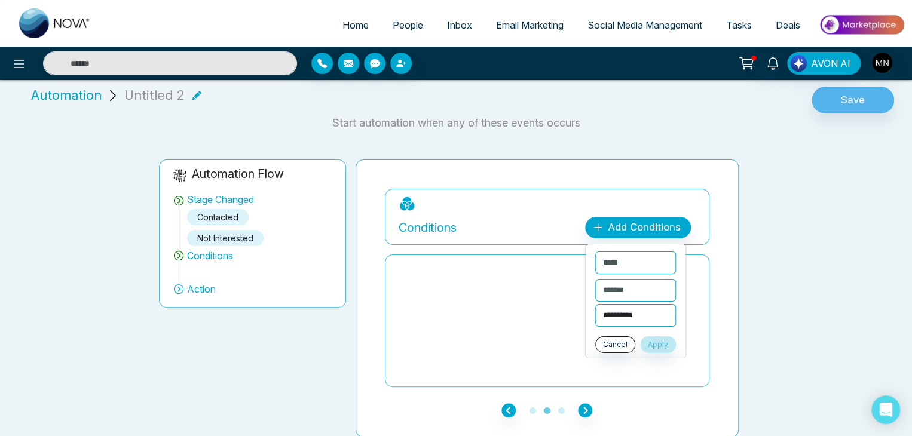
click at [624, 318] on select "**********" at bounding box center [635, 315] width 81 height 23
select select "*********"
click at [595, 304] on select "**********" at bounding box center [635, 315] width 81 height 23
click at [657, 344] on button "Apply" at bounding box center [658, 344] width 36 height 17
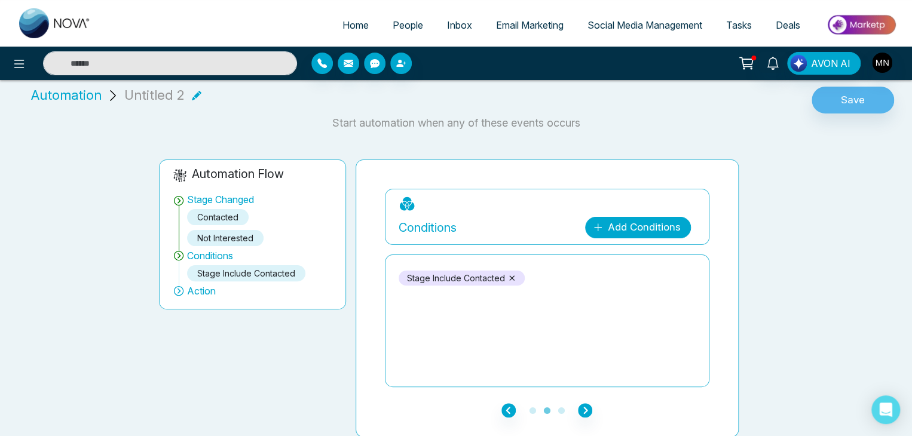
click at [618, 230] on link "Add Conditions" at bounding box center [638, 228] width 106 height 22
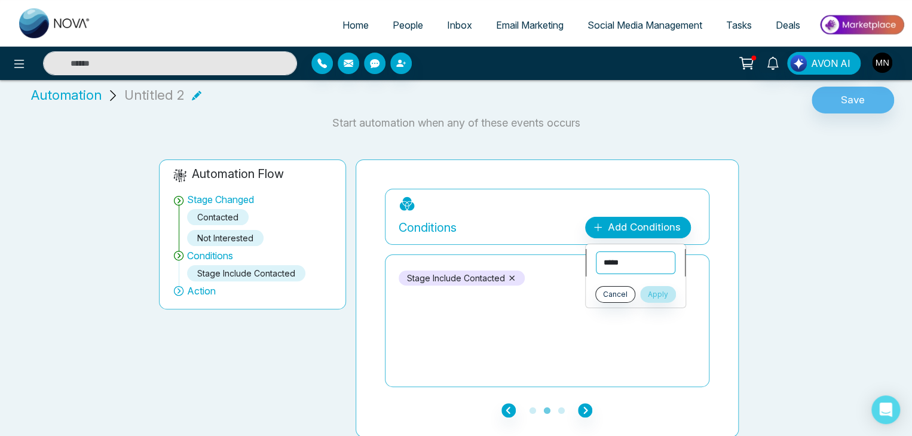
click at [623, 265] on select "**********" at bounding box center [635, 263] width 79 height 23
select select "*****"
click at [596, 252] on select "**********" at bounding box center [635, 263] width 79 height 23
click at [635, 290] on select "**********" at bounding box center [635, 290] width 79 height 23
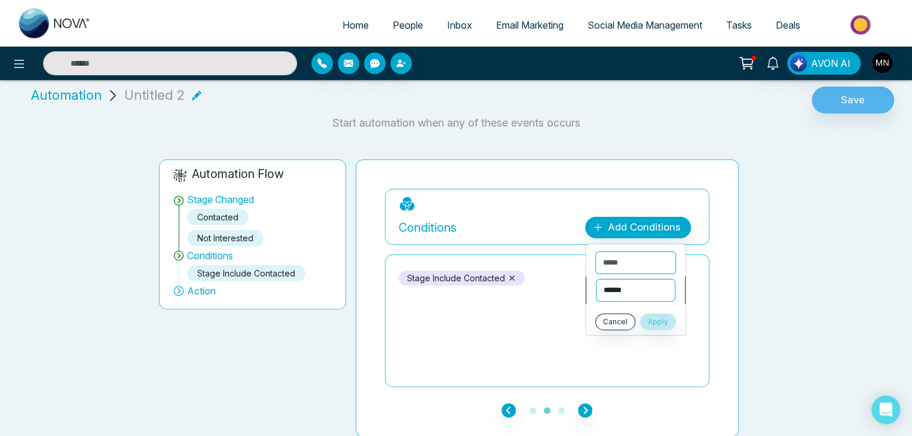
select select "*******"
click at [596, 279] on select "**********" at bounding box center [635, 290] width 79 height 23
click at [627, 317] on select "**********" at bounding box center [635, 315] width 81 height 23
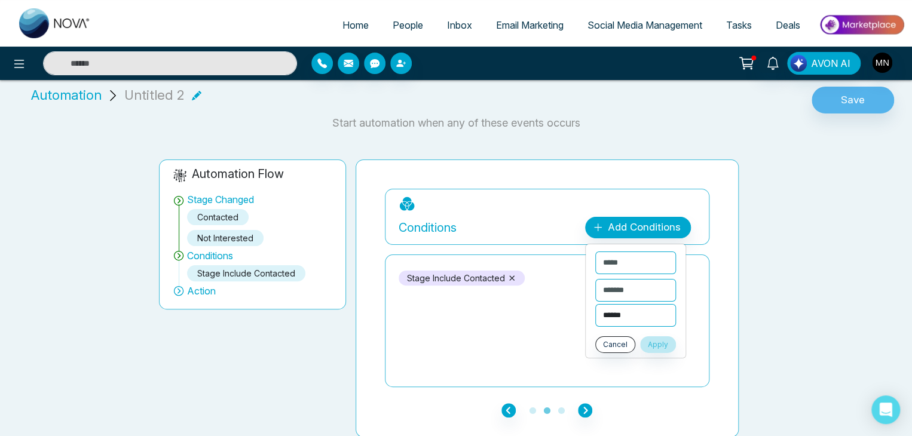
select select "**********"
click at [628, 317] on select "**********" at bounding box center [635, 315] width 81 height 23
click at [672, 347] on button "Apply" at bounding box center [658, 344] width 36 height 17
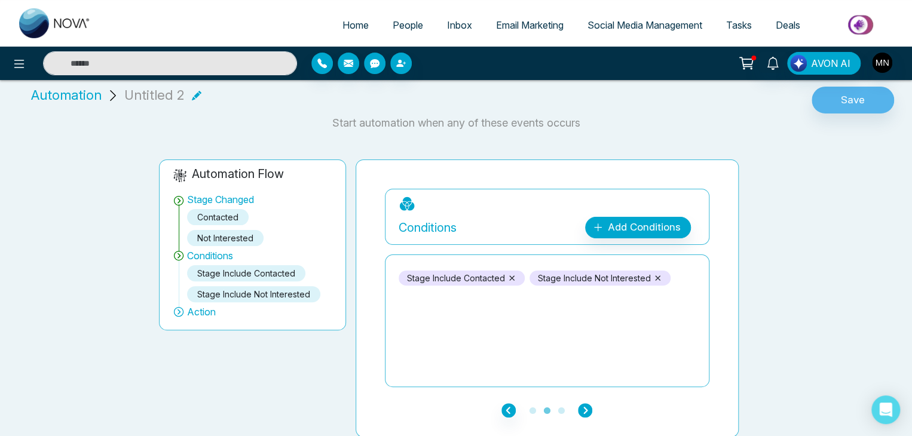
click at [585, 410] on icon "button" at bounding box center [585, 410] width 14 height 14
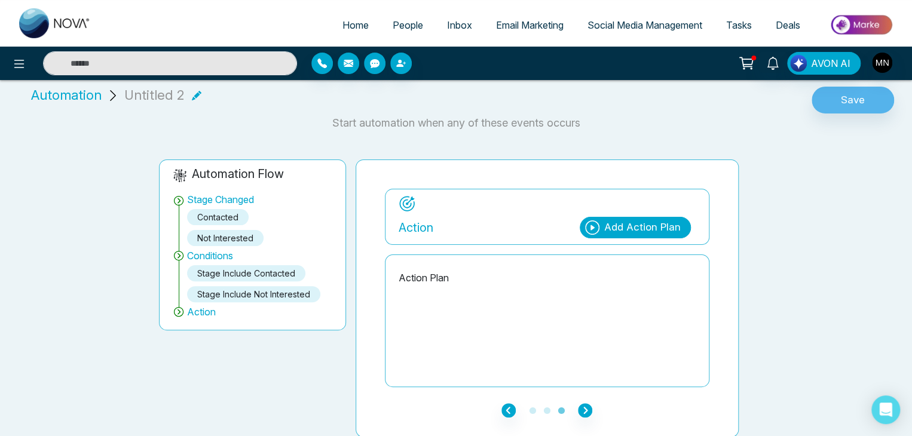
click at [612, 235] on div "Add Action Plan" at bounding box center [635, 228] width 111 height 22
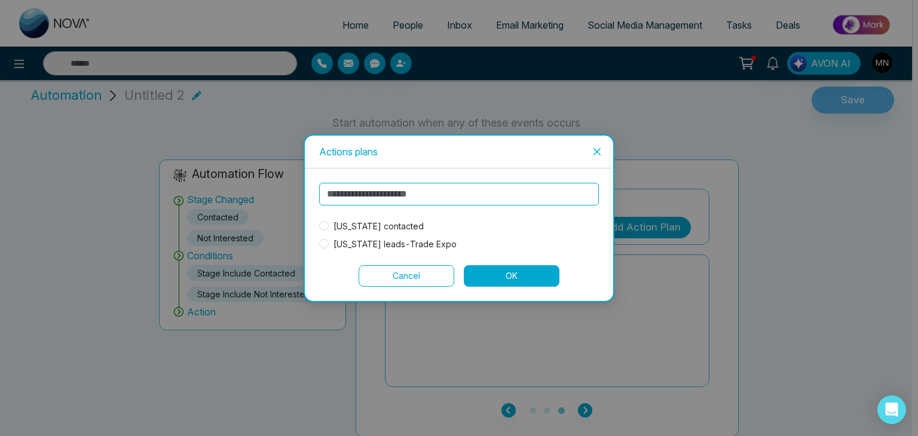
click at [366, 223] on span "[US_STATE] contacted" at bounding box center [379, 226] width 100 height 13
click at [527, 280] on button "OK" at bounding box center [512, 276] width 96 height 22
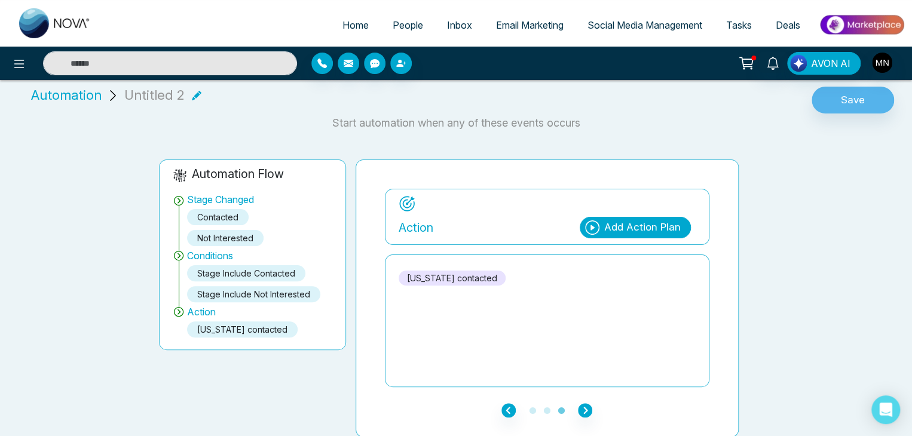
scroll to position [0, 0]
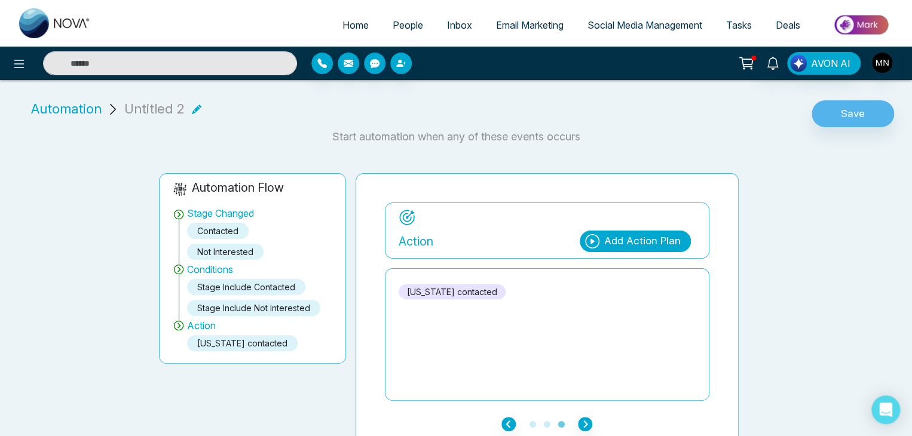
click at [192, 108] on icon at bounding box center [197, 110] width 10 height 10
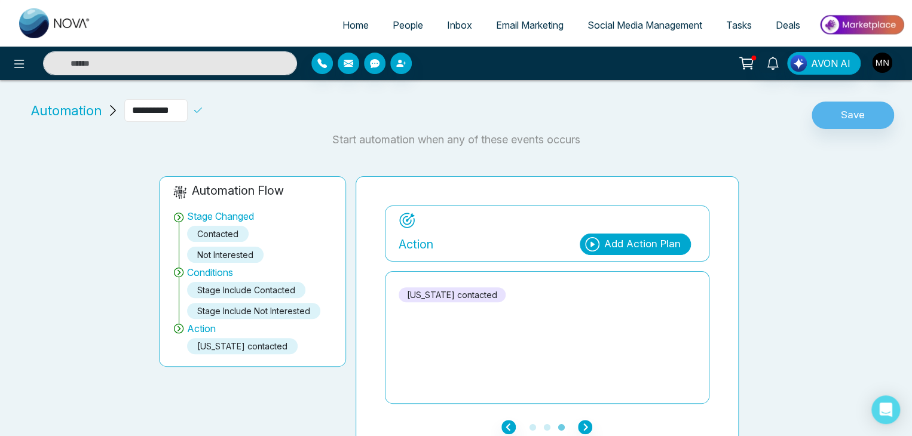
click at [168, 114] on input "**********" at bounding box center [155, 110] width 63 height 23
type input "**********"
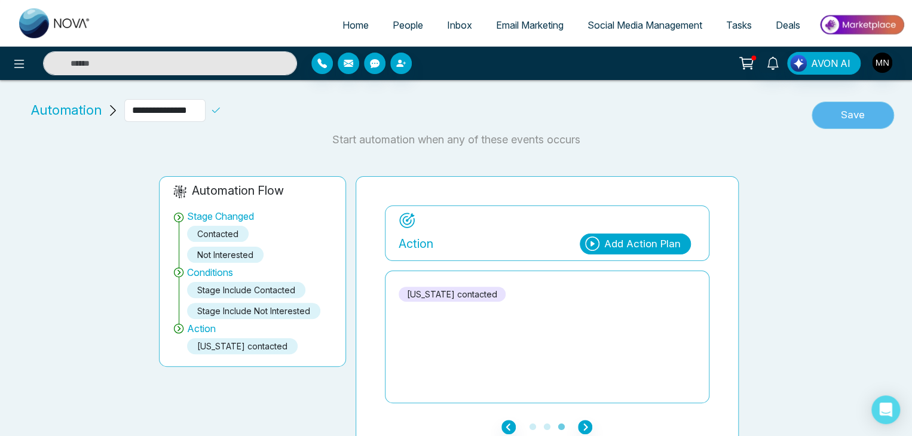
scroll to position [0, 0]
click at [851, 119] on button "Save" at bounding box center [852, 115] width 82 height 27
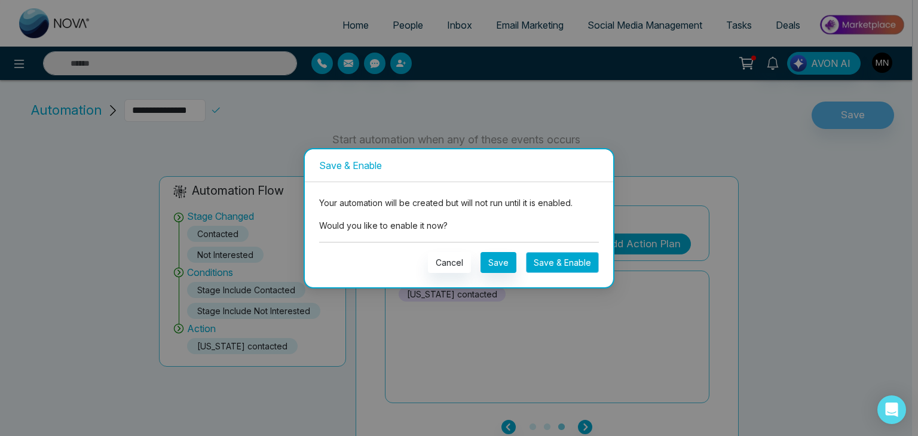
click at [568, 257] on button "Save & Enable" at bounding box center [562, 262] width 73 height 21
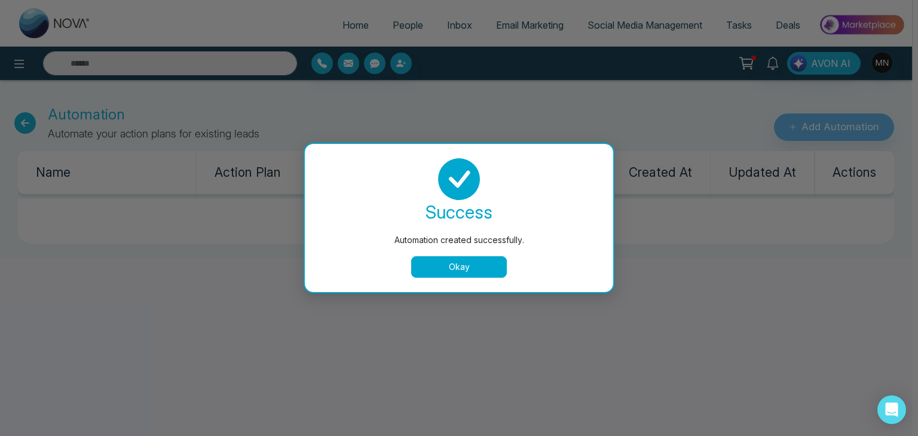
click at [459, 268] on button "Okay" at bounding box center [459, 267] width 96 height 22
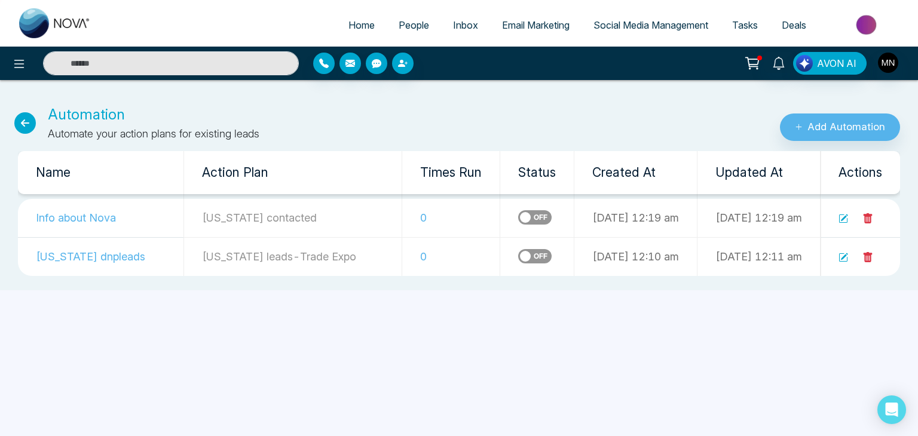
click at [407, 24] on span "People" at bounding box center [414, 25] width 30 height 12
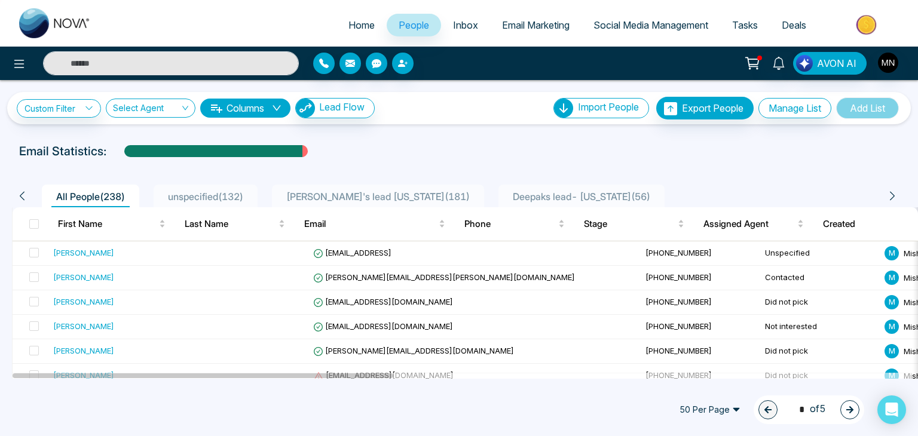
click at [220, 198] on span "unspecified ( 132 )" at bounding box center [205, 197] width 85 height 12
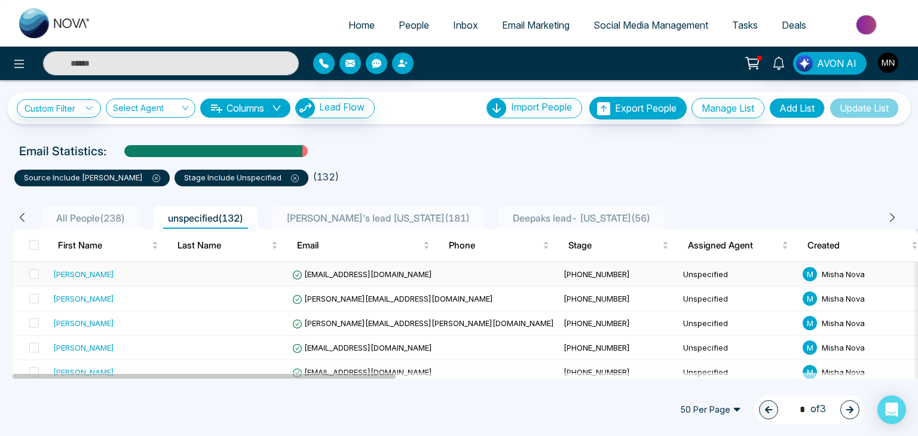
click at [93, 275] on div "[PERSON_NAME]" at bounding box center [83, 274] width 61 height 12
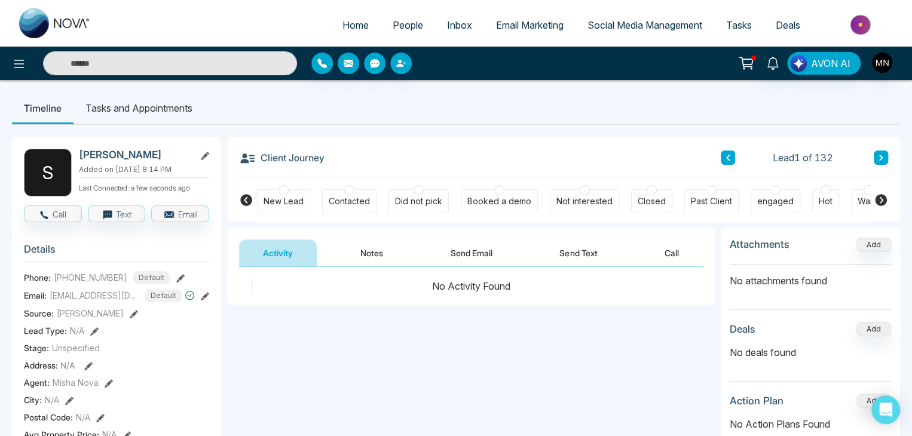
click at [409, 206] on div "Did not pick" at bounding box center [418, 201] width 47 height 12
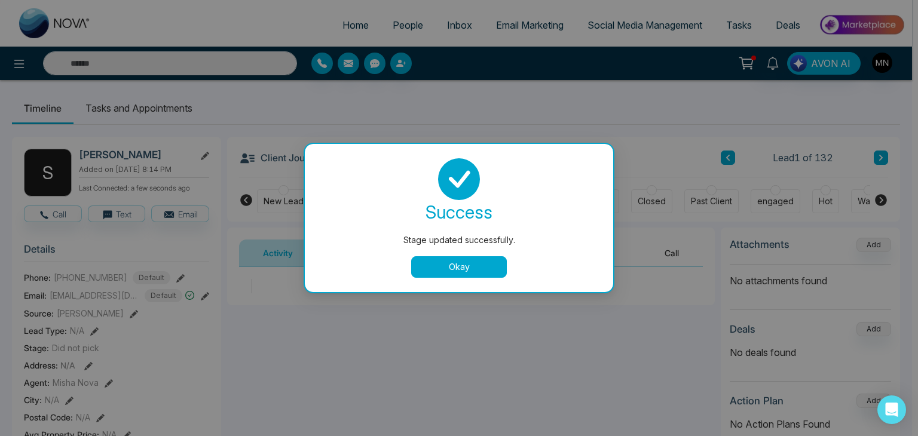
click at [467, 264] on button "Okay" at bounding box center [459, 267] width 96 height 22
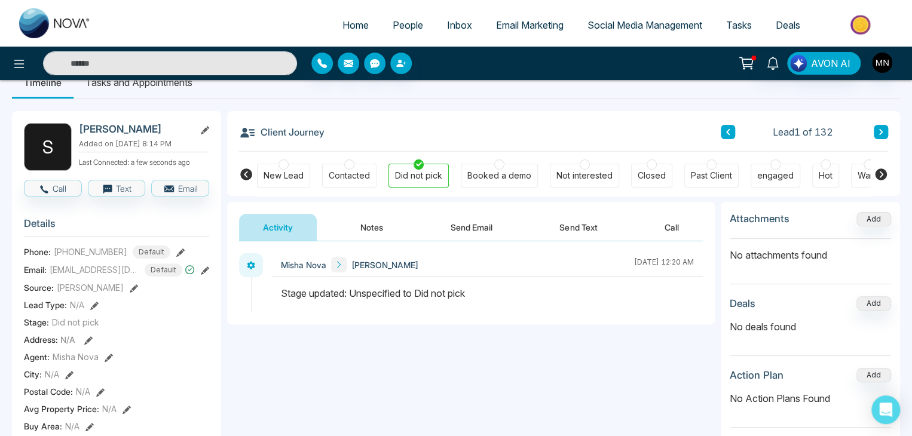
scroll to position [36, 0]
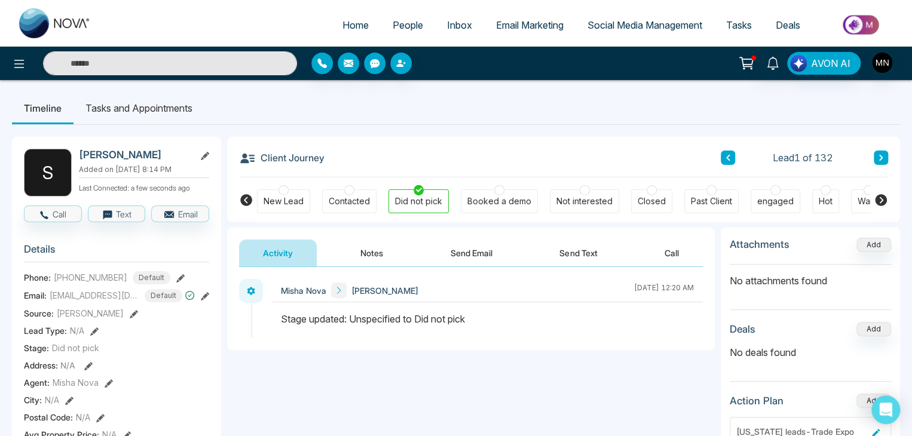
click at [455, 256] on button "Send Email" at bounding box center [472, 253] width 90 height 27
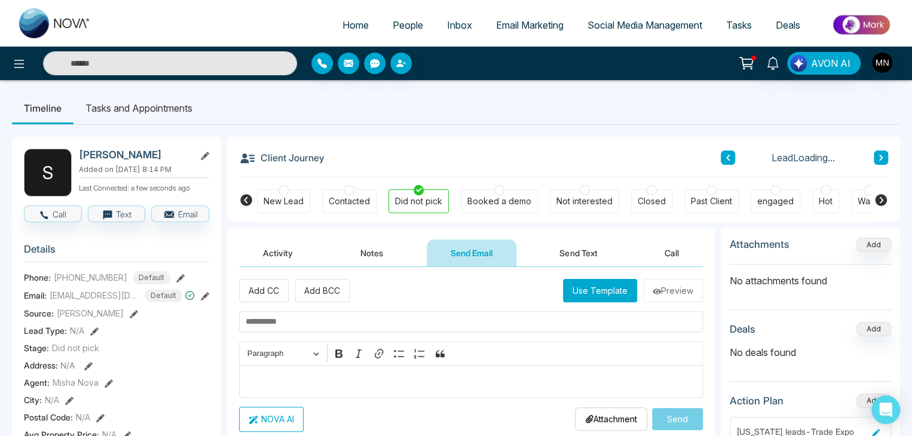
click at [268, 254] on button "Activity" at bounding box center [278, 253] width 78 height 27
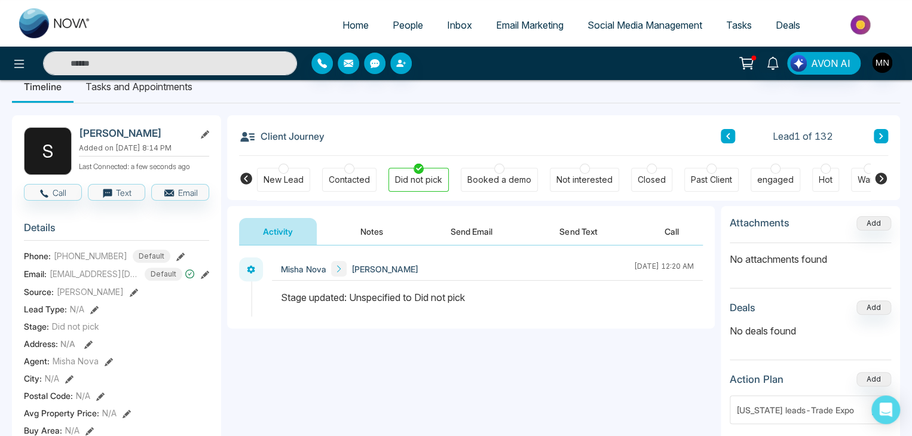
scroll to position [22, 0]
click at [134, 136] on h2 "[PERSON_NAME]" at bounding box center [134, 133] width 111 height 12
copy div "[PERSON_NAME]"
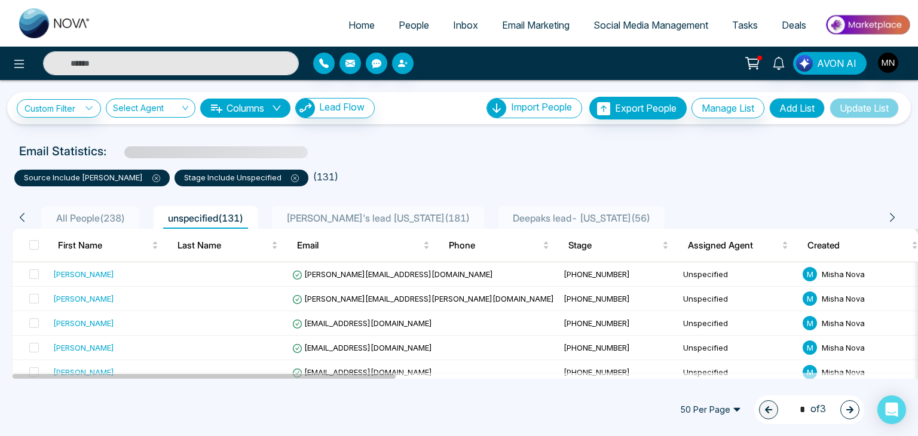
click at [152, 64] on input "text" at bounding box center [171, 63] width 256 height 24
paste input "**********"
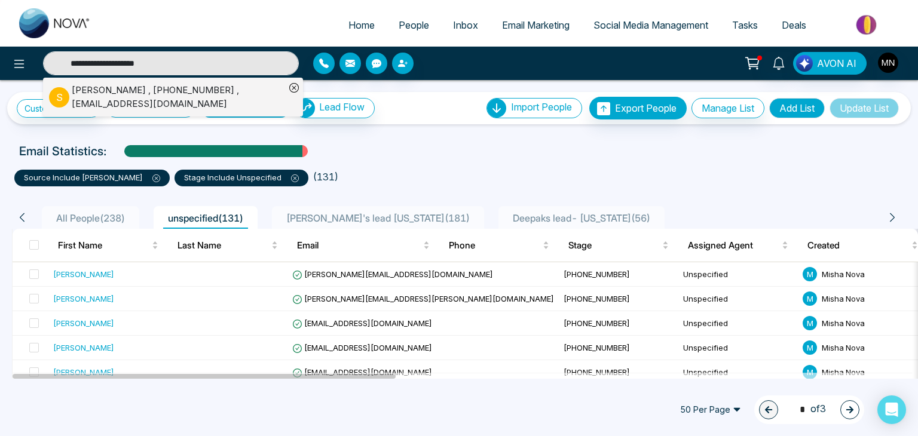
type input "**********"
click at [137, 98] on div "Susan Markowitz-Lewis , +19549637111 , slewis512@aol.com" at bounding box center [178, 97] width 213 height 27
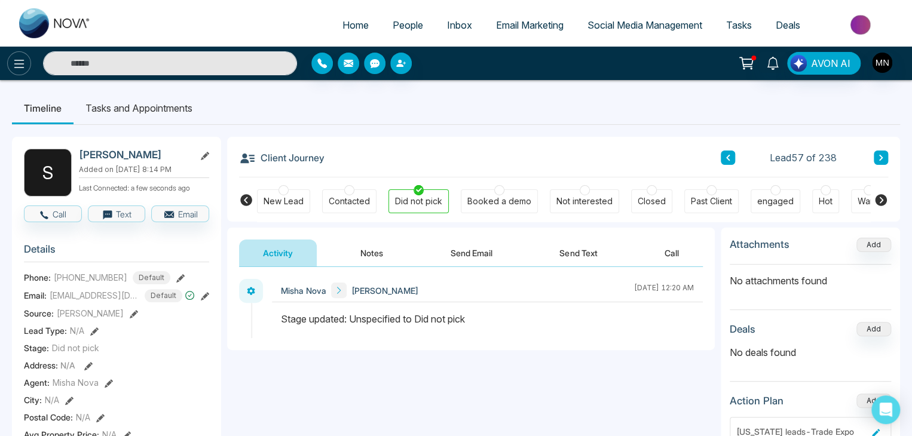
click at [12, 69] on icon at bounding box center [19, 64] width 14 height 14
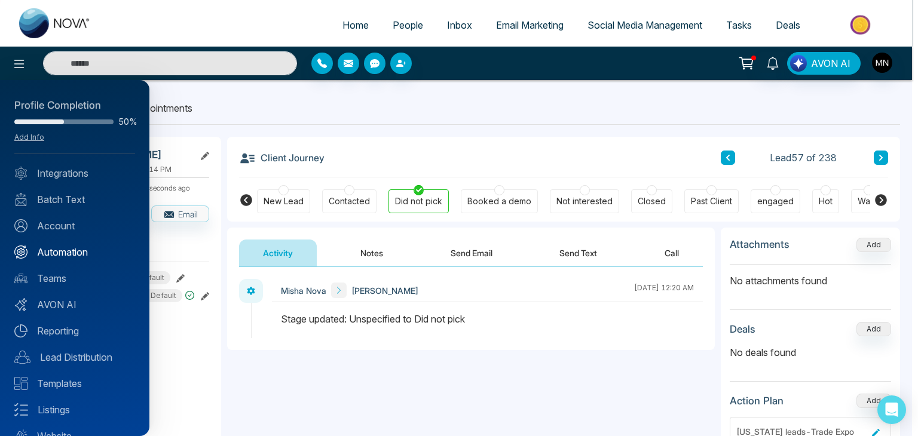
click at [57, 250] on link "Automation" at bounding box center [74, 252] width 121 height 14
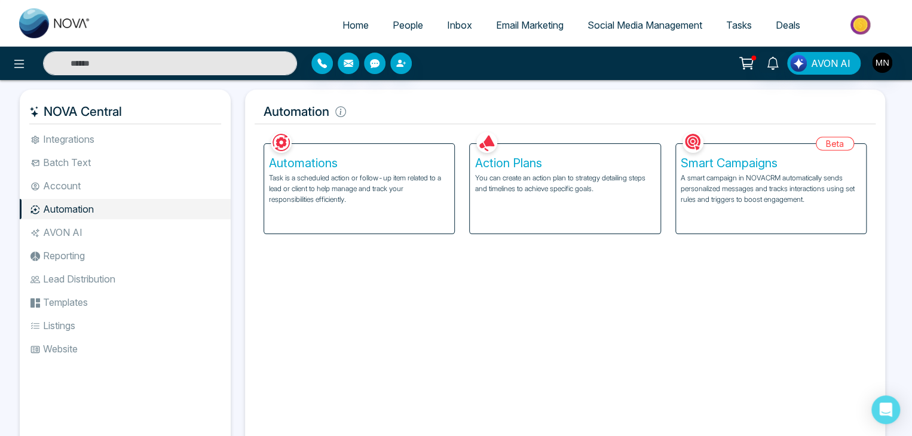
click at [308, 170] on h5 "Automations" at bounding box center [359, 163] width 180 height 14
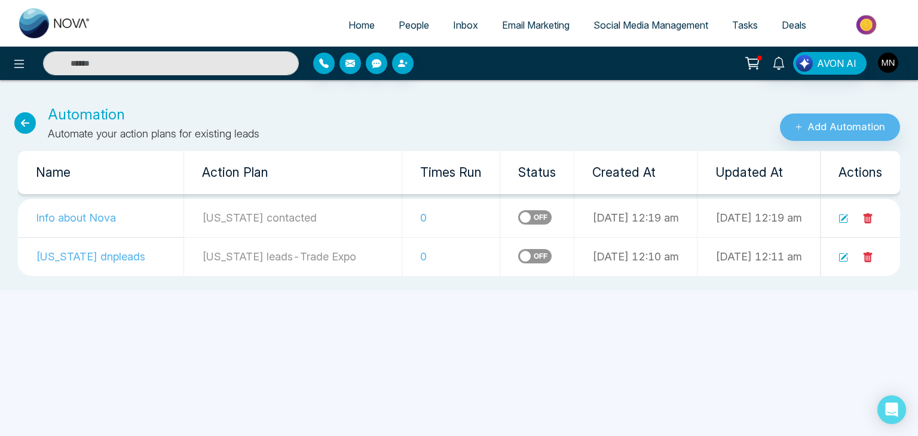
click at [841, 260] on icon at bounding box center [843, 258] width 10 height 10
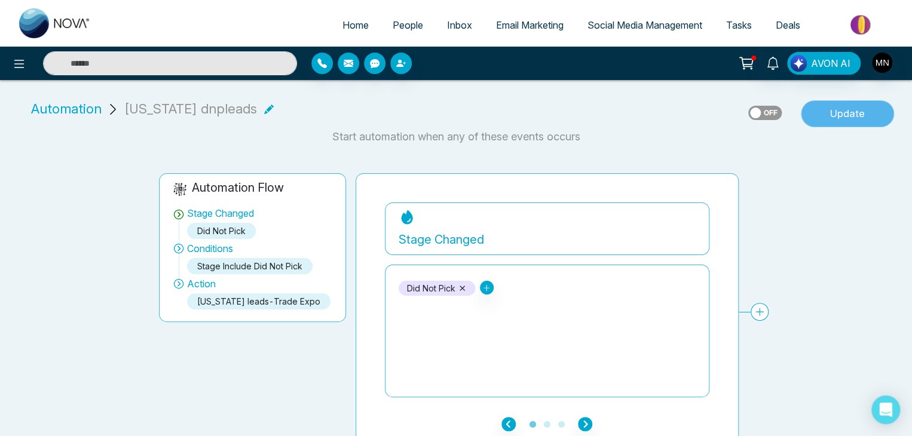
click at [808, 113] on button "Update" at bounding box center [847, 113] width 93 height 27
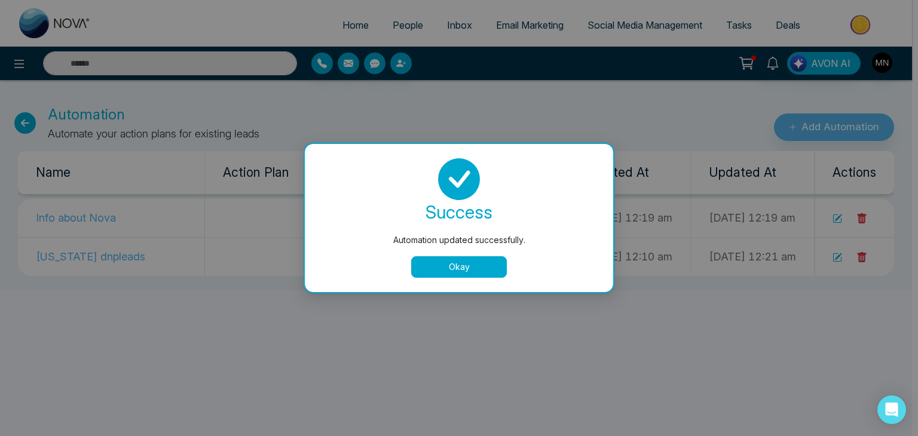
click at [480, 270] on button "Okay" at bounding box center [459, 267] width 96 height 22
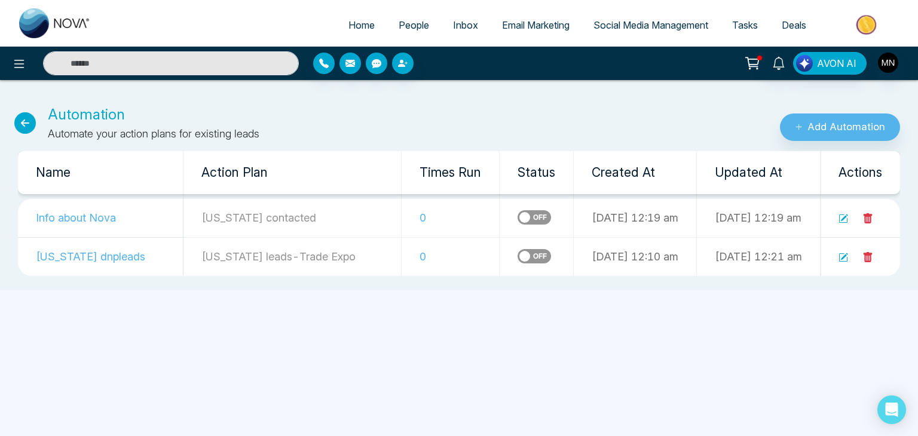
click at [500, 270] on td at bounding box center [537, 256] width 74 height 39
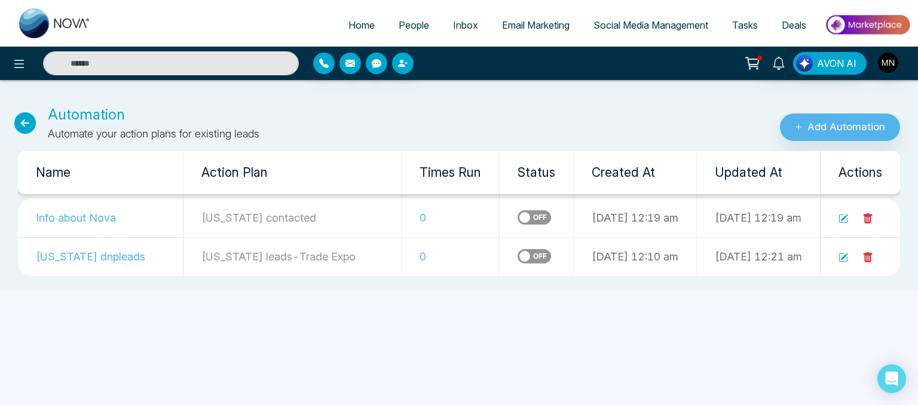
click at [416, 24] on span "People" at bounding box center [414, 25] width 30 height 12
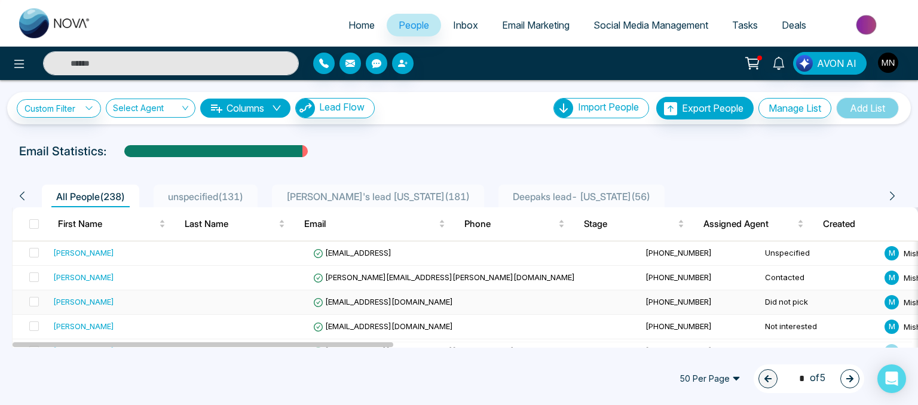
click at [103, 303] on div "[PERSON_NAME]" at bounding box center [83, 302] width 61 height 12
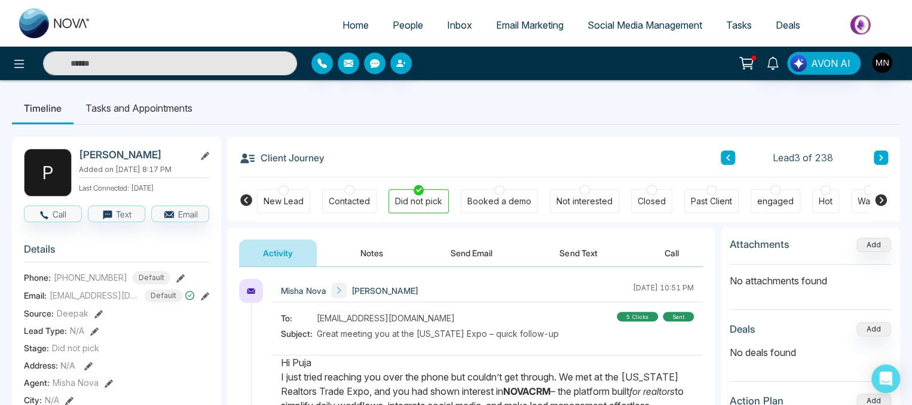
click at [517, 19] on link "Email Marketing" at bounding box center [529, 25] width 91 height 23
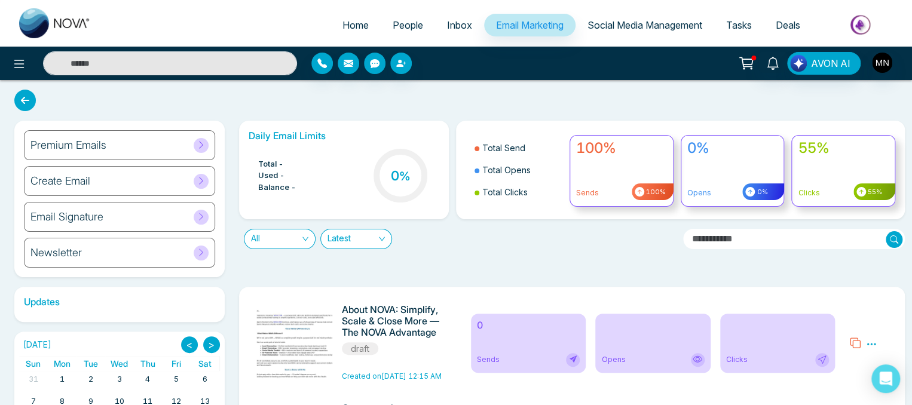
click at [88, 180] on h6 "Create Email" at bounding box center [60, 180] width 60 height 13
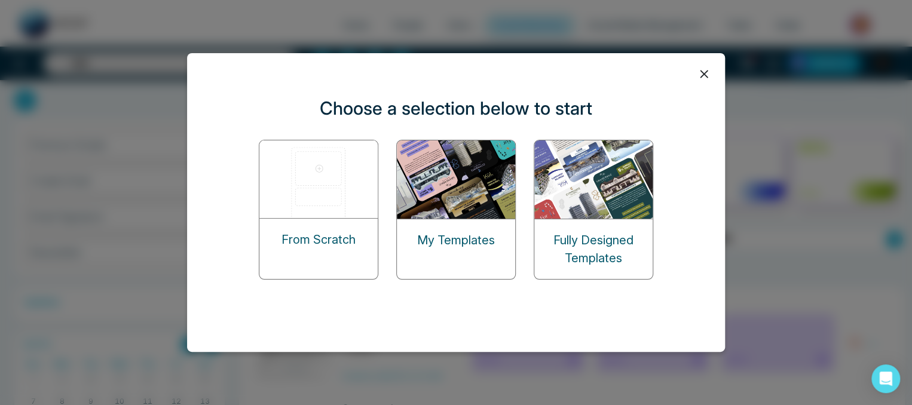
click at [340, 210] on img at bounding box center [319, 179] width 120 height 78
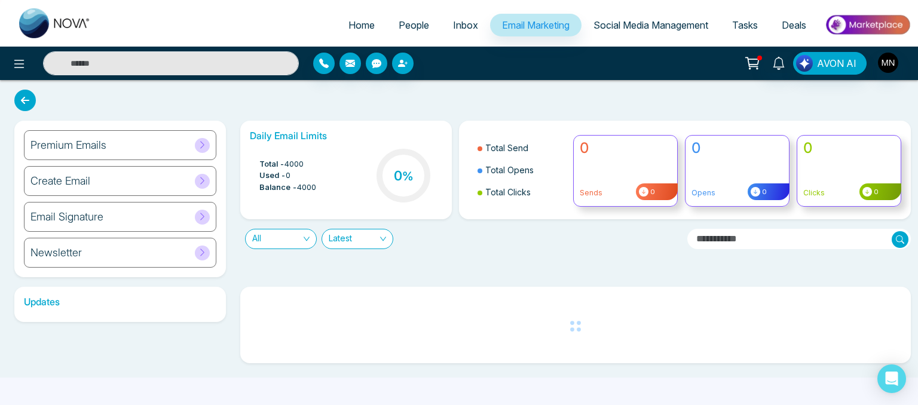
click at [171, 143] on div "Premium Emails" at bounding box center [120, 145] width 192 height 30
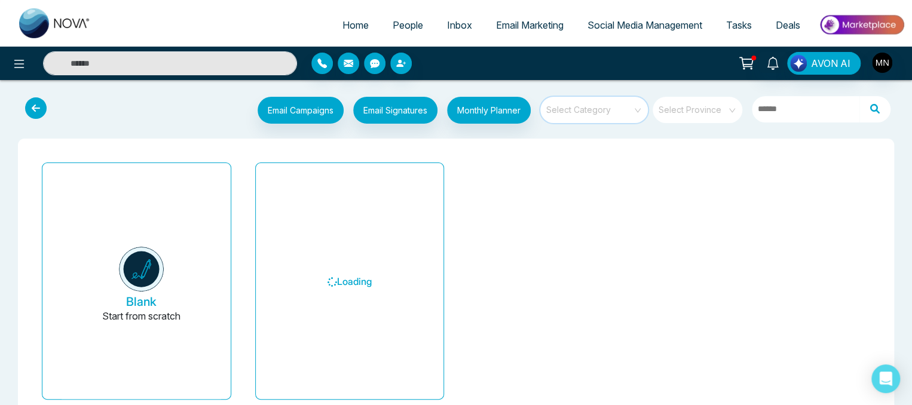
click at [602, 101] on input "search" at bounding box center [590, 106] width 86 height 18
drag, startPoint x: 600, startPoint y: 125, endPoint x: 598, endPoint y: 115, distance: 9.7
click at [598, 115] on body "Home People Inbox Email Marketing Social Media Management Tasks Deals AVON AI E…" at bounding box center [456, 202] width 912 height 405
click at [598, 115] on span at bounding box center [590, 110] width 86 height 26
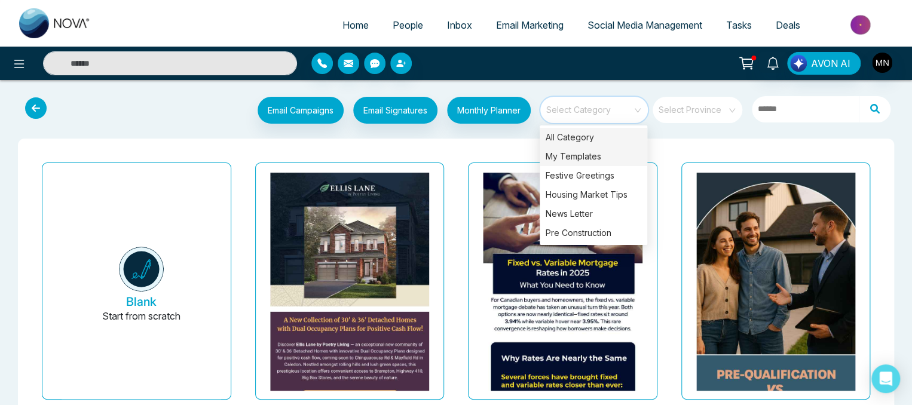
click at [594, 153] on div "My Templates" at bounding box center [594, 156] width 108 height 19
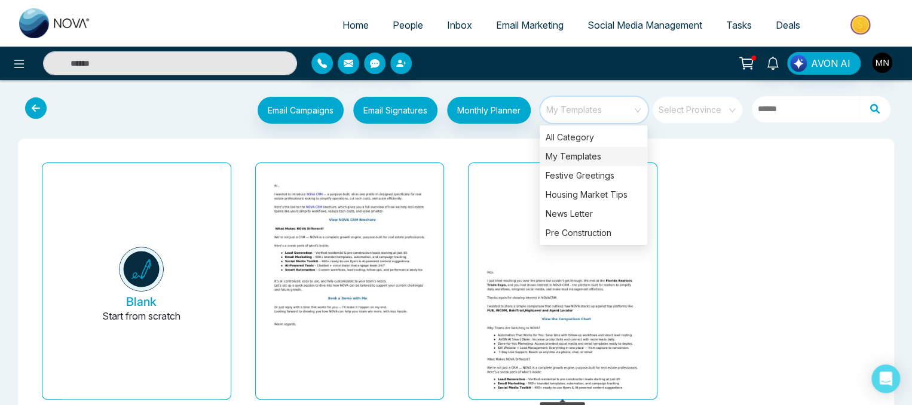
click at [567, 283] on img at bounding box center [562, 367] width 318 height 217
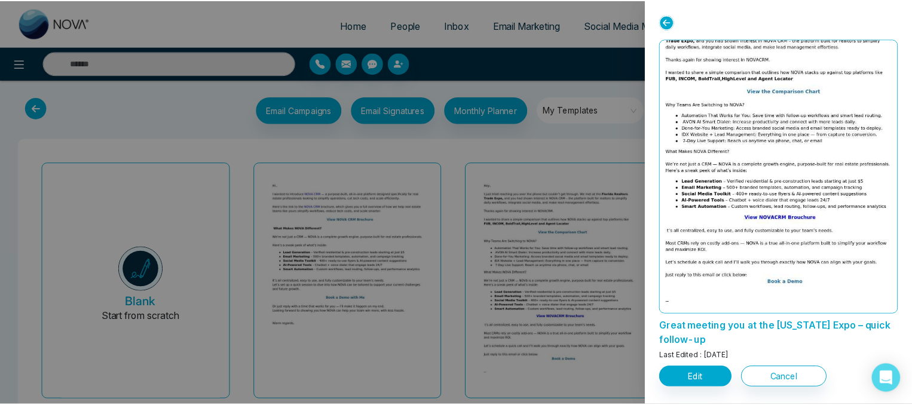
scroll to position [44, 0]
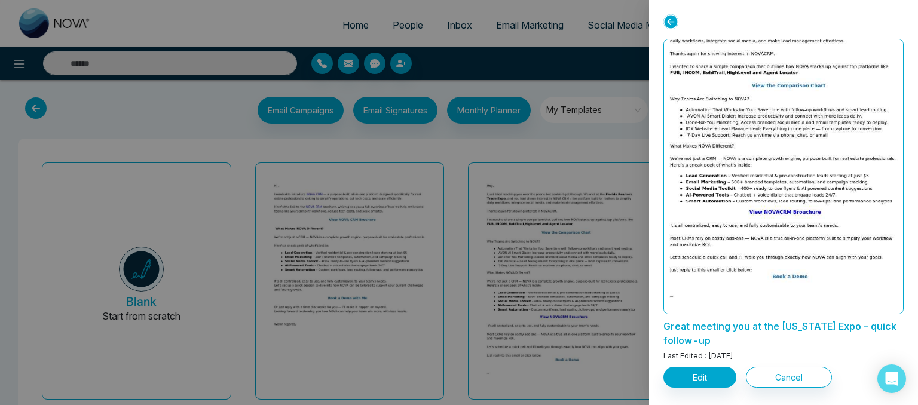
click at [274, 246] on div at bounding box center [459, 202] width 918 height 405
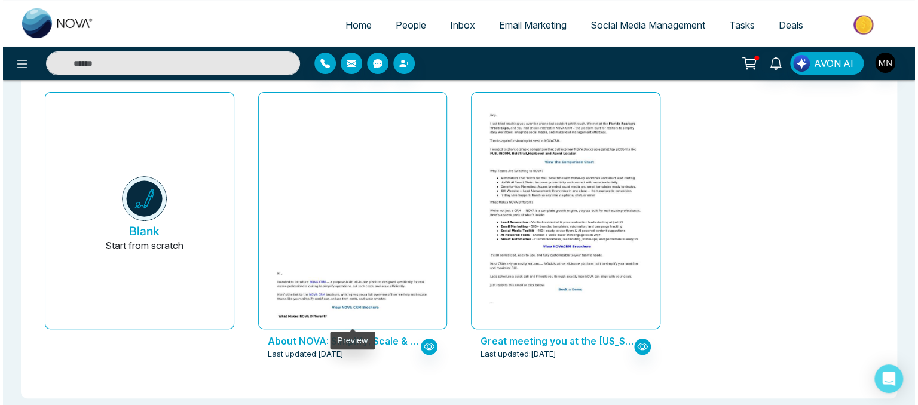
scroll to position [71, 0]
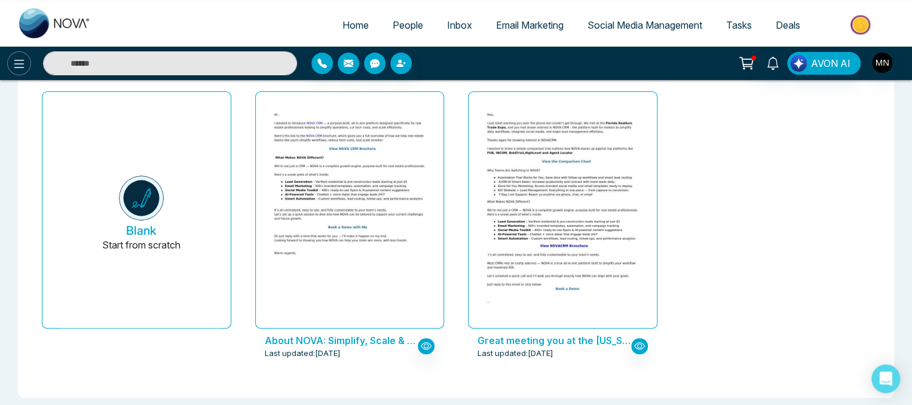
click at [15, 61] on icon at bounding box center [19, 64] width 14 height 14
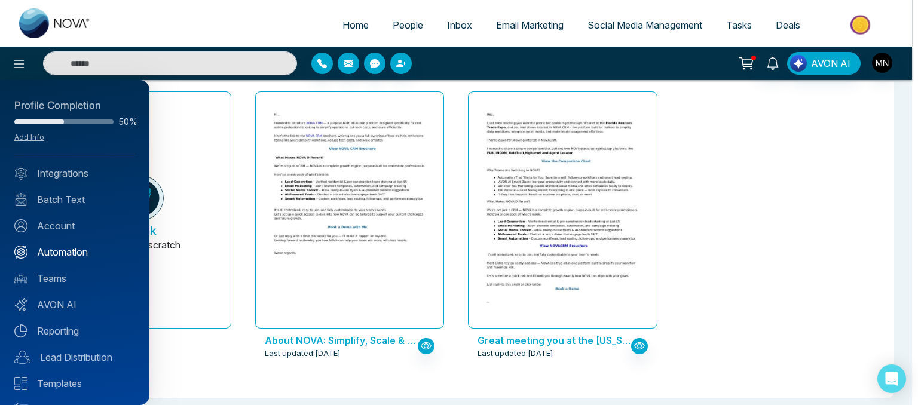
click at [56, 258] on link "Automation" at bounding box center [74, 252] width 121 height 14
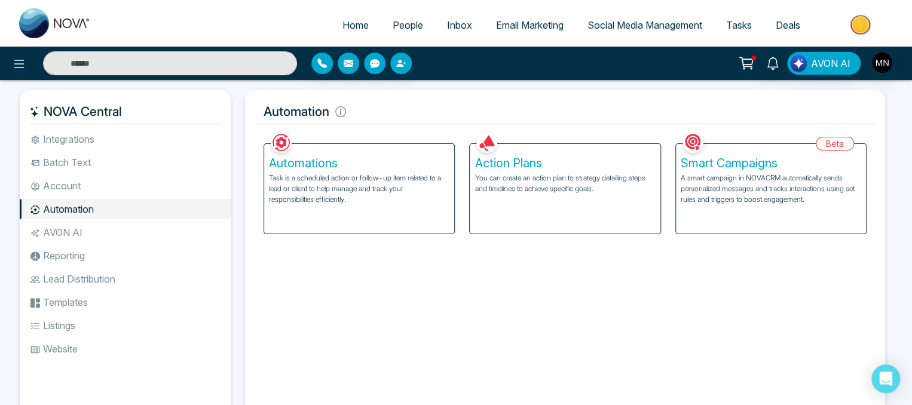
click at [537, 171] on div "Action Plans You can create an action plan to strategy detailing steps and time…" at bounding box center [565, 189] width 190 height 90
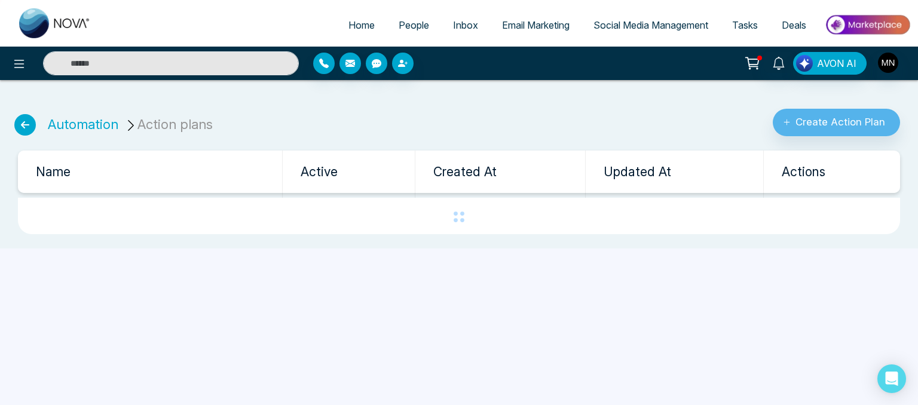
click at [22, 122] on icon at bounding box center [25, 125] width 22 height 22
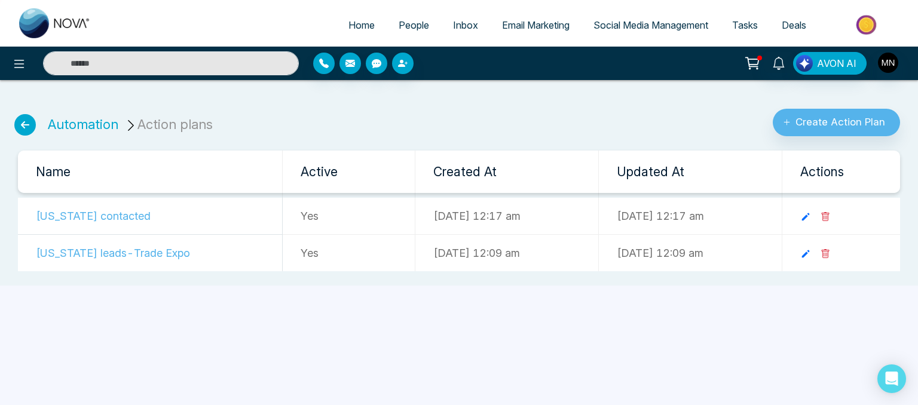
click at [76, 216] on td "[US_STATE] contacted" at bounding box center [150, 216] width 265 height 37
click at [811, 218] on icon at bounding box center [805, 217] width 11 height 11
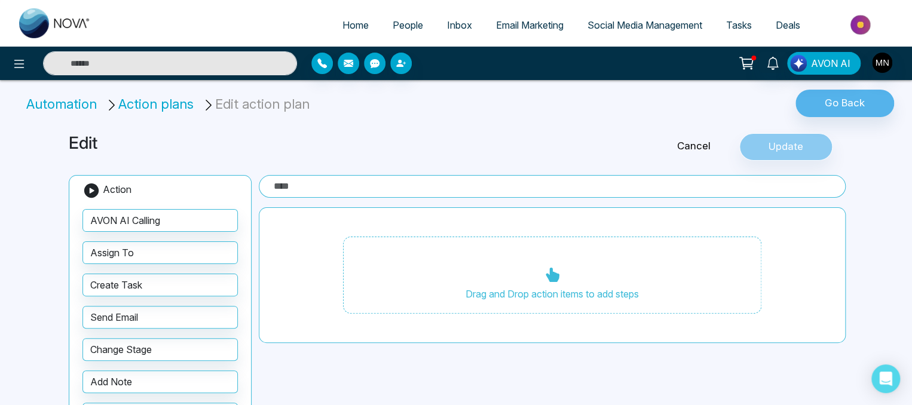
type input "**********"
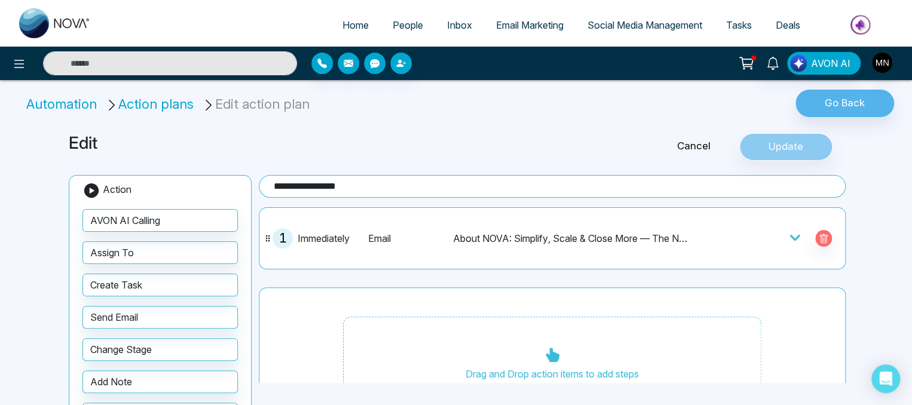
scroll to position [24, 0]
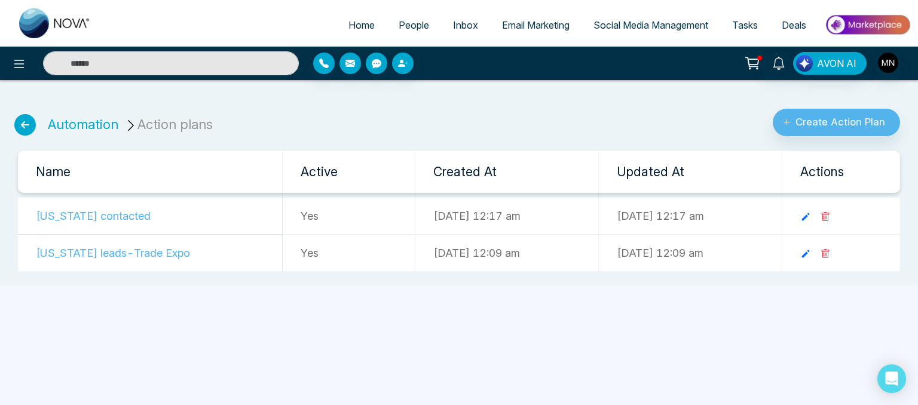
click at [100, 253] on td "[US_STATE] leads-Trade Expo" at bounding box center [150, 253] width 265 height 37
click at [27, 127] on icon at bounding box center [25, 125] width 22 height 22
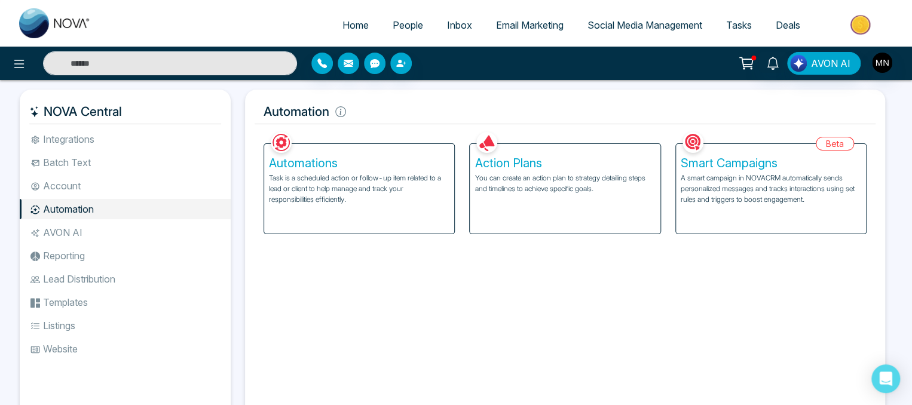
click at [282, 163] on h5 "Automations" at bounding box center [359, 163] width 180 height 14
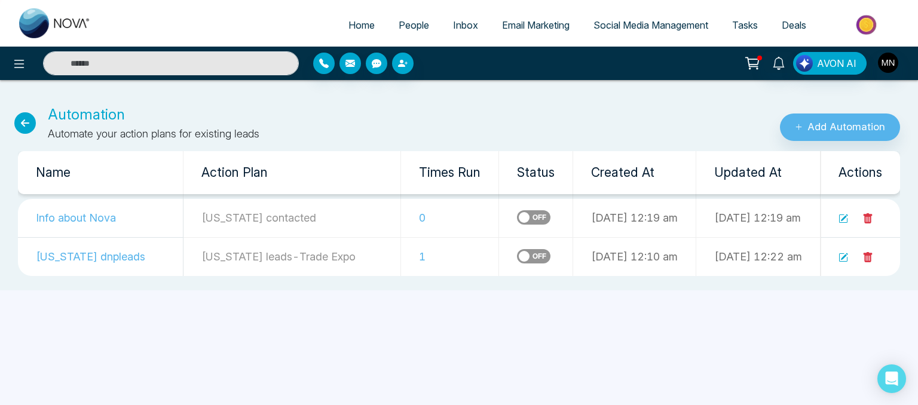
click at [841, 259] on icon at bounding box center [843, 258] width 10 height 10
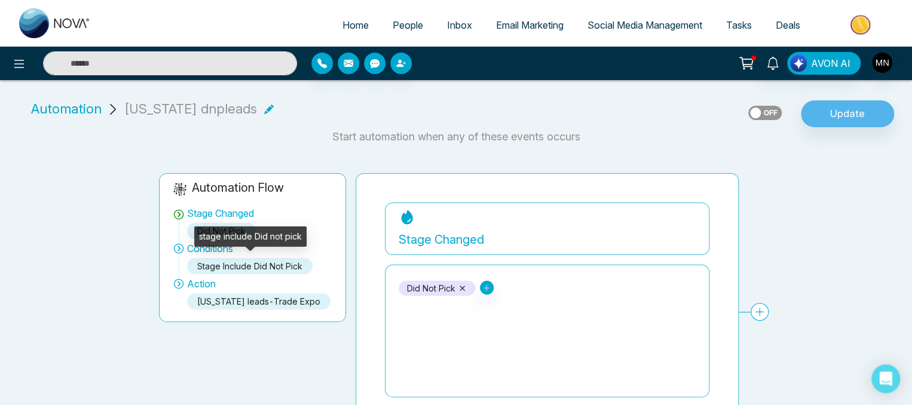
click at [216, 261] on div "stage include Did not pick" at bounding box center [249, 266] width 125 height 16
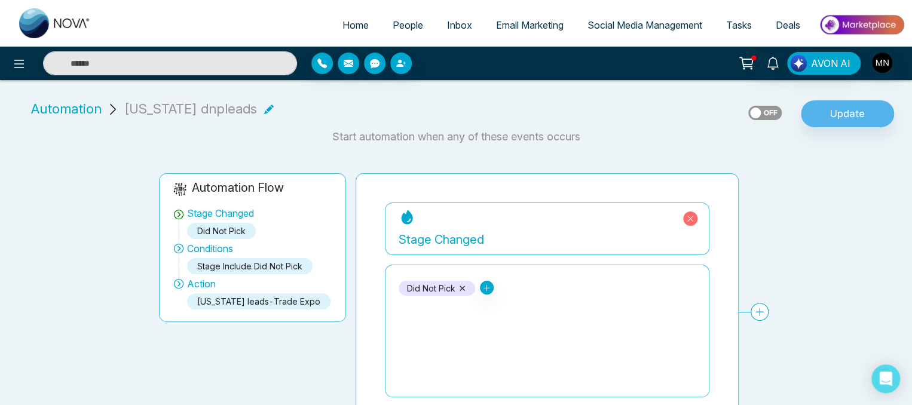
scroll to position [45, 0]
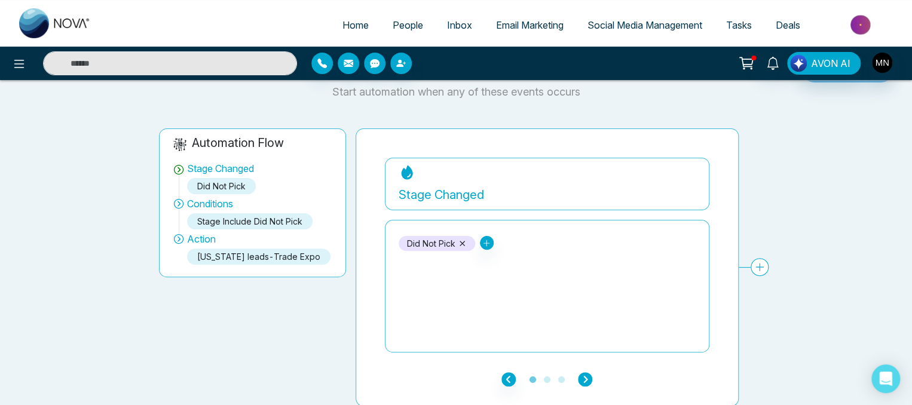
click at [584, 373] on icon "button" at bounding box center [585, 379] width 14 height 14
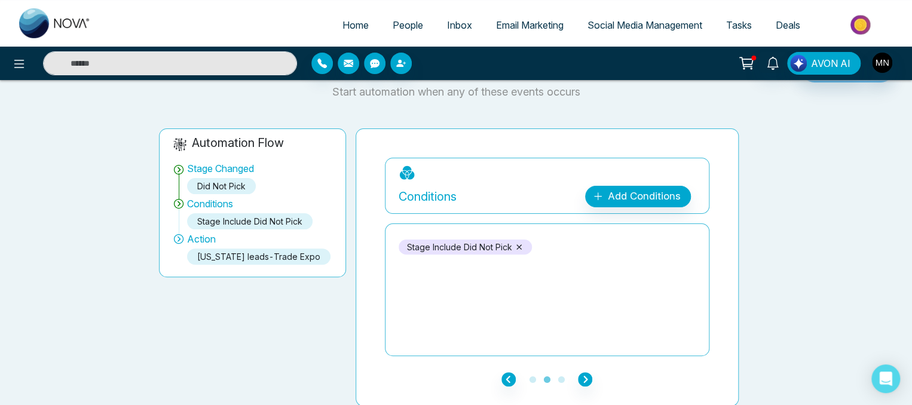
click at [518, 246] on icon at bounding box center [518, 246] width 5 height 5
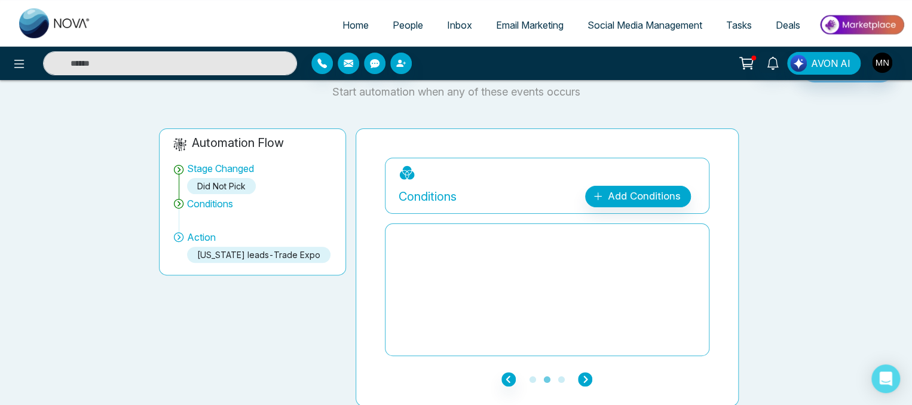
click at [584, 376] on icon "button" at bounding box center [585, 379] width 14 height 14
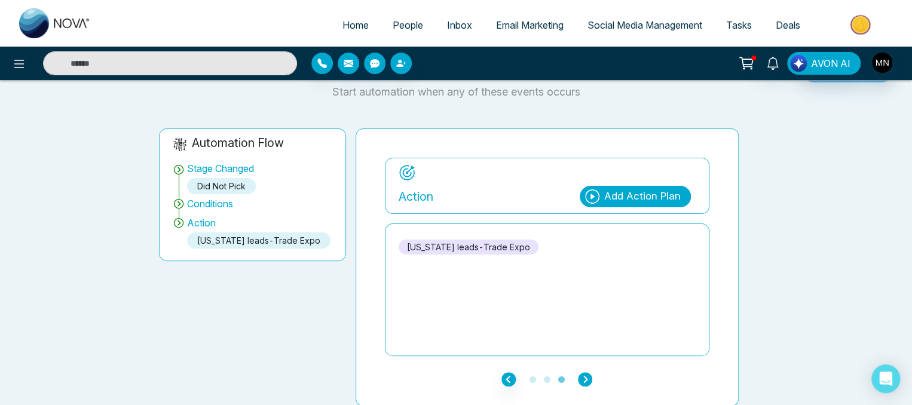
scroll to position [0, 0]
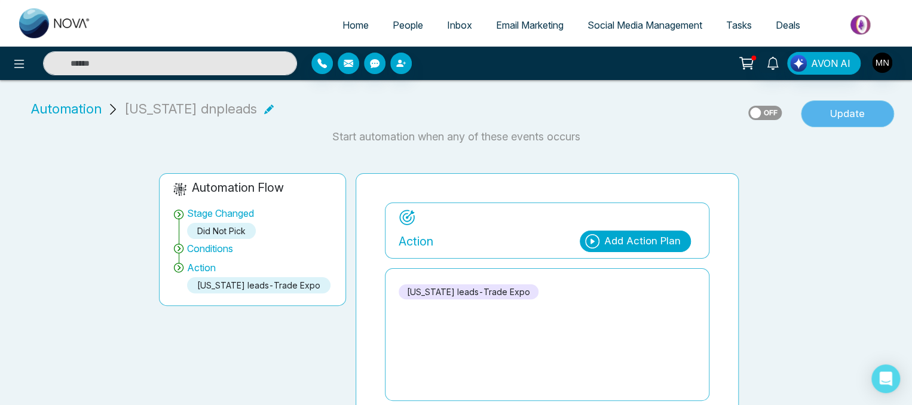
click at [845, 115] on button "Update" at bounding box center [847, 113] width 93 height 27
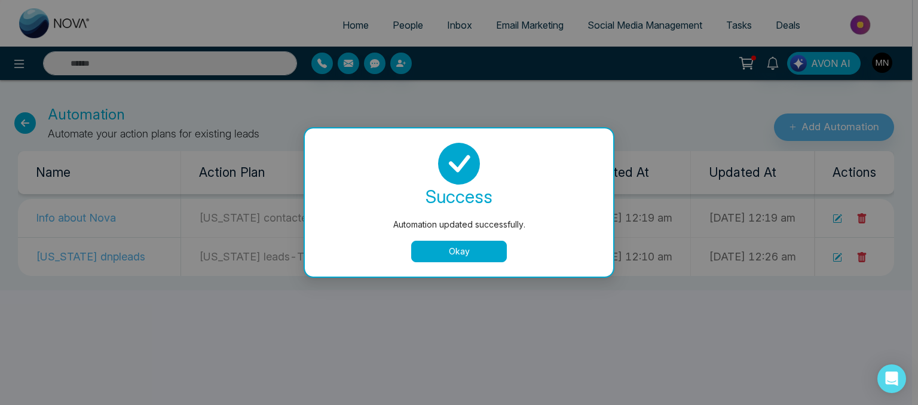
click at [464, 254] on button "Okay" at bounding box center [459, 252] width 96 height 22
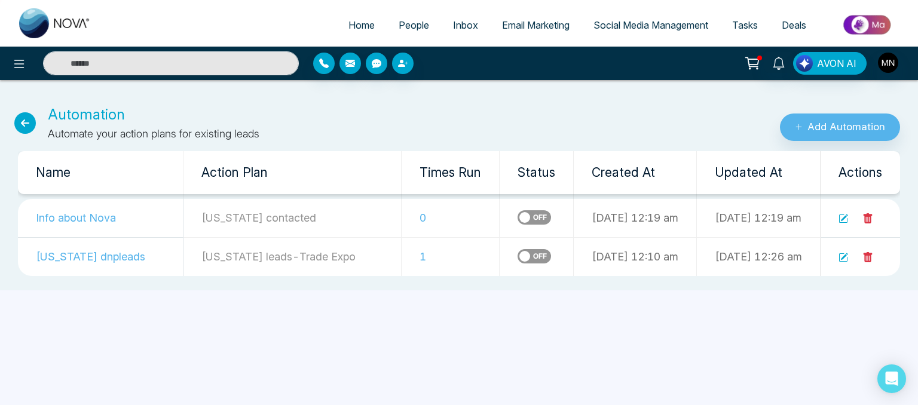
click at [844, 222] on icon at bounding box center [843, 219] width 8 height 8
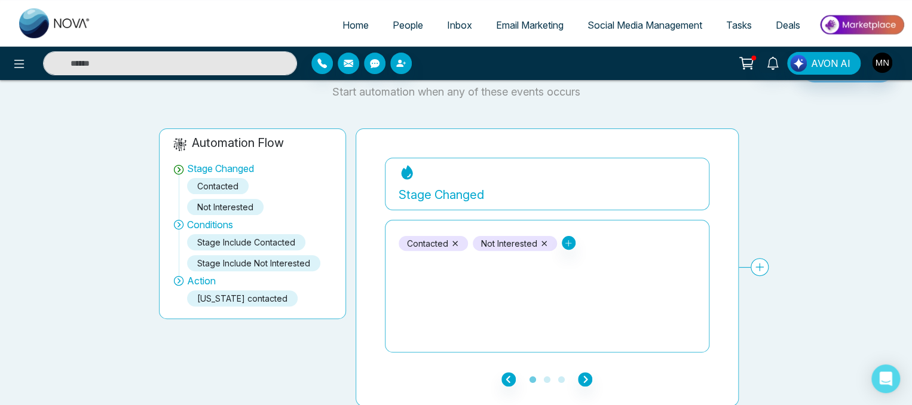
scroll to position [44, 0]
click at [584, 373] on icon "button" at bounding box center [585, 380] width 14 height 14
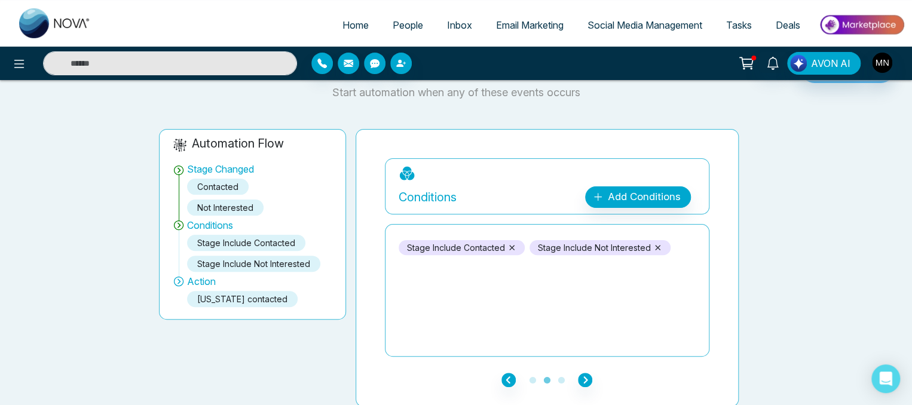
click at [655, 249] on icon at bounding box center [657, 247] width 9 height 9
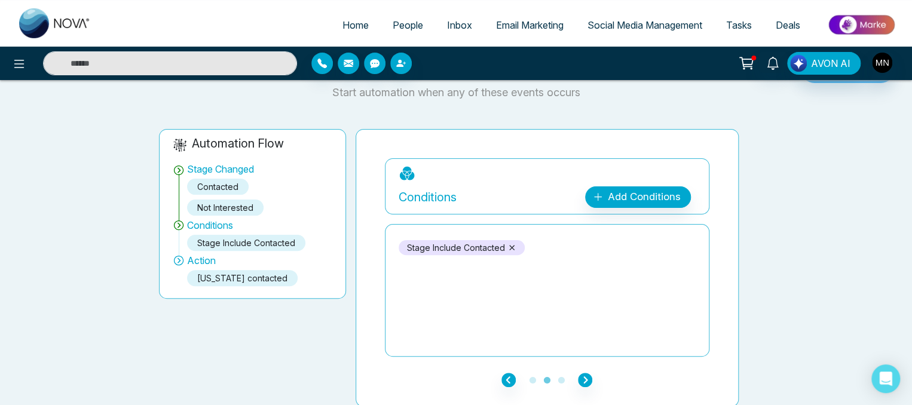
click at [508, 245] on icon at bounding box center [511, 247] width 9 height 9
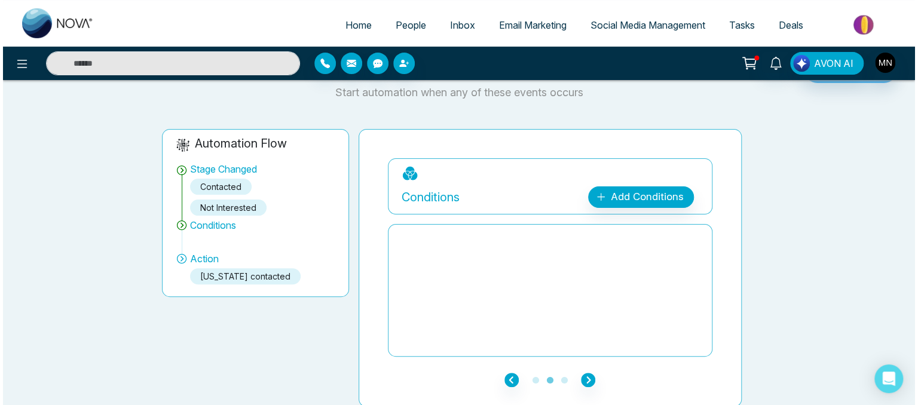
scroll to position [0, 0]
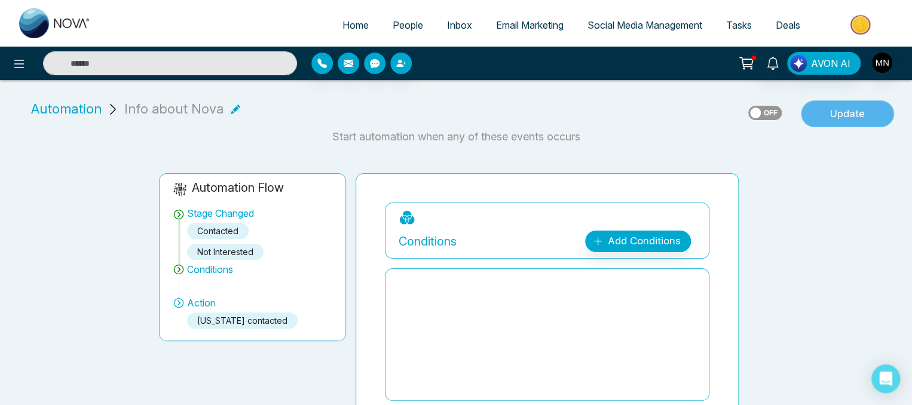
click at [841, 108] on button "Update" at bounding box center [847, 113] width 93 height 27
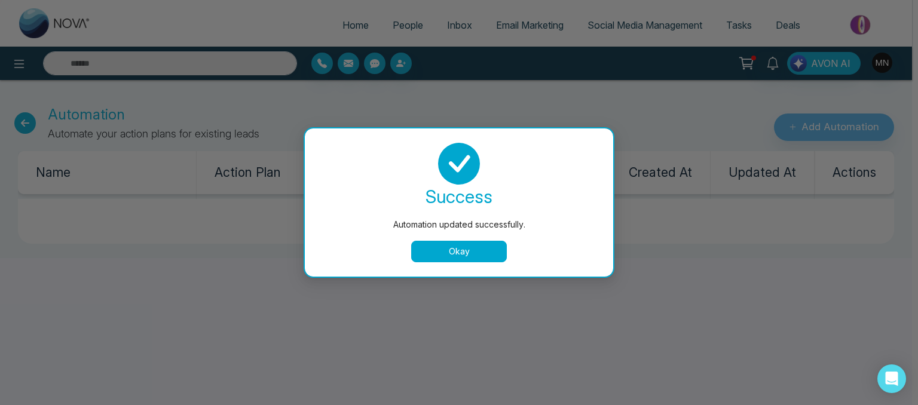
click at [464, 244] on button "Okay" at bounding box center [459, 252] width 96 height 22
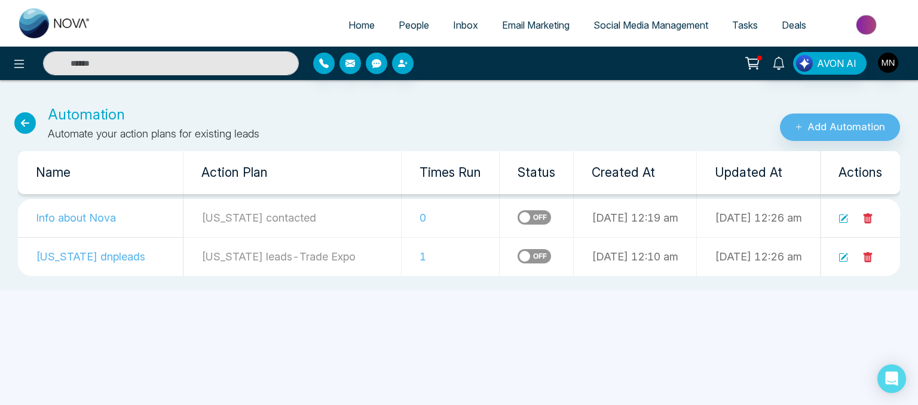
click at [402, 261] on td "1" at bounding box center [451, 256] width 98 height 39
click at [402, 252] on td "1" at bounding box center [451, 256] width 98 height 39
click at [402, 253] on td "1" at bounding box center [451, 256] width 98 height 39
click at [161, 69] on input "text" at bounding box center [171, 63] width 256 height 24
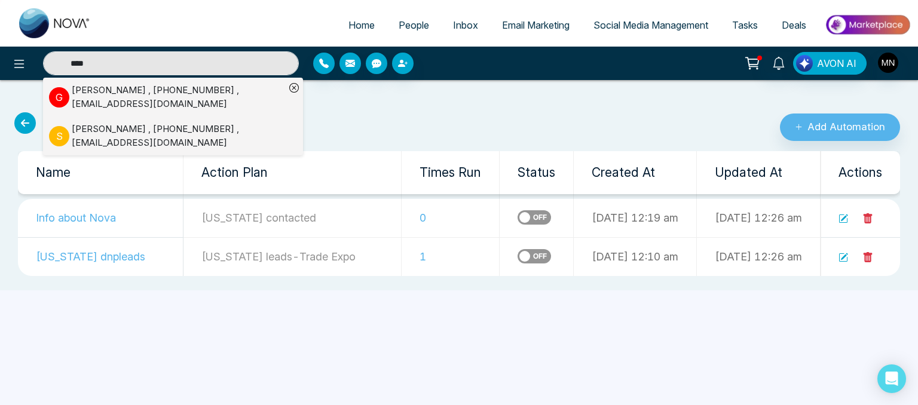
type input "****"
click at [402, 258] on td "1" at bounding box center [451, 256] width 98 height 39
type input "****"
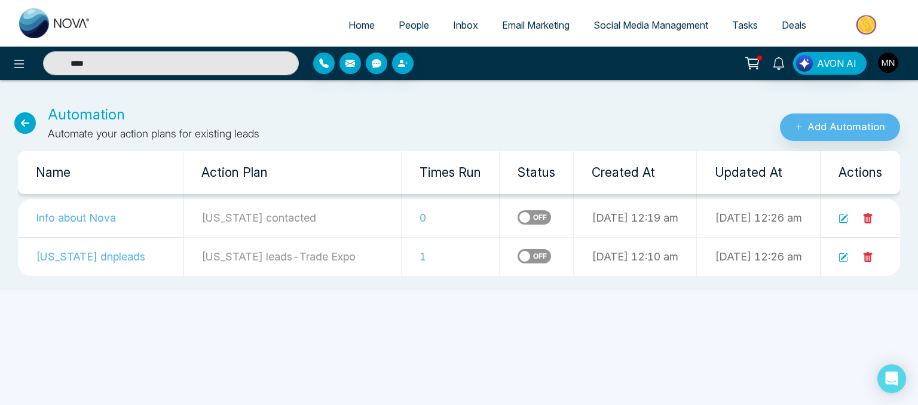
click at [402, 258] on td "1" at bounding box center [451, 256] width 98 height 39
type input "****"
click at [107, 66] on input "****" at bounding box center [171, 63] width 256 height 24
type input "*"
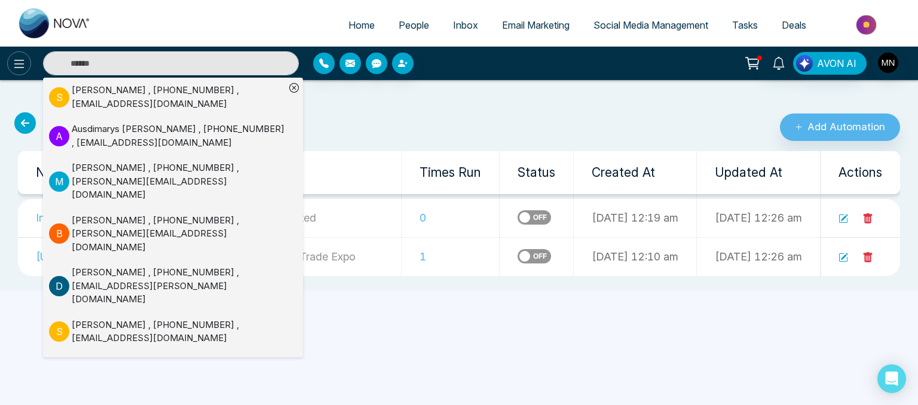
click at [17, 69] on icon at bounding box center [19, 64] width 14 height 14
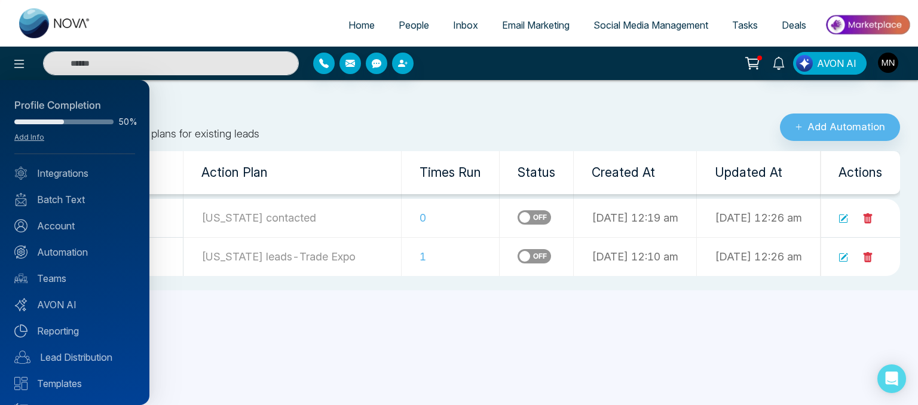
click at [200, 117] on div at bounding box center [459, 202] width 918 height 405
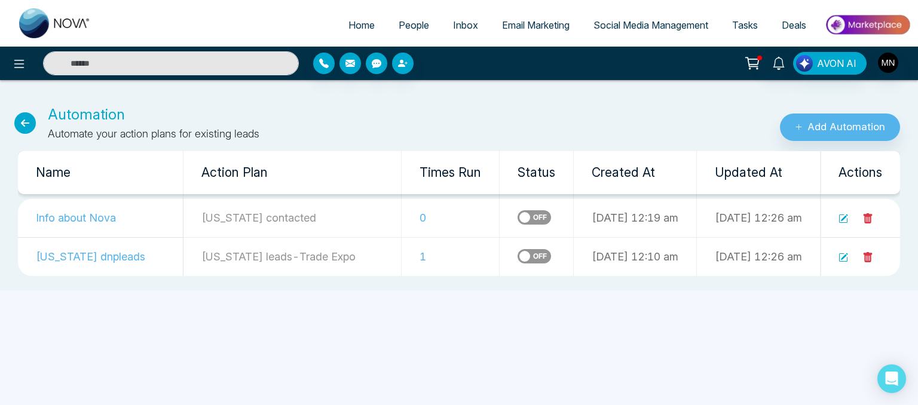
click at [415, 31] on link "People" at bounding box center [414, 25] width 54 height 23
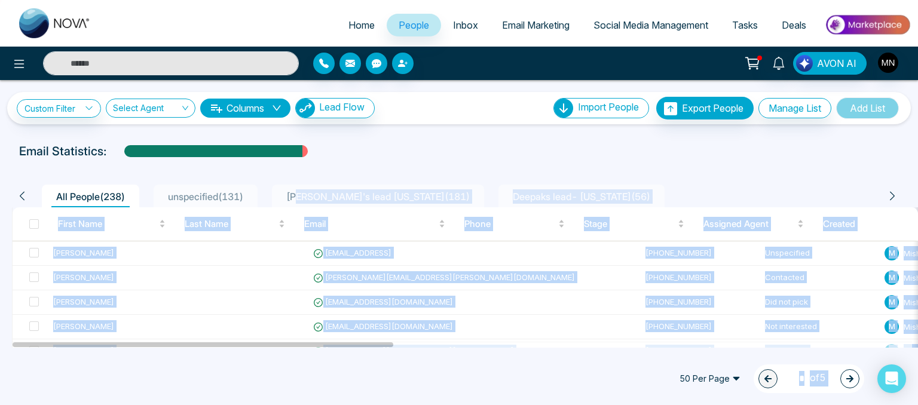
drag, startPoint x: 335, startPoint y: 202, endPoint x: 299, endPoint y: 197, distance: 36.8
click at [299, 197] on body "Home People Inbox Email Marketing Social Media Management Tasks Deals AVON AI C…" at bounding box center [459, 202] width 918 height 405
click at [299, 197] on span "Ishmeet's lead florida ( 181 )" at bounding box center [377, 197] width 193 height 12
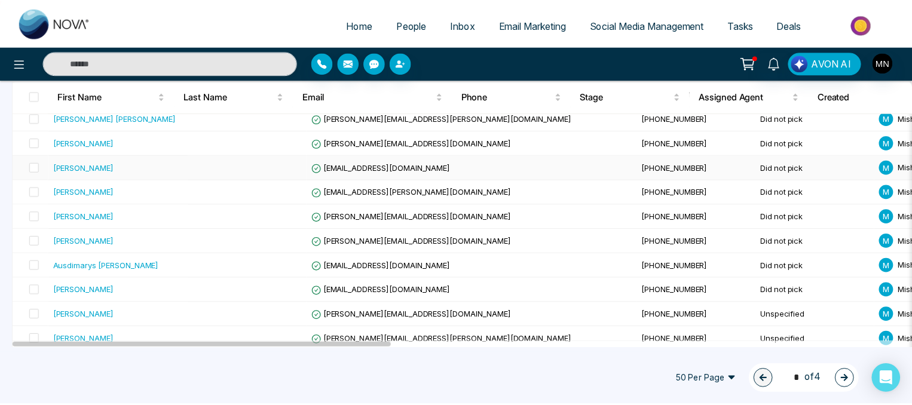
scroll to position [1139, 0]
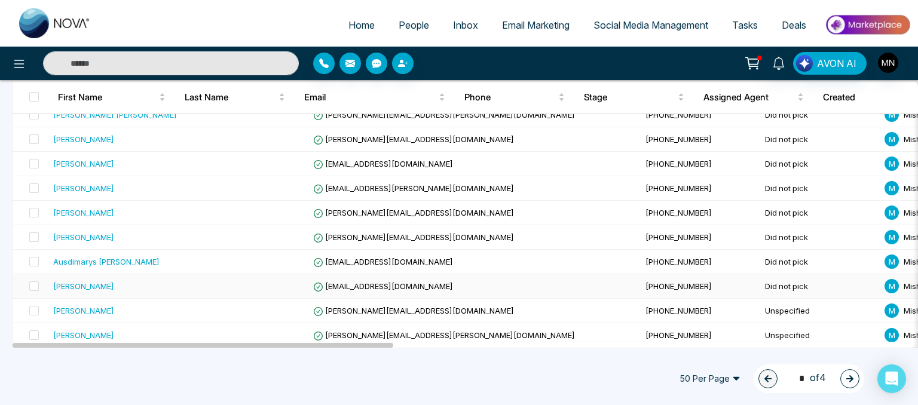
click at [105, 280] on div "[PERSON_NAME]" at bounding box center [83, 286] width 61 height 12
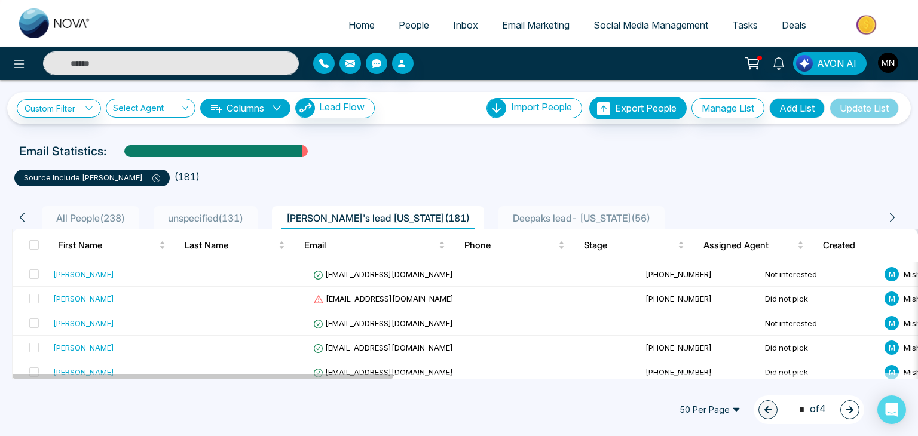
click at [193, 216] on span "unspecified ( 131 )" at bounding box center [205, 218] width 85 height 12
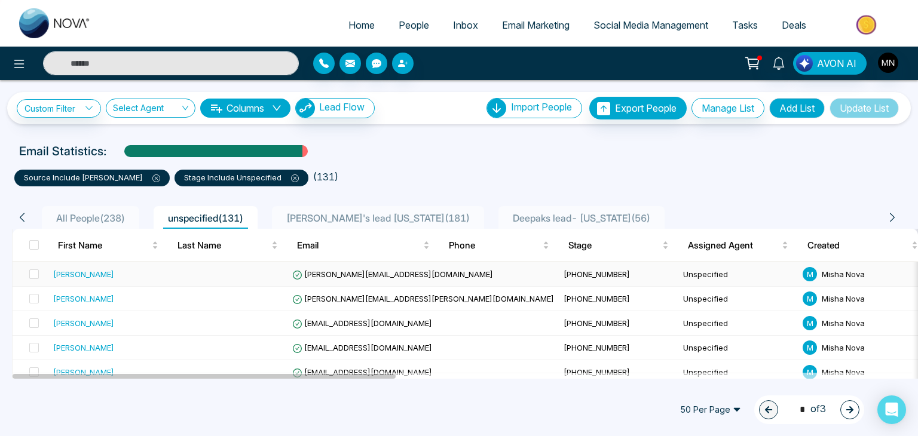
click at [90, 272] on div "[PERSON_NAME]" at bounding box center [83, 274] width 61 height 12
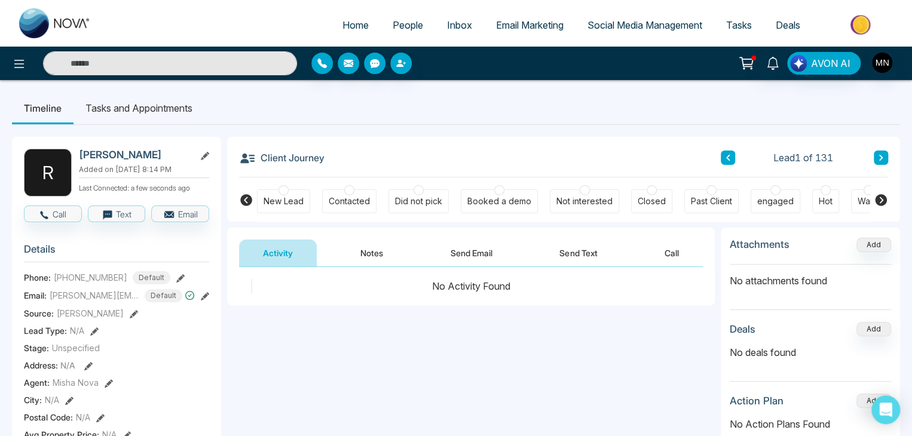
click at [401, 205] on div "Did not pick" at bounding box center [418, 201] width 47 height 12
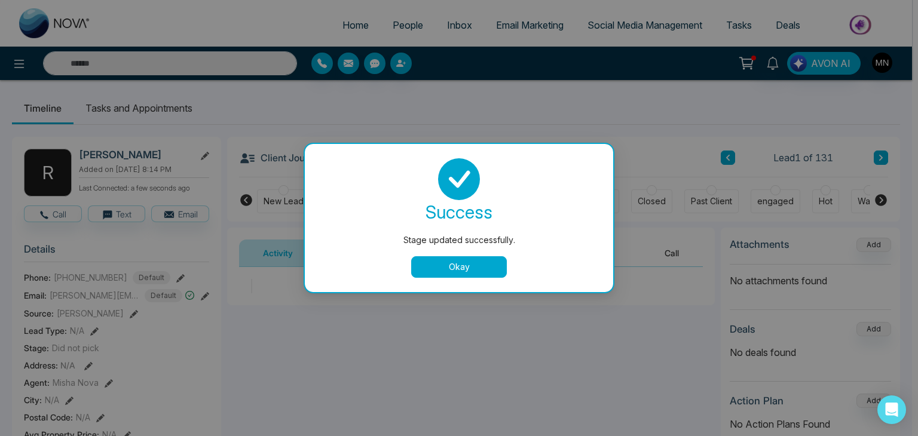
click at [445, 272] on button "Okay" at bounding box center [459, 267] width 96 height 22
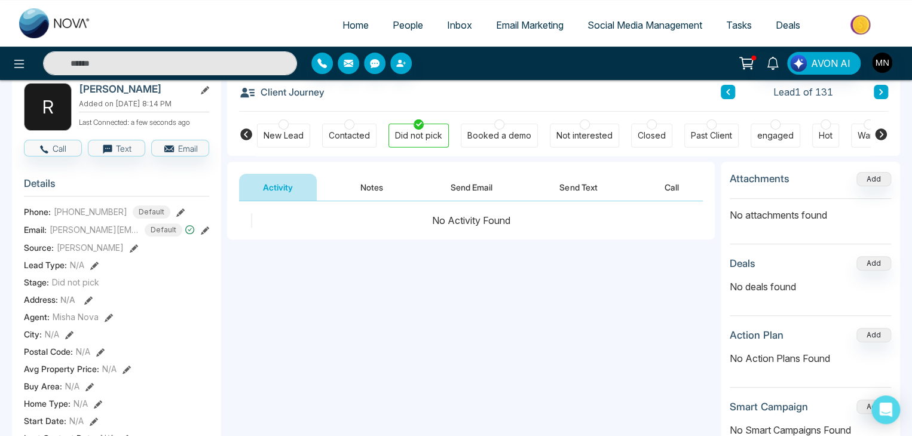
scroll to position [66, 0]
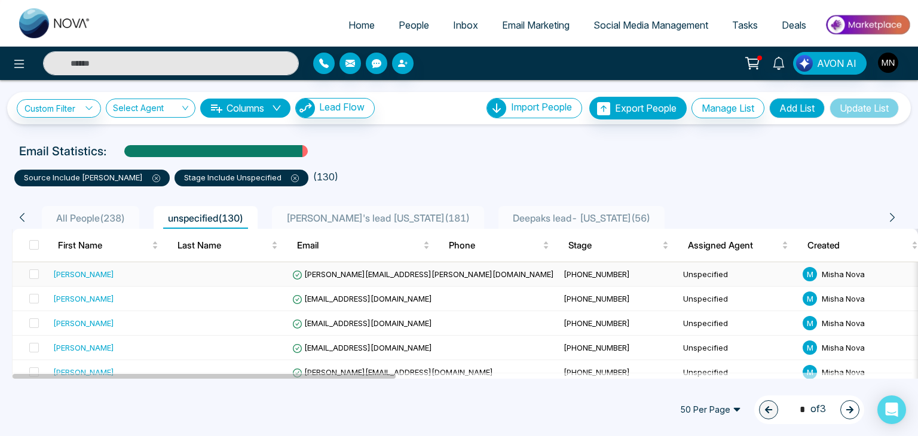
click at [89, 271] on div "[PERSON_NAME]" at bounding box center [83, 274] width 61 height 12
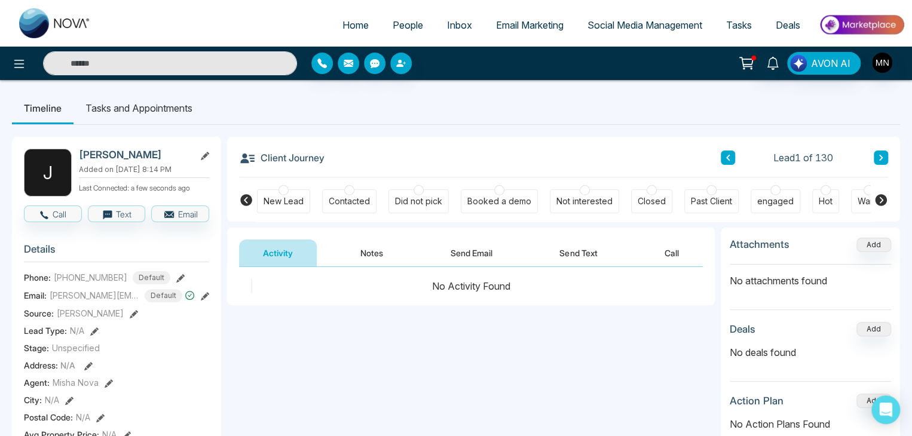
click at [496, 24] on span "Email Marketing" at bounding box center [530, 25] width 68 height 12
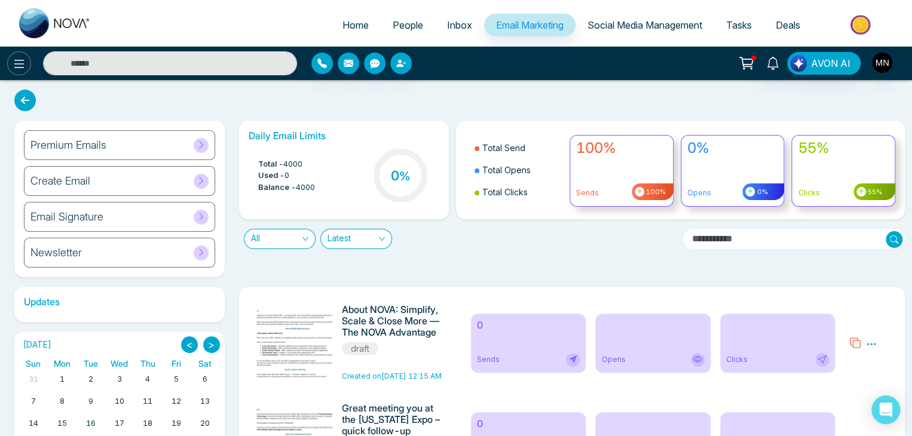
click at [30, 58] on button at bounding box center [19, 63] width 24 height 24
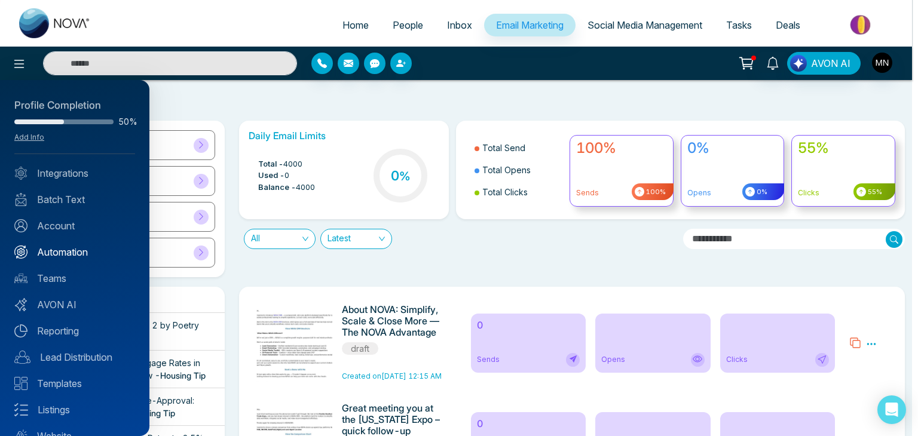
click at [75, 245] on link "Automation" at bounding box center [74, 252] width 121 height 14
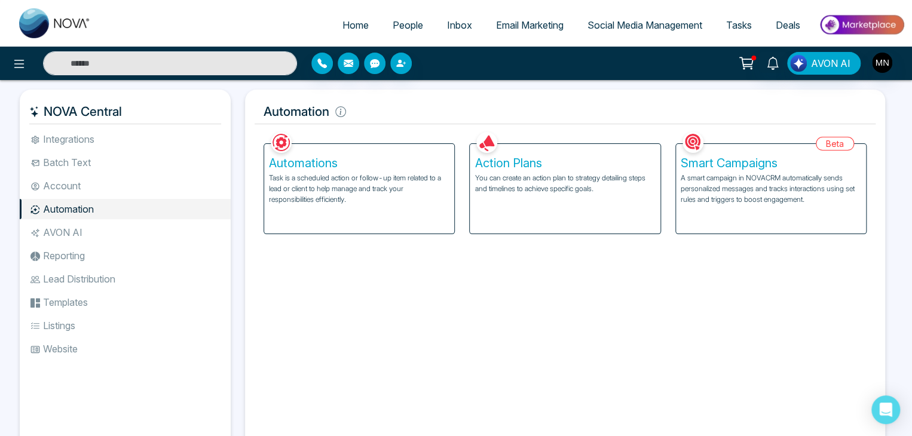
click at [332, 162] on h5 "Automations" at bounding box center [359, 163] width 180 height 14
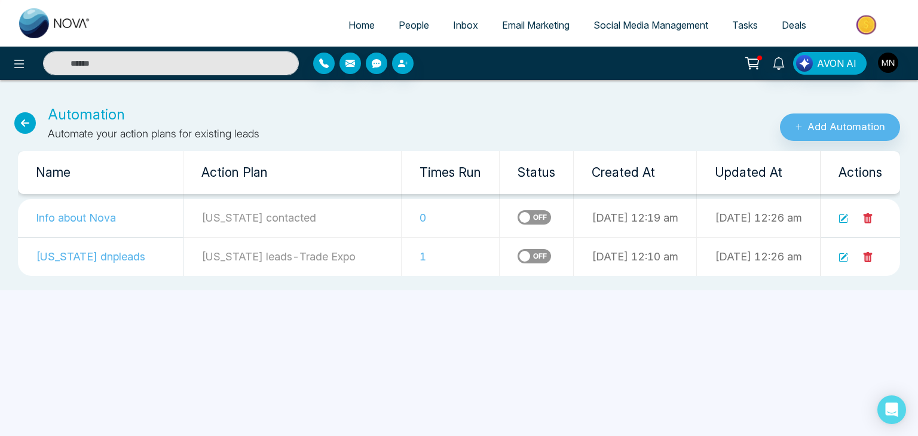
click at [402, 255] on td "1" at bounding box center [451, 256] width 98 height 39
click at [26, 120] on icon at bounding box center [25, 123] width 22 height 22
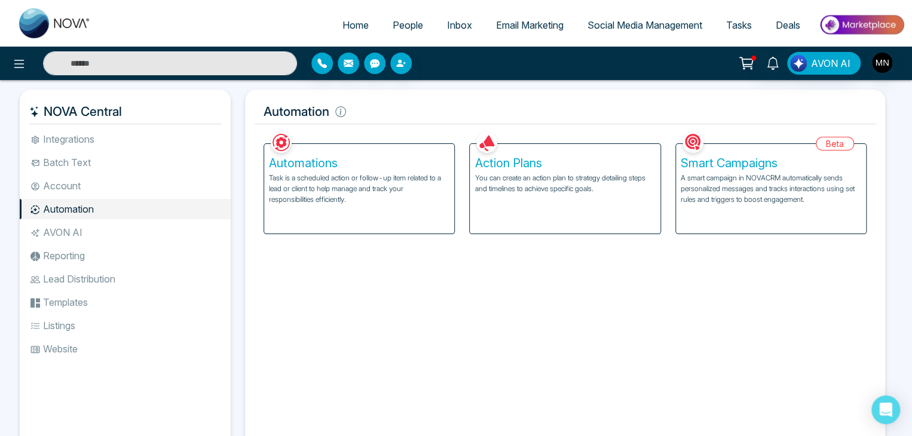
click at [269, 191] on p "Task is a scheduled action or follow-up item related to a lead or client to hel…" at bounding box center [359, 189] width 180 height 32
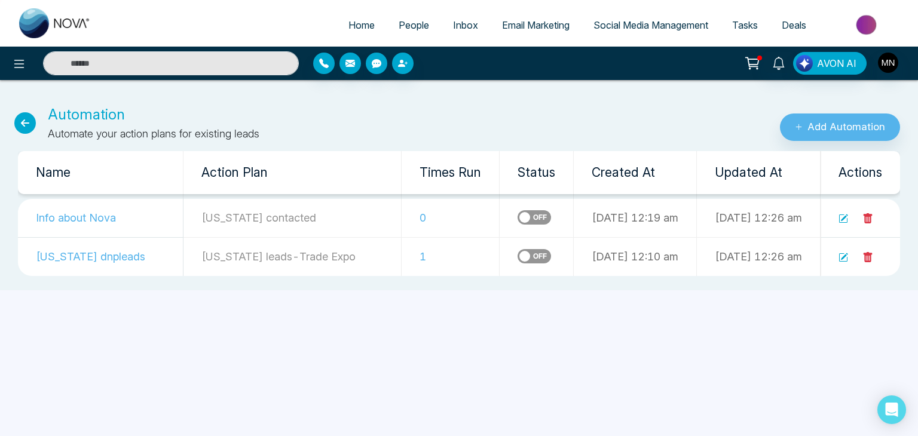
click at [31, 118] on icon at bounding box center [25, 123] width 22 height 22
click at [89, 256] on td "[US_STATE] dnpleads" at bounding box center [101, 256] width 166 height 39
click at [842, 256] on icon at bounding box center [843, 258] width 10 height 10
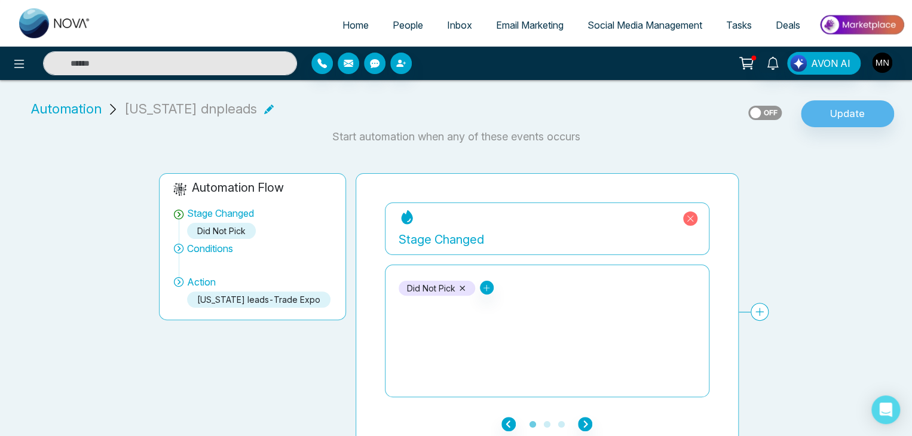
scroll to position [14, 0]
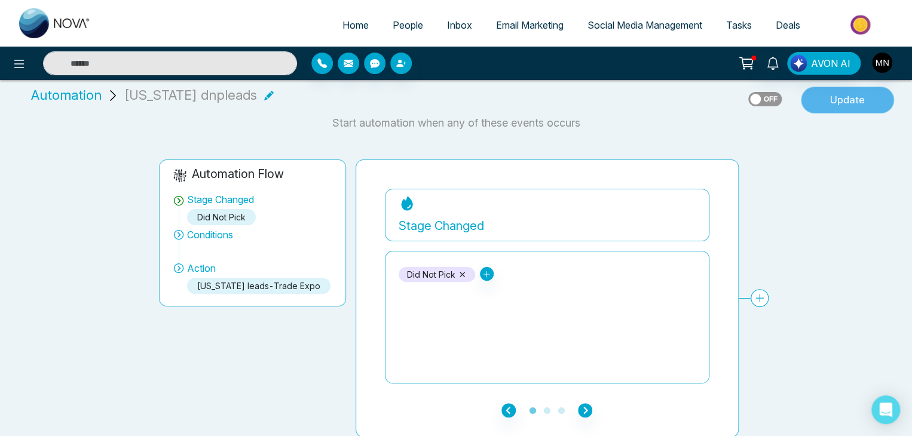
click at [844, 99] on button "Update" at bounding box center [847, 100] width 93 height 27
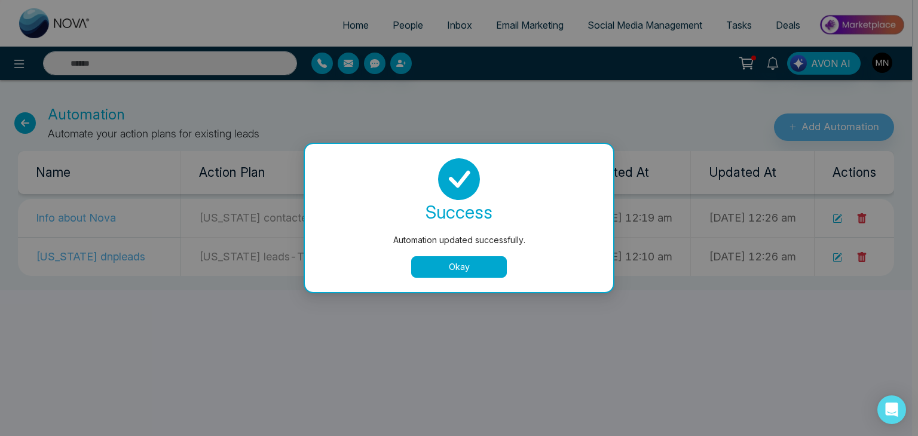
click at [492, 264] on button "Okay" at bounding box center [459, 267] width 96 height 22
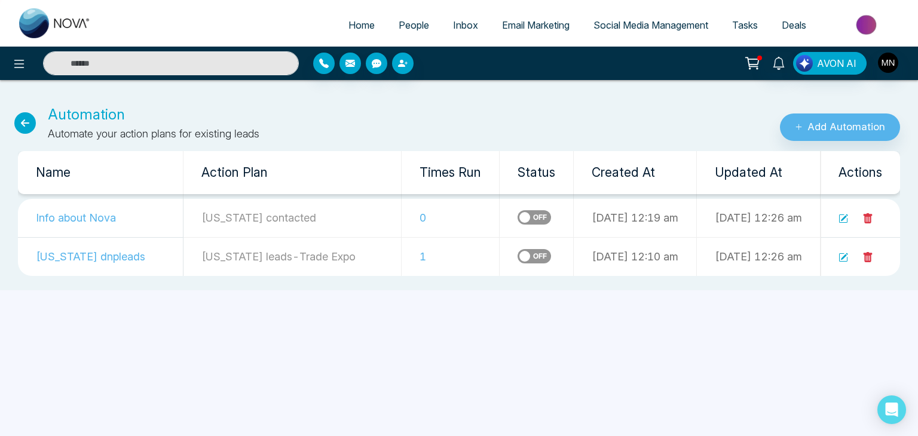
click at [108, 63] on input "text" at bounding box center [171, 63] width 256 height 24
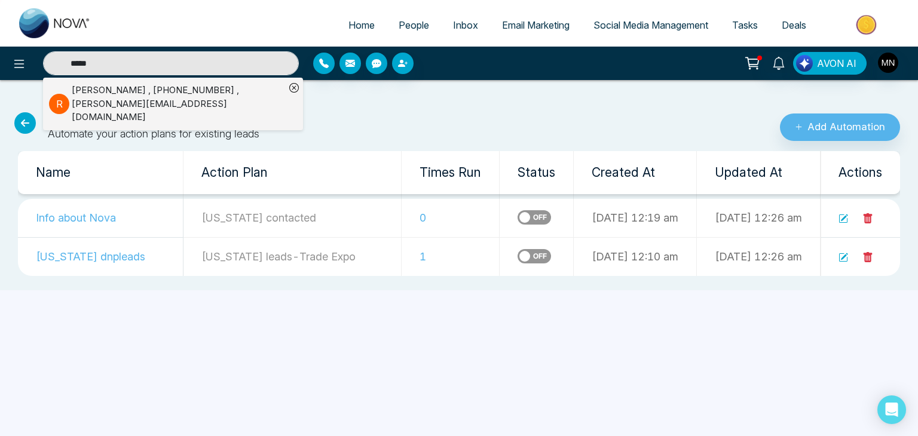
type input "*****"
click at [133, 97] on div "Roberto Celi , +13528959044 , roberto.usinvestments@gmail.com" at bounding box center [178, 104] width 213 height 41
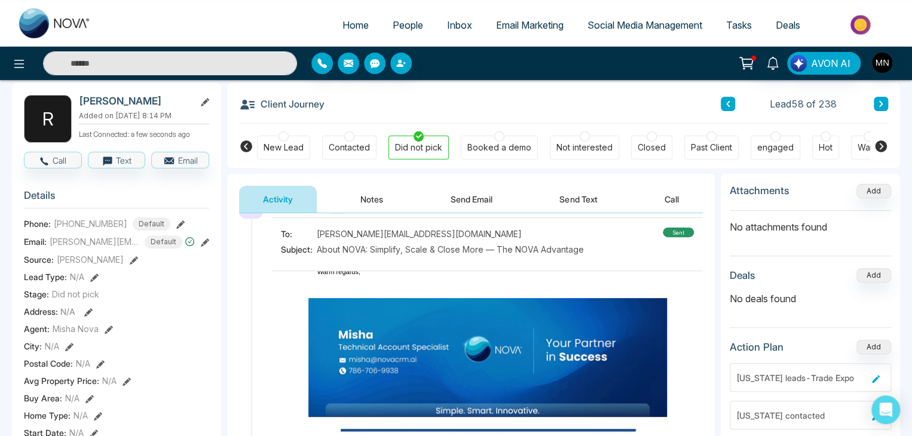
scroll to position [408, 0]
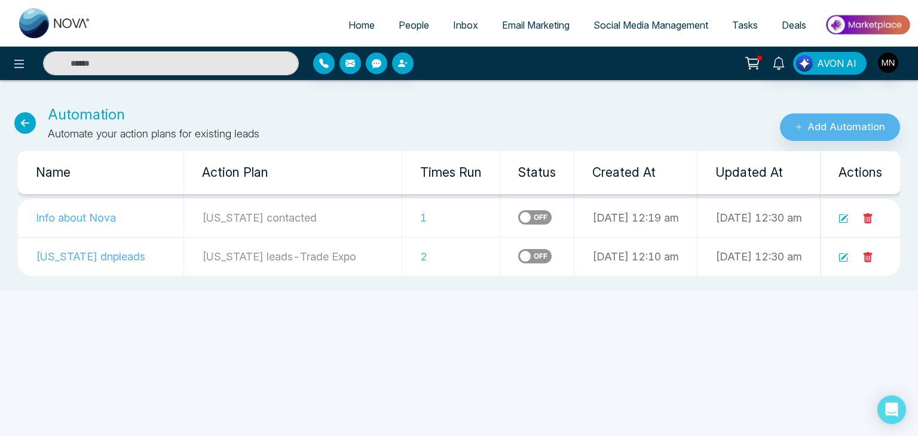
click at [402, 33] on link "People" at bounding box center [414, 25] width 54 height 23
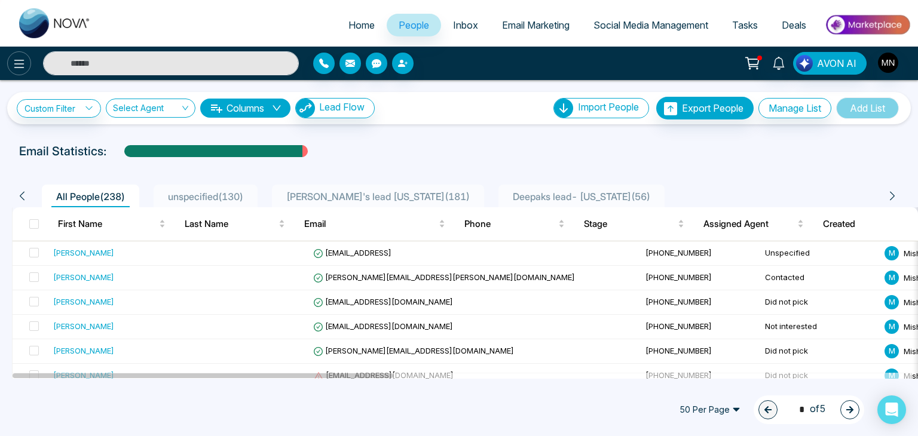
click at [24, 62] on icon at bounding box center [19, 64] width 14 height 14
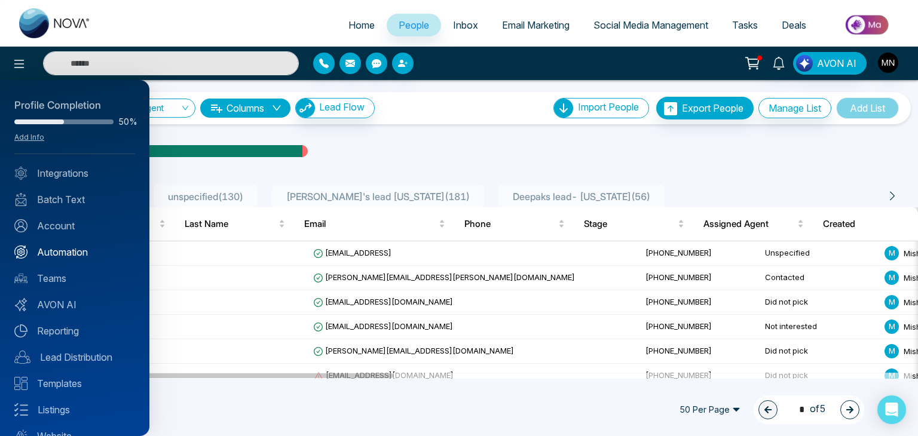
click at [62, 247] on link "Automation" at bounding box center [74, 252] width 121 height 14
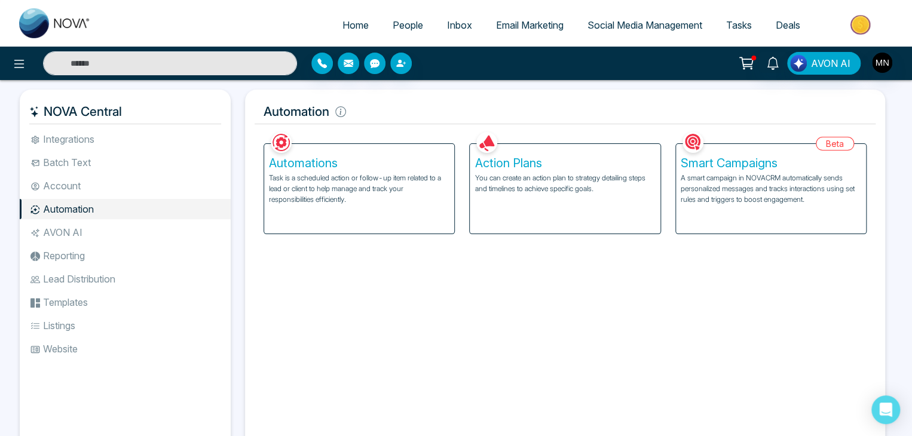
click at [373, 174] on p "Task is a scheduled action or follow-up item related to a lead or client to hel…" at bounding box center [359, 189] width 180 height 32
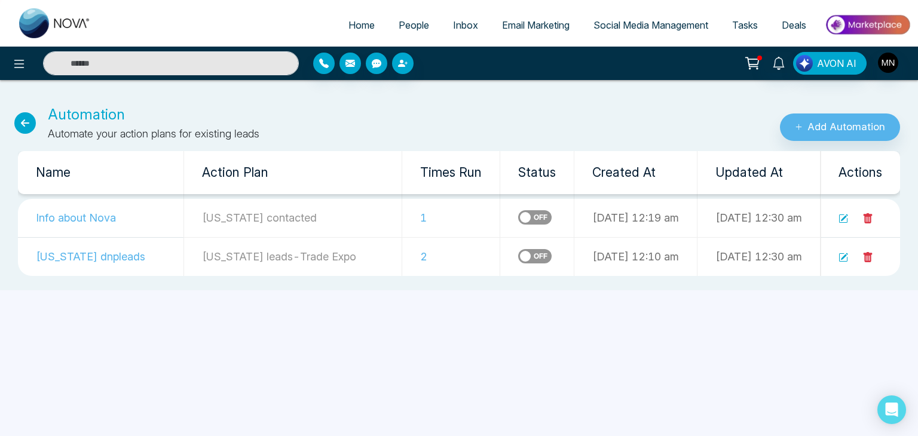
click at [844, 220] on icon at bounding box center [843, 219] width 10 height 10
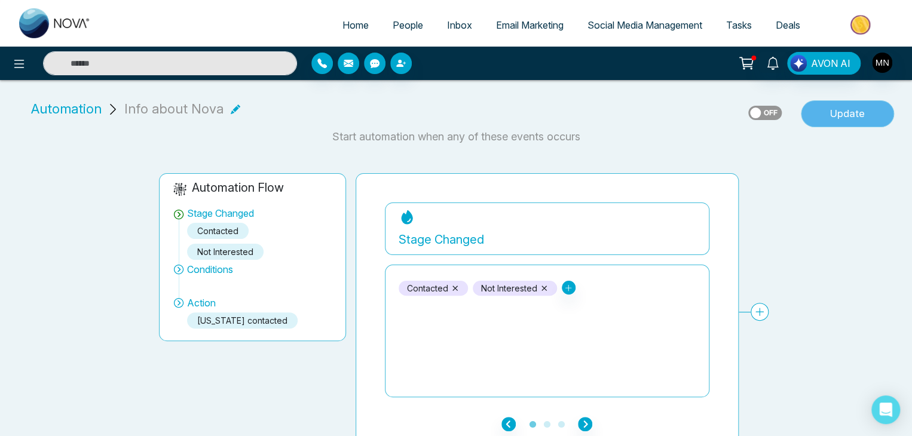
click at [854, 116] on button "Update" at bounding box center [847, 113] width 93 height 27
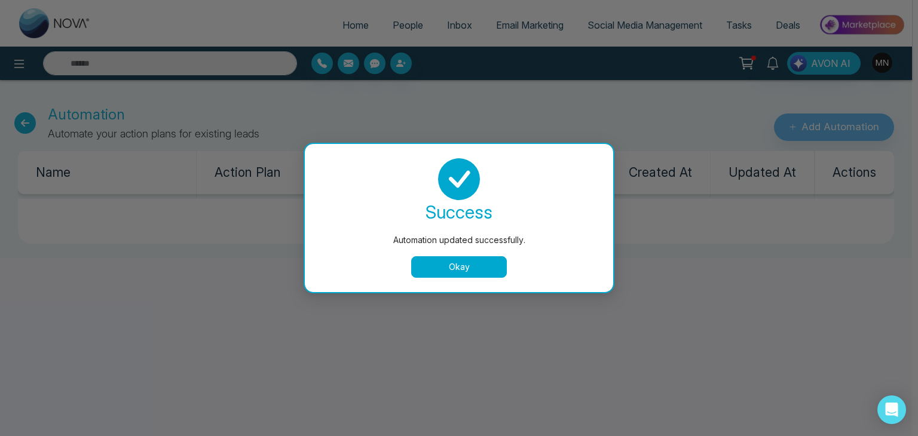
click at [446, 269] on button "Okay" at bounding box center [459, 267] width 96 height 22
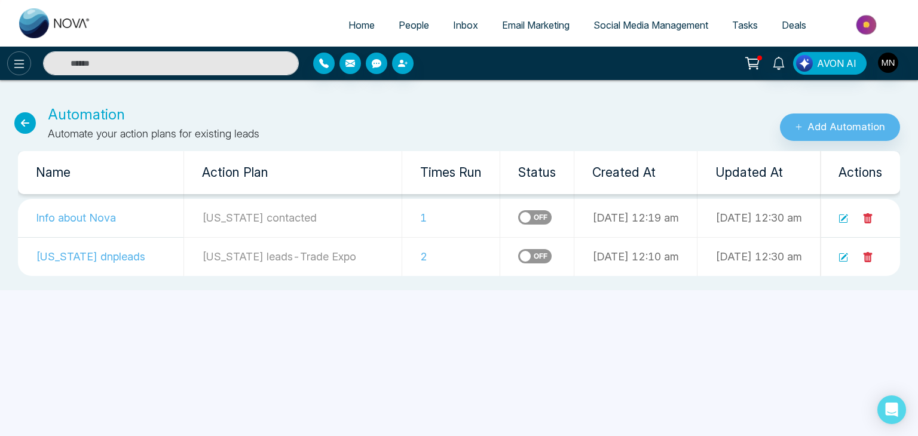
click at [19, 60] on icon at bounding box center [19, 64] width 10 height 8
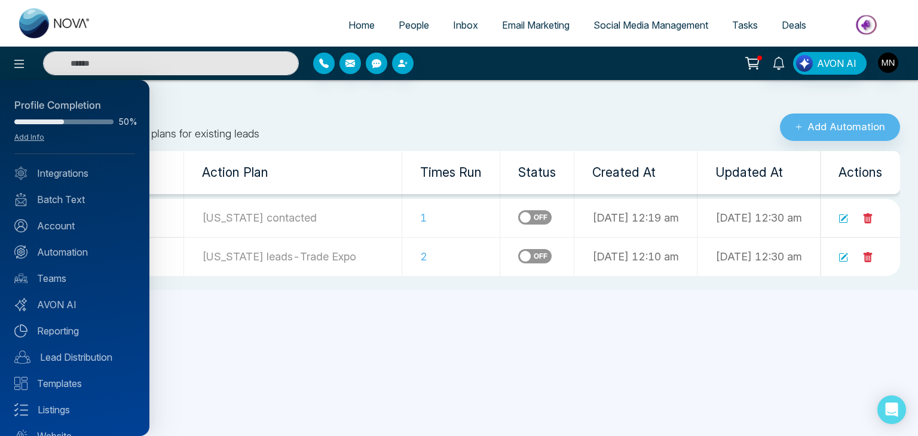
click at [408, 29] on div at bounding box center [459, 218] width 918 height 436
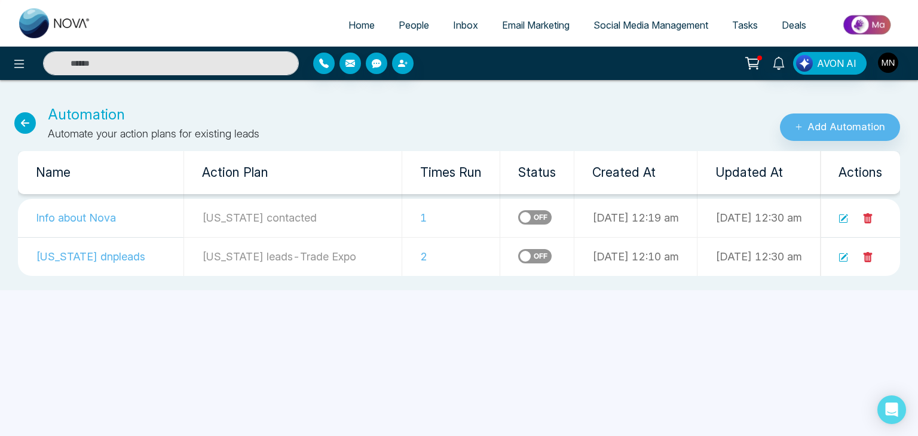
click at [408, 26] on span "People" at bounding box center [414, 25] width 30 height 12
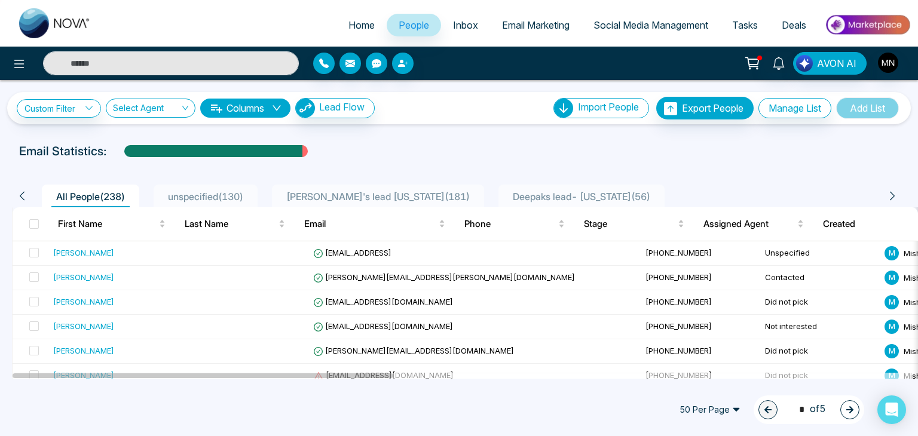
click at [207, 204] on li "unspecified ( 130 )" at bounding box center [206, 196] width 104 height 23
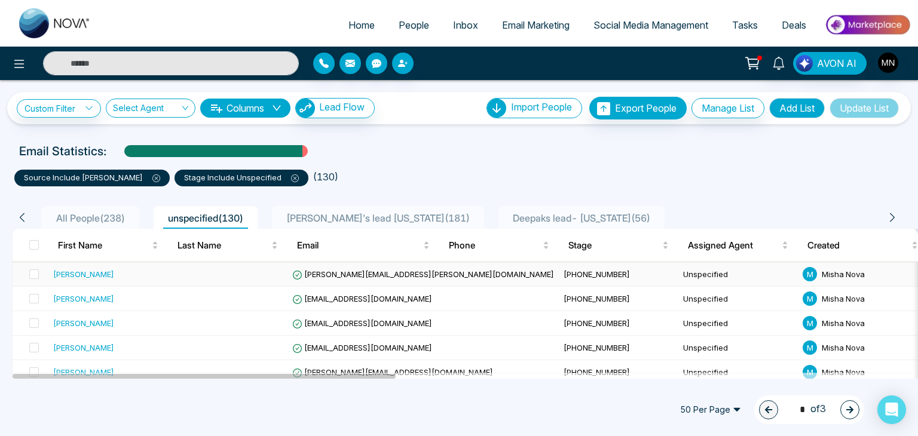
click at [87, 269] on div "[PERSON_NAME]" at bounding box center [83, 274] width 61 height 12
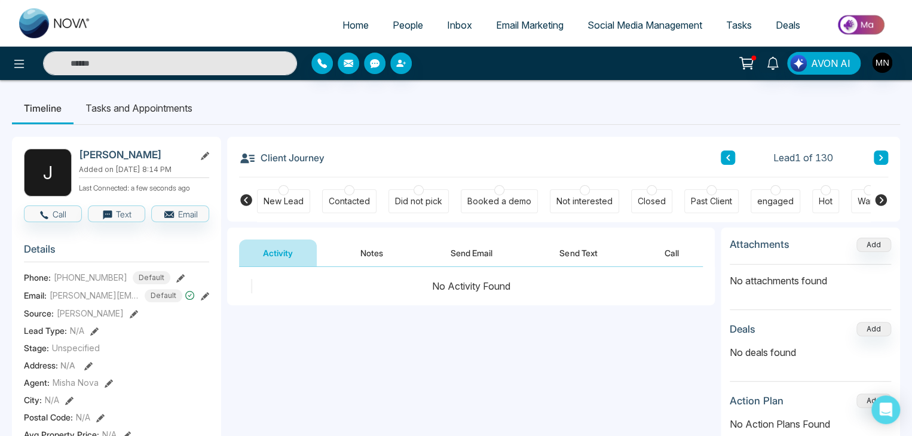
click at [403, 195] on div "Did not pick" at bounding box center [418, 201] width 47 height 12
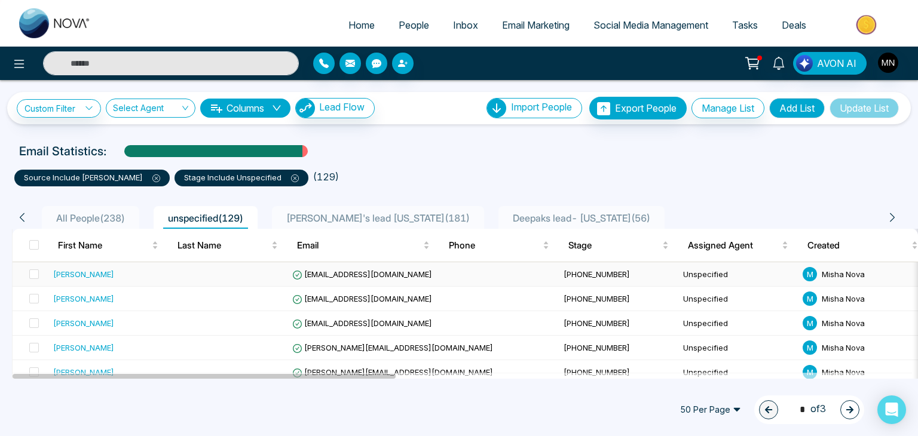
click at [69, 275] on div "[PERSON_NAME]" at bounding box center [83, 274] width 61 height 12
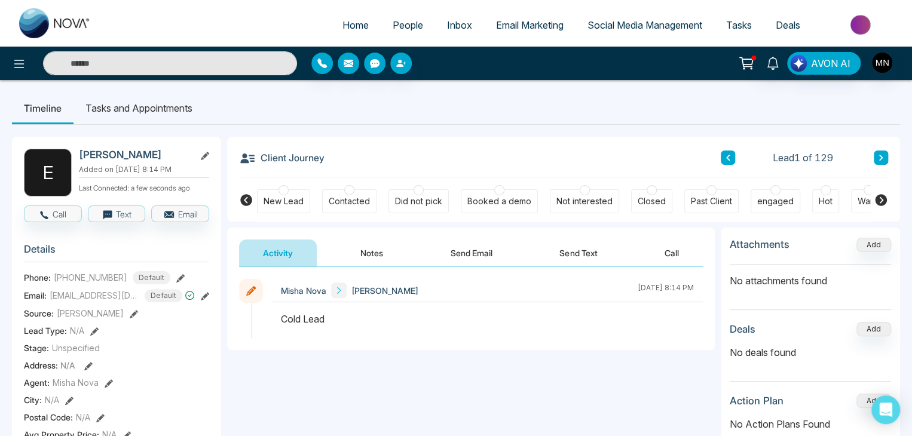
click at [415, 197] on div "Did not pick" at bounding box center [418, 201] width 47 height 12
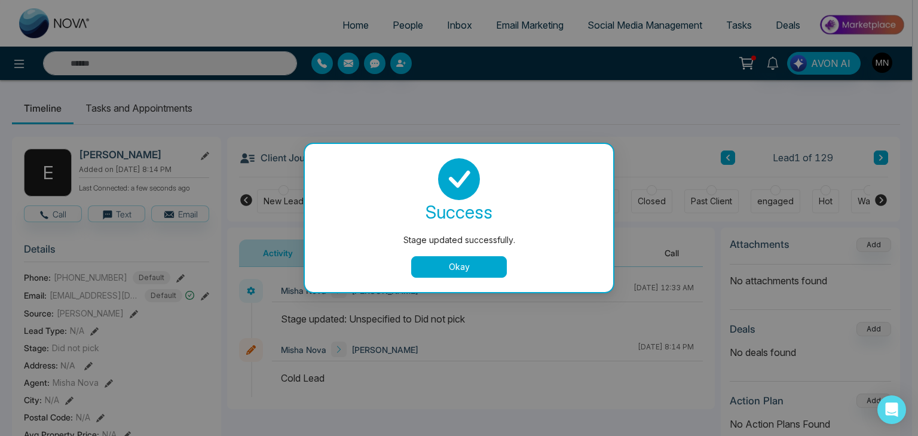
click at [530, 29] on div "Stage updated successfully. success Stage updated successfully. Okay" at bounding box center [459, 218] width 918 height 436
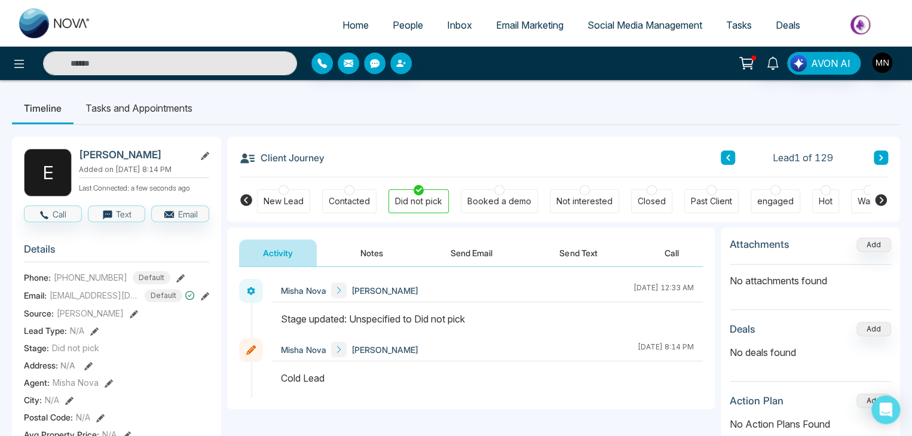
click at [530, 29] on span "Email Marketing" at bounding box center [530, 25] width 68 height 12
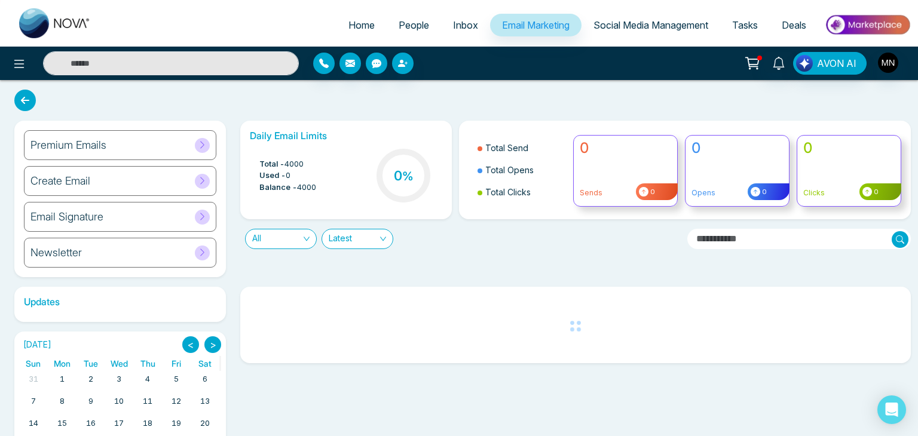
click at [173, 189] on div "Create Email" at bounding box center [120, 181] width 192 height 30
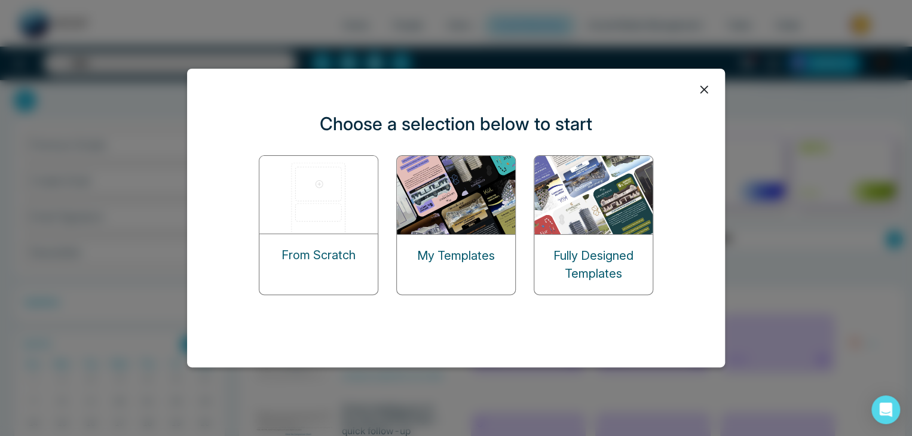
click at [710, 84] on icon at bounding box center [704, 90] width 18 height 18
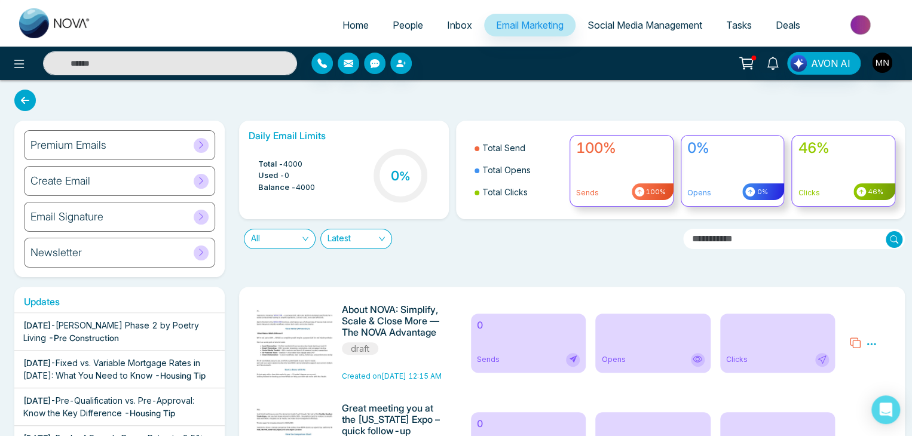
click at [134, 161] on div "Premium Emails Create Email Email Signature Newsletter" at bounding box center [119, 199] width 210 height 157
click at [151, 151] on div "Premium Emails" at bounding box center [119, 145] width 191 height 30
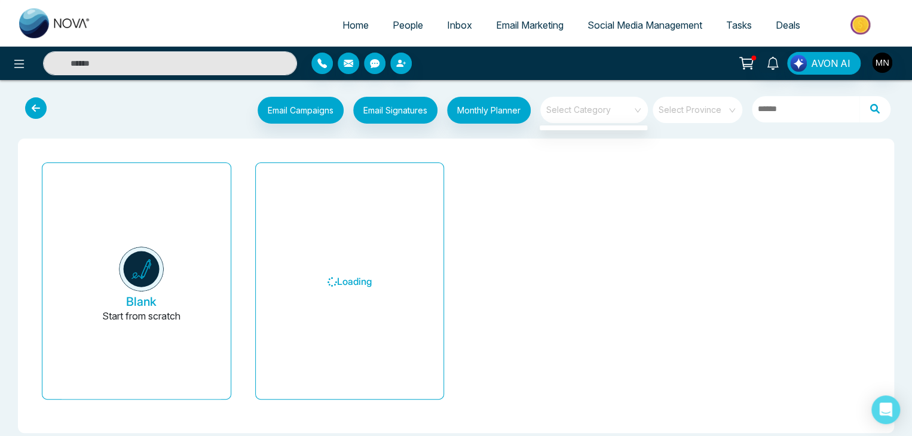
click at [577, 121] on span at bounding box center [590, 110] width 86 height 26
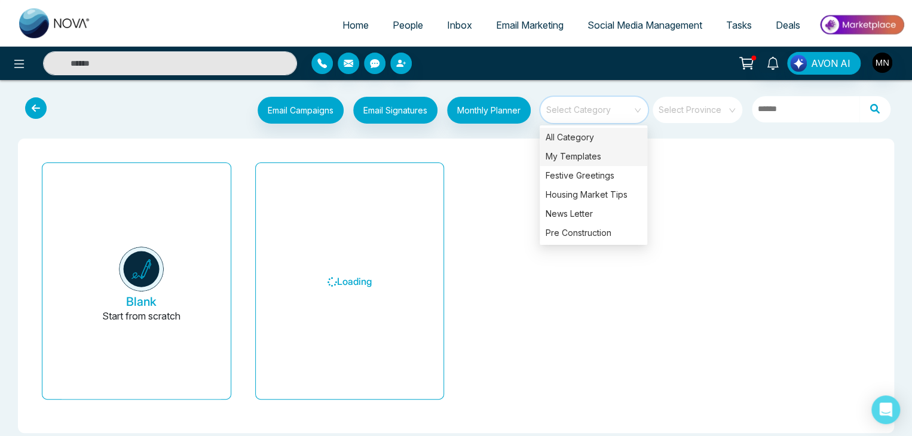
click at [574, 159] on div "My Templates" at bounding box center [594, 156] width 108 height 19
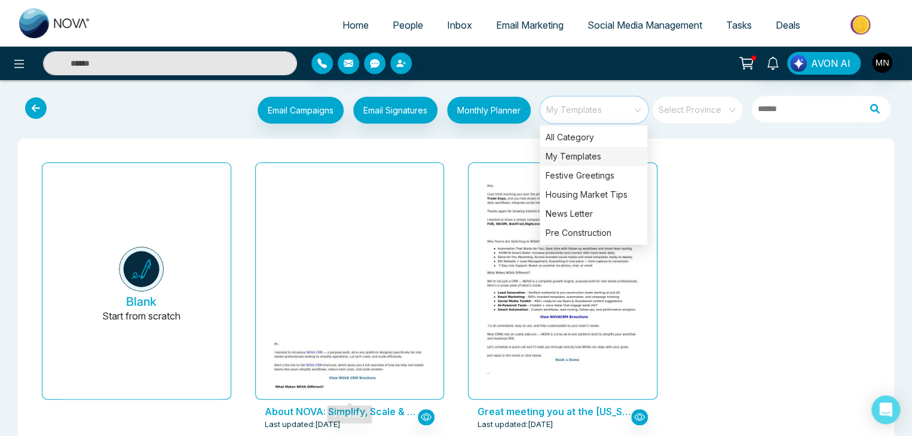
click at [414, 331] on img at bounding box center [349, 411] width 318 height 160
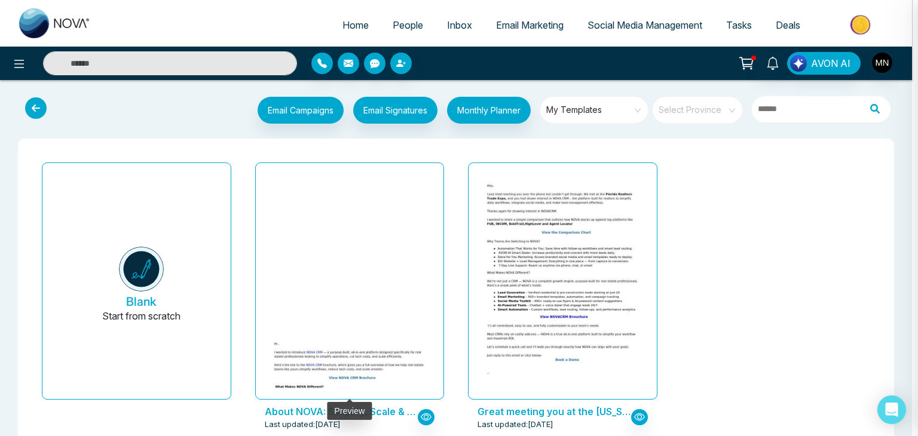
click at [414, 297] on div at bounding box center [459, 218] width 918 height 436
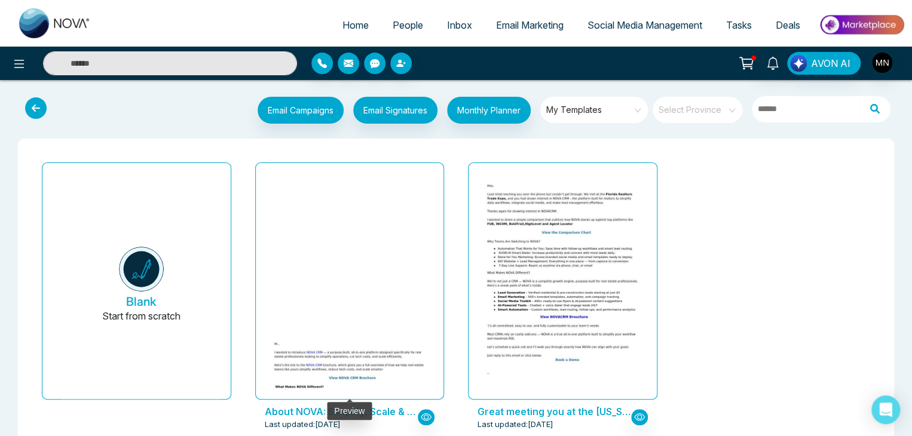
click at [414, 331] on img at bounding box center [349, 411] width 318 height 160
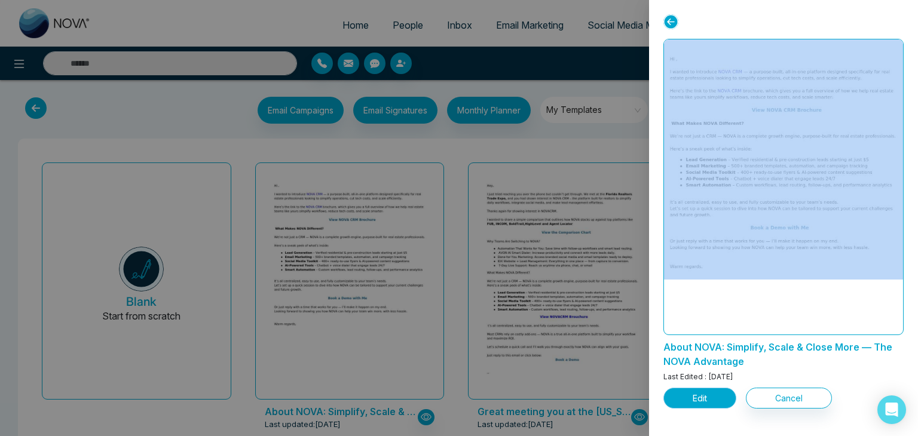
click at [717, 395] on button "Edit" at bounding box center [699, 398] width 73 height 21
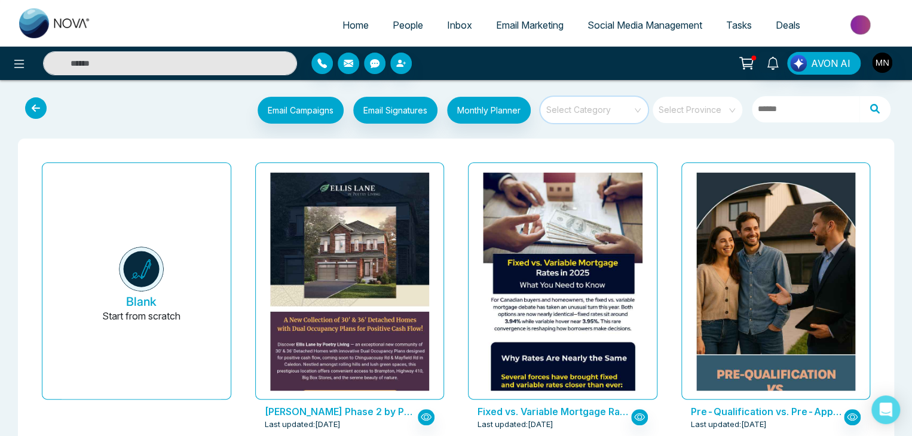
click at [582, 106] on input "search" at bounding box center [590, 106] width 86 height 18
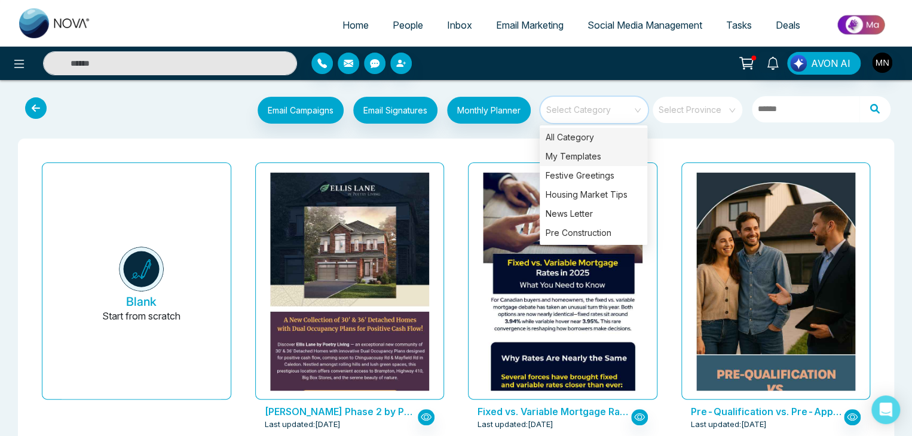
click at [574, 153] on div "My Templates" at bounding box center [594, 156] width 108 height 19
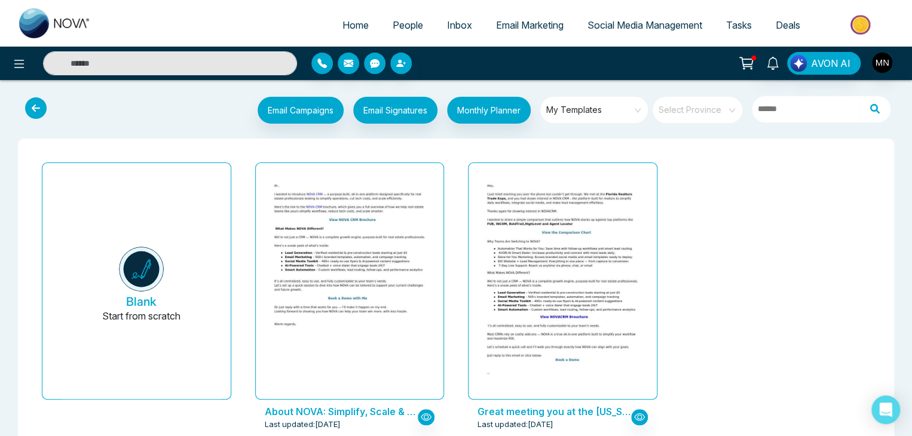
click at [409, 22] on span "People" at bounding box center [408, 25] width 30 height 12
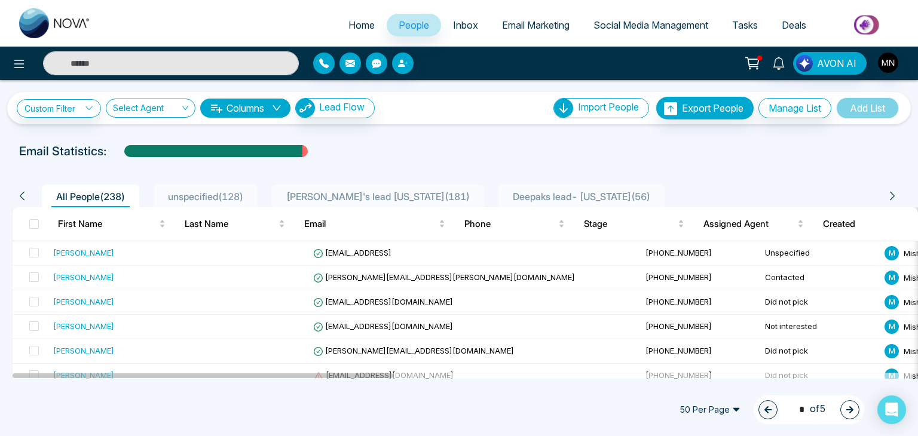
click at [213, 206] on li "unspecified ( 128 )" at bounding box center [206, 196] width 104 height 23
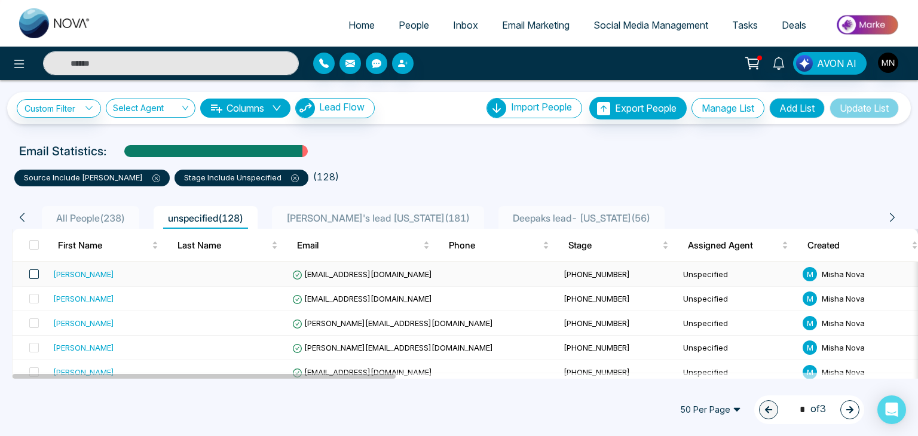
click at [33, 277] on span at bounding box center [34, 274] width 10 height 10
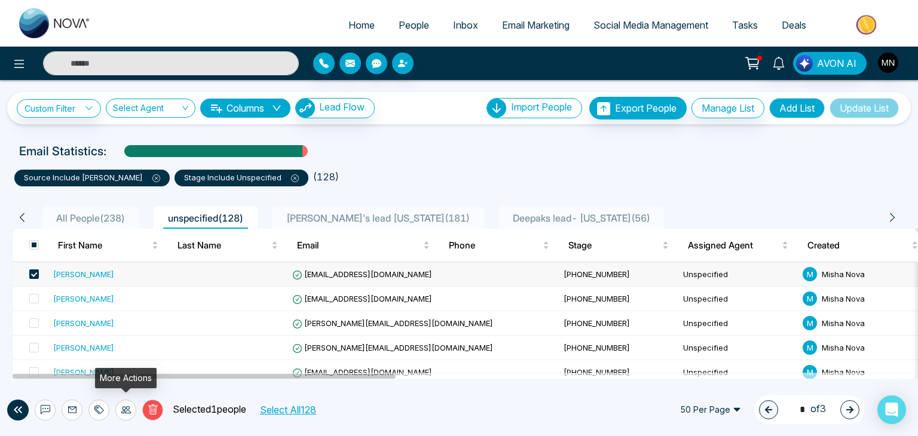
click at [129, 410] on icon at bounding box center [126, 410] width 10 height 10
click at [198, 388] on div "Delete Selected 1 people Select All 128 50 Per Page 1 * of 3" at bounding box center [459, 410] width 918 height 53
click at [34, 300] on span at bounding box center [34, 299] width 10 height 10
click at [36, 321] on span at bounding box center [34, 323] width 10 height 10
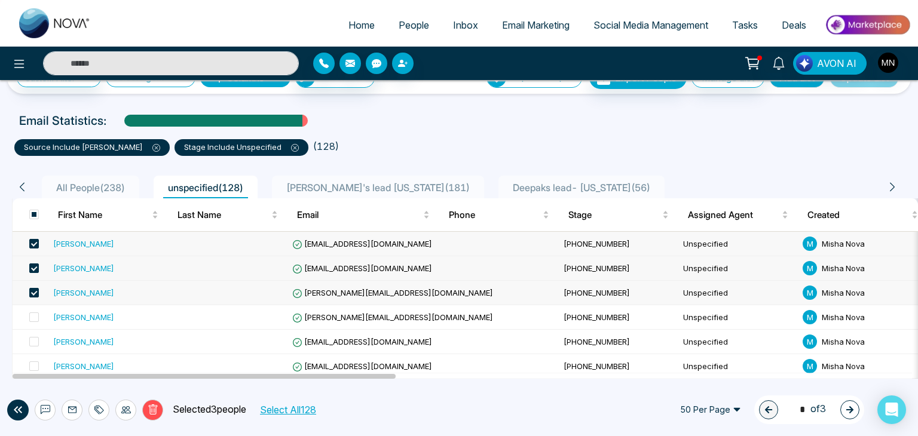
scroll to position [41, 0]
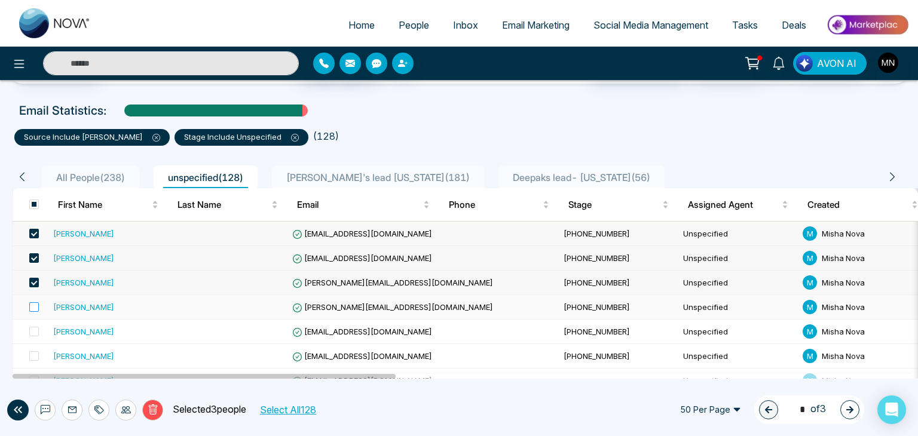
click at [33, 311] on label at bounding box center [30, 307] width 17 height 13
click at [32, 327] on span at bounding box center [34, 332] width 10 height 10
click at [37, 357] on span at bounding box center [34, 356] width 10 height 10
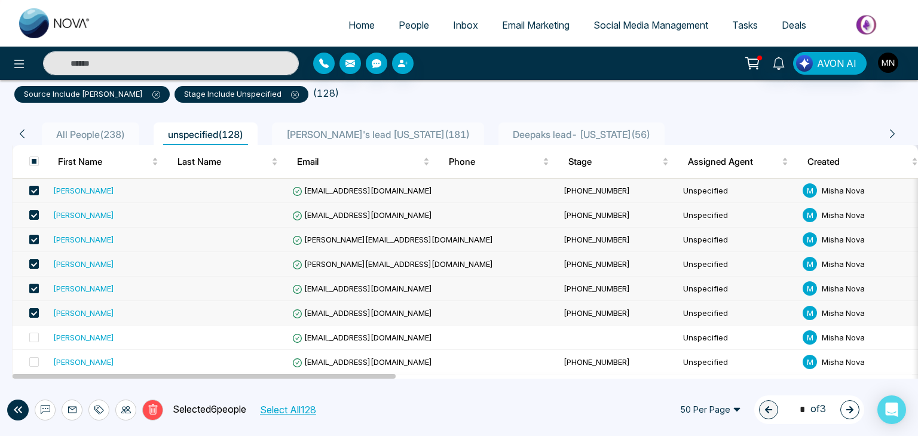
scroll to position [85, 0]
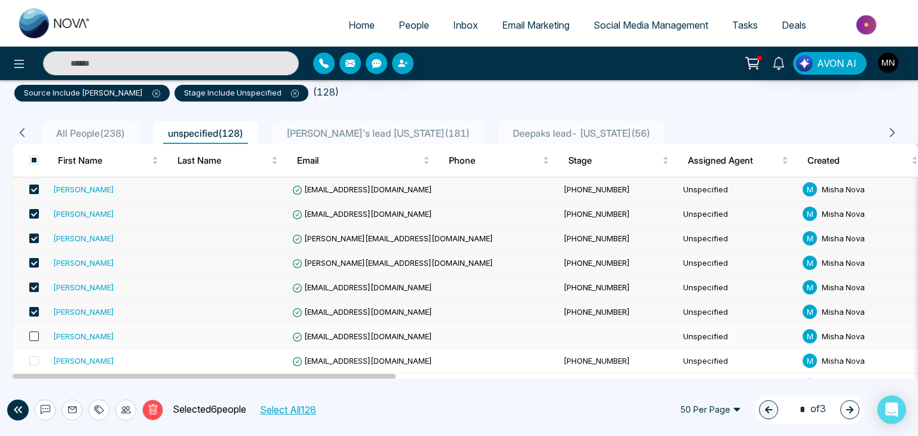
click at [32, 335] on span at bounding box center [34, 337] width 10 height 10
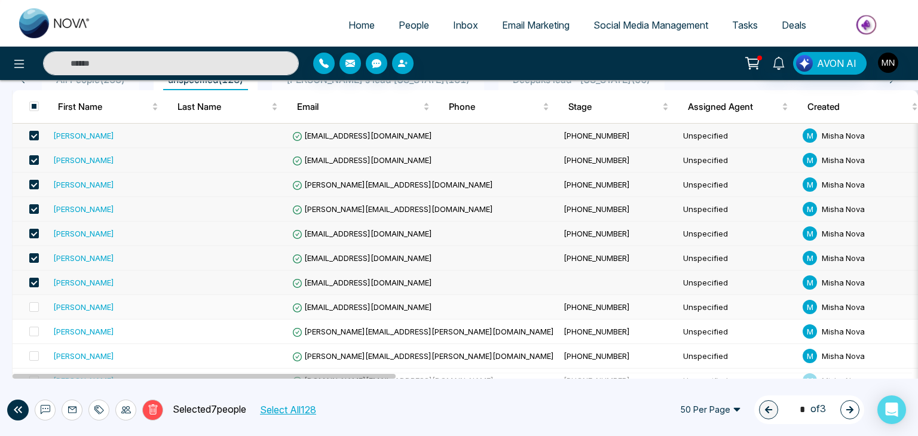
scroll to position [139, 0]
click at [127, 404] on div at bounding box center [125, 410] width 21 height 21
click at [36, 309] on span at bounding box center [34, 307] width 10 height 10
click at [36, 327] on span at bounding box center [34, 332] width 10 height 10
click at [128, 409] on icon at bounding box center [126, 410] width 10 height 10
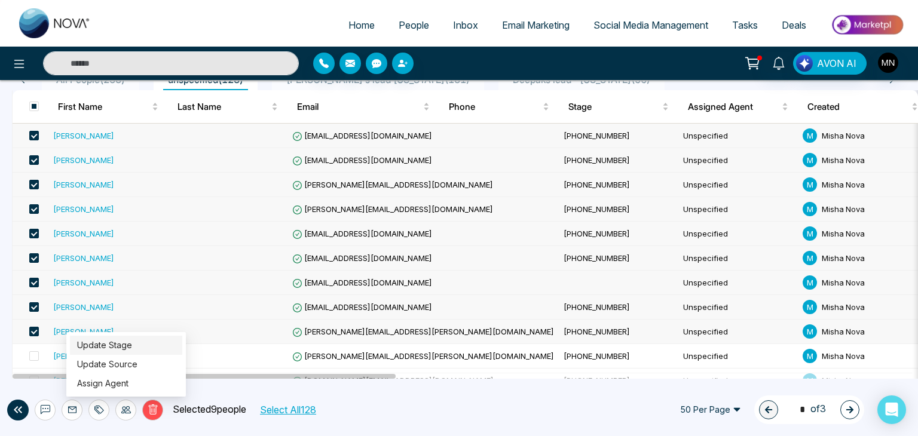
click at [124, 347] on link "Update Stage" at bounding box center [104, 345] width 55 height 10
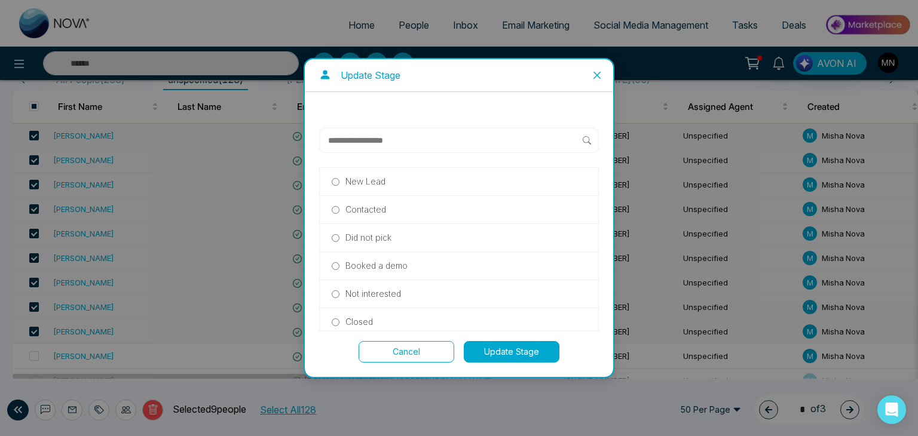
click at [419, 141] on input "text" at bounding box center [455, 140] width 256 height 14
click at [533, 355] on button "Update Stage" at bounding box center [512, 352] width 96 height 22
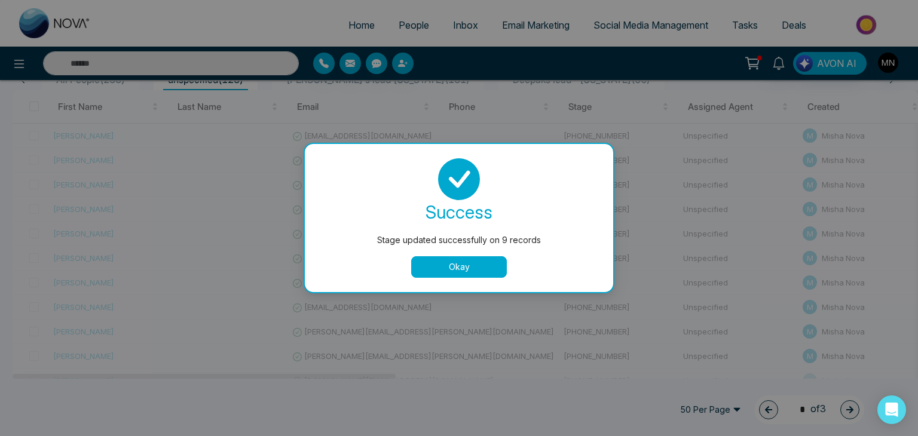
click at [486, 259] on button "Okay" at bounding box center [459, 267] width 96 height 22
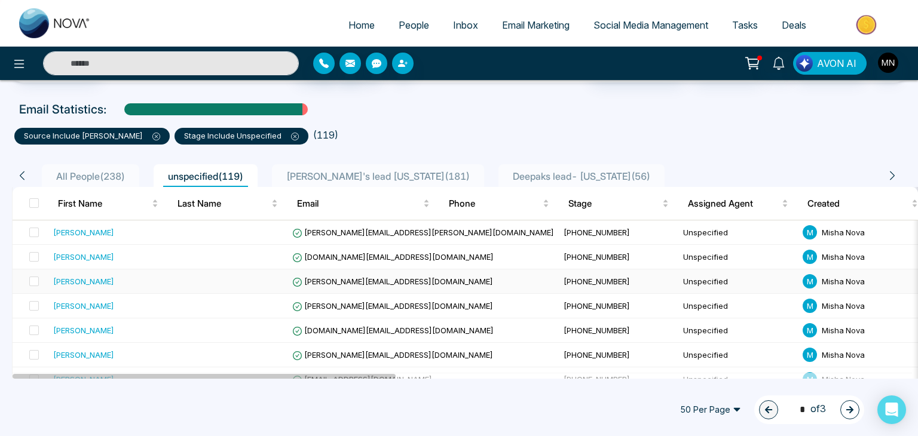
scroll to position [43, 0]
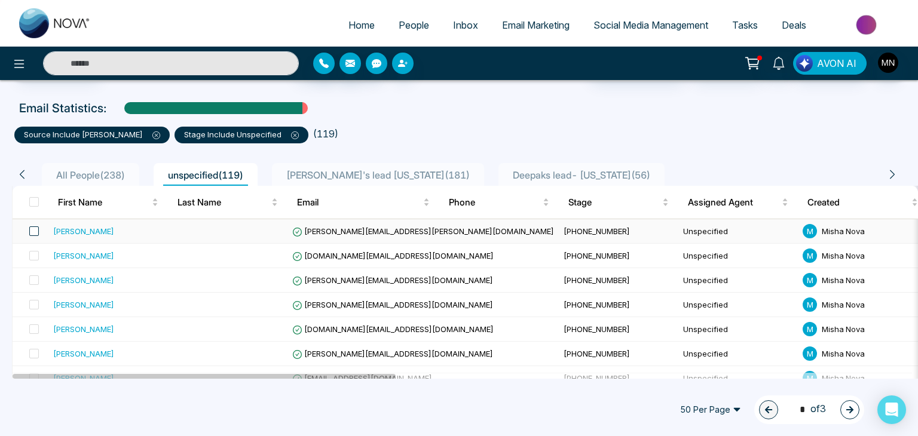
click at [30, 230] on span at bounding box center [34, 231] width 10 height 10
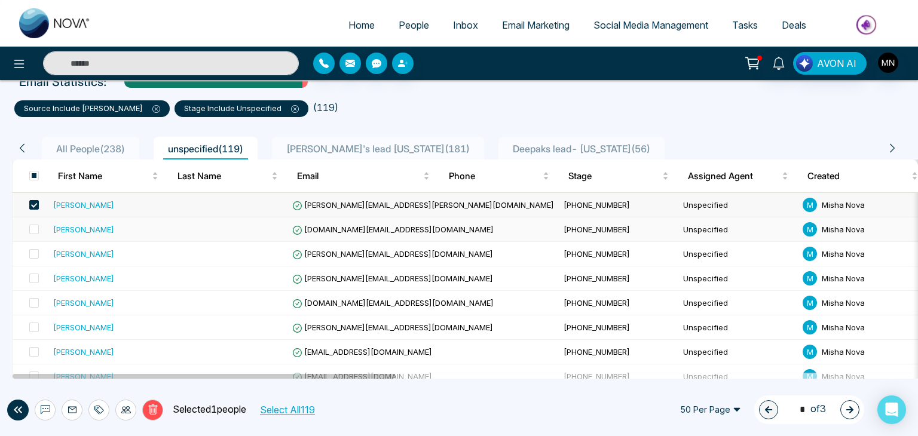
scroll to position [72, 0]
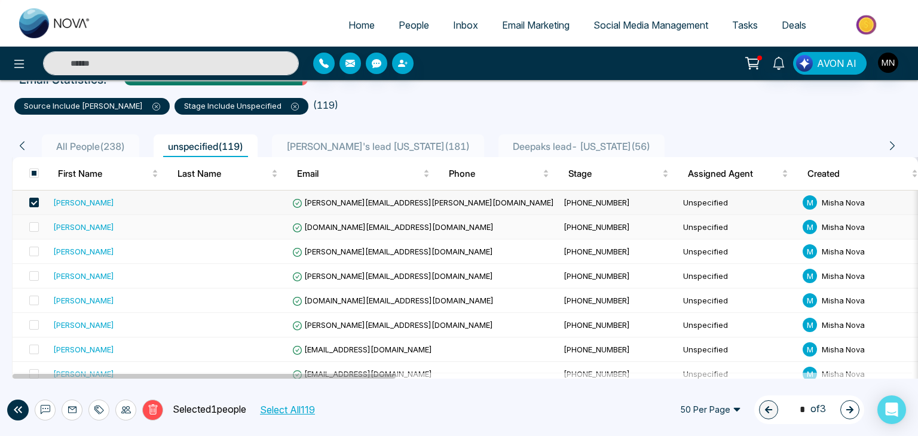
click at [40, 226] on td at bounding box center [31, 227] width 36 height 24
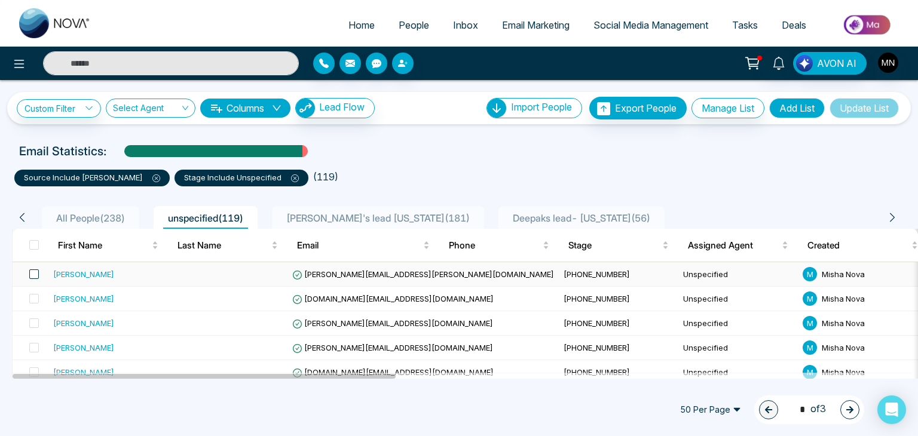
click at [33, 275] on span at bounding box center [34, 274] width 10 height 10
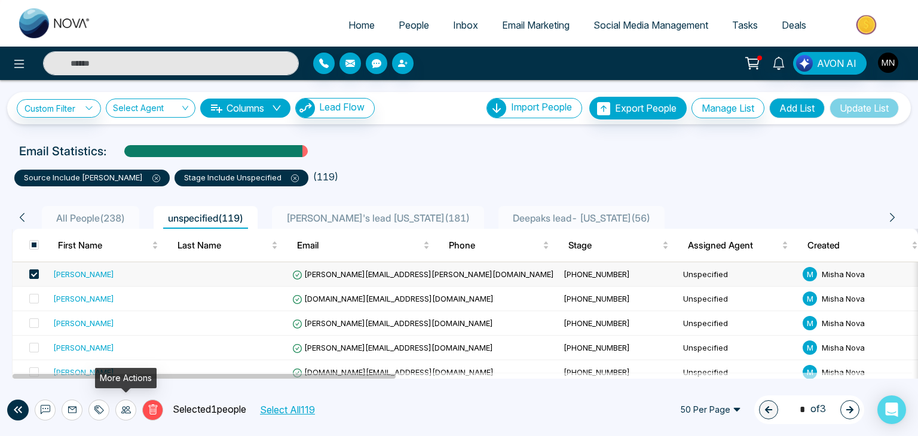
click at [124, 409] on icon at bounding box center [126, 410] width 10 height 10
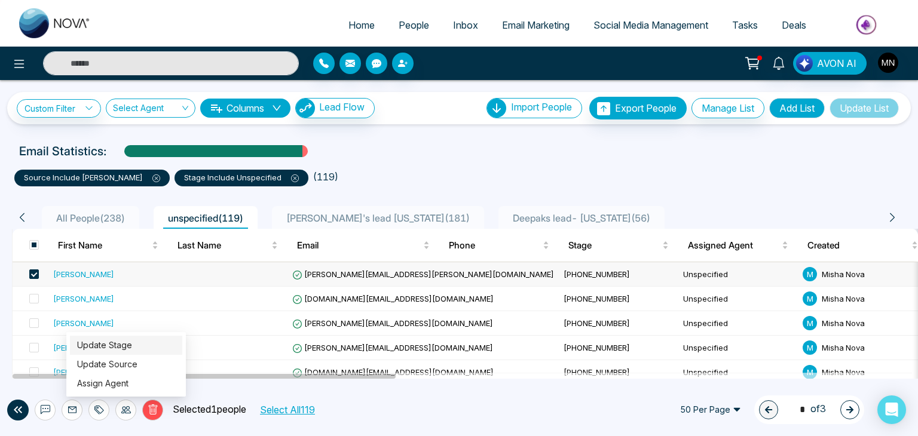
click at [132, 344] on link "Update Stage" at bounding box center [104, 345] width 55 height 10
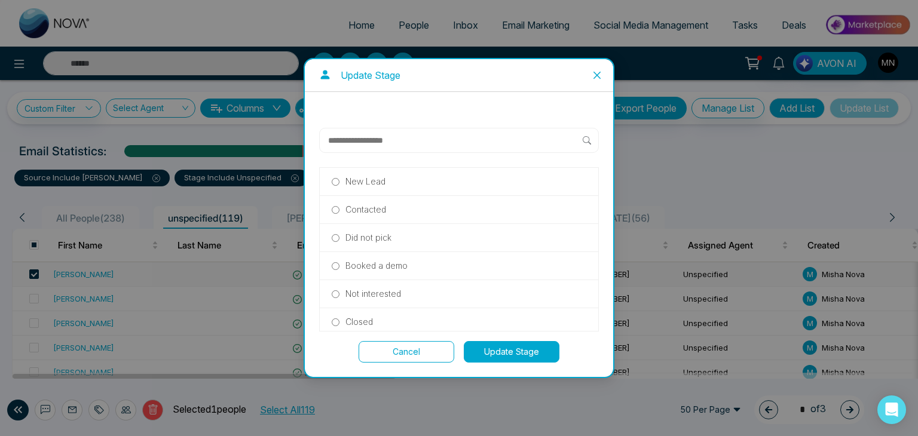
click at [361, 241] on p "Did not pick" at bounding box center [368, 237] width 46 height 13
click at [514, 353] on button "Update Stage" at bounding box center [512, 352] width 96 height 22
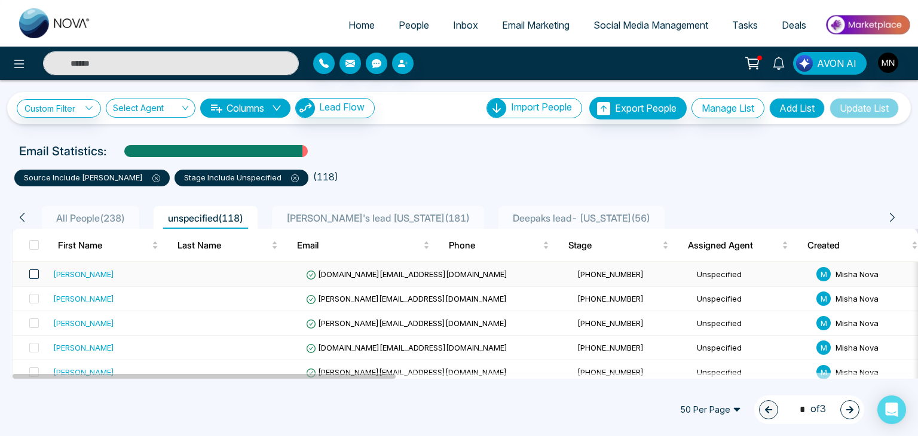
click at [31, 276] on span at bounding box center [34, 274] width 10 height 10
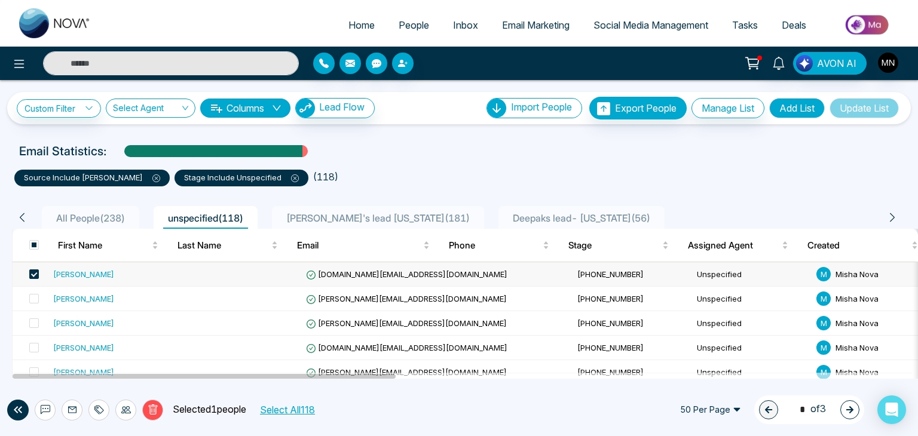
click at [90, 275] on div "[PERSON_NAME]" at bounding box center [83, 274] width 61 height 12
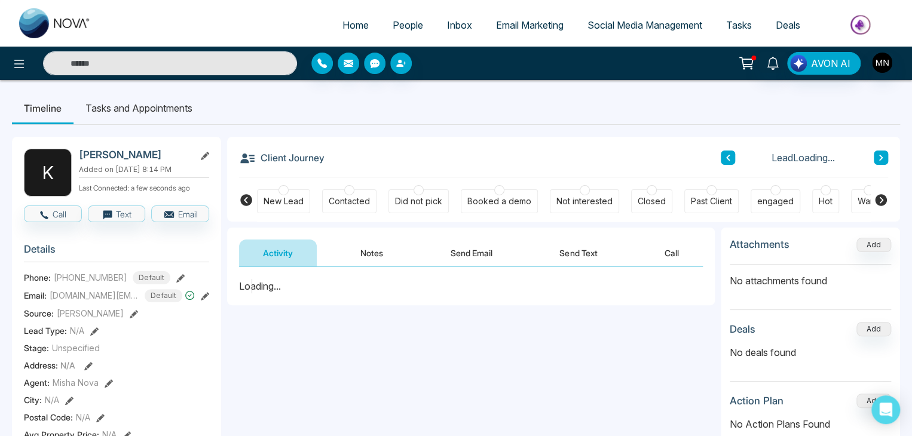
click at [590, 200] on div "Not interested" at bounding box center [584, 201] width 56 height 12
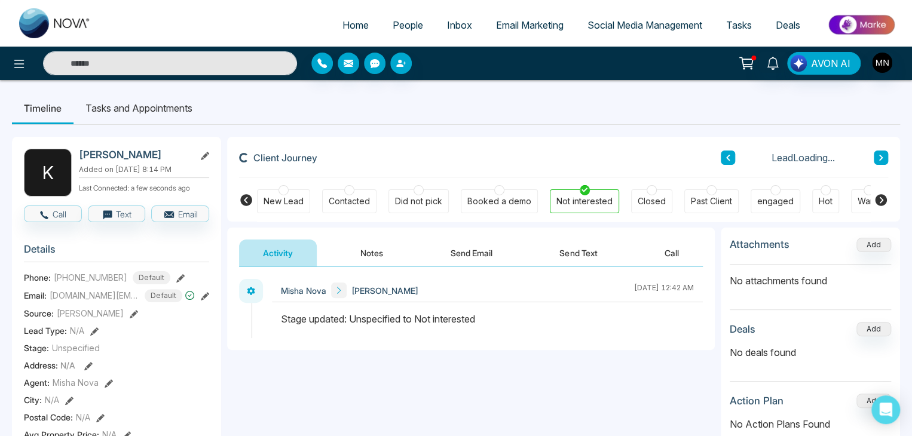
click at [372, 253] on button "Notes" at bounding box center [371, 253] width 71 height 27
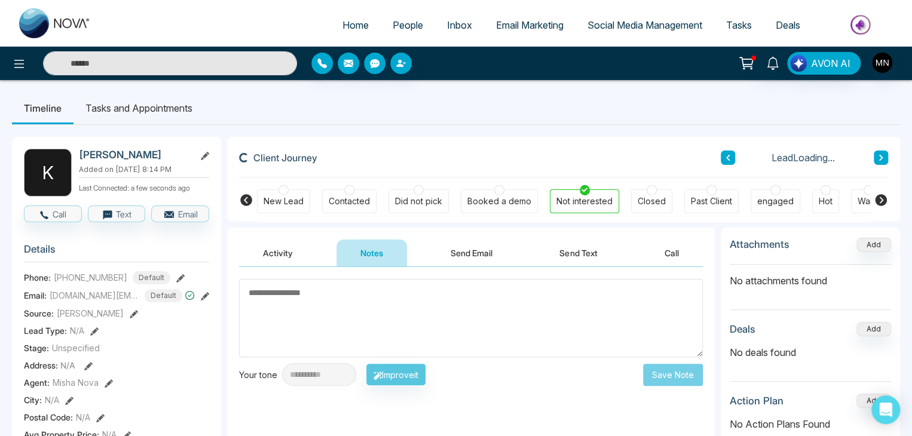
click at [338, 316] on textarea at bounding box center [471, 318] width 464 height 78
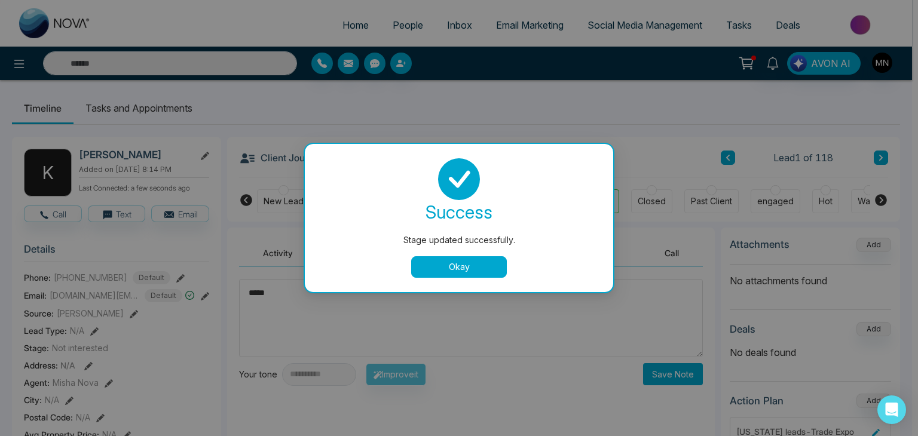
click at [454, 273] on button "Okay" at bounding box center [459, 267] width 96 height 22
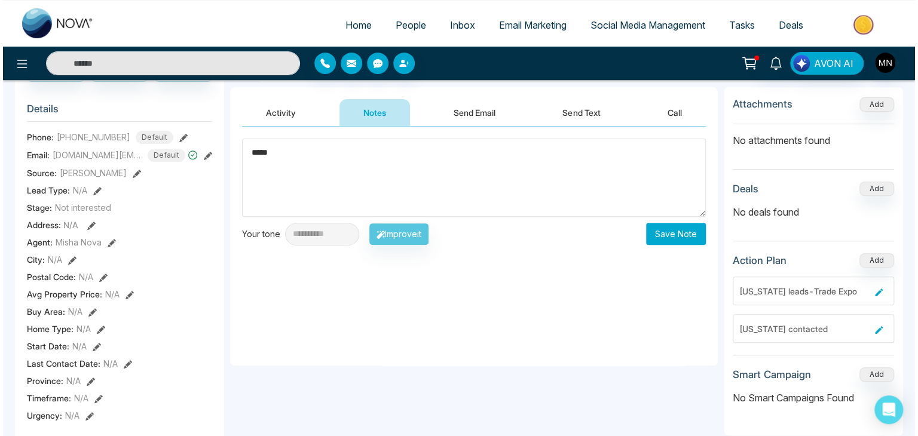
scroll to position [139, 0]
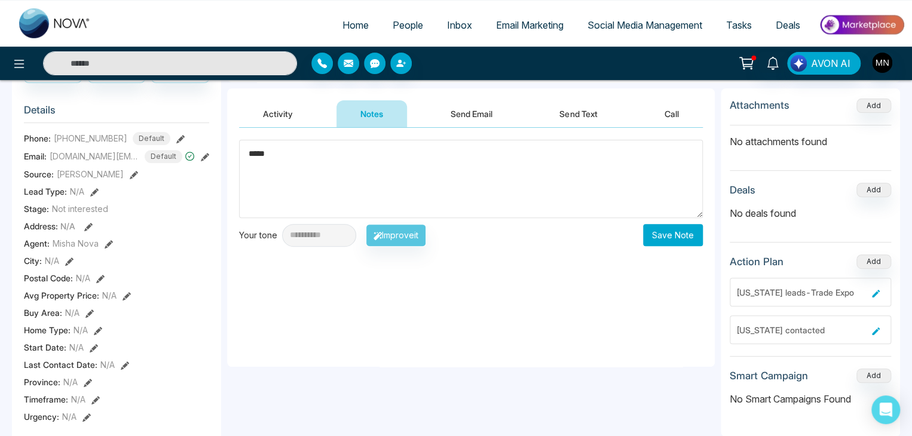
click at [361, 166] on textarea "****" at bounding box center [471, 179] width 464 height 78
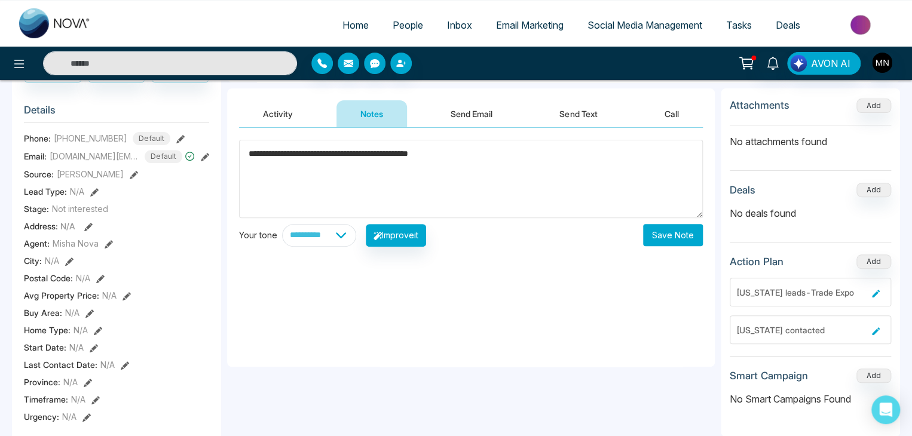
type textarea "**********"
click at [670, 230] on button "Save Note" at bounding box center [673, 235] width 60 height 22
click at [16, 68] on icon at bounding box center [19, 64] width 14 height 14
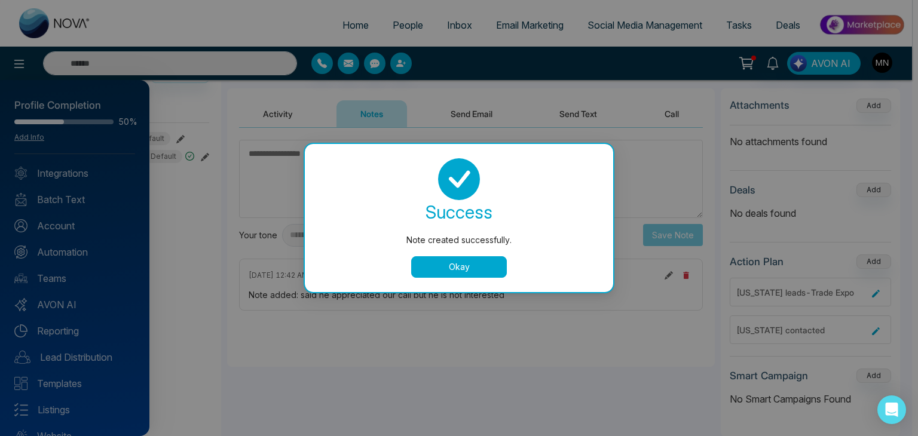
click at [433, 272] on button "Okay" at bounding box center [459, 267] width 96 height 22
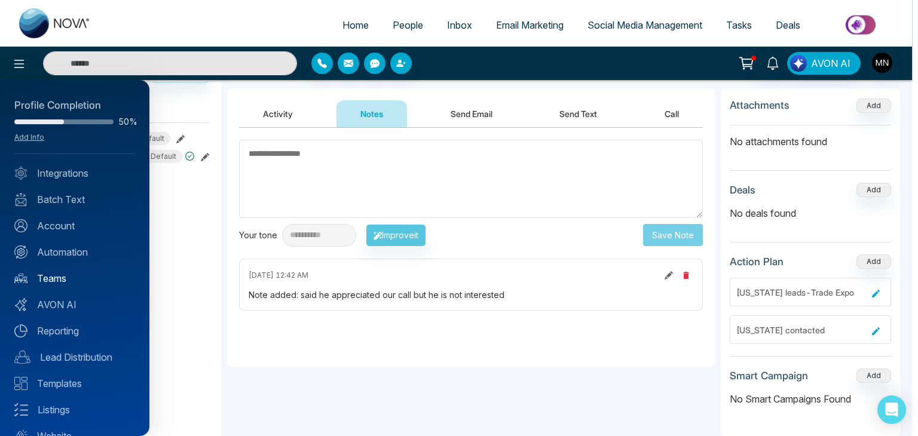
click at [71, 282] on link "Teams" at bounding box center [74, 278] width 121 height 14
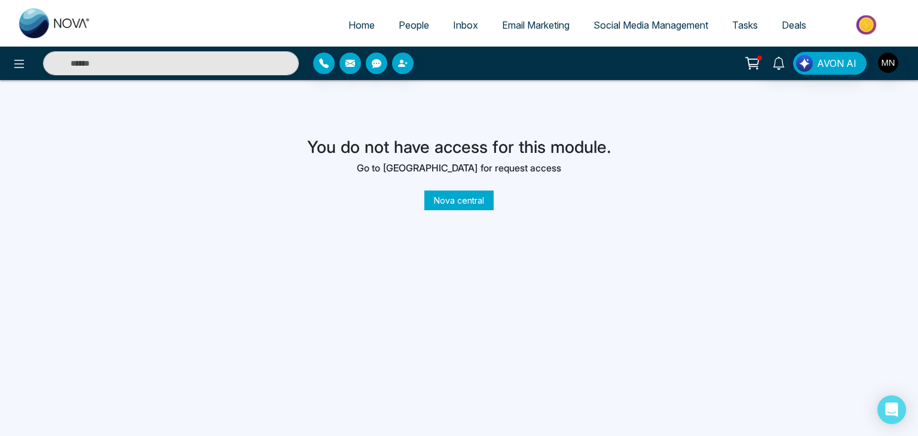
click at [23, 47] on div "AVON AI" at bounding box center [459, 63] width 918 height 33
click at [19, 68] on icon at bounding box center [19, 64] width 14 height 14
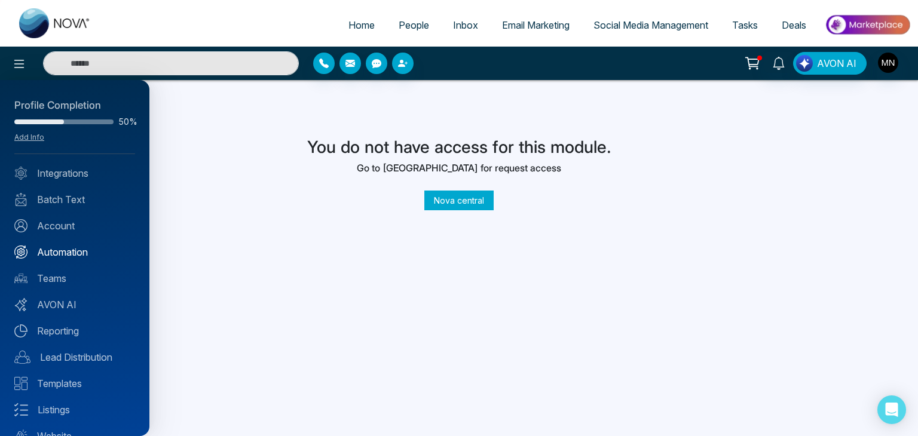
click at [63, 253] on link "Automation" at bounding box center [74, 252] width 121 height 14
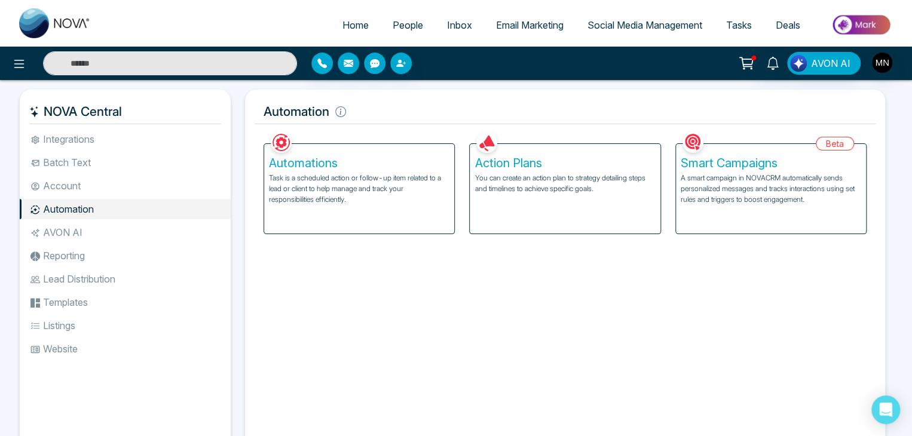
click at [320, 170] on h5 "Automations" at bounding box center [359, 163] width 180 height 14
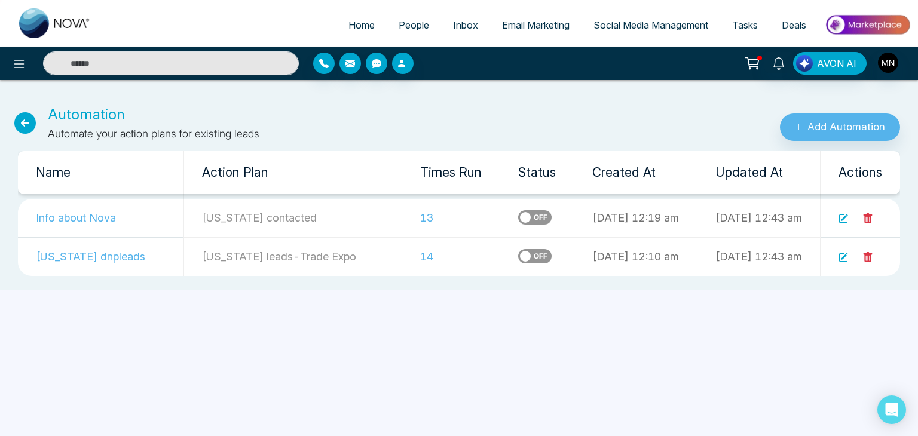
click at [842, 216] on icon at bounding box center [843, 219] width 10 height 10
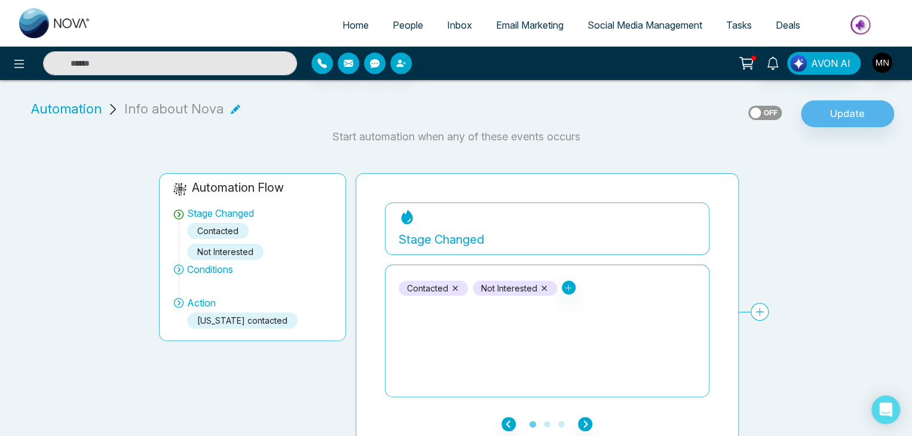
click at [398, 22] on span "People" at bounding box center [408, 25] width 30 height 12
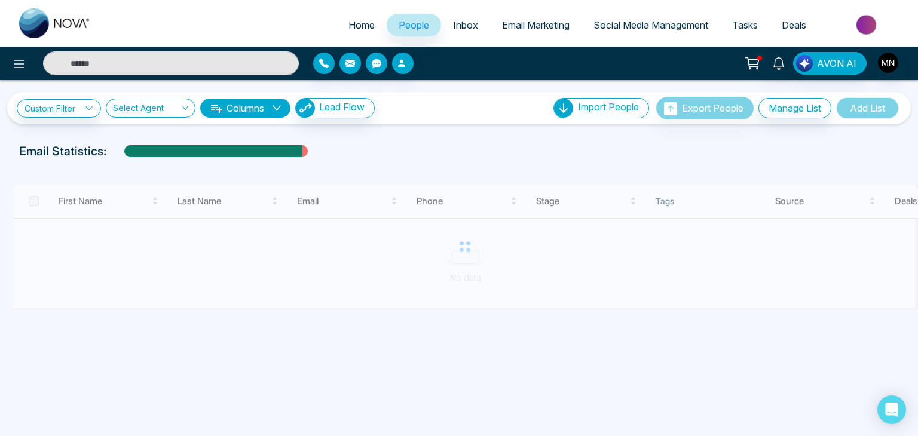
click at [399, 22] on span "People" at bounding box center [414, 25] width 30 height 12
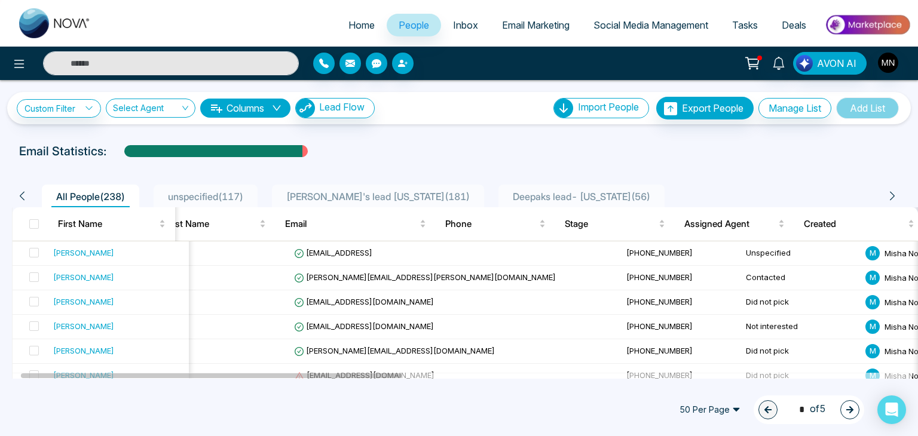
click at [375, 200] on span "Ishmeet's lead florida ( 181 )" at bounding box center [377, 197] width 193 height 12
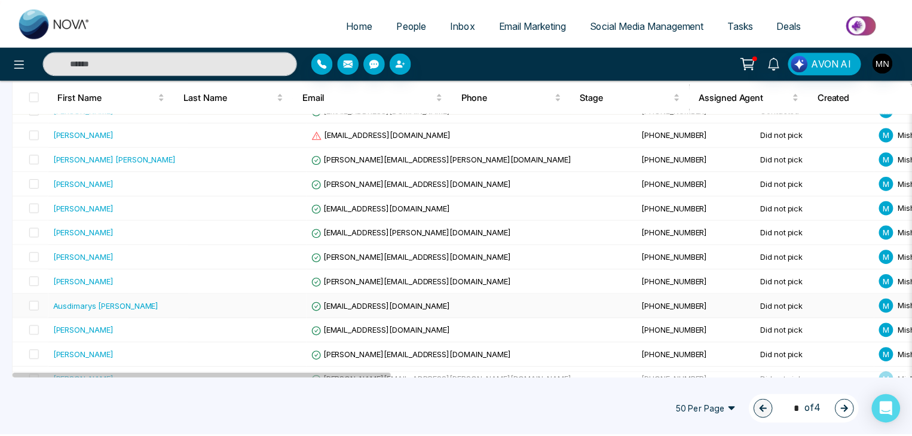
scroll to position [1108, 0]
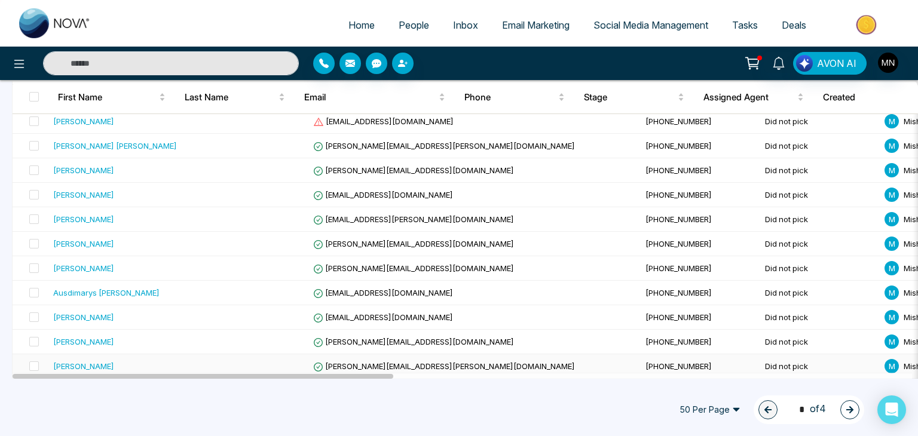
click at [90, 361] on div "[PERSON_NAME]" at bounding box center [83, 366] width 61 height 12
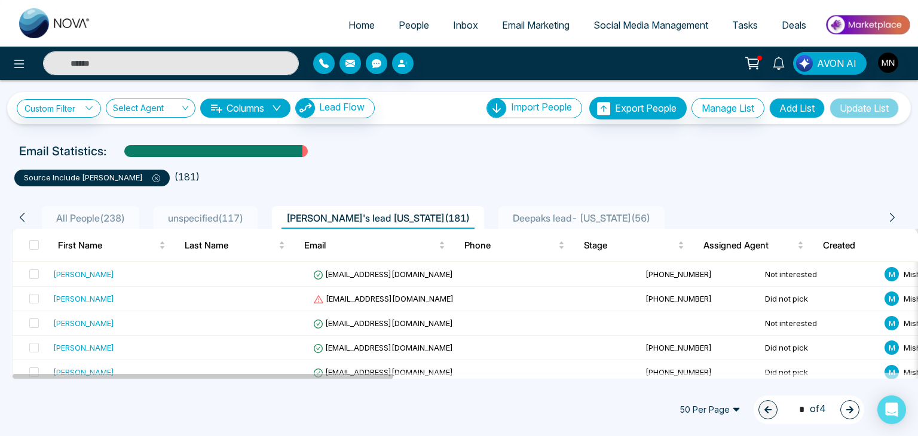
click at [161, 57] on input "text" at bounding box center [171, 63] width 256 height 24
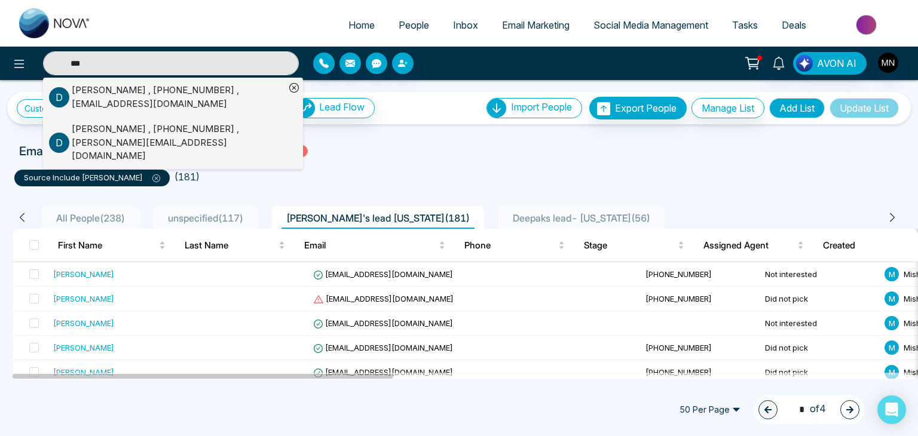
type input "***"
click at [153, 91] on div "Don Winton , +13214272323 , donw@florida1percentrealtors.com" at bounding box center [178, 97] width 213 height 27
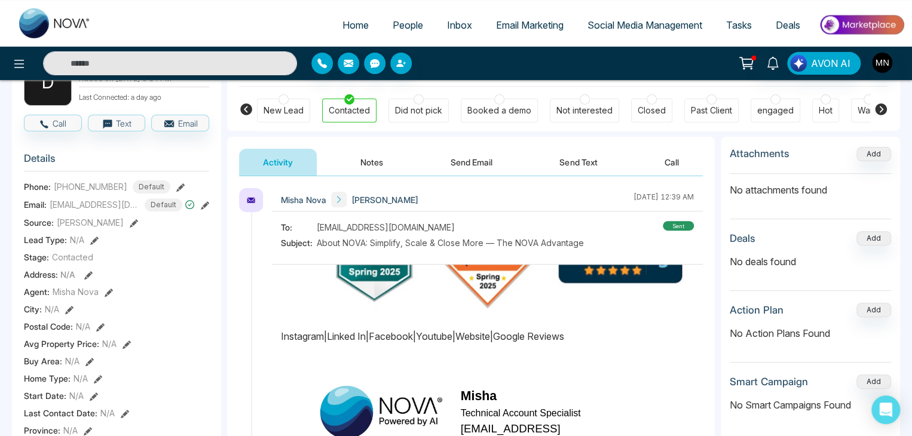
scroll to position [91, 0]
click at [751, 30] on link "Tasks" at bounding box center [739, 25] width 50 height 23
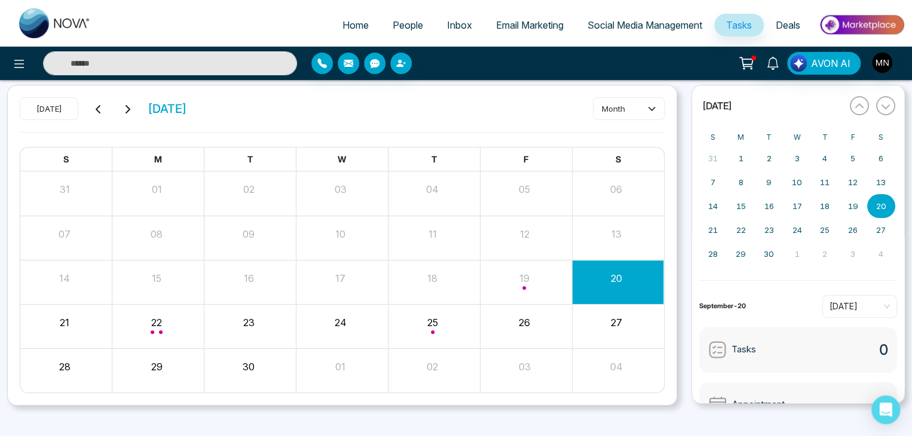
scroll to position [42, 0]
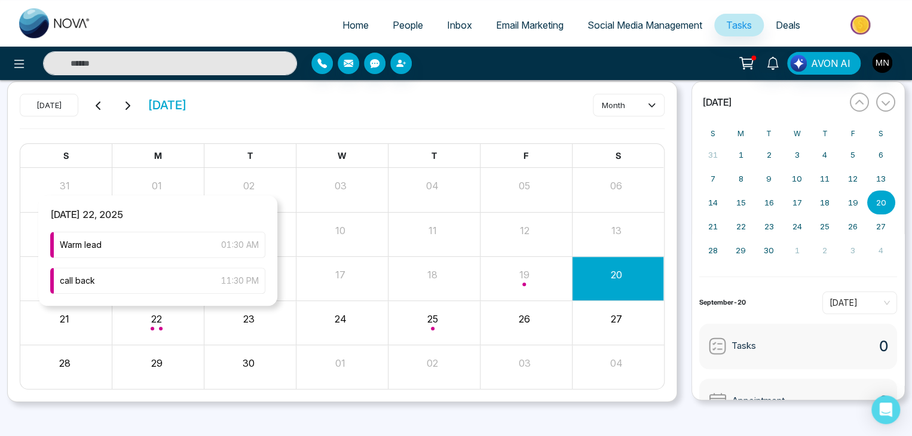
click at [145, 323] on div "Month View" at bounding box center [158, 322] width 92 height 29
click at [183, 271] on div "call back 11:30 PM" at bounding box center [157, 281] width 215 height 26
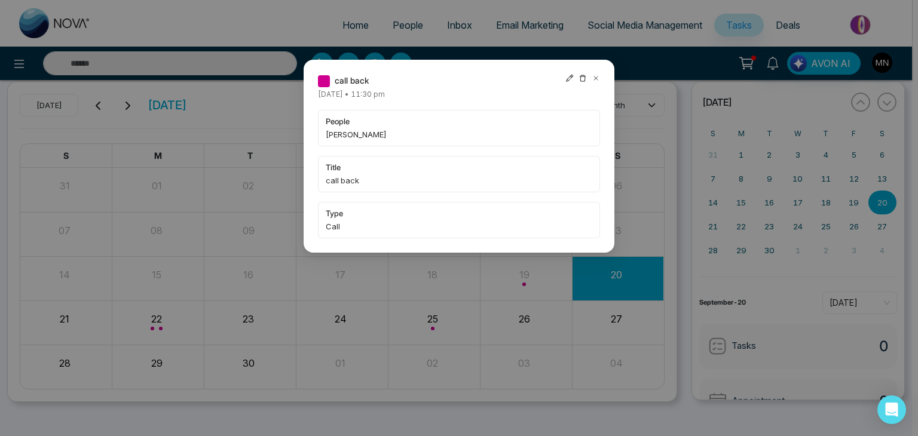
click at [596, 75] on icon at bounding box center [596, 78] width 8 height 8
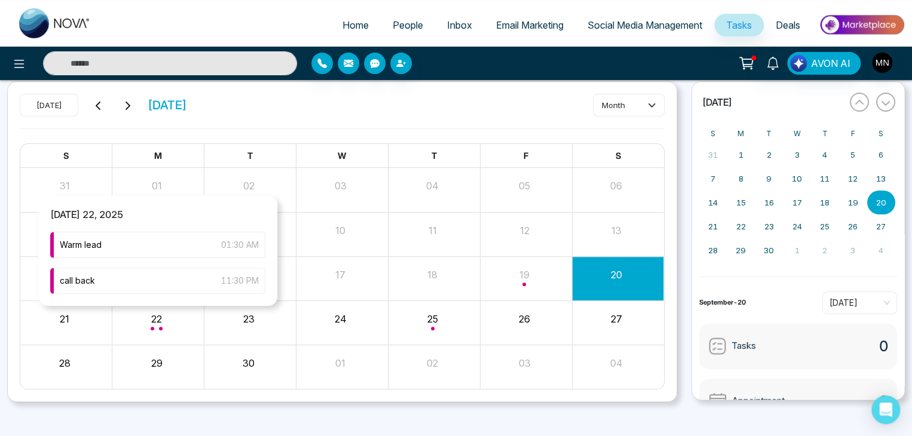
click at [167, 308] on div "Month View" at bounding box center [158, 322] width 92 height 29
click at [151, 251] on div "Warm lead 01:30 AM" at bounding box center [157, 245] width 215 height 26
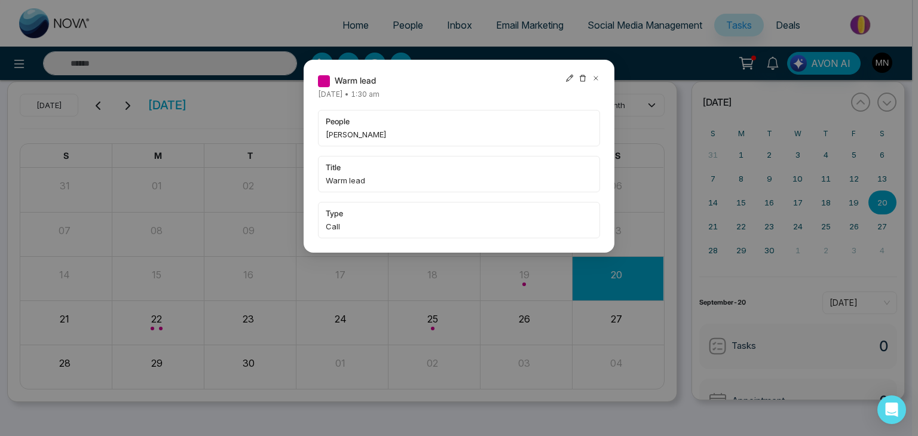
click at [595, 79] on icon at bounding box center [596, 78] width 4 height 4
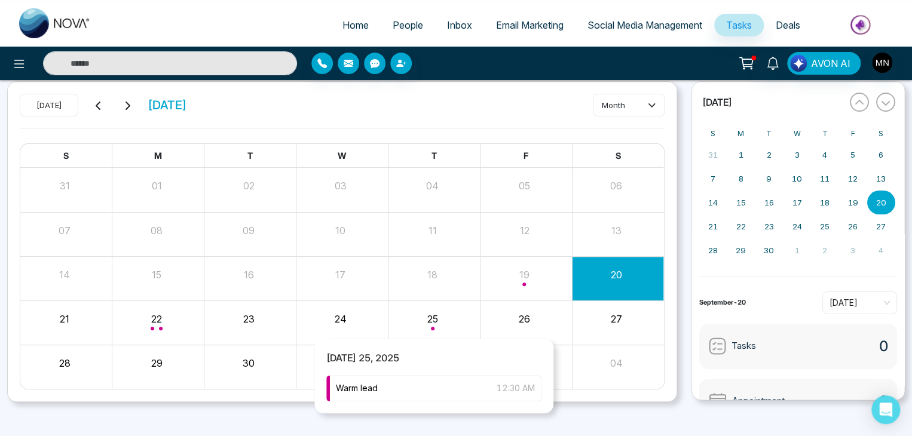
click at [443, 330] on div "Month View" at bounding box center [434, 322] width 92 height 29
click at [428, 328] on div "Month View" at bounding box center [434, 322] width 92 height 29
click at [404, 376] on div "Warm lead 12:30 AM" at bounding box center [433, 388] width 215 height 26
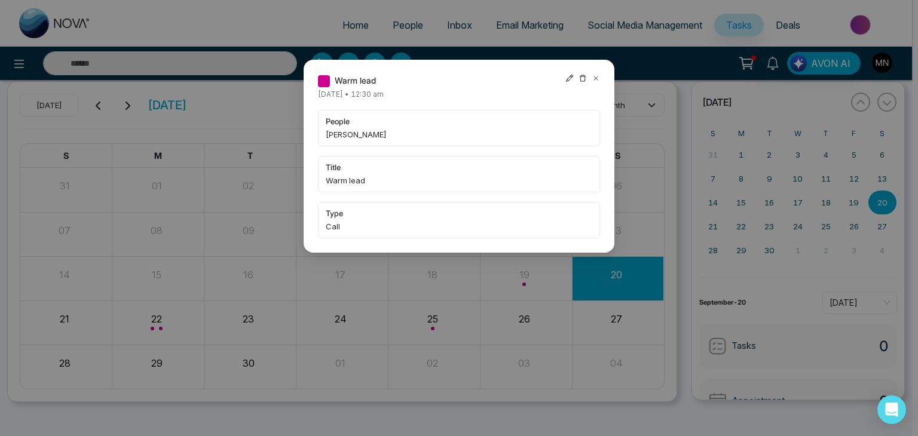
click at [598, 79] on icon at bounding box center [596, 78] width 8 height 8
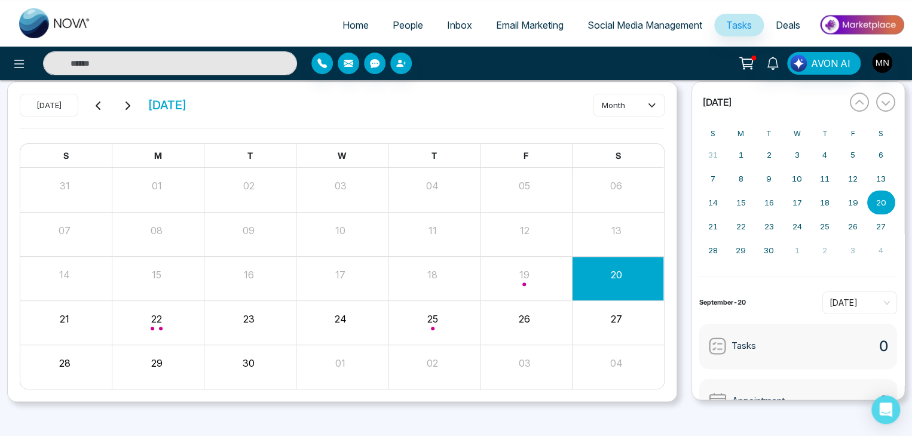
click at [687, 110] on div "« September 2025 » S M T W T F S 31 1 2 3 4 5 6 7 8 9 10 11 12 13 14 15 16 17 1…" at bounding box center [798, 241] width 228 height 321
click at [399, 23] on span "People" at bounding box center [408, 25] width 30 height 12
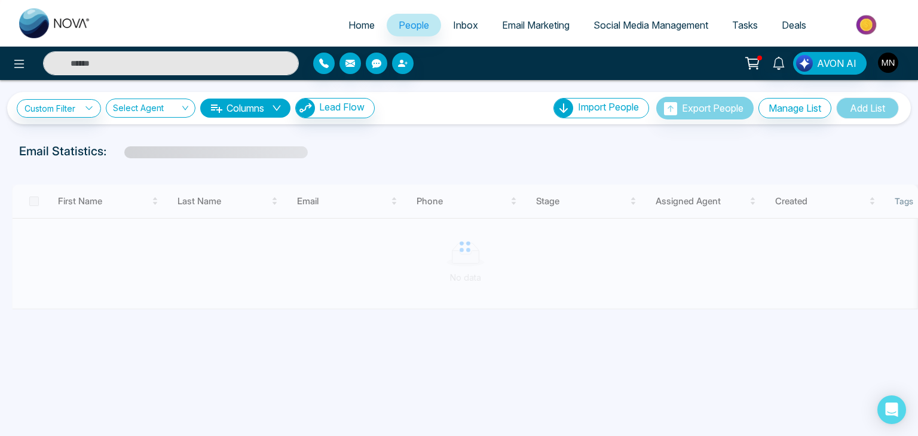
click at [171, 69] on input "text" at bounding box center [171, 63] width 256 height 24
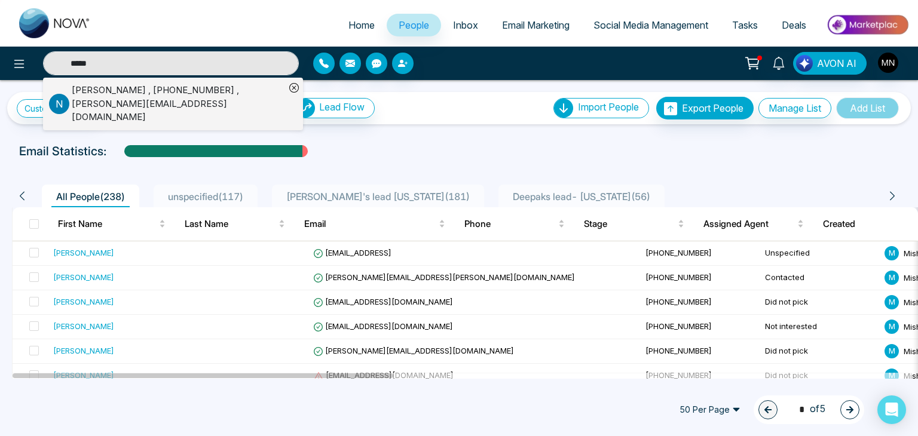
type input "*****"
click at [180, 100] on div "Nelly Marcano , +19542001444 , nell.marcano1444@gmail.com" at bounding box center [178, 104] width 213 height 41
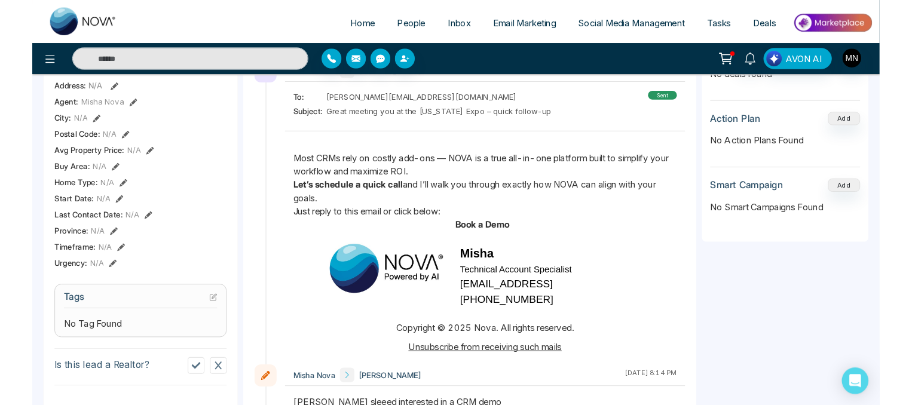
scroll to position [274, 0]
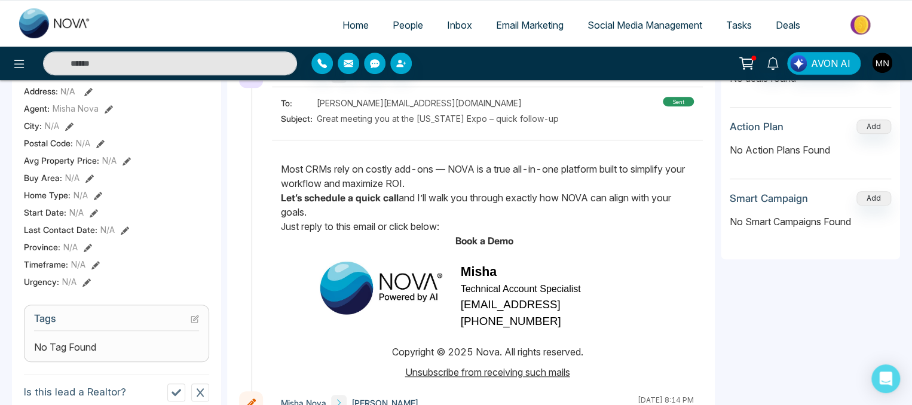
click at [399, 24] on span "People" at bounding box center [408, 25] width 30 height 12
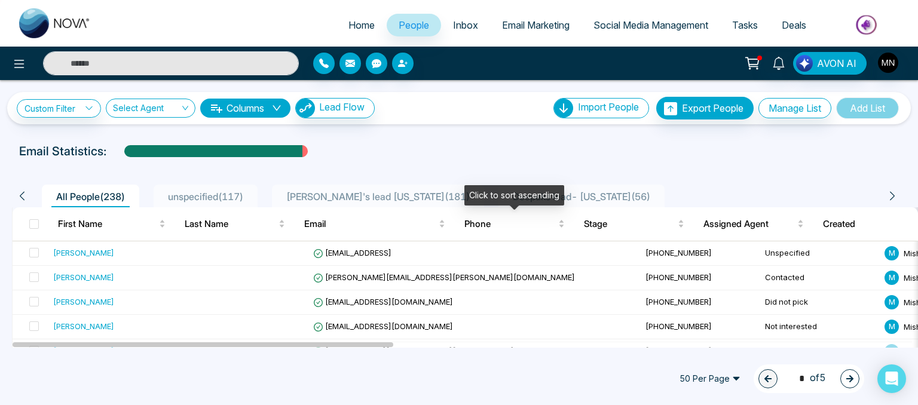
click at [495, 201] on div "Click to sort ascending" at bounding box center [514, 195] width 100 height 20
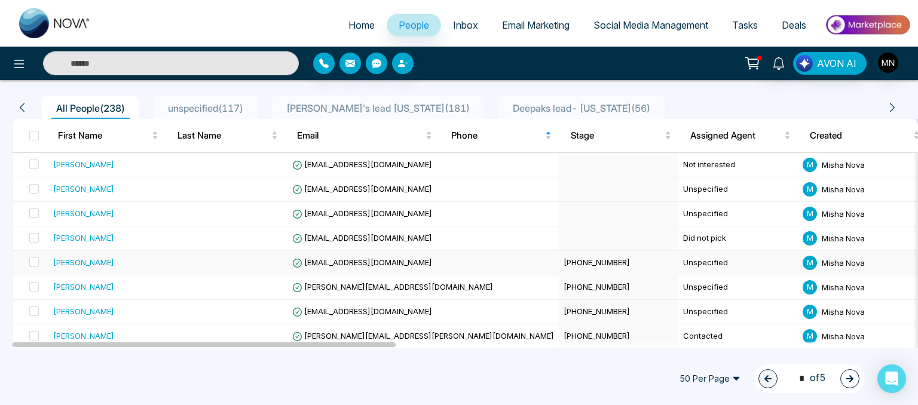
scroll to position [87, 0]
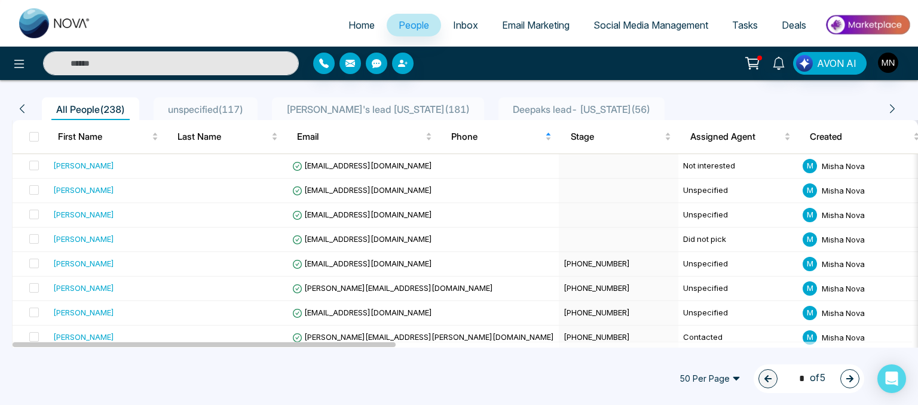
click at [542, 103] on span "Deepaks lead- Florida ( 56 )" at bounding box center [581, 109] width 147 height 12
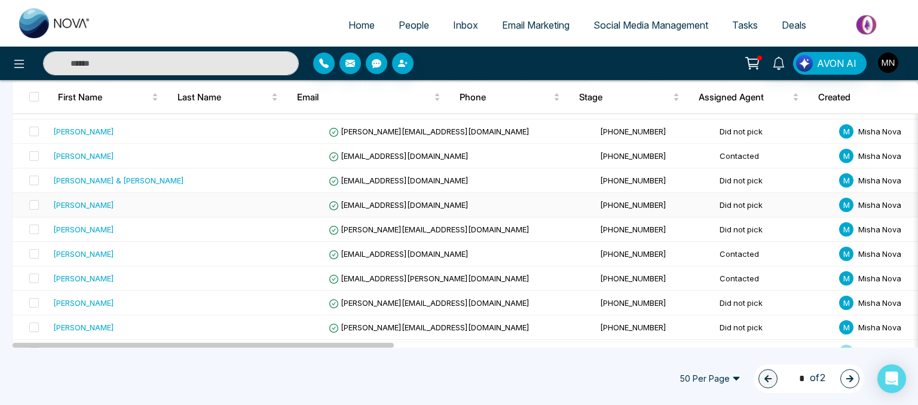
scroll to position [19, 0]
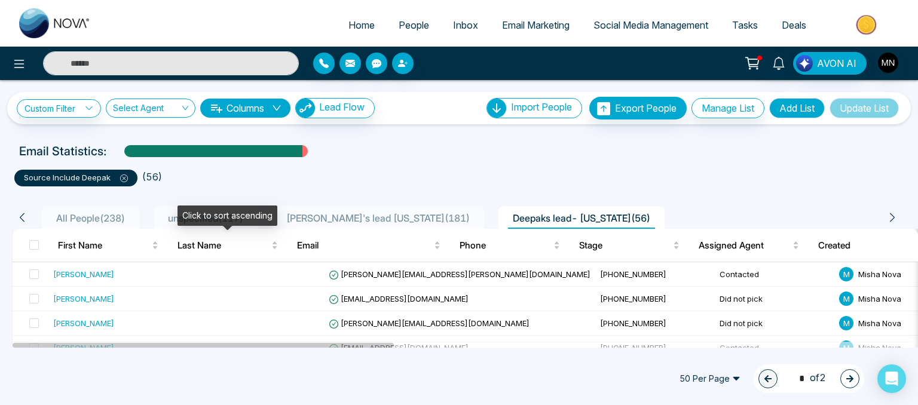
click at [229, 215] on div "Click to sort ascending" at bounding box center [227, 216] width 100 height 20
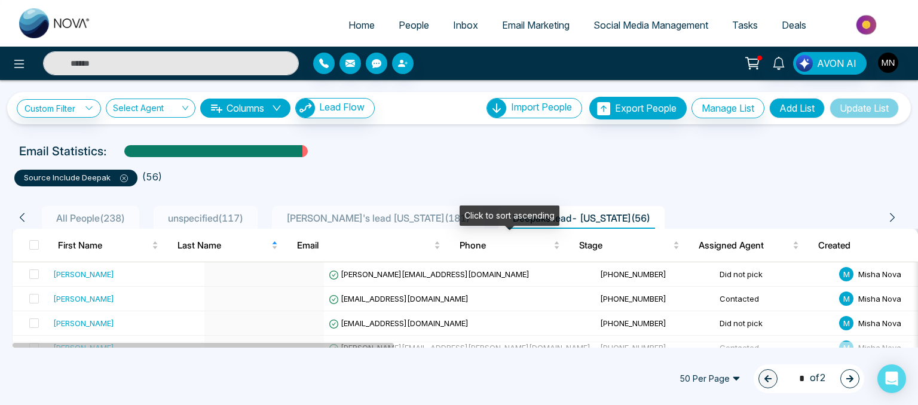
click at [488, 223] on div "Click to sort ascending" at bounding box center [509, 216] width 100 height 20
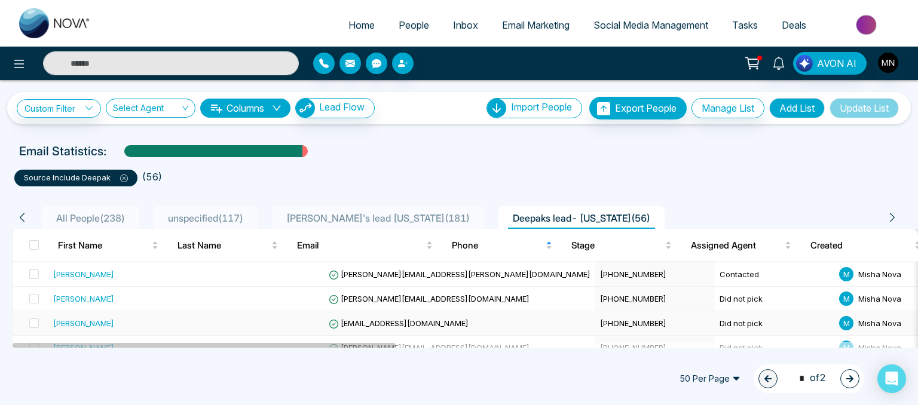
click at [101, 323] on div "[PERSON_NAME]" at bounding box center [83, 323] width 61 height 12
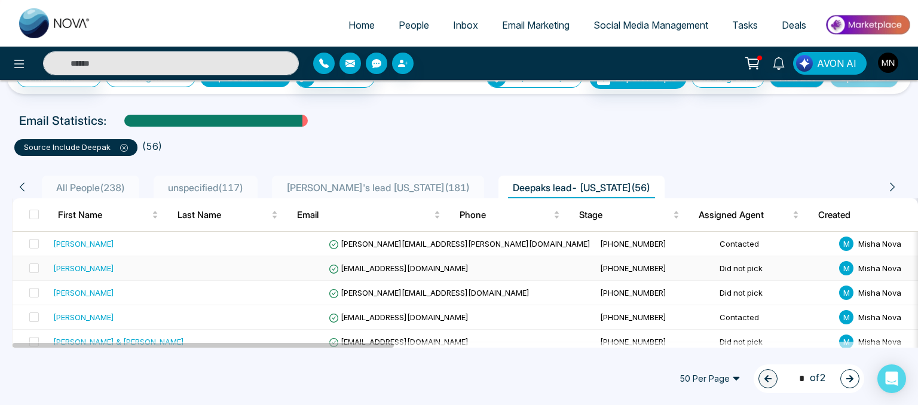
click at [96, 272] on div "[PERSON_NAME]" at bounding box center [83, 268] width 61 height 12
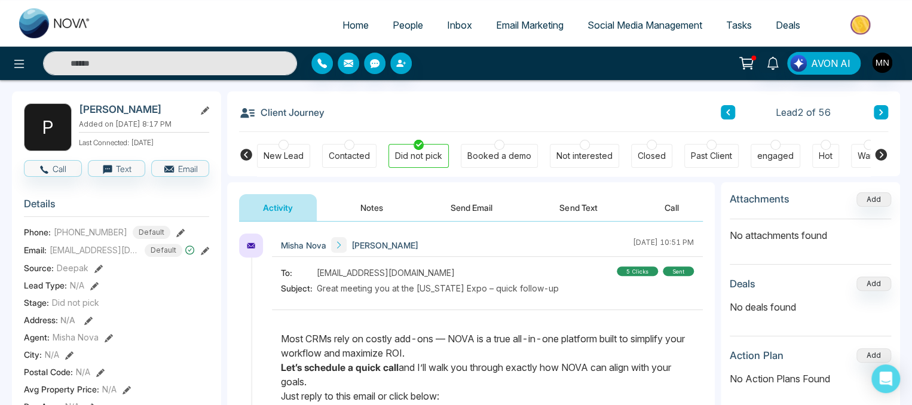
scroll to position [381, 0]
click at [372, 207] on button "Notes" at bounding box center [371, 207] width 71 height 27
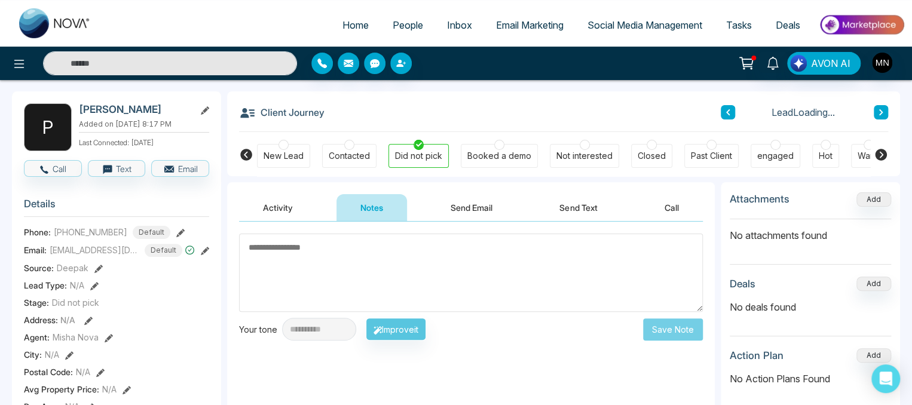
click at [331, 254] on textarea at bounding box center [471, 273] width 464 height 78
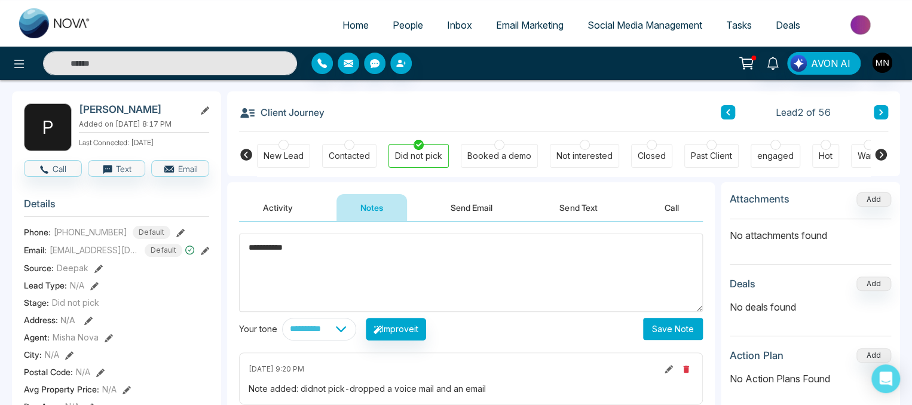
type textarea "**********"
click at [658, 326] on button "Save Note" at bounding box center [673, 329] width 60 height 22
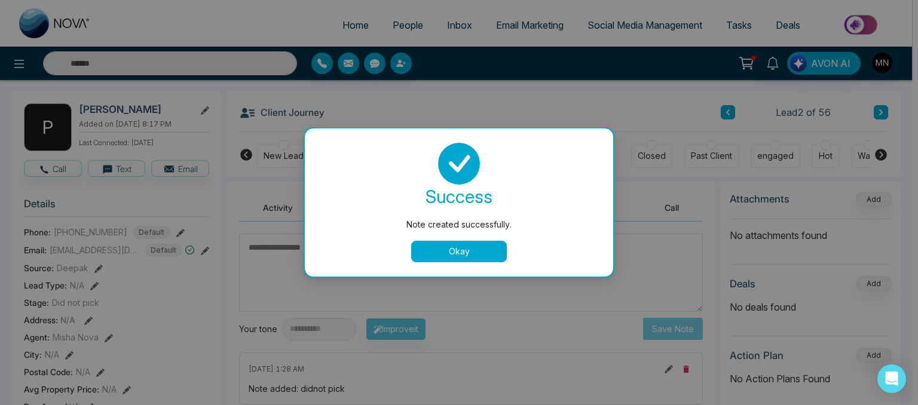
click at [455, 251] on button "Okay" at bounding box center [459, 252] width 96 height 22
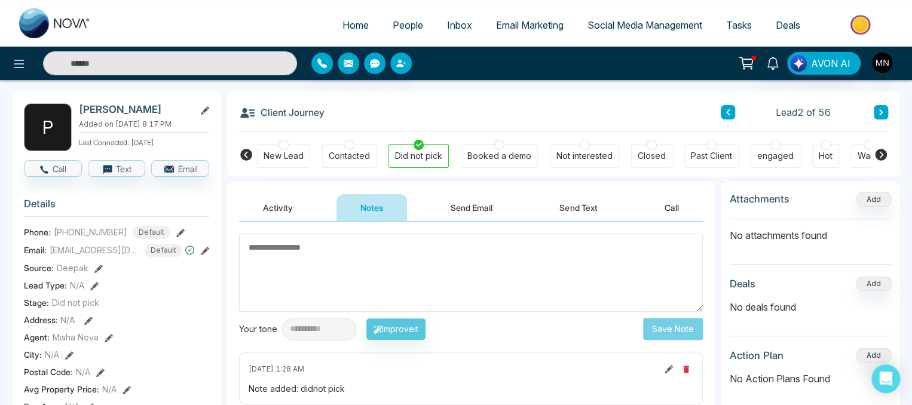
click at [366, 160] on div "Contacted" at bounding box center [349, 156] width 41 height 12
click at [416, 160] on div "Did not pick" at bounding box center [418, 156] width 47 height 12
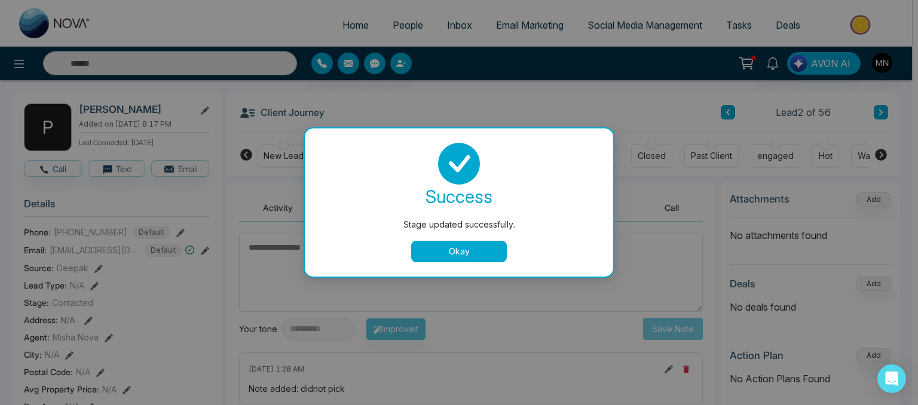
click at [445, 250] on button "Okay" at bounding box center [459, 252] width 96 height 22
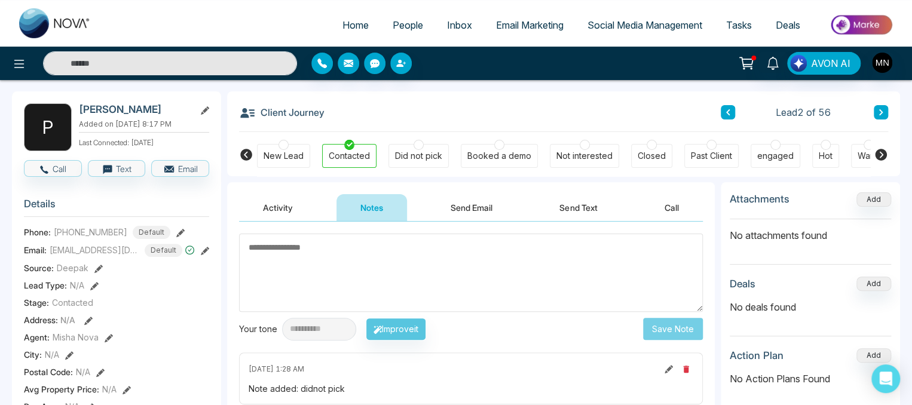
click at [418, 158] on div "Did not pick" at bounding box center [418, 156] width 47 height 12
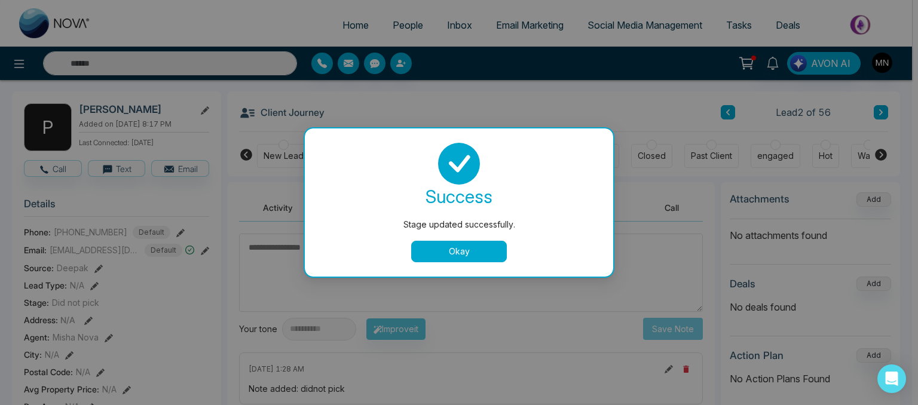
click at [476, 246] on button "Okay" at bounding box center [459, 252] width 96 height 22
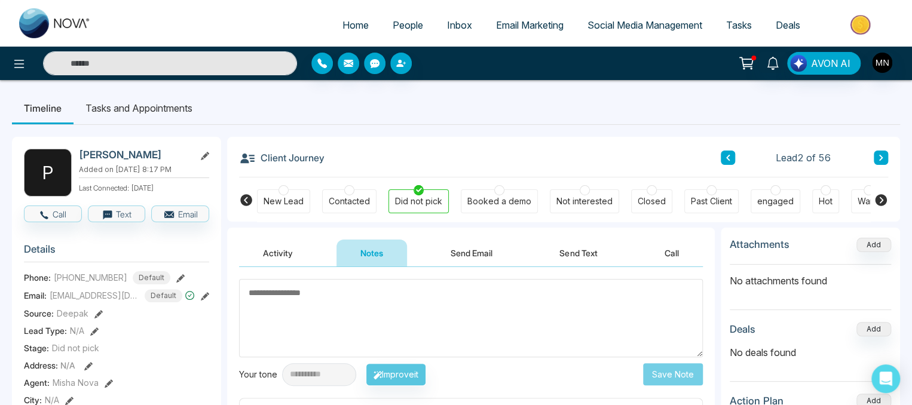
click at [280, 240] on button "Activity" at bounding box center [278, 253] width 78 height 27
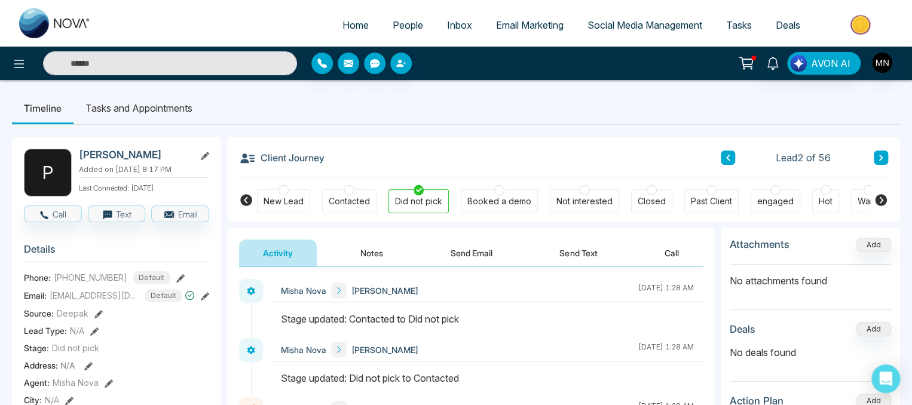
click at [393, 27] on span "People" at bounding box center [408, 25] width 30 height 12
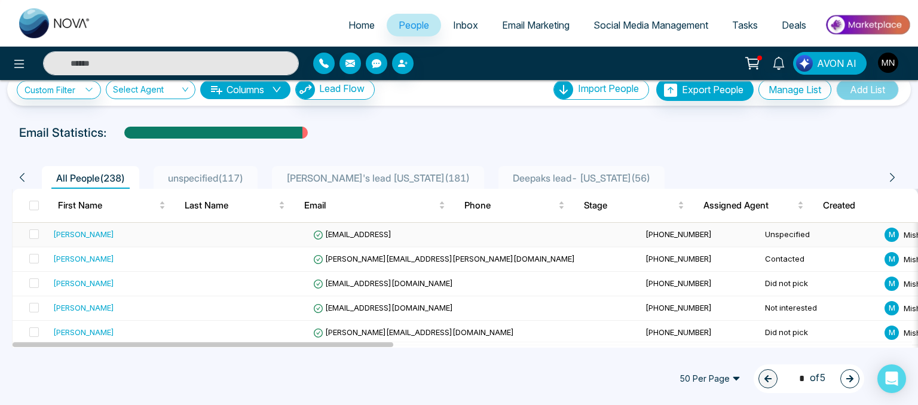
scroll to position [23, 0]
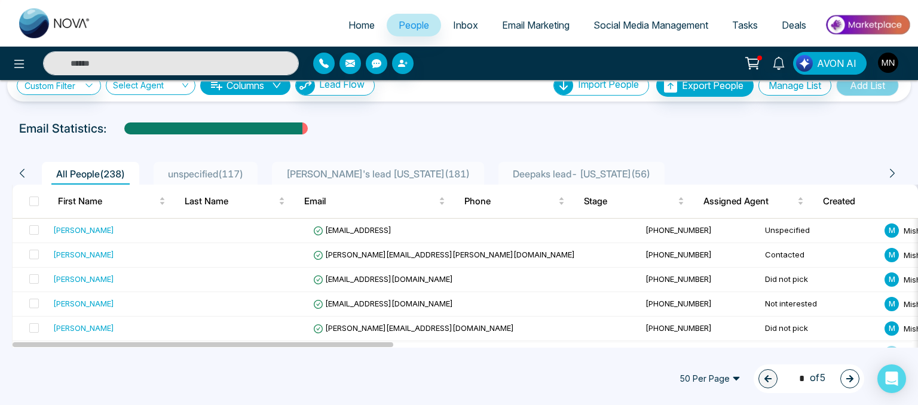
click at [229, 176] on span "unspecified ( 117 )" at bounding box center [205, 174] width 85 height 12
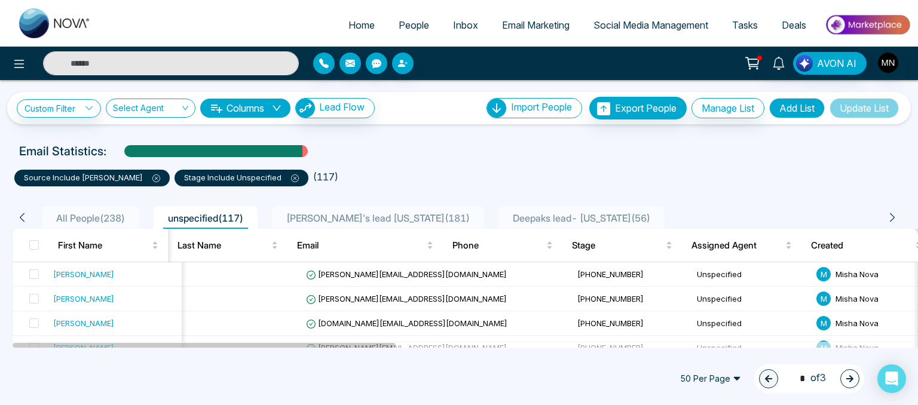
click at [286, 218] on li "Ishmeet's lead florida ( 181 )" at bounding box center [378, 217] width 212 height 23
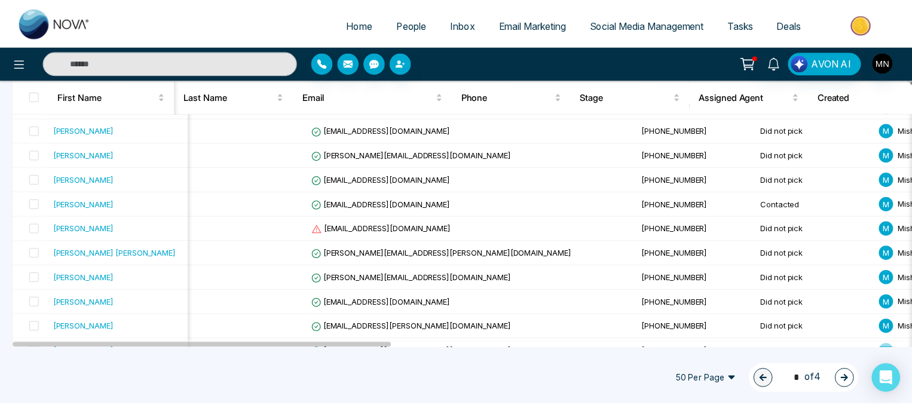
scroll to position [1139, 0]
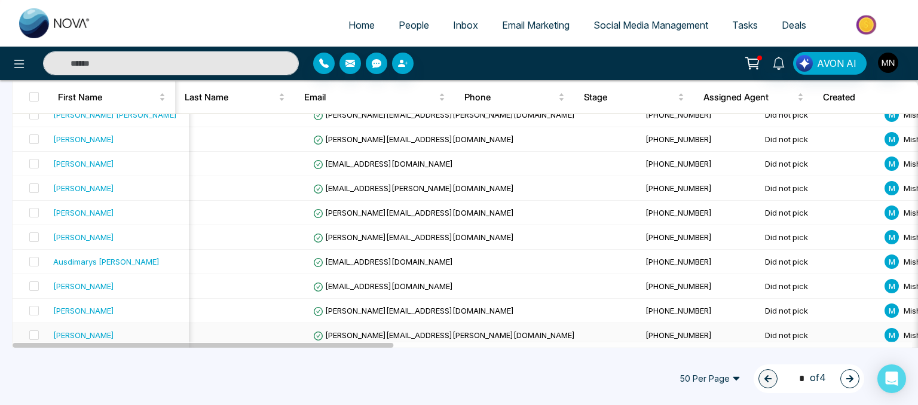
click at [88, 331] on div "[PERSON_NAME]" at bounding box center [83, 335] width 61 height 12
